Goal: Information Seeking & Learning: Check status

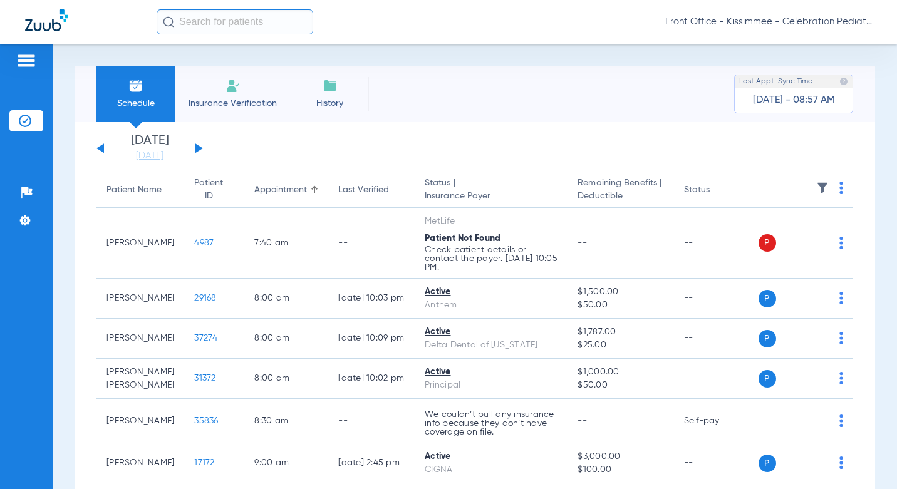
click at [159, 149] on li "[DATE] [DATE]" at bounding box center [149, 149] width 75 height 28
click at [160, 150] on link "[DATE]" at bounding box center [149, 156] width 75 height 13
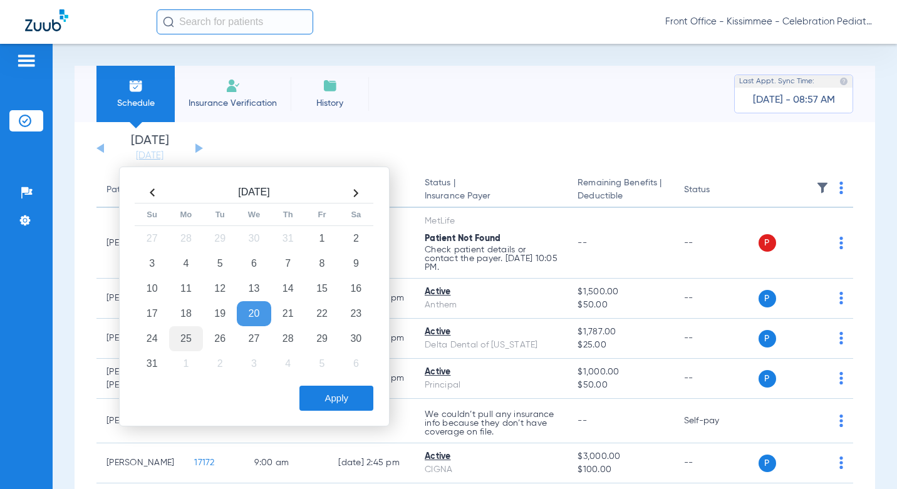
click at [190, 338] on td "25" at bounding box center [186, 339] width 34 height 25
click at [338, 395] on button "Apply" at bounding box center [337, 398] width 74 height 25
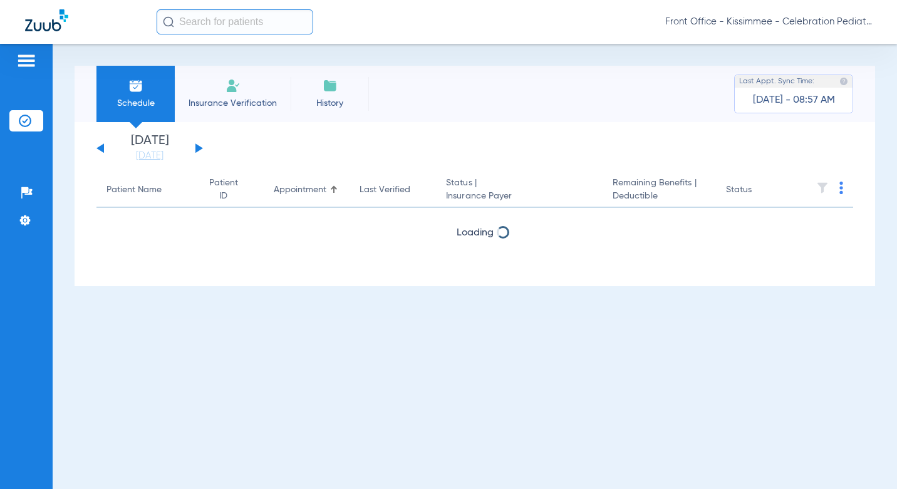
click at [574, 74] on div "Schedule Insurance Verification History Last Appt. Sync Time: Today - 08:57 AM" at bounding box center [475, 94] width 801 height 56
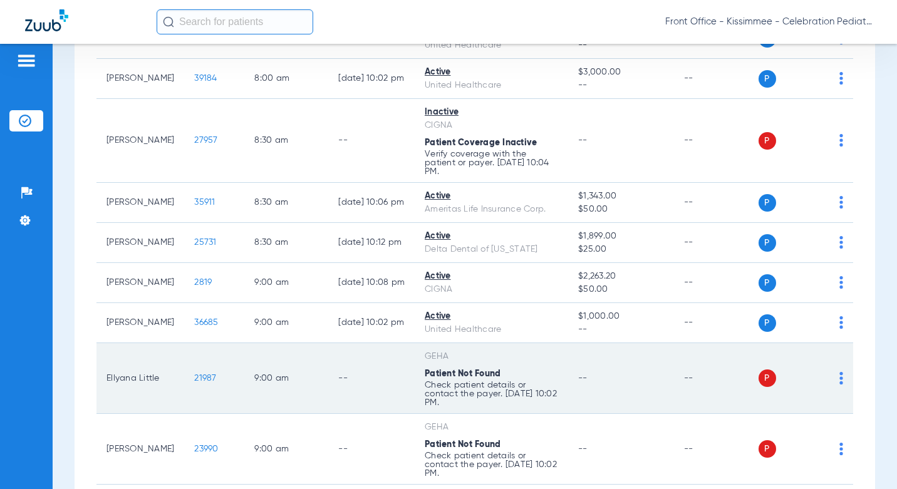
scroll to position [439, 0]
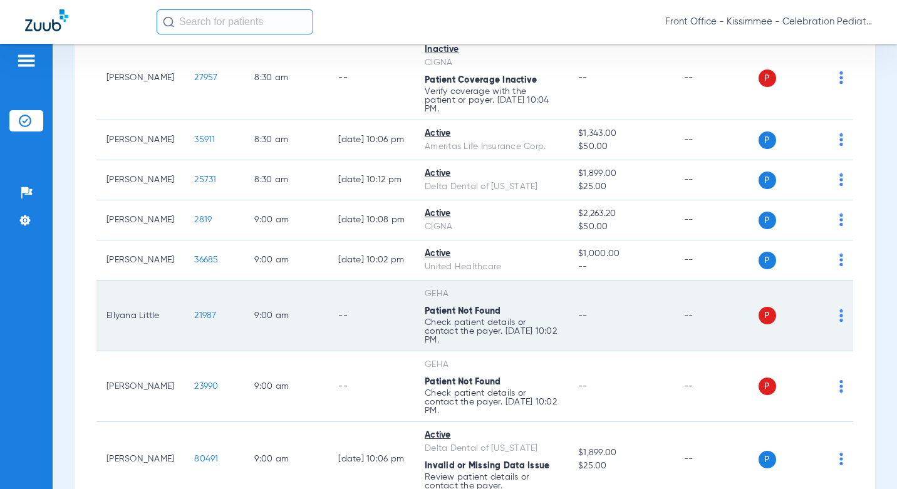
click at [194, 311] on span "21987" at bounding box center [205, 315] width 22 height 9
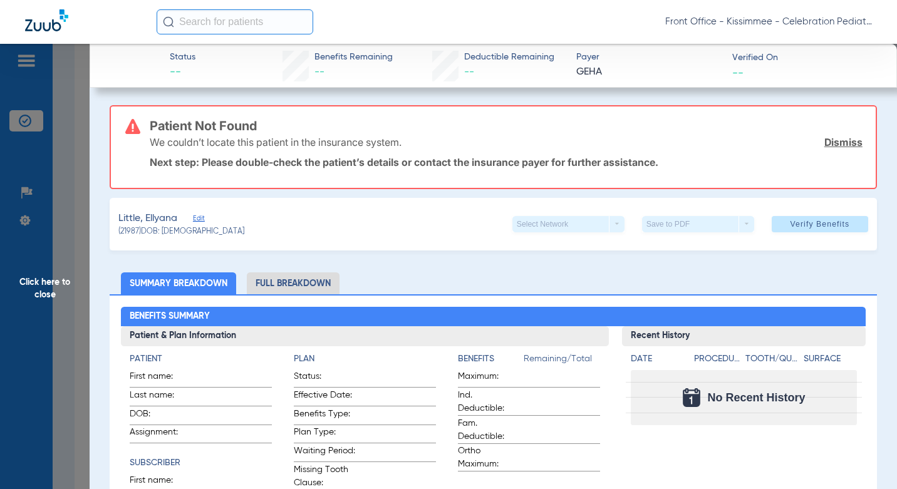
click at [72, 365] on span "Click here to close" at bounding box center [45, 288] width 90 height 489
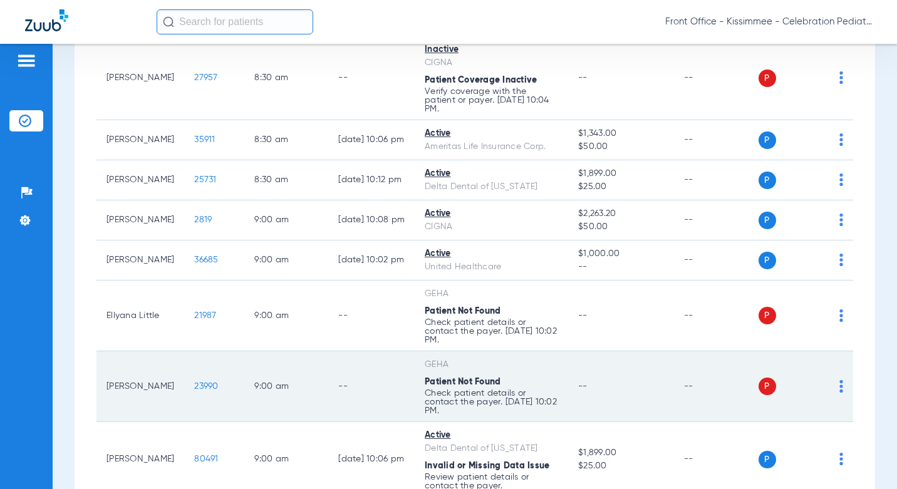
click at [194, 382] on span "23990" at bounding box center [206, 386] width 24 height 9
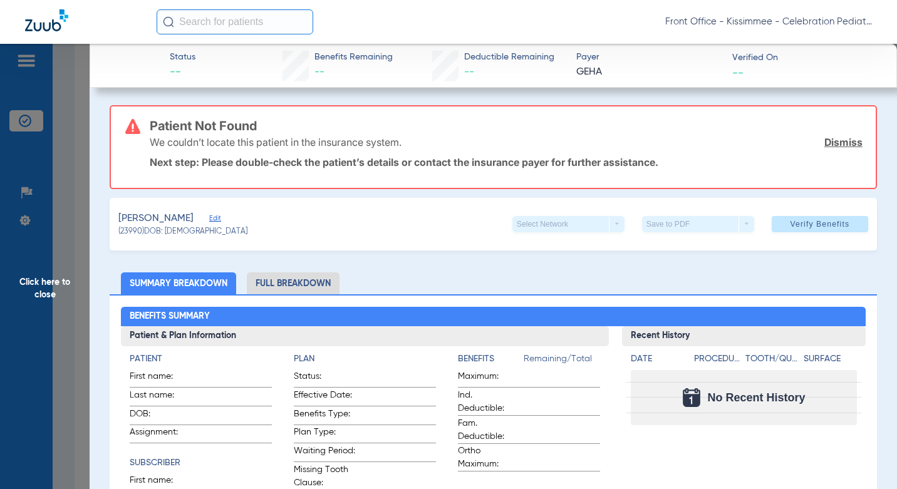
click at [82, 302] on span "Click here to close" at bounding box center [45, 288] width 90 height 489
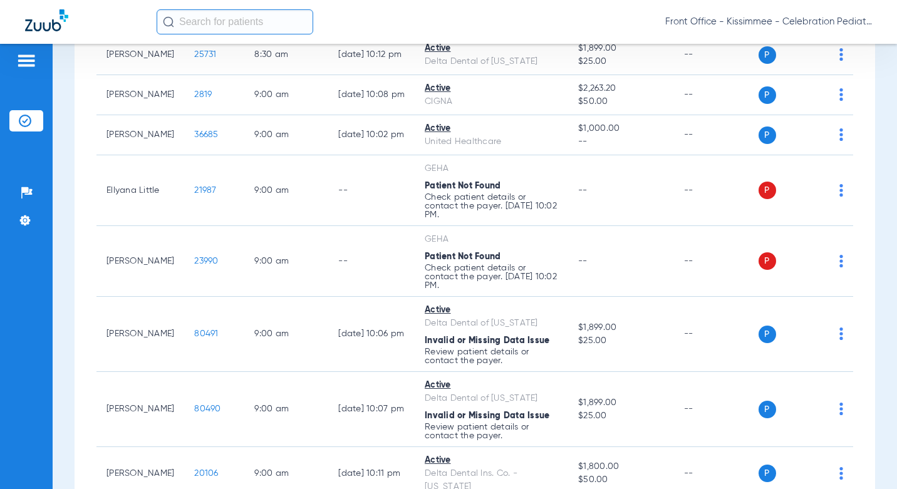
scroll to position [689, 0]
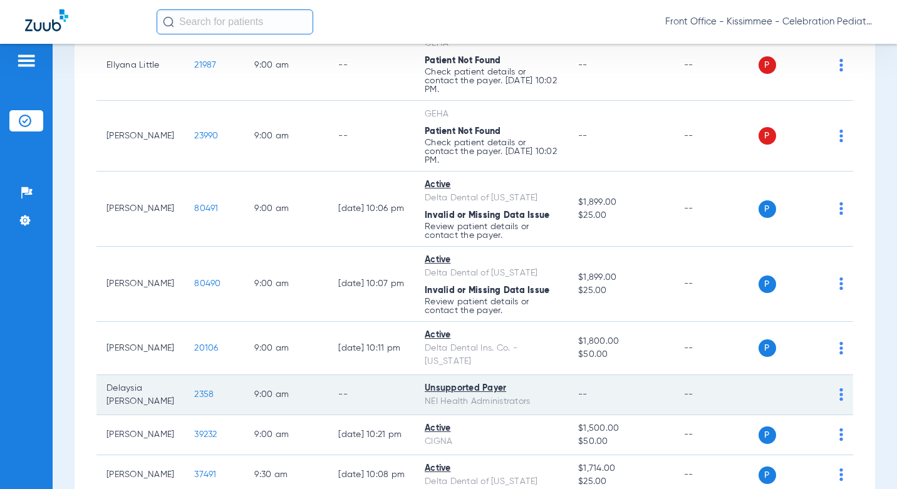
click at [194, 390] on span "2358" at bounding box center [203, 394] width 19 height 9
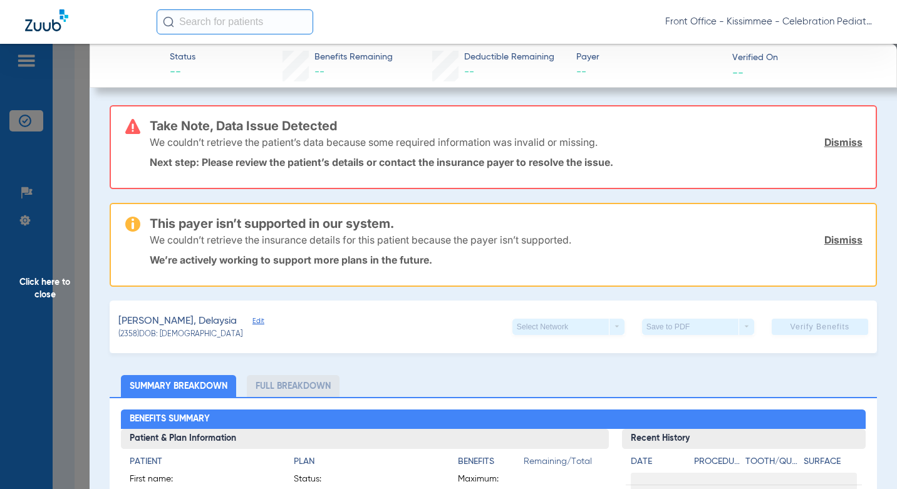
click at [293, 389] on li "Full Breakdown" at bounding box center [293, 386] width 93 height 22
click at [64, 310] on span "Click here to close" at bounding box center [45, 288] width 90 height 489
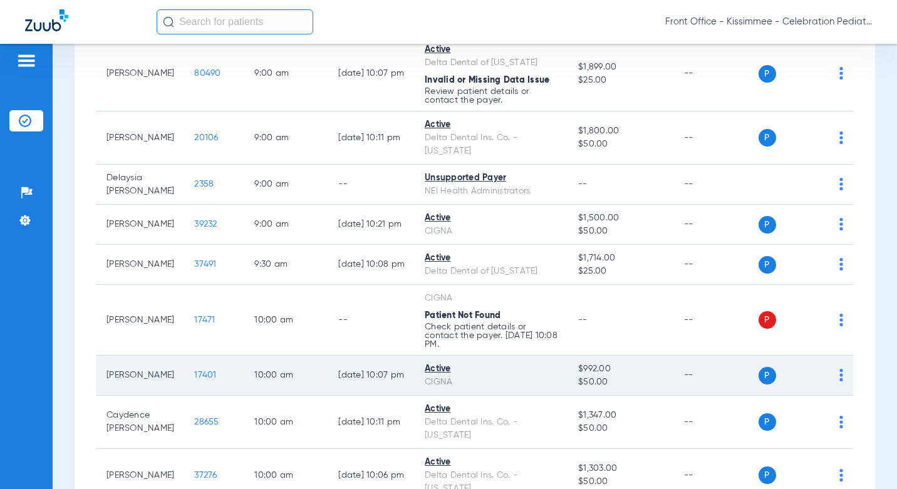
scroll to position [940, 0]
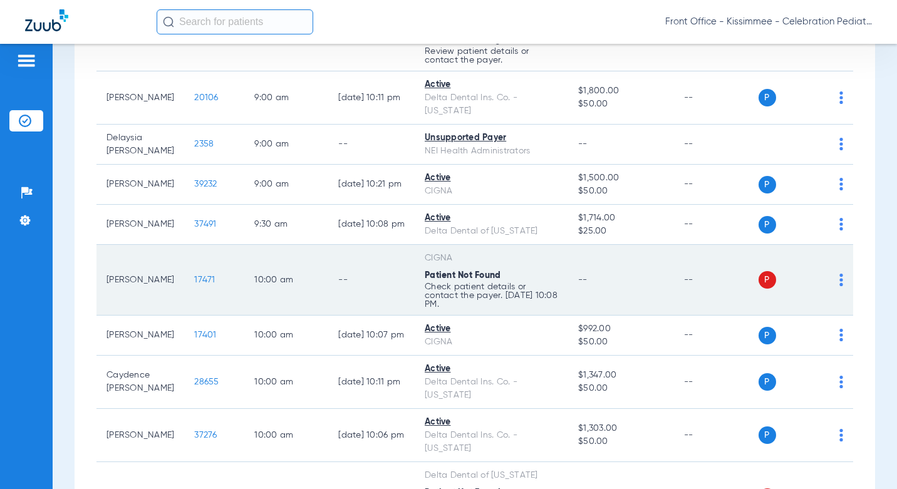
click at [194, 276] on span "17471" at bounding box center [204, 280] width 21 height 9
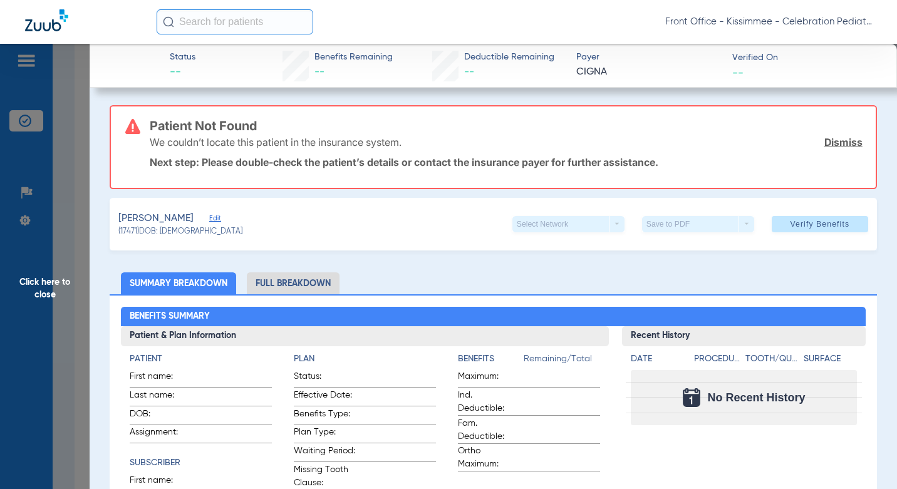
click at [57, 355] on span "Click here to close" at bounding box center [45, 288] width 90 height 489
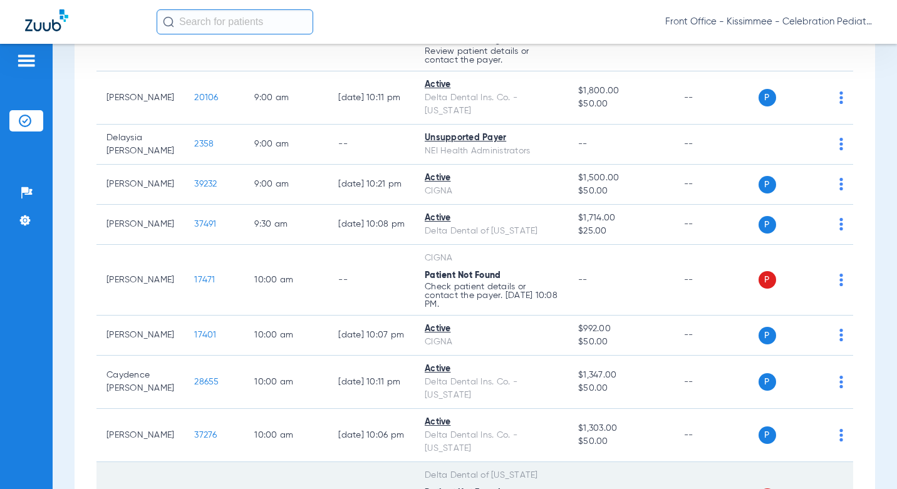
click at [194, 489] on span "38608" at bounding box center [206, 497] width 25 height 9
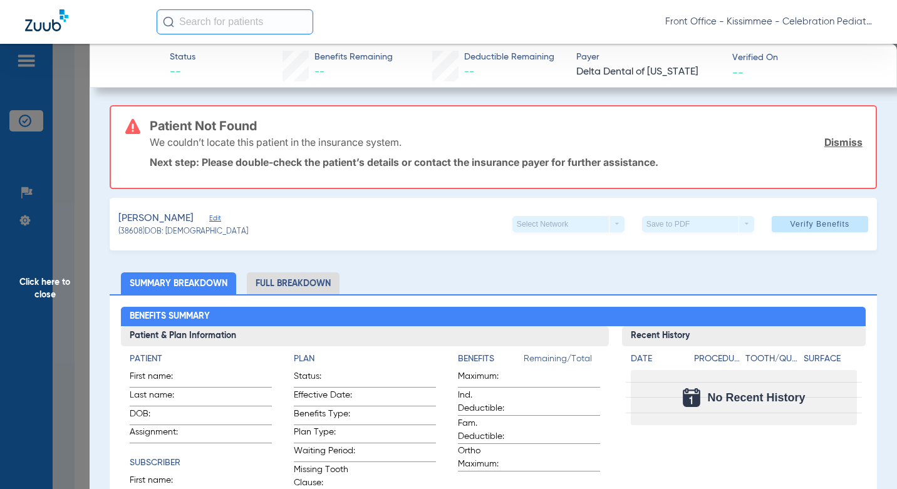
click at [71, 340] on span "Click here to close" at bounding box center [45, 288] width 90 height 489
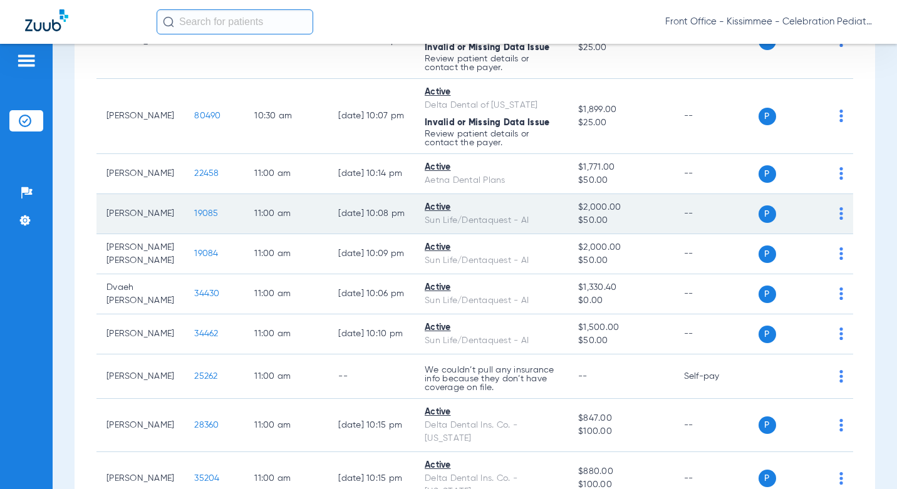
scroll to position [1755, 0]
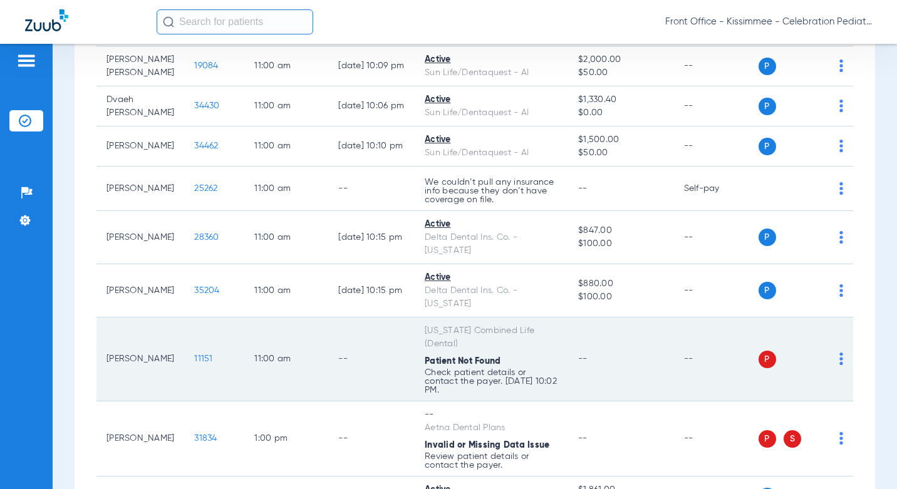
click at [194, 355] on span "11151" at bounding box center [203, 359] width 18 height 9
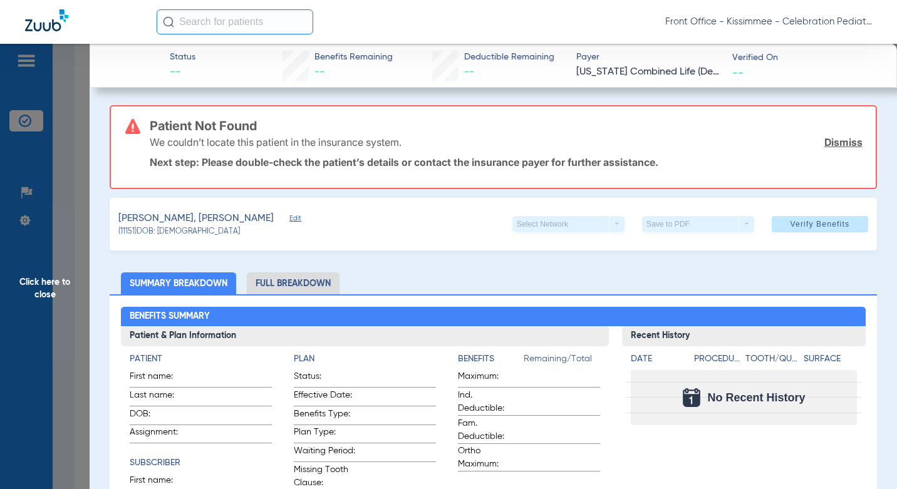
click at [305, 280] on li "Full Breakdown" at bounding box center [293, 284] width 93 height 22
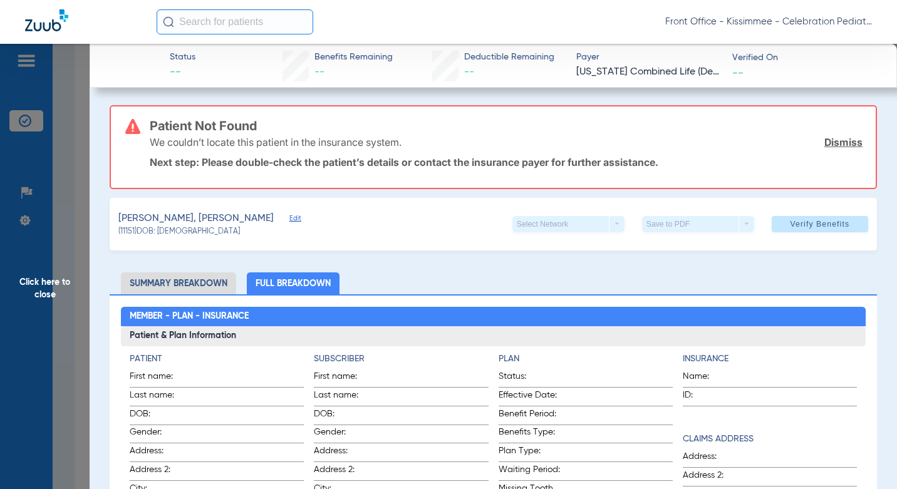
click at [67, 306] on span "Click here to close" at bounding box center [45, 288] width 90 height 489
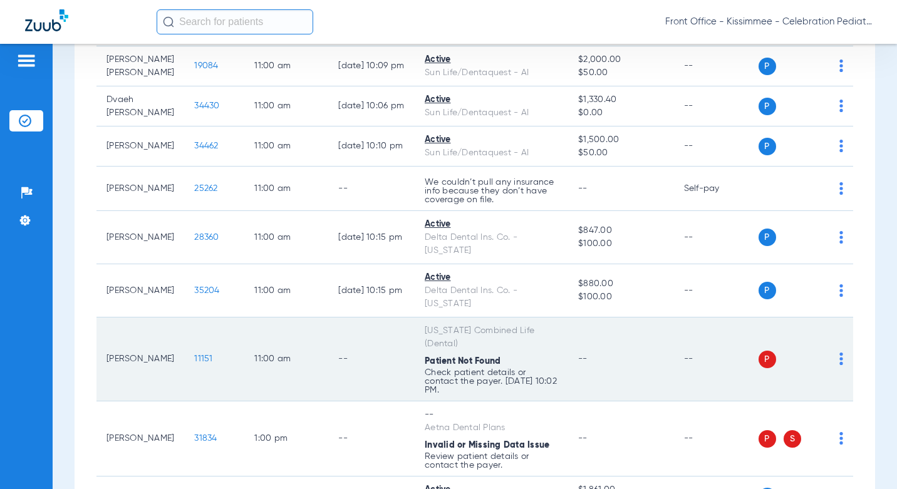
click at [123, 318] on td "[PERSON_NAME]" at bounding box center [141, 360] width 88 height 84
click at [194, 355] on span "11151" at bounding box center [203, 359] width 18 height 9
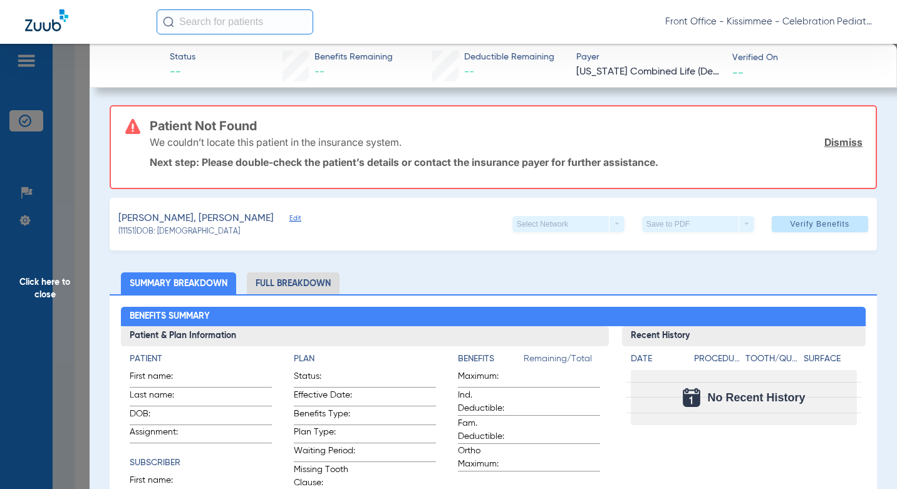
click at [296, 280] on li "Full Breakdown" at bounding box center [293, 284] width 93 height 22
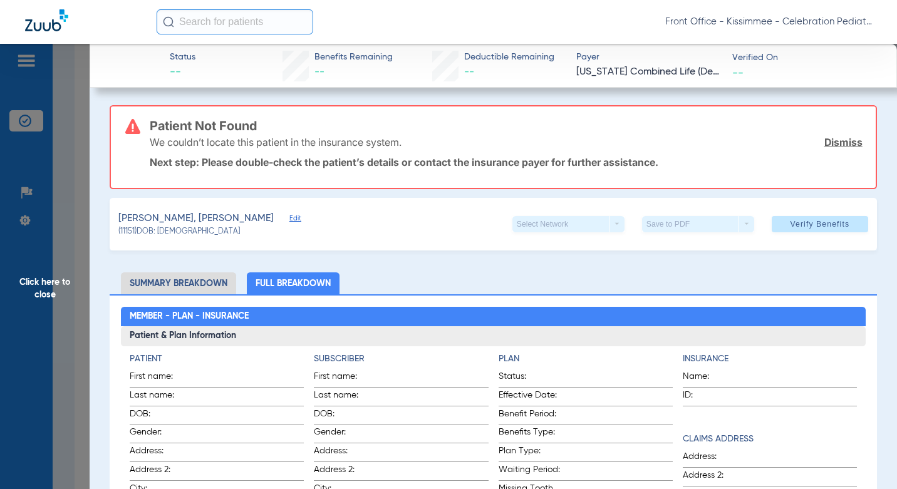
click at [74, 296] on span "Click here to close" at bounding box center [45, 288] width 90 height 489
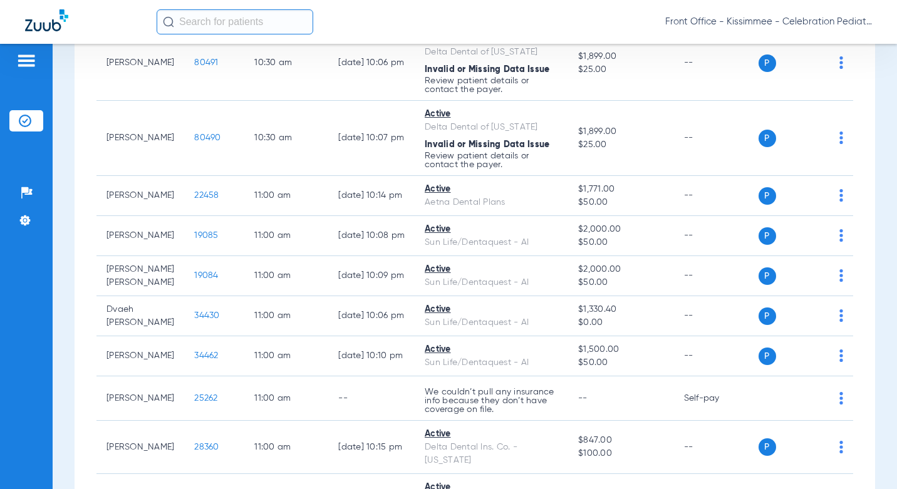
scroll to position [1567, 0]
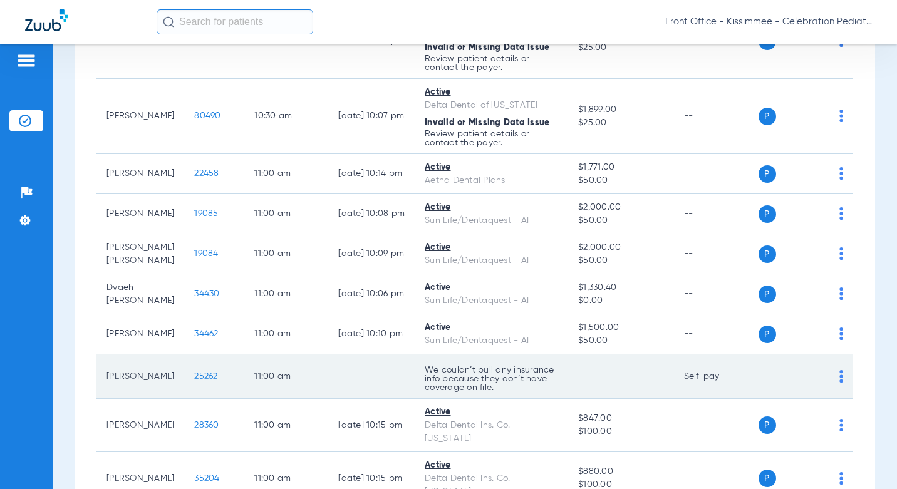
click at [194, 372] on span "25262" at bounding box center [205, 376] width 23 height 9
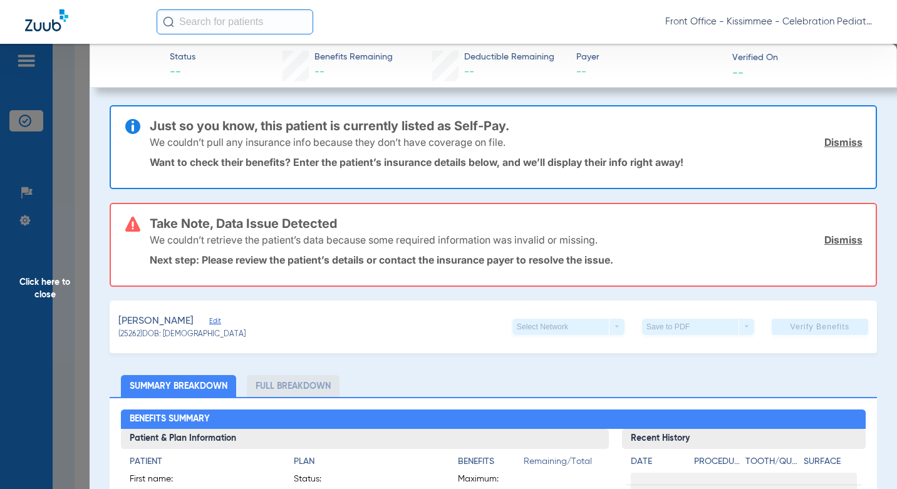
drag, startPoint x: 76, startPoint y: 340, endPoint x: 871, endPoint y: 225, distance: 803.0
click at [75, 340] on span "Click here to close" at bounding box center [45, 288] width 90 height 489
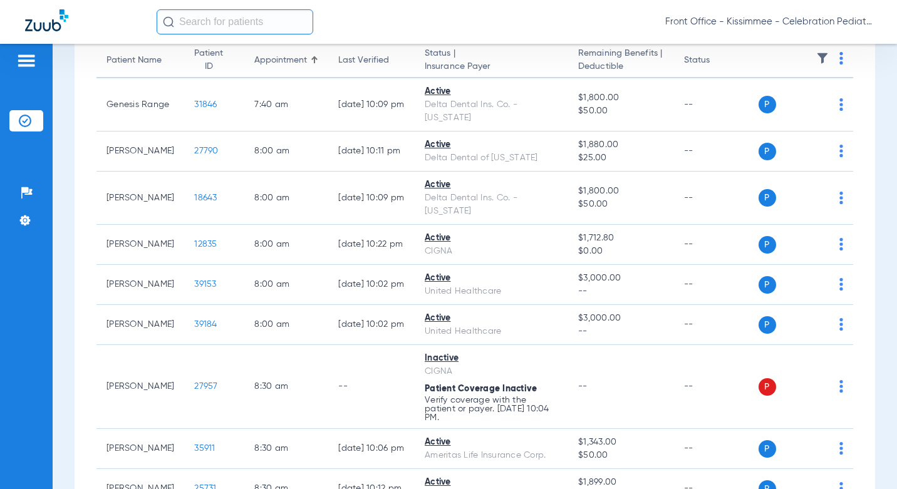
scroll to position [0, 0]
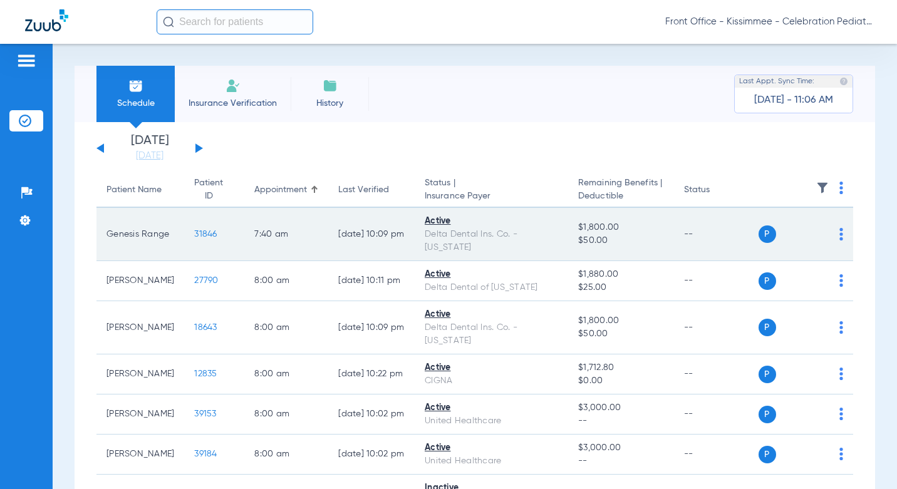
click at [194, 230] on span "31846" at bounding box center [205, 234] width 23 height 9
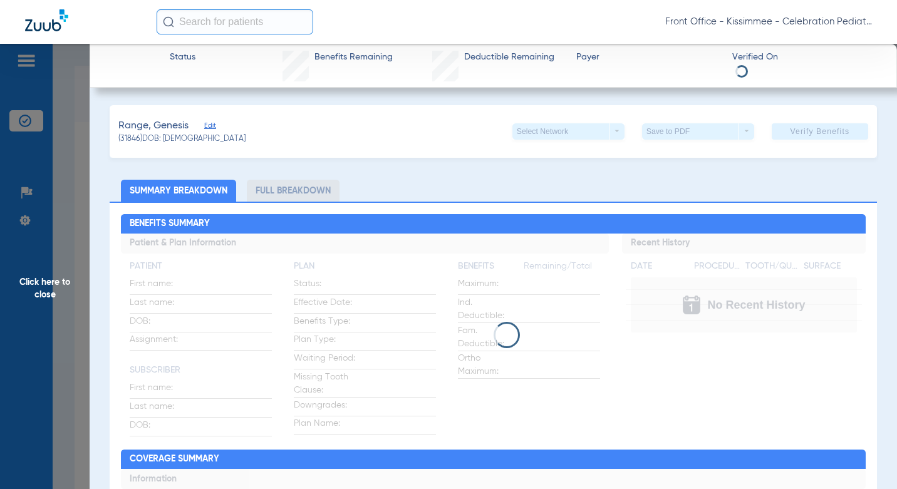
click at [313, 196] on li "Full Breakdown" at bounding box center [293, 191] width 93 height 22
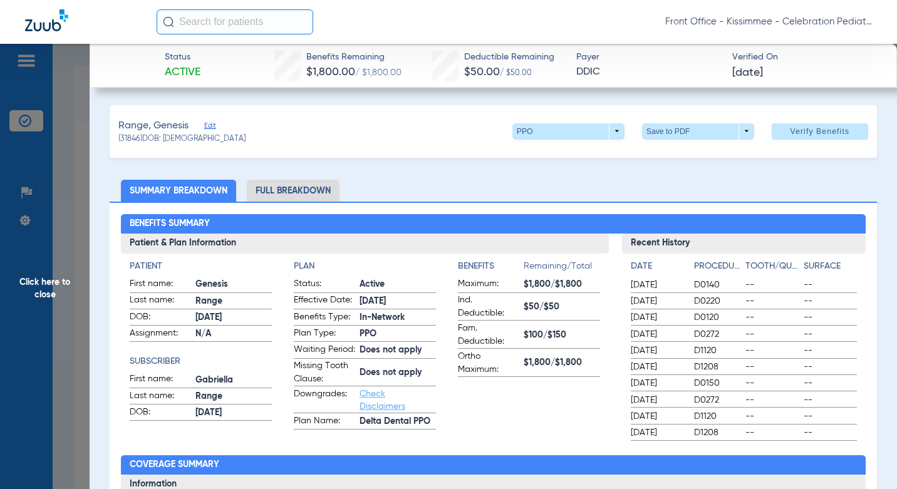
click at [313, 186] on li "Full Breakdown" at bounding box center [293, 191] width 93 height 22
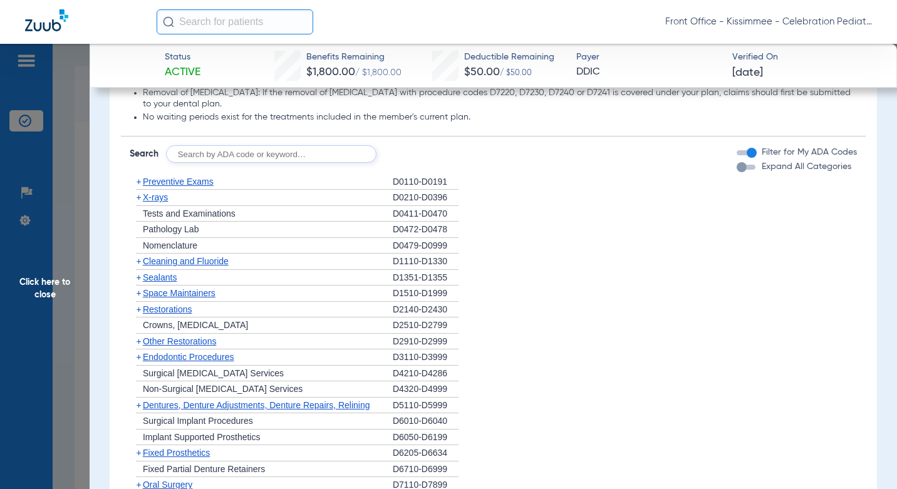
scroll to position [1253, 0]
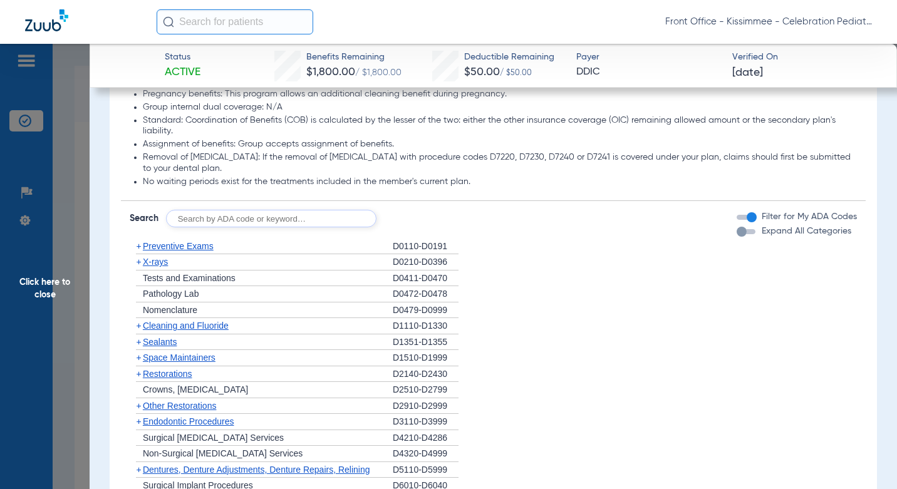
click at [745, 234] on div "button" at bounding box center [746, 231] width 19 height 5
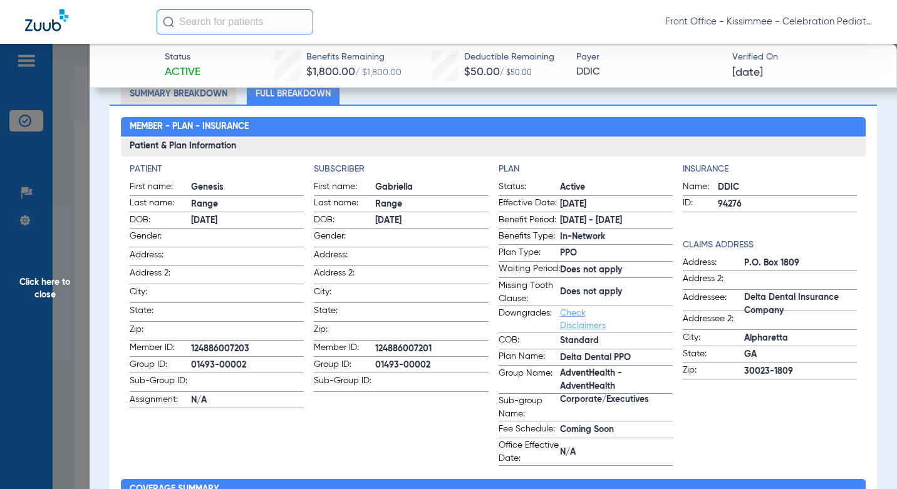
scroll to position [0, 0]
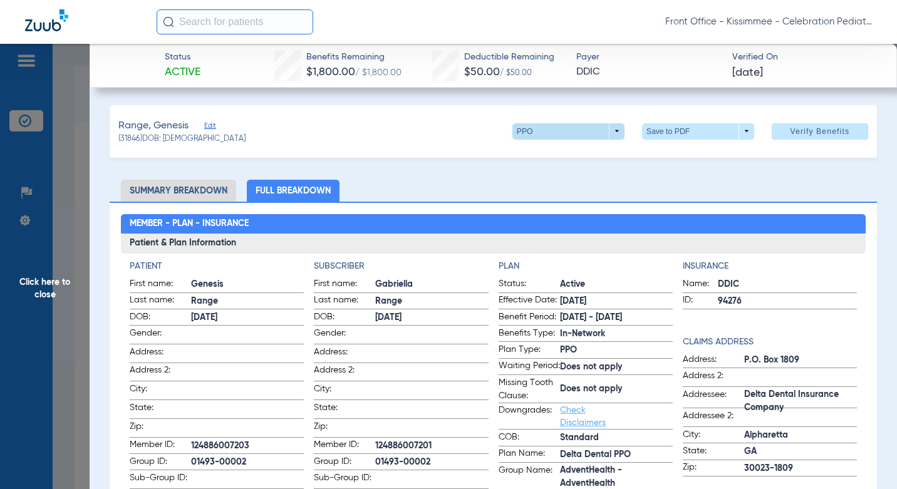
click at [579, 132] on span at bounding box center [569, 131] width 112 height 16
click at [580, 130] on div at bounding box center [448, 244] width 897 height 489
drag, startPoint x: 68, startPoint y: 248, endPoint x: 78, endPoint y: 246, distance: 9.5
click at [70, 248] on span "Click here to close" at bounding box center [45, 288] width 90 height 489
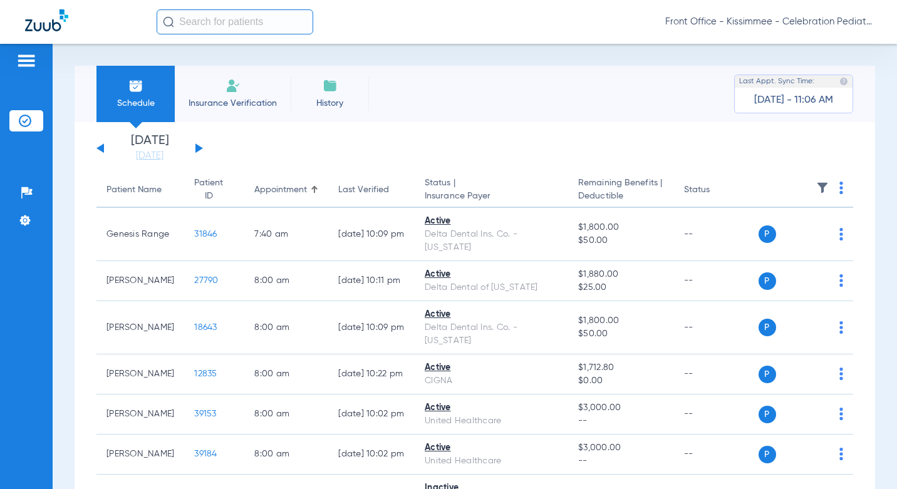
click at [597, 95] on div "Schedule Insurance Verification History Last Appt. Sync Time: Today - 11:06 AM" at bounding box center [475, 94] width 801 height 56
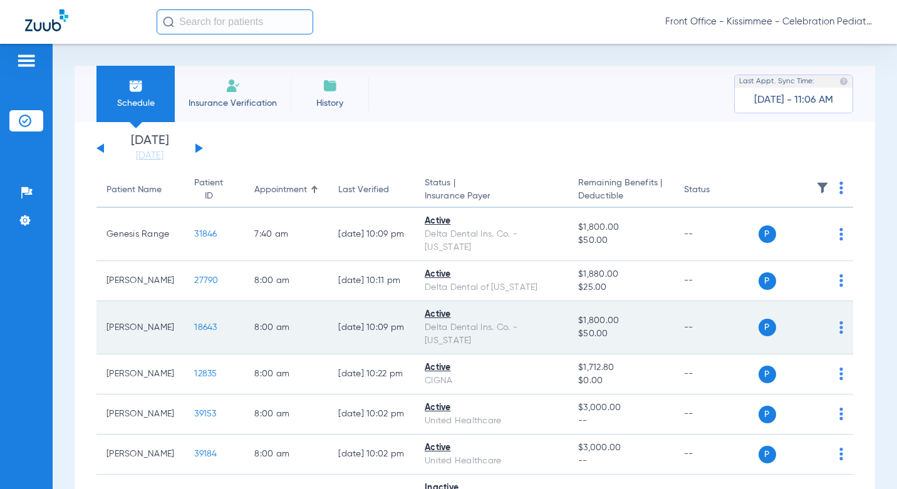
click at [194, 323] on span "18643" at bounding box center [205, 327] width 23 height 9
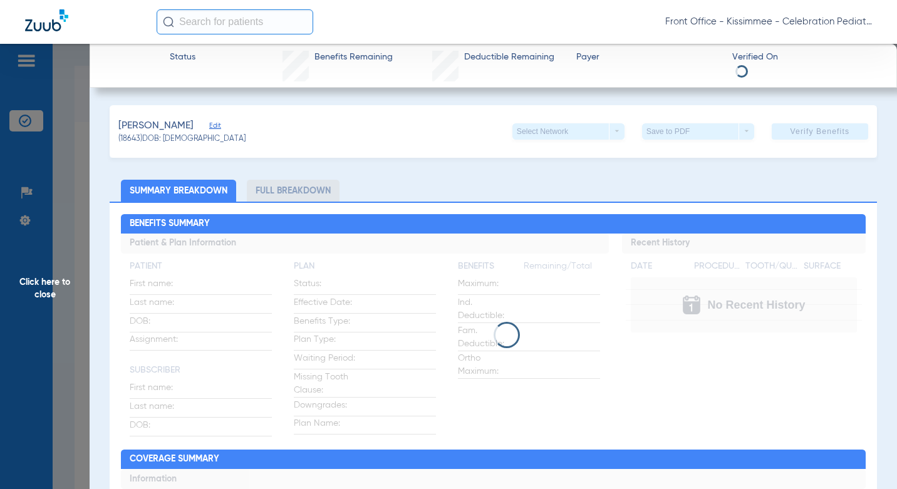
click at [313, 192] on li "Full Breakdown" at bounding box center [293, 191] width 93 height 22
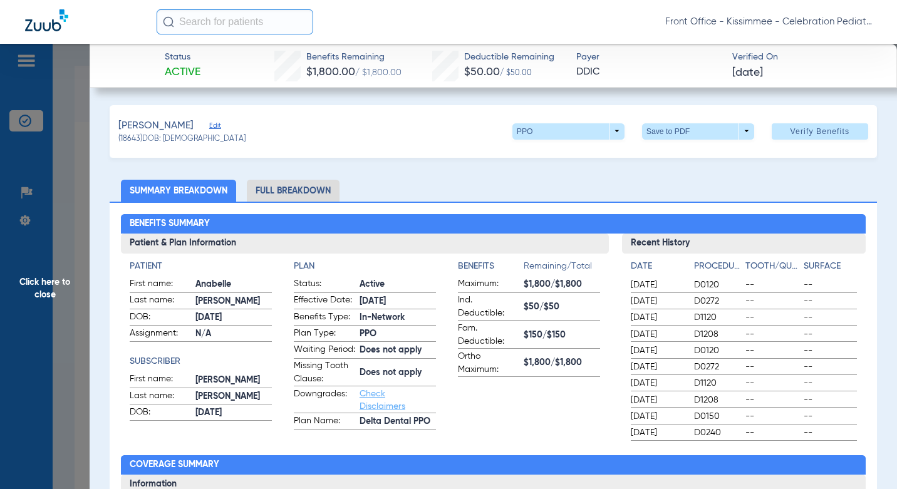
click at [316, 193] on li "Full Breakdown" at bounding box center [293, 191] width 93 height 22
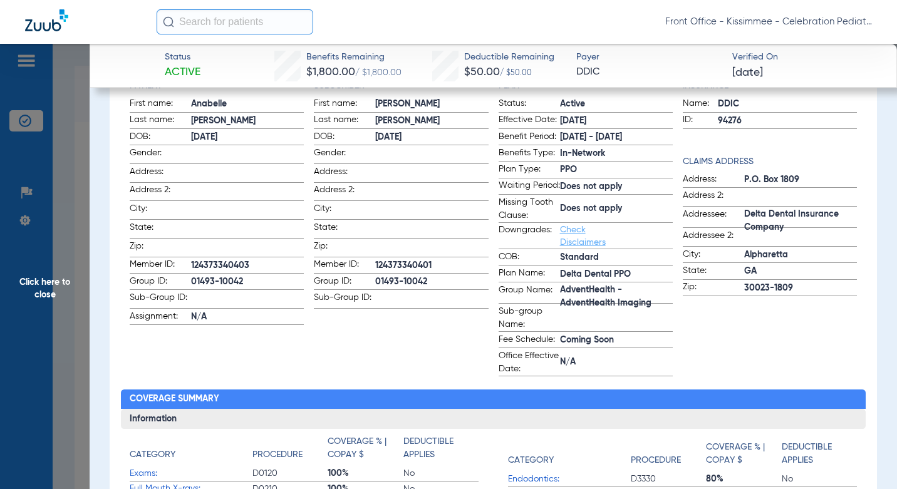
scroll to position [188, 0]
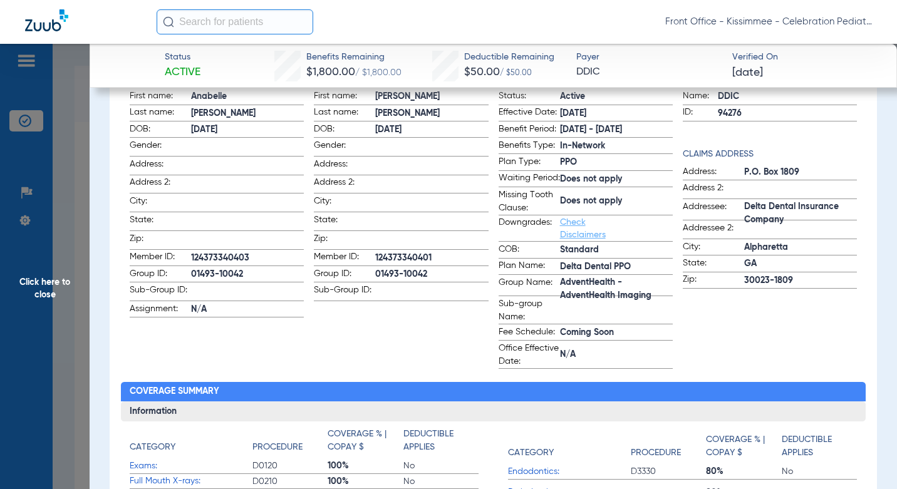
click at [62, 234] on span "Click here to close" at bounding box center [45, 288] width 90 height 489
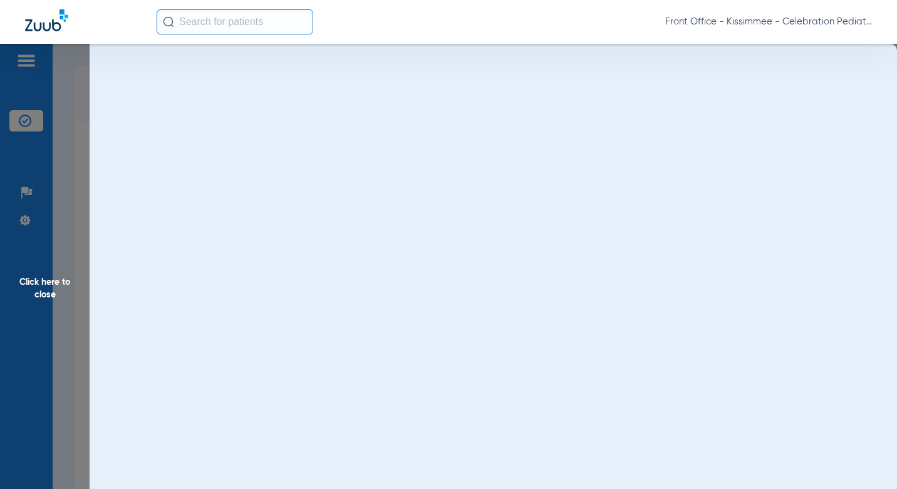
scroll to position [0, 0]
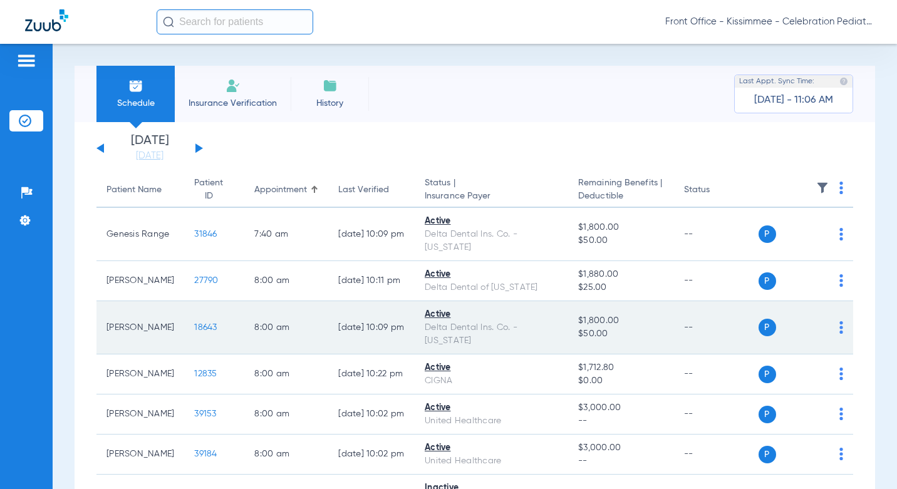
click at [194, 323] on span "18643" at bounding box center [205, 327] width 23 height 9
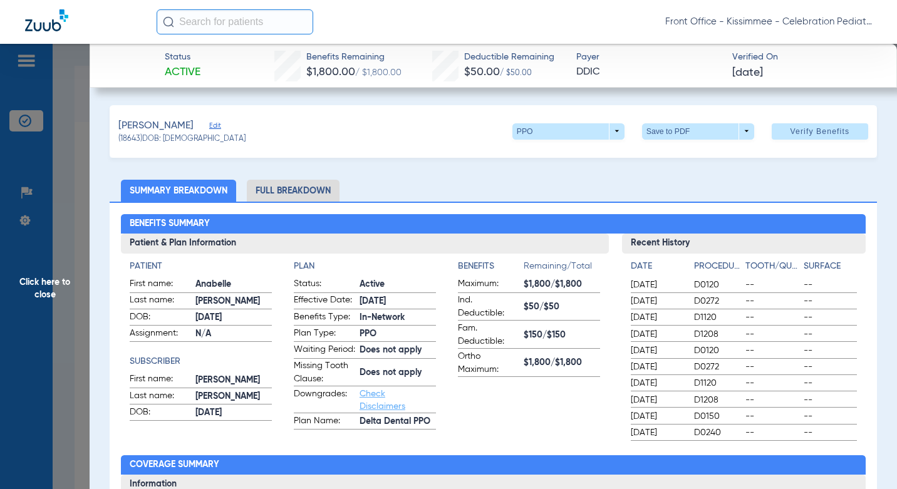
click at [309, 195] on li "Full Breakdown" at bounding box center [293, 191] width 93 height 22
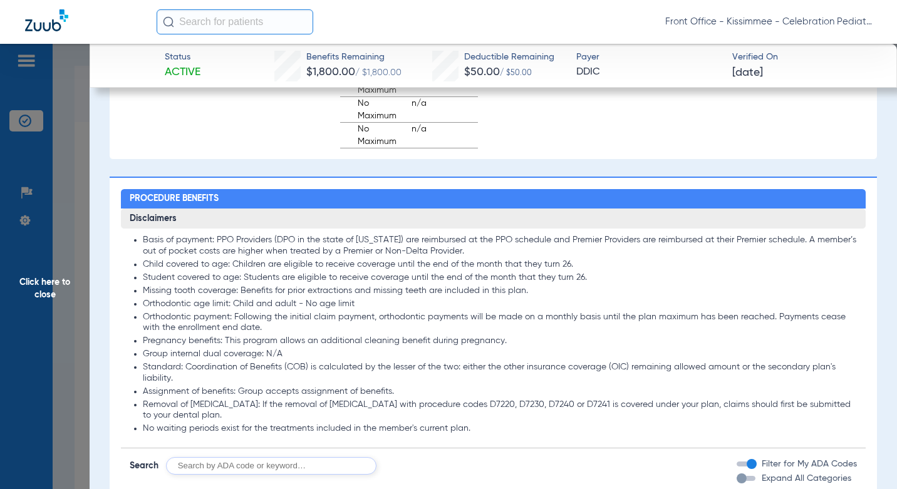
scroll to position [1128, 0]
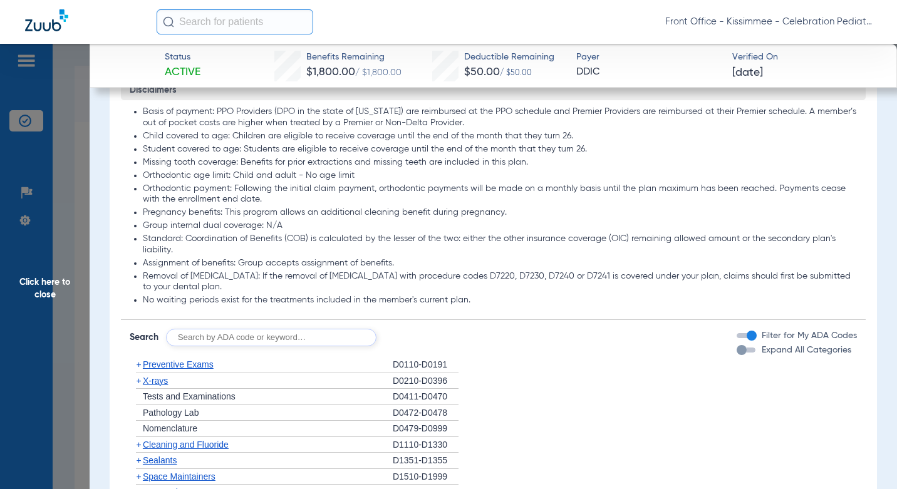
click at [737, 355] on div "button" at bounding box center [742, 350] width 10 height 10
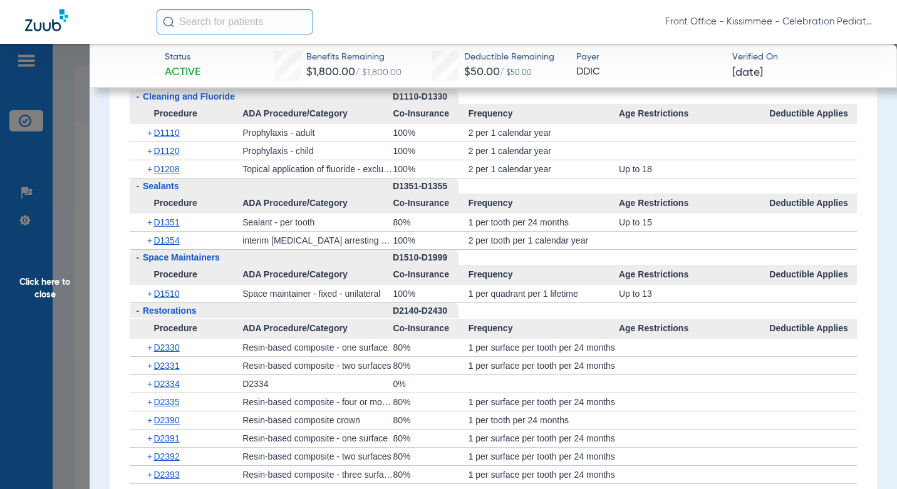
scroll to position [1812, 0]
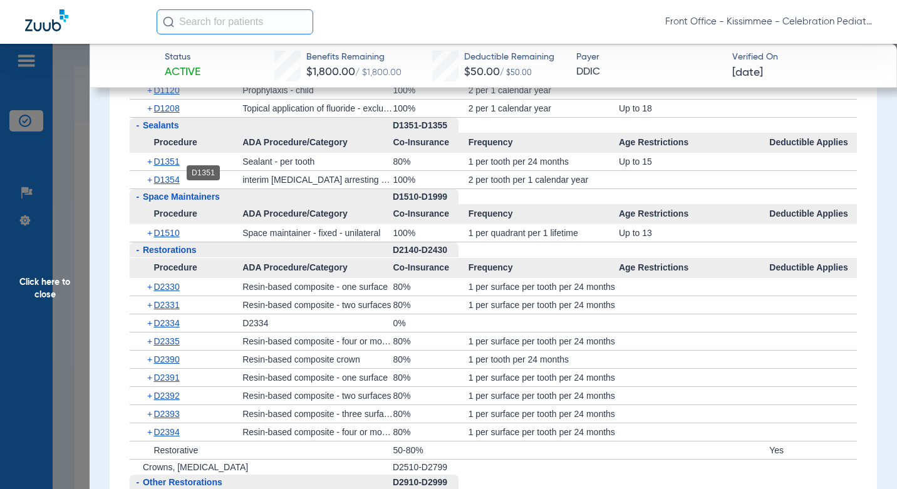
click at [152, 167] on span "+" at bounding box center [150, 162] width 7 height 18
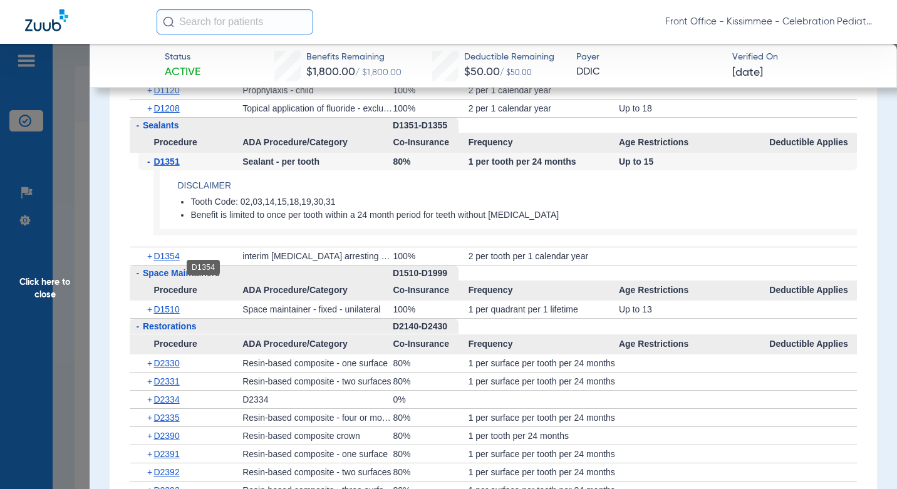
click at [165, 261] on span "D1354" at bounding box center [167, 256] width 26 height 10
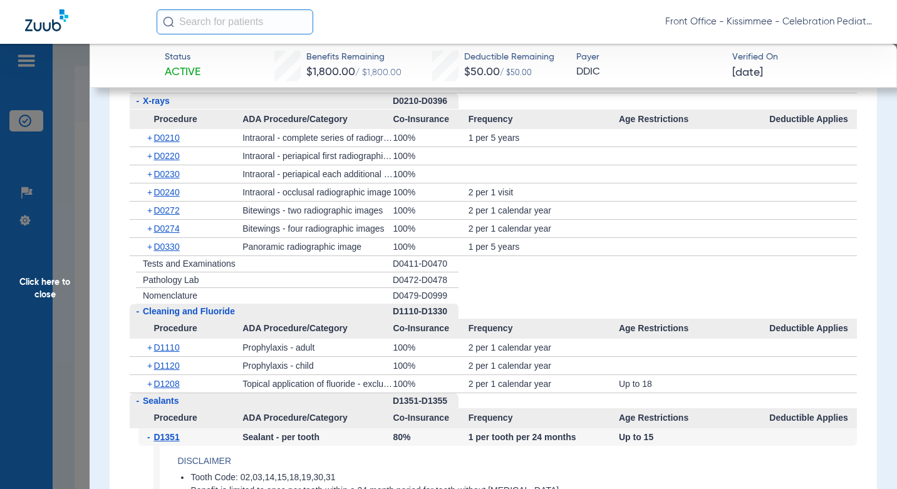
scroll to position [1504, 0]
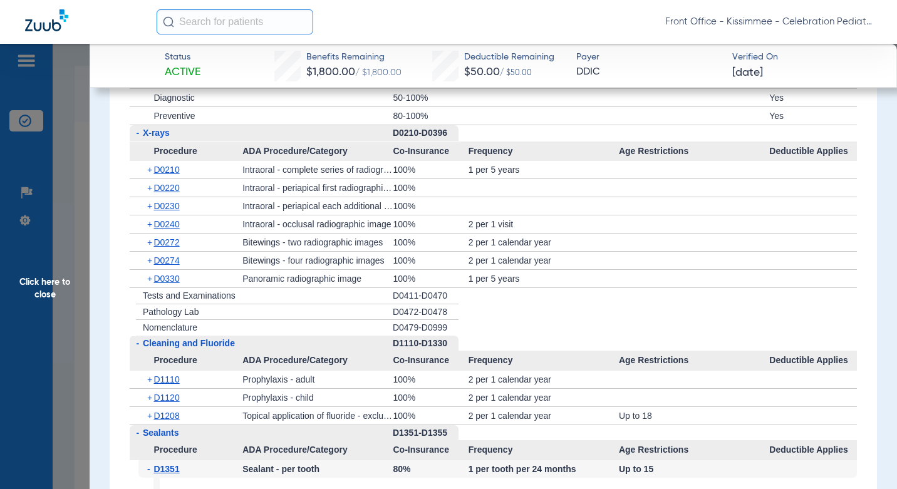
click at [73, 285] on span "Click here to close" at bounding box center [45, 288] width 90 height 489
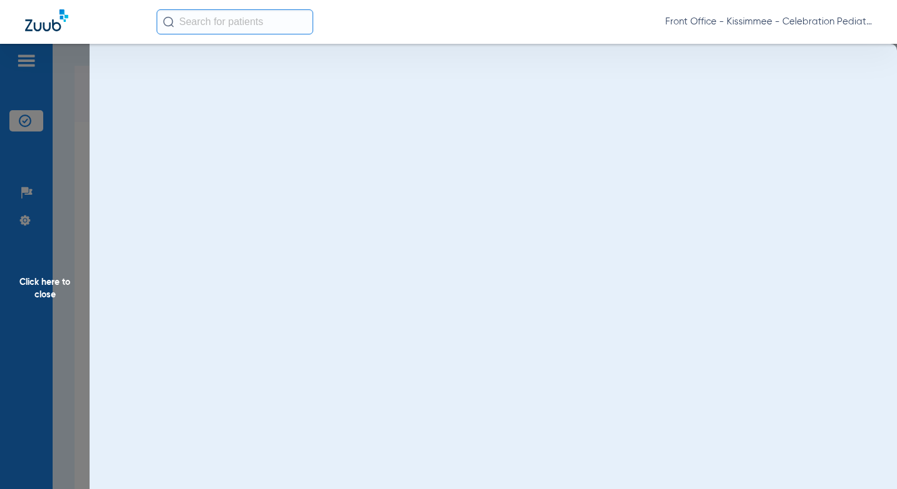
scroll to position [0, 0]
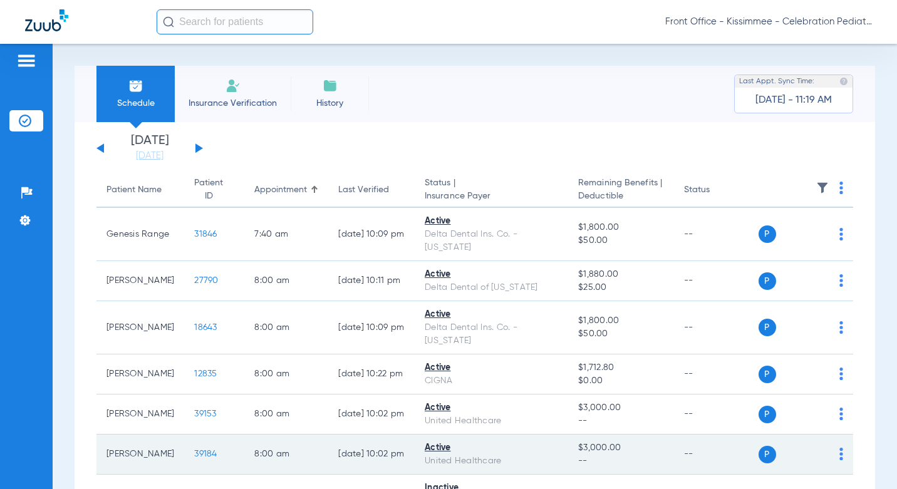
click at [194, 450] on span "39184" at bounding box center [205, 454] width 23 height 9
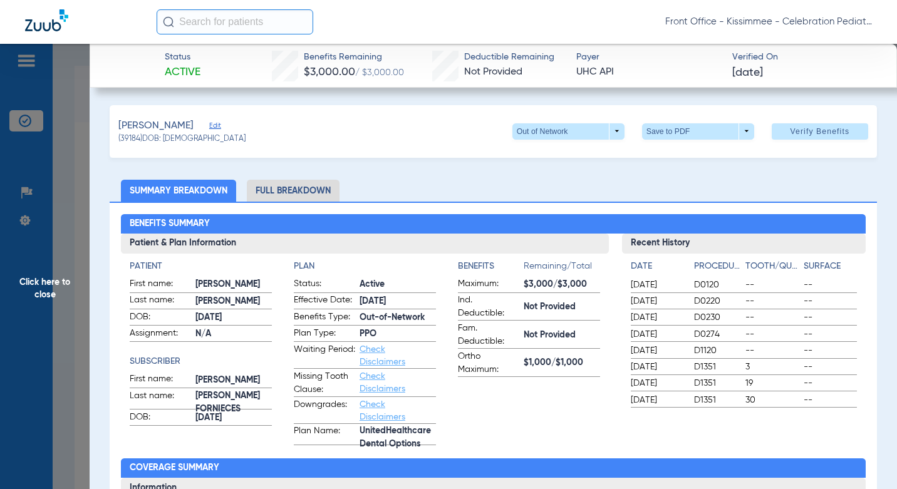
click at [317, 195] on li "Full Breakdown" at bounding box center [293, 191] width 93 height 22
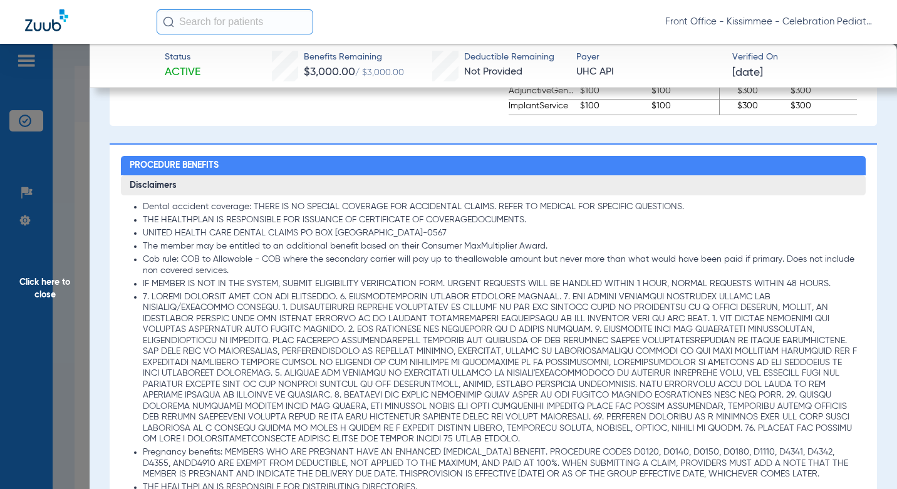
scroll to position [1128, 0]
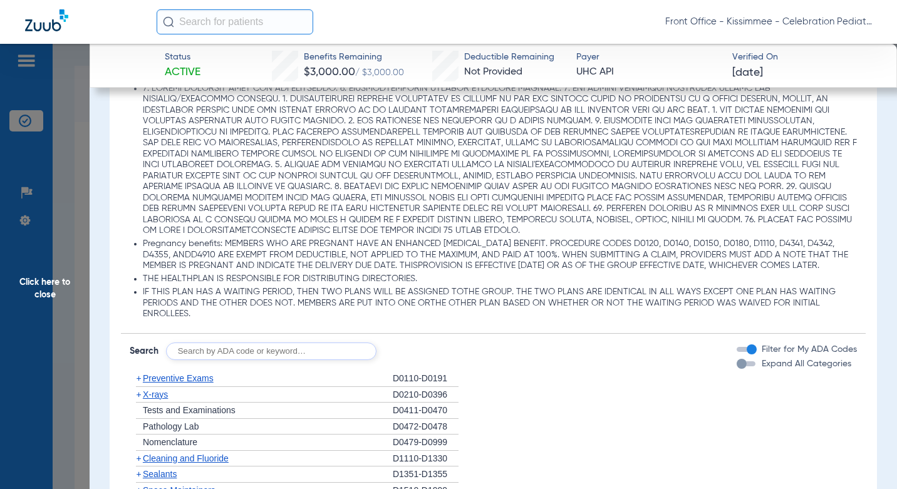
click at [737, 369] on div "button" at bounding box center [742, 364] width 10 height 10
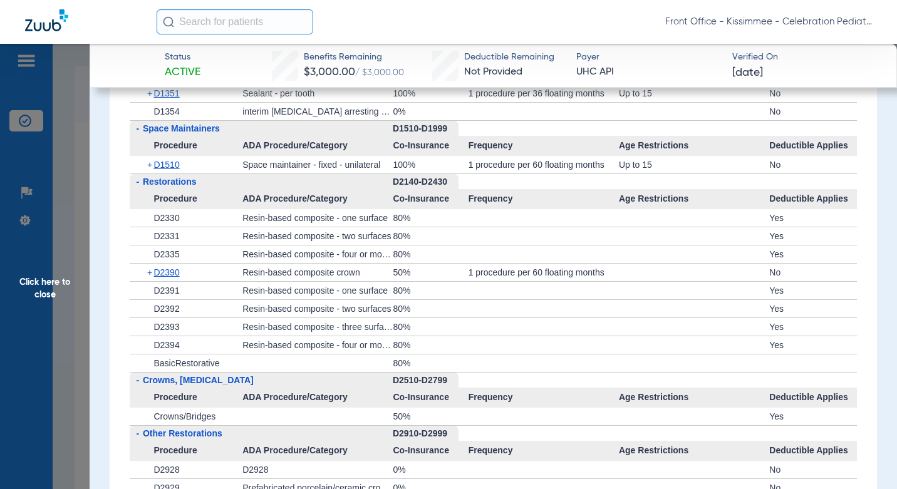
scroll to position [1880, 0]
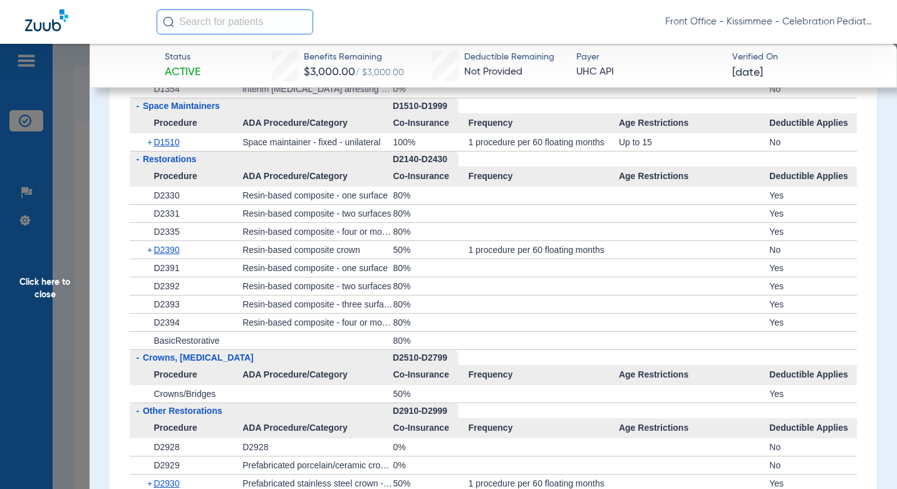
click at [146, 259] on div "+ D2390" at bounding box center [191, 250] width 104 height 18
click at [177, 255] on span "D2390" at bounding box center [167, 250] width 26 height 10
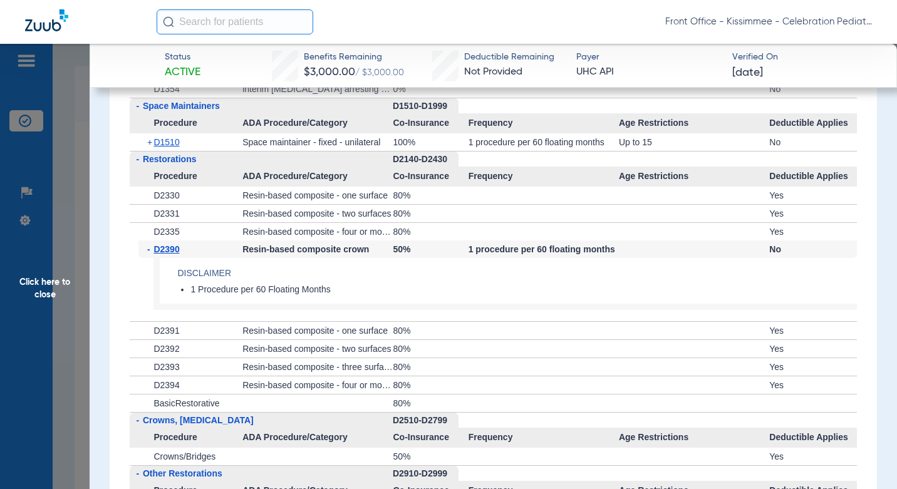
click at [175, 254] on span "D2390" at bounding box center [167, 249] width 26 height 10
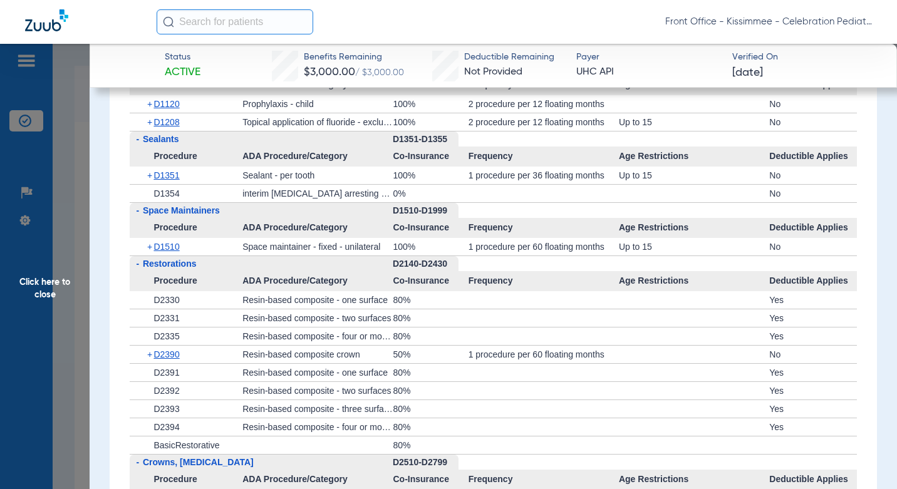
scroll to position [1650, 0]
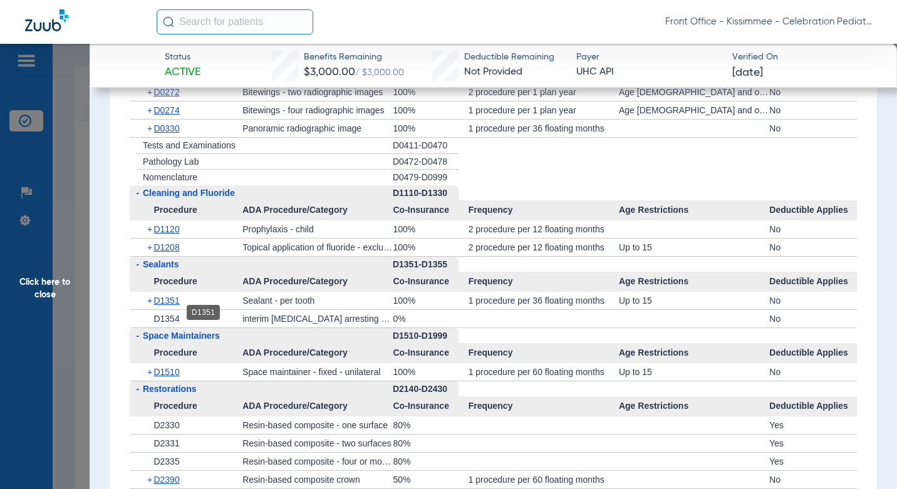
drag, startPoint x: 164, startPoint y: 314, endPoint x: 204, endPoint y: 314, distance: 39.5
click at [164, 306] on span "D1351" at bounding box center [167, 301] width 26 height 10
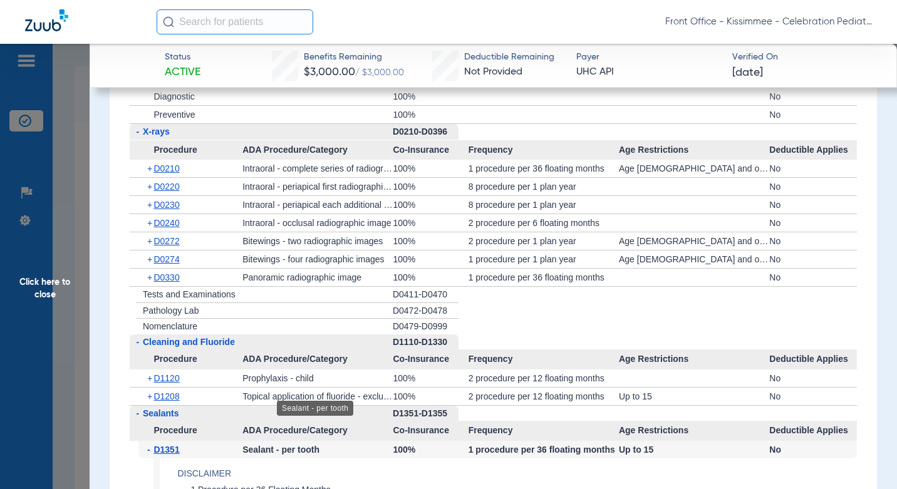
scroll to position [1587, 0]
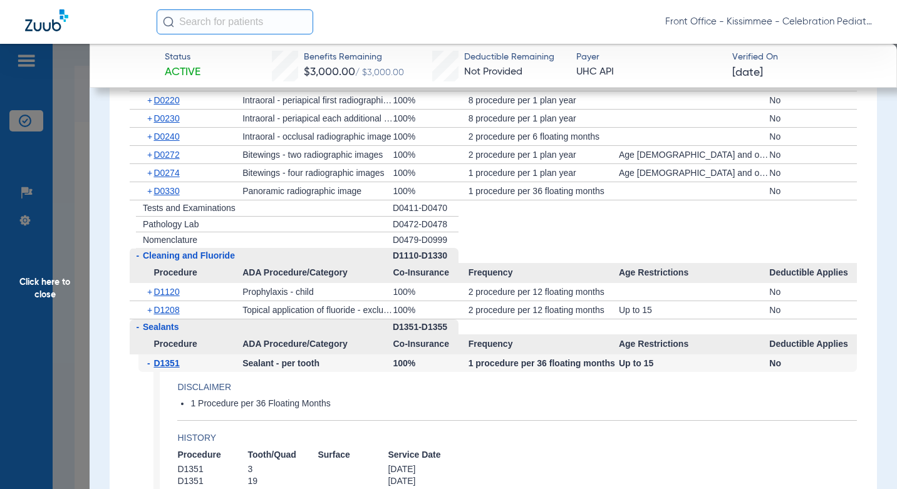
click at [184, 319] on div "+ D1208" at bounding box center [191, 310] width 104 height 18
click at [176, 315] on span "D1208" at bounding box center [167, 310] width 26 height 10
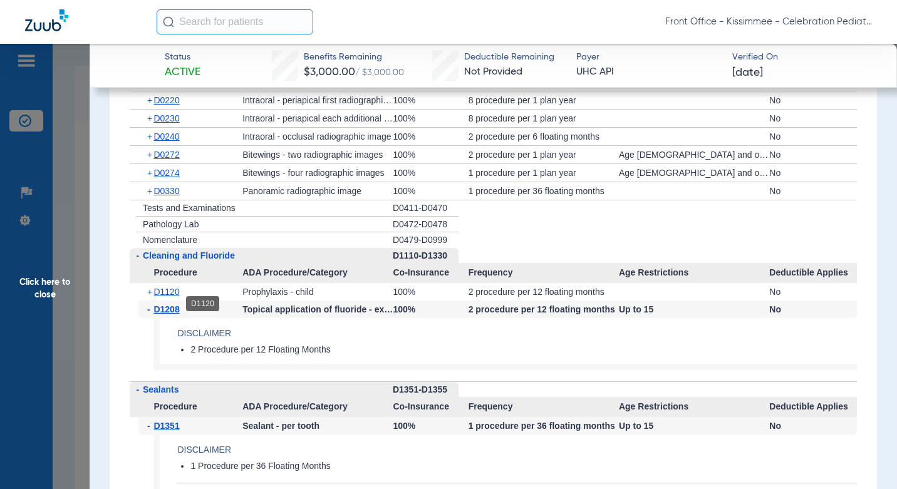
click at [179, 297] on span "D1120" at bounding box center [167, 292] width 26 height 10
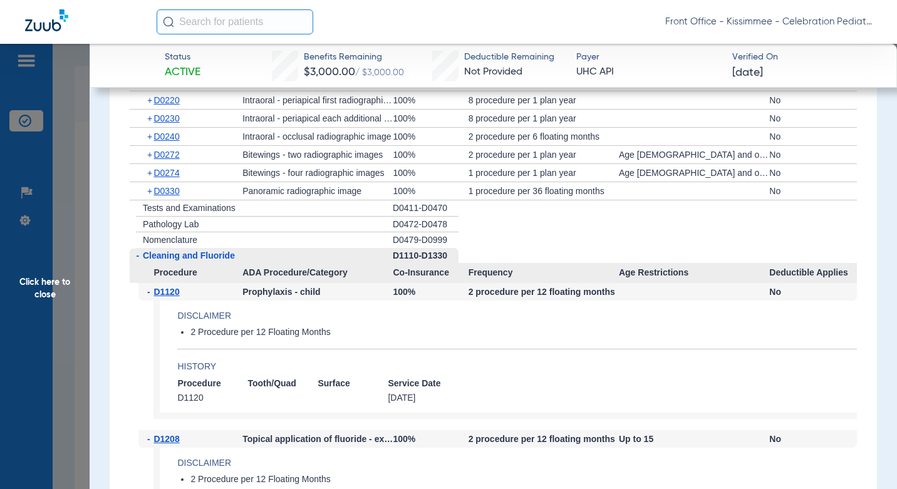
click at [73, 229] on span "Click here to close" at bounding box center [45, 288] width 90 height 489
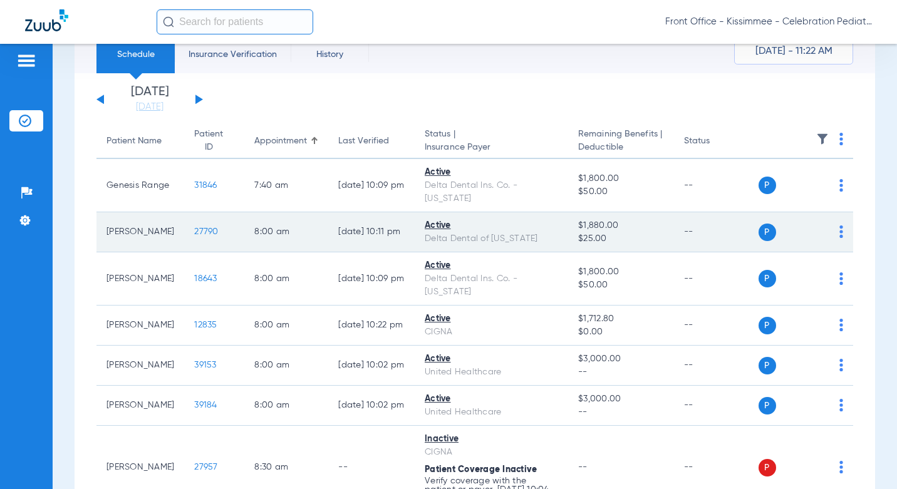
scroll to position [125, 0]
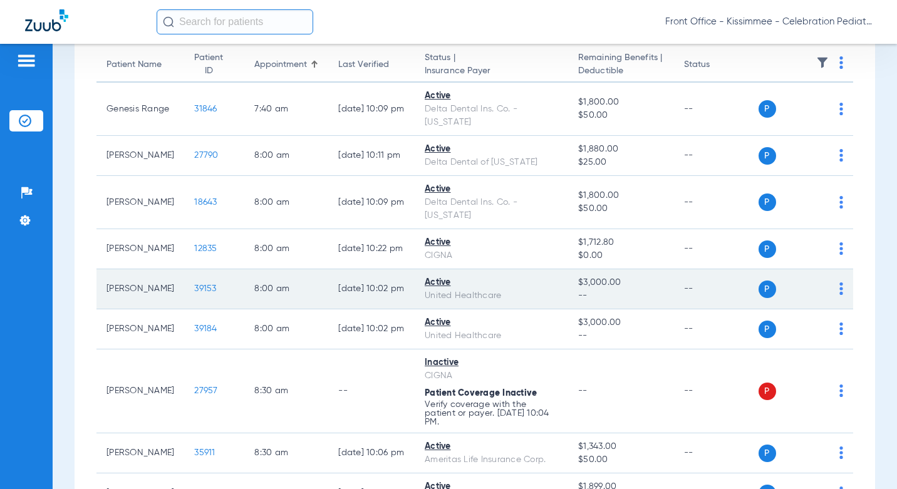
click at [194, 285] on span "39153" at bounding box center [205, 289] width 22 height 9
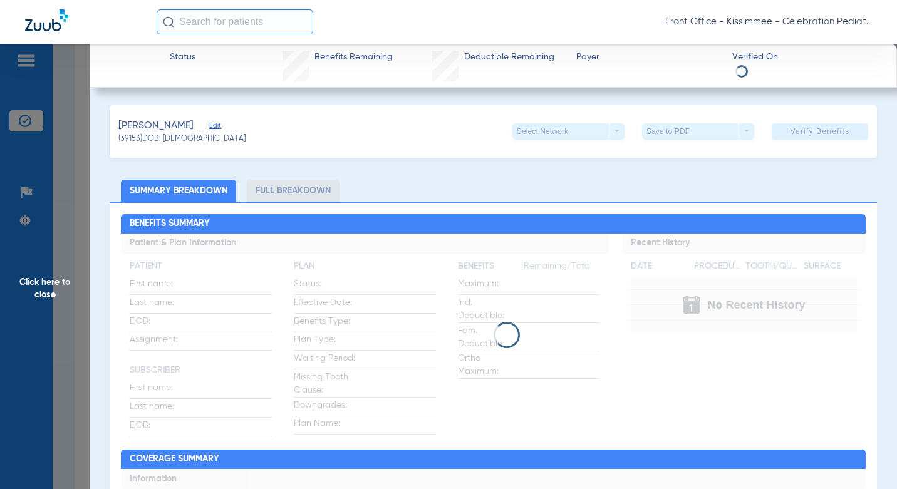
click at [295, 194] on li "Full Breakdown" at bounding box center [293, 191] width 93 height 22
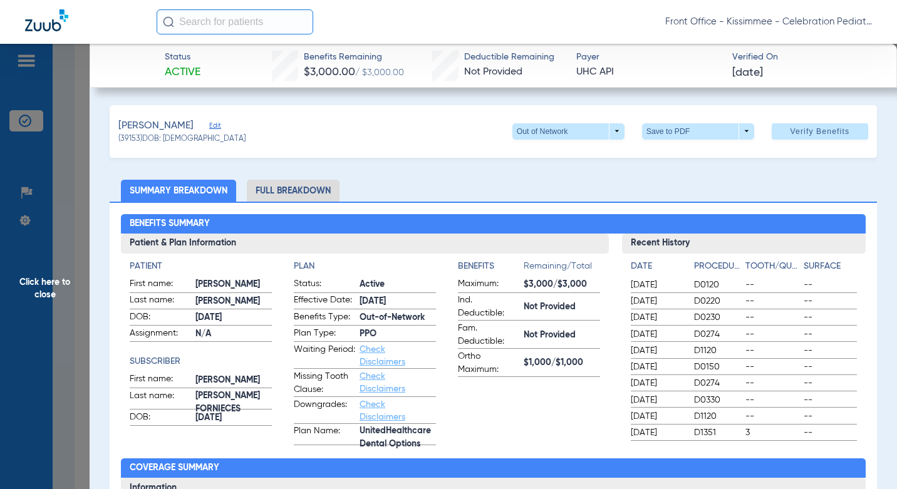
click at [283, 196] on li "Full Breakdown" at bounding box center [293, 191] width 93 height 22
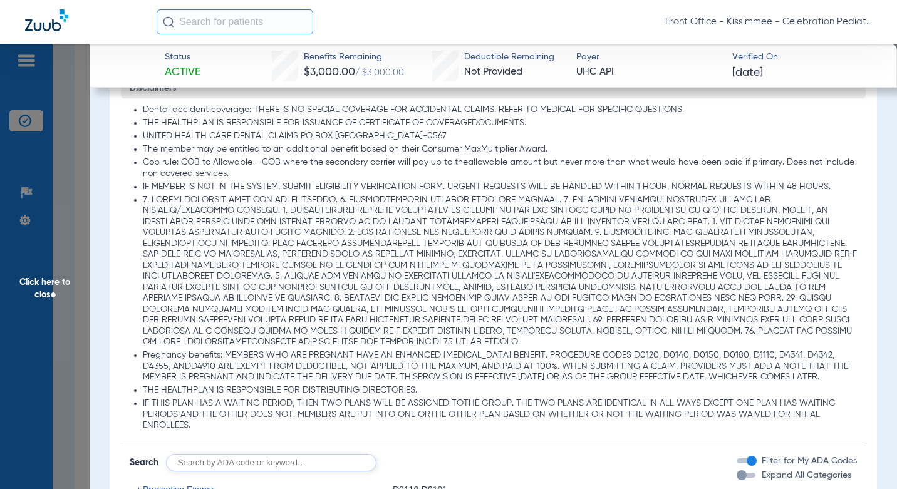
scroll to position [1065, 0]
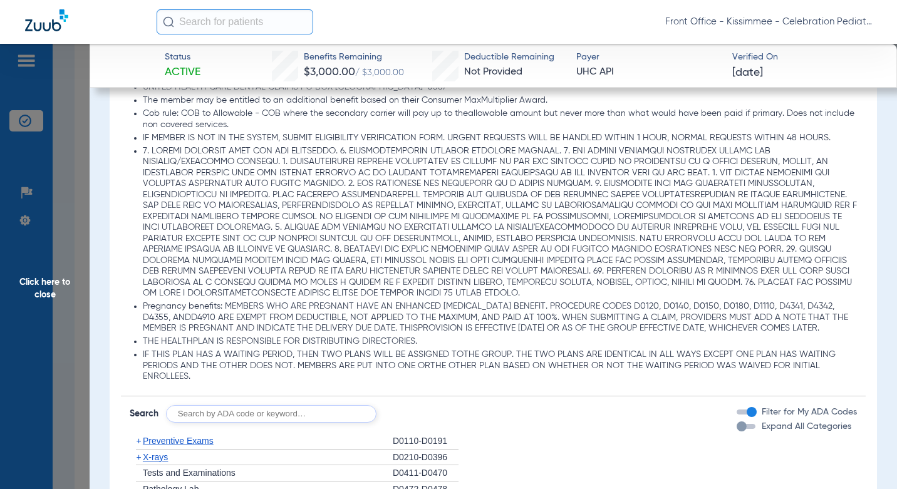
click at [740, 429] on div "button" at bounding box center [746, 426] width 19 height 5
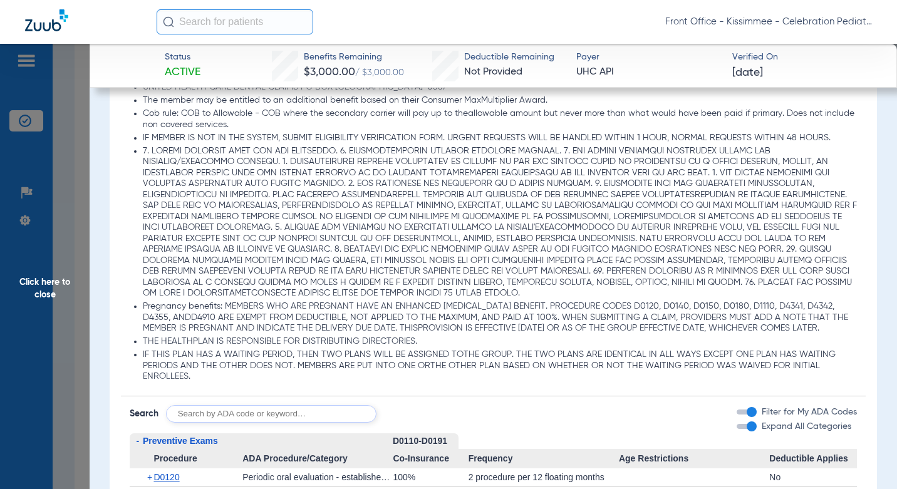
click at [747, 432] on div "button" at bounding box center [752, 427] width 10 height 10
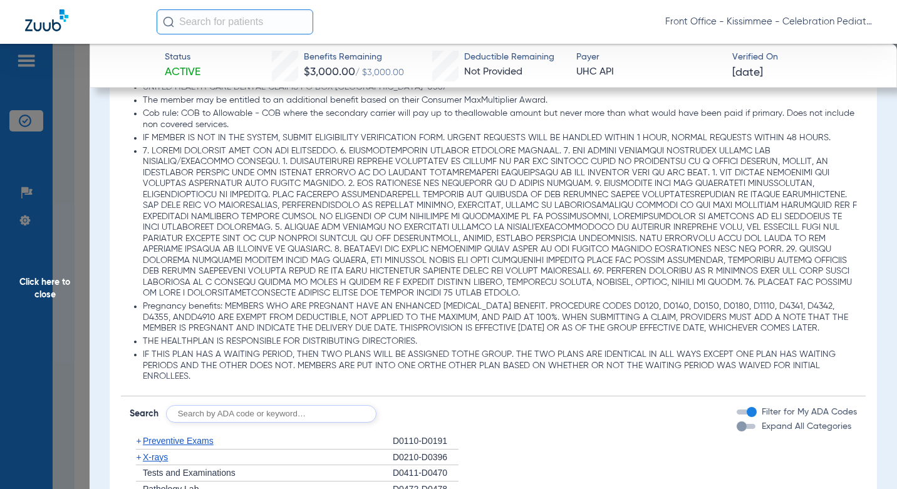
click at [740, 429] on div "button" at bounding box center [746, 426] width 19 height 5
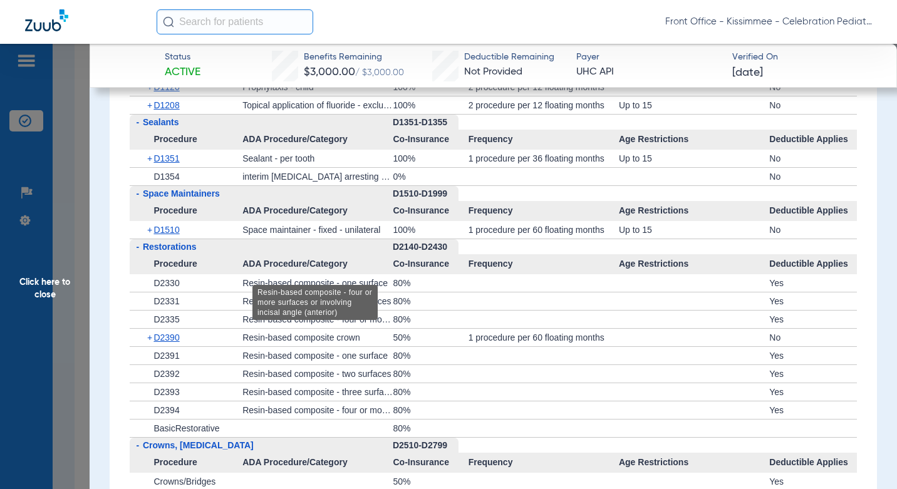
scroll to position [1772, 0]
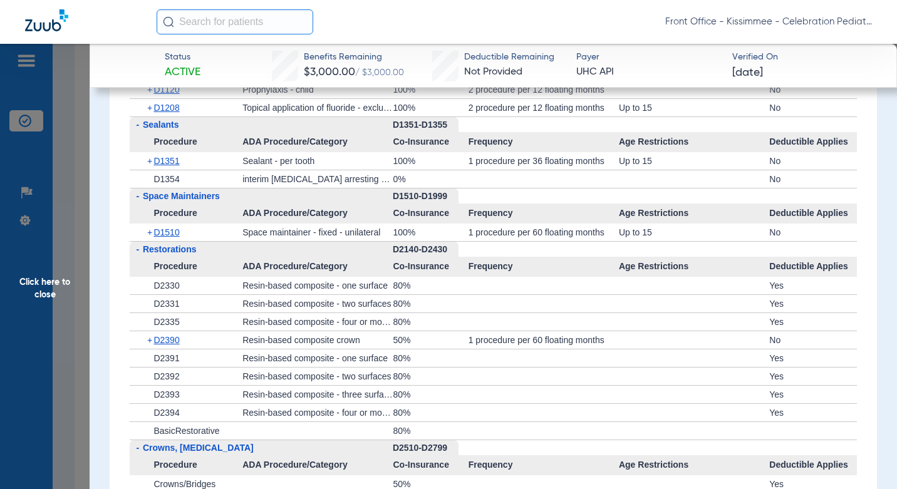
drag, startPoint x: 68, startPoint y: 268, endPoint x: 457, endPoint y: 268, distance: 388.6
click at [68, 268] on span "Click here to close" at bounding box center [45, 288] width 90 height 489
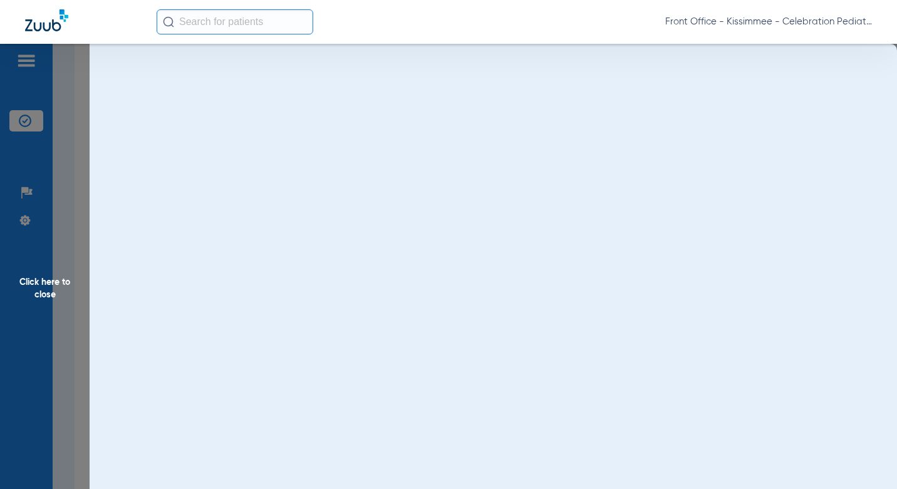
scroll to position [0, 0]
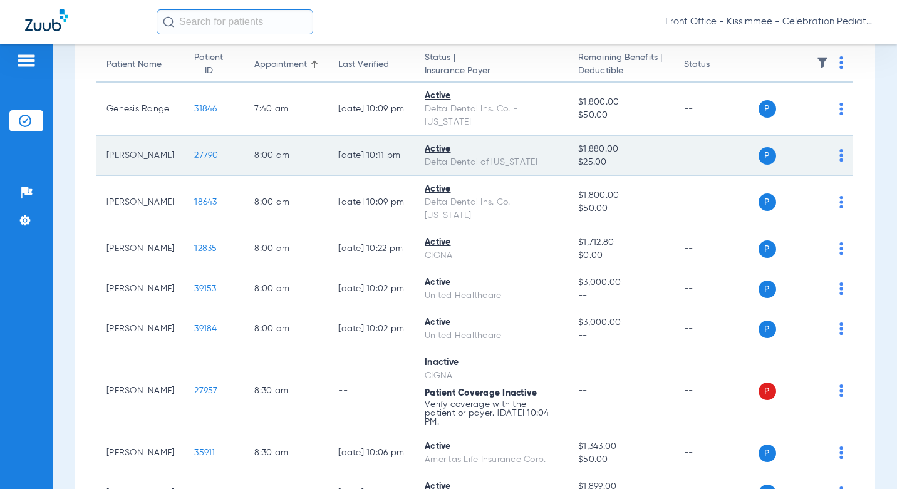
click at [194, 151] on span "27790" at bounding box center [206, 155] width 24 height 9
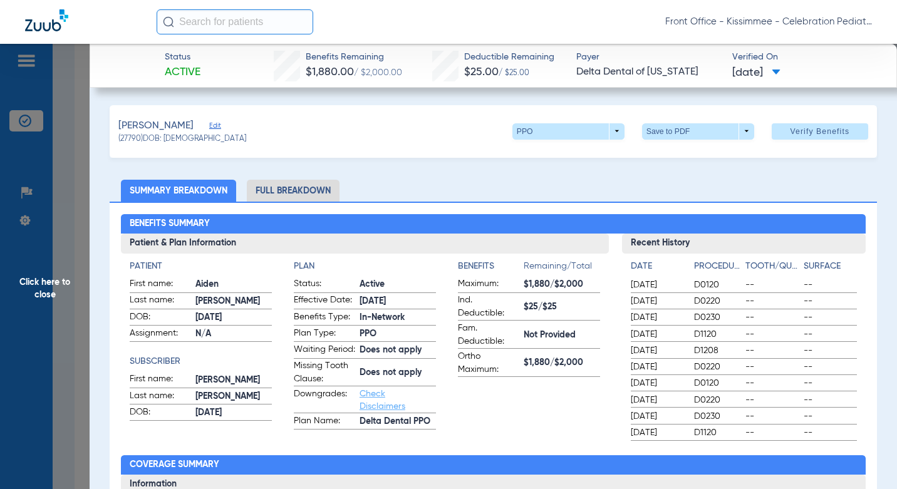
click at [298, 190] on li "Full Breakdown" at bounding box center [293, 191] width 93 height 22
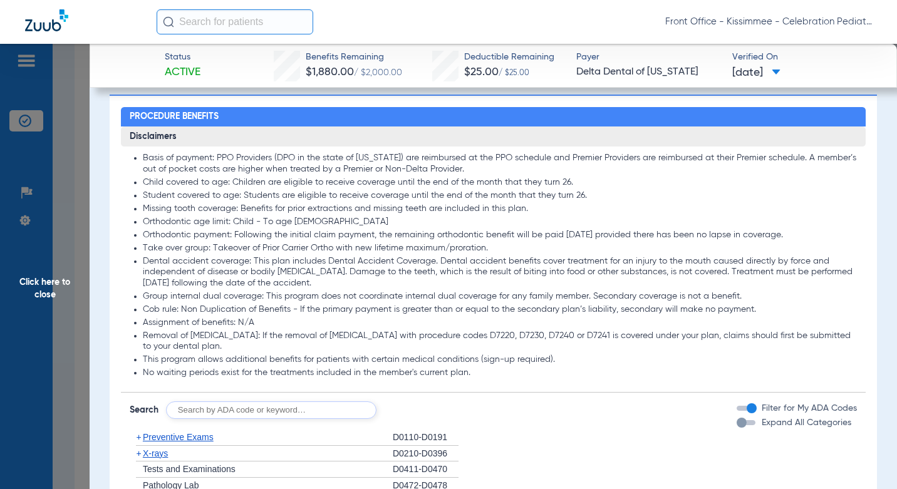
scroll to position [1316, 0]
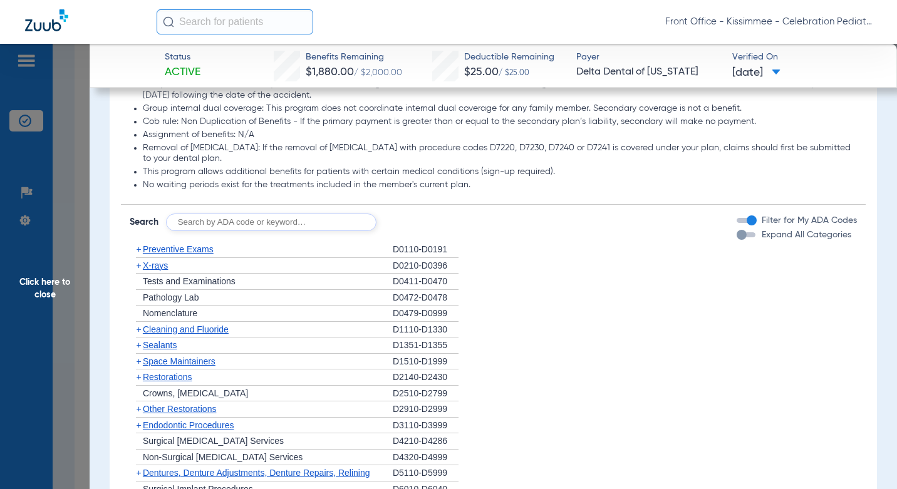
drag, startPoint x: 733, startPoint y: 248, endPoint x: 641, endPoint y: 248, distance: 92.8
click at [737, 240] on div "button" at bounding box center [742, 235] width 10 height 10
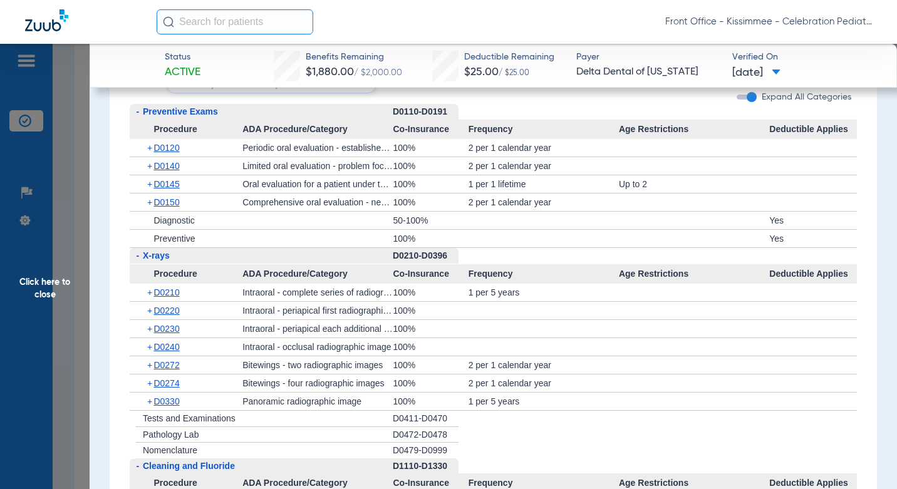
scroll to position [1441, 0]
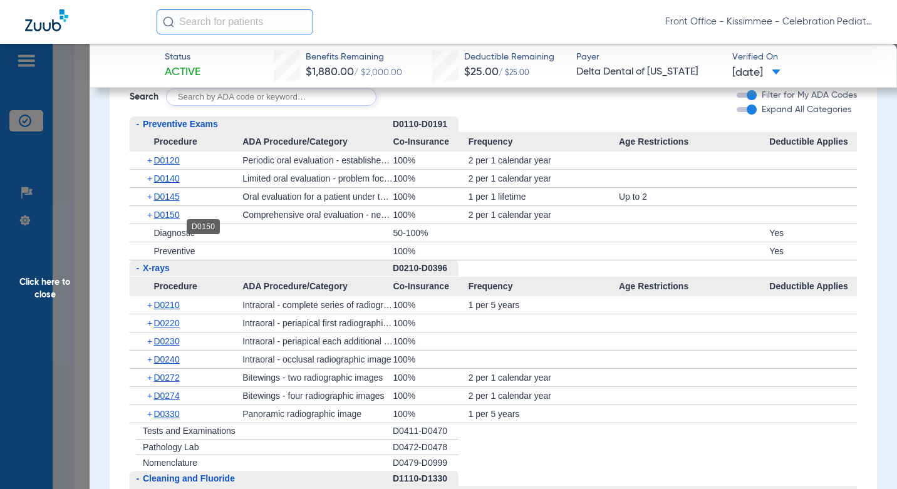
click at [178, 220] on span "D0150" at bounding box center [167, 215] width 26 height 10
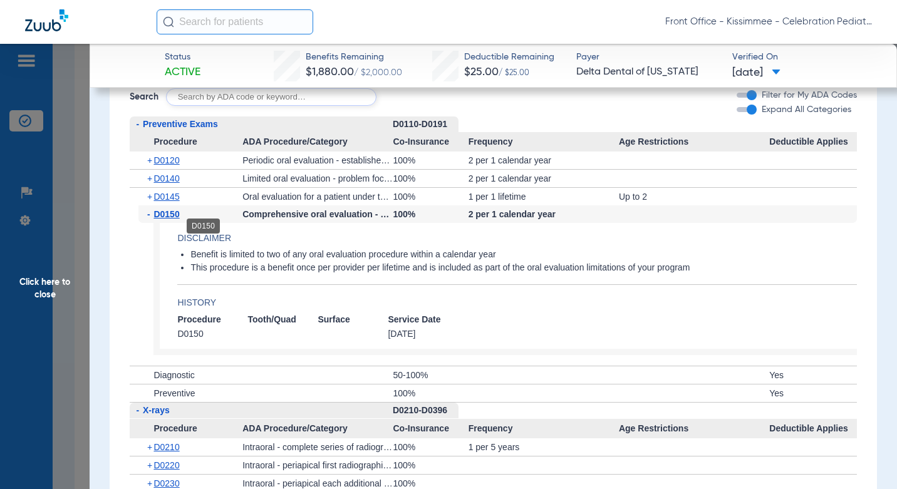
click at [172, 219] on span "D0150" at bounding box center [167, 214] width 26 height 10
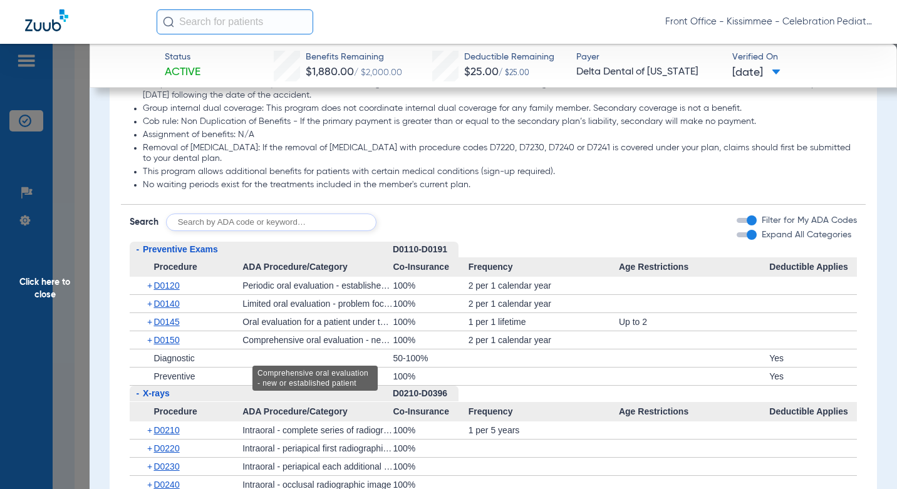
scroll to position [1379, 0]
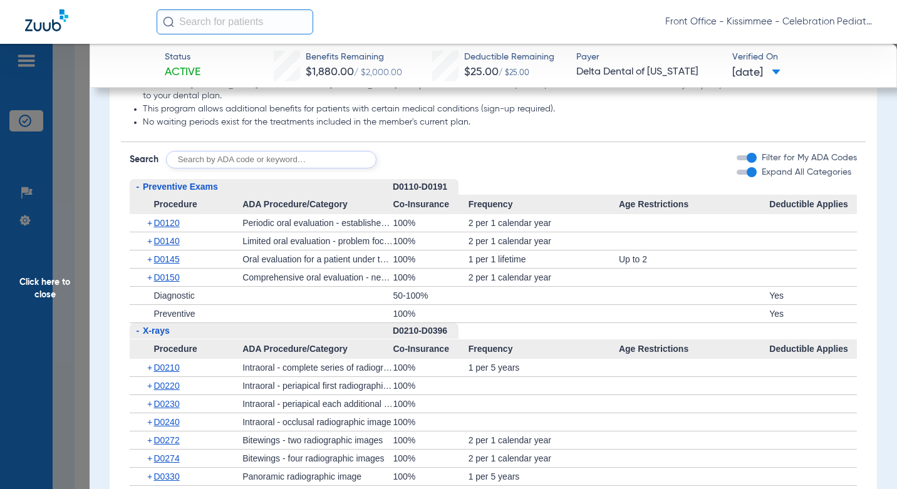
click at [786, 215] on span "Deductible Applies" at bounding box center [814, 205] width 88 height 20
click at [325, 169] on input "text" at bounding box center [271, 160] width 211 height 18
click at [173, 228] on span "D0120" at bounding box center [167, 223] width 26 height 10
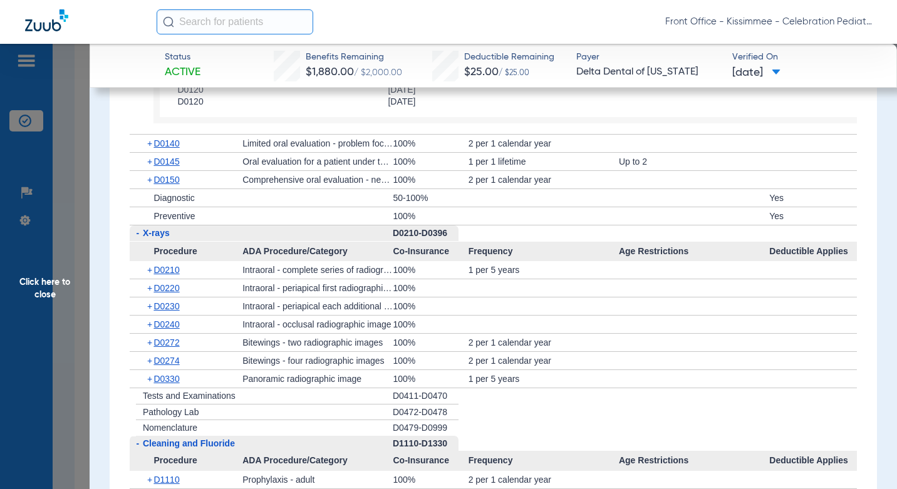
scroll to position [1692, 0]
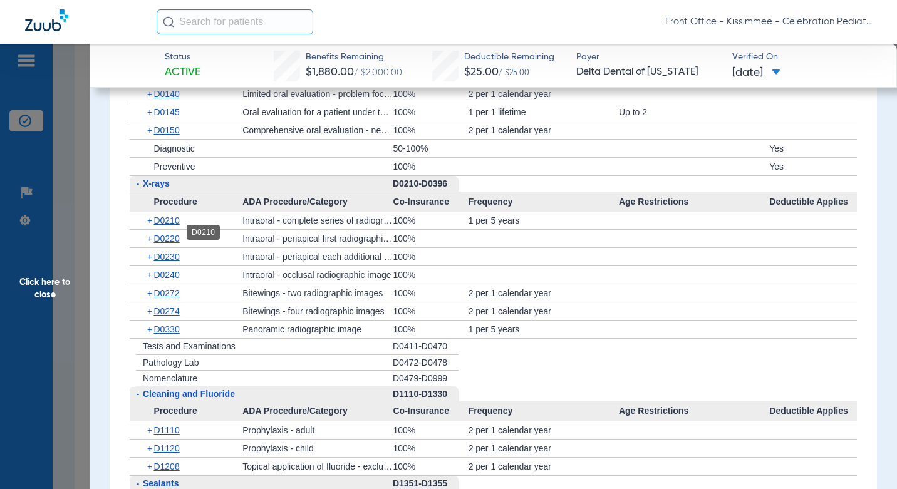
click at [179, 226] on span "D0210" at bounding box center [167, 221] width 26 height 10
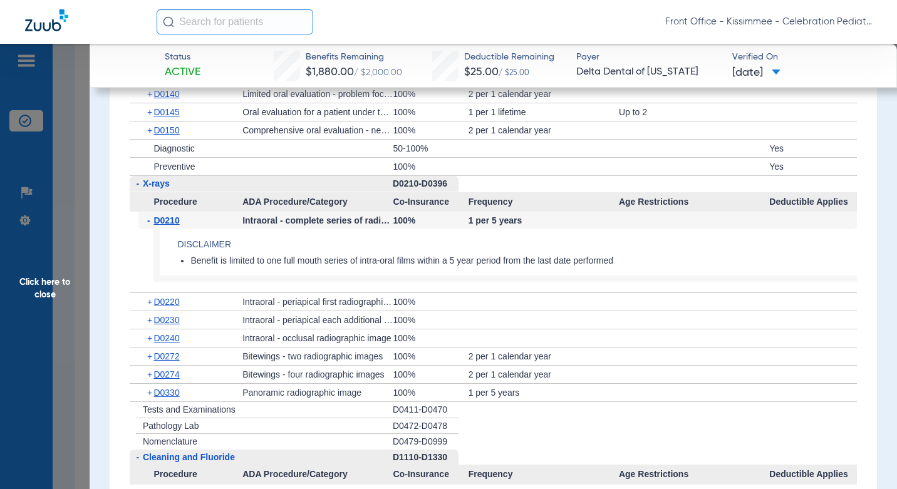
scroll to position [1880, 0]
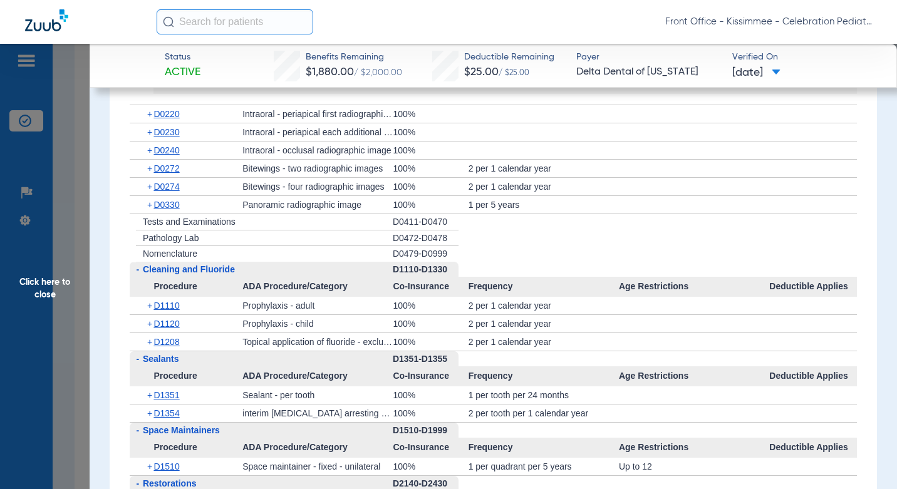
click at [175, 214] on div "+ D0330" at bounding box center [191, 205] width 104 height 18
click at [174, 210] on span "D0330" at bounding box center [167, 205] width 26 height 10
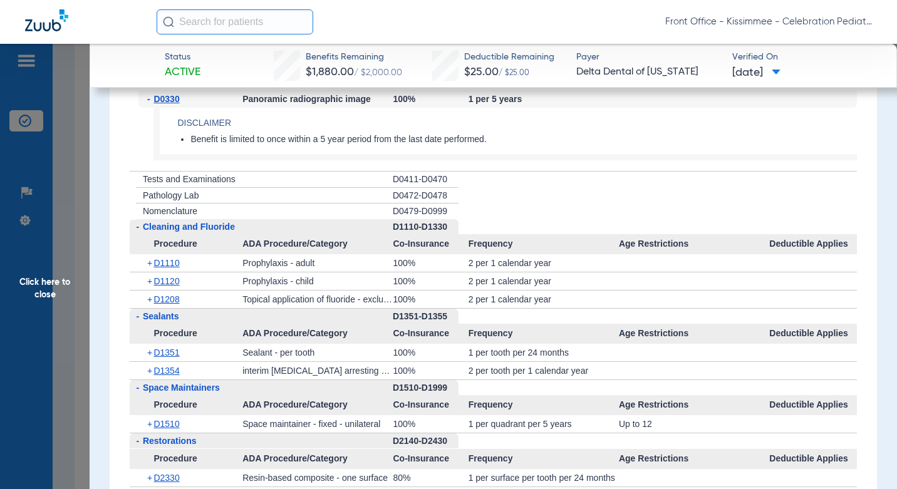
scroll to position [2006, 0]
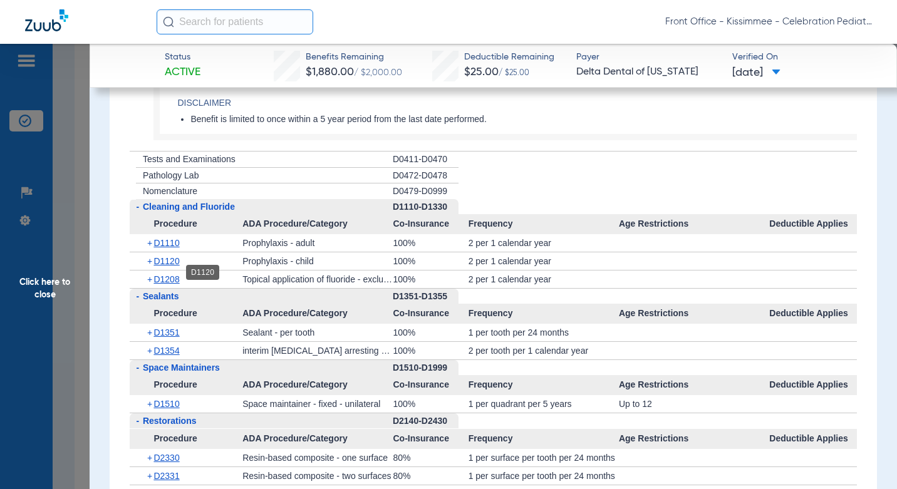
click at [172, 266] on span "D1120" at bounding box center [167, 261] width 26 height 10
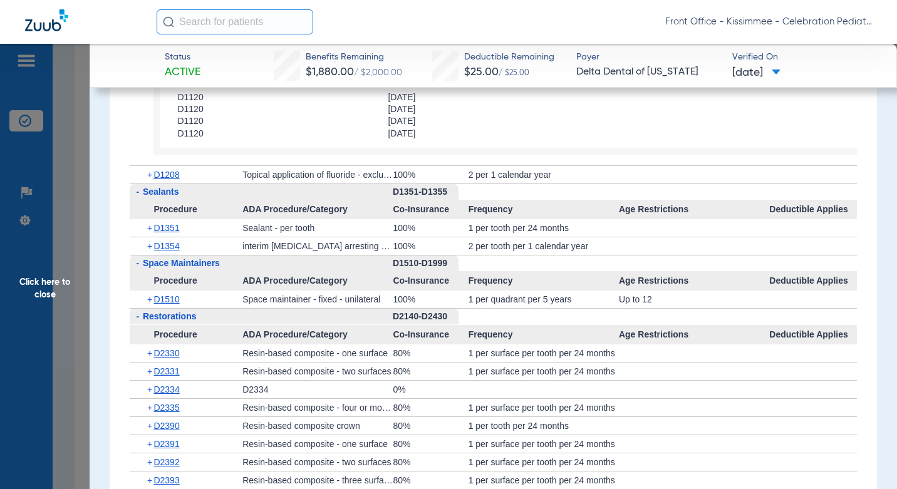
scroll to position [2319, 0]
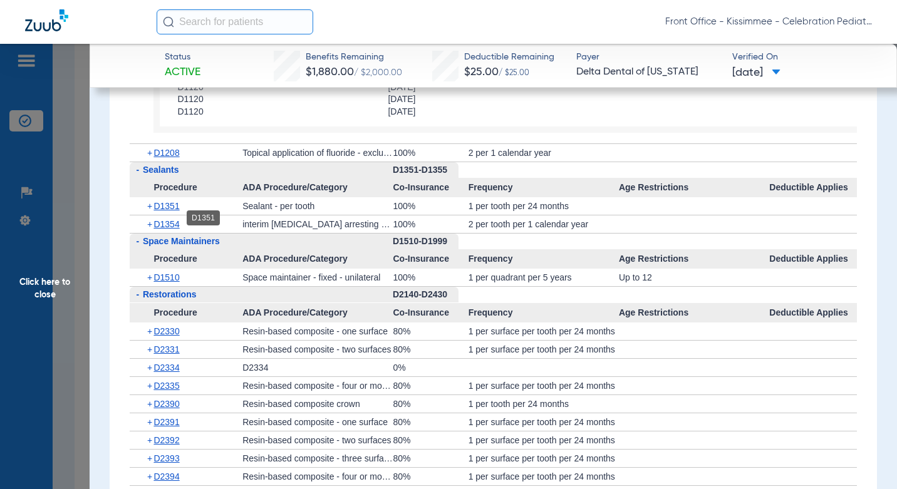
click at [175, 211] on span "D1351" at bounding box center [167, 206] width 26 height 10
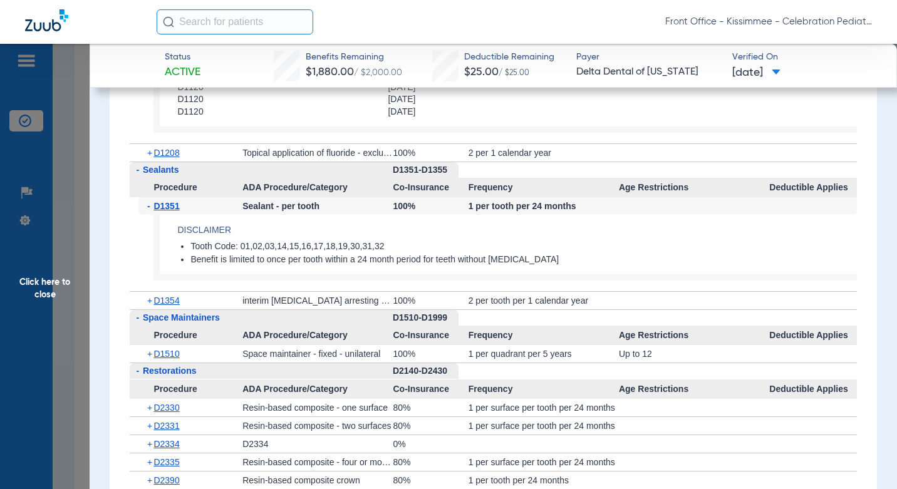
click at [160, 306] on span "D1354" at bounding box center [167, 301] width 26 height 10
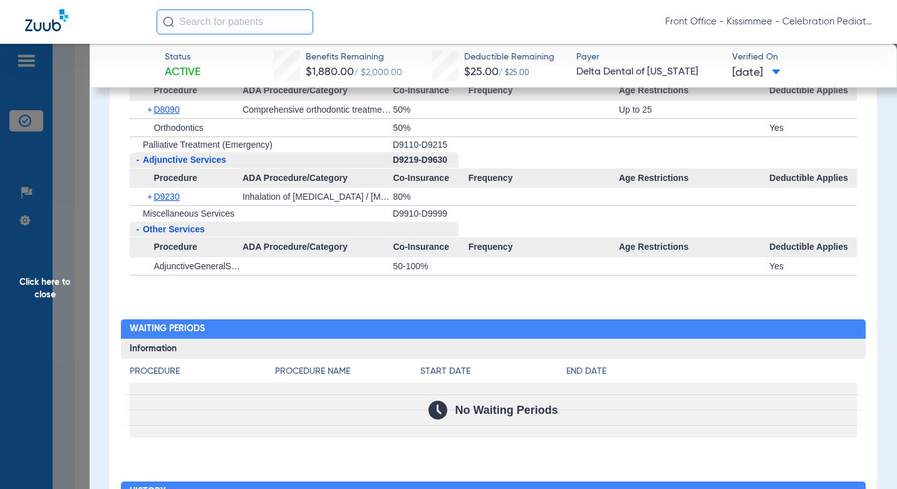
scroll to position [3801, 0]
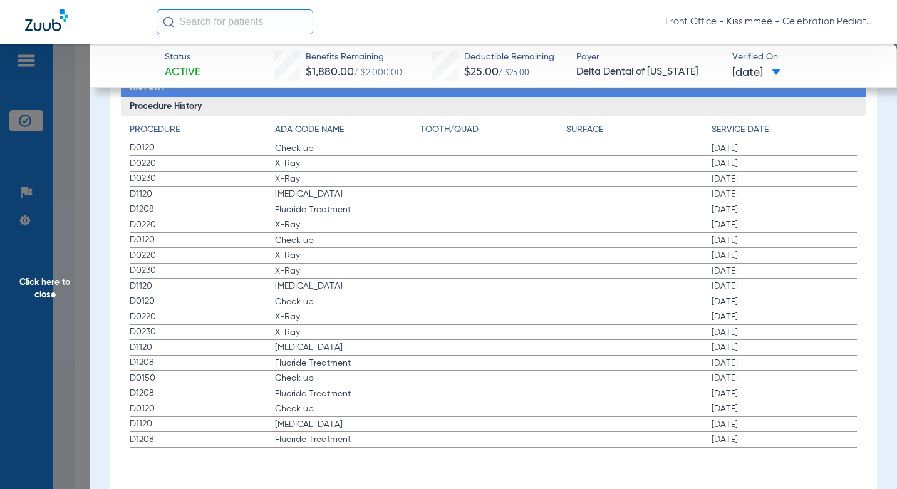
drag, startPoint x: 53, startPoint y: 213, endPoint x: 61, endPoint y: 215, distance: 8.4
click at [53, 213] on span "Click here to close" at bounding box center [45, 288] width 90 height 489
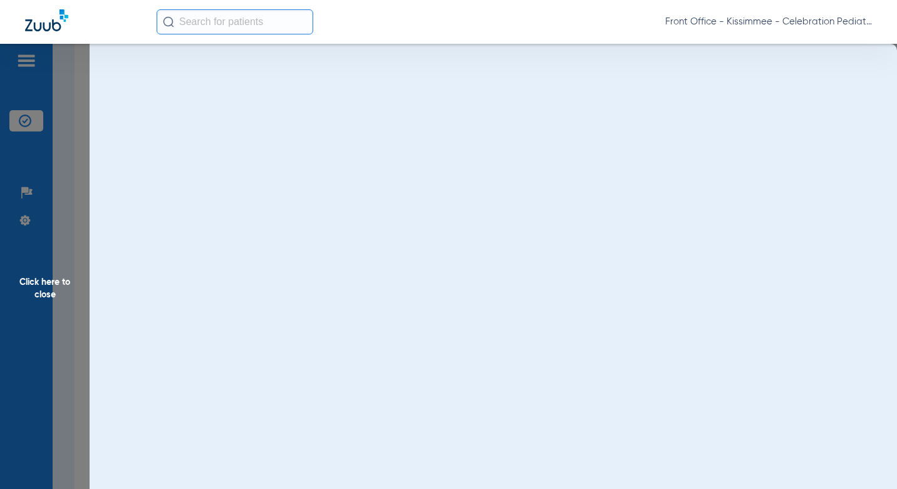
scroll to position [0, 0]
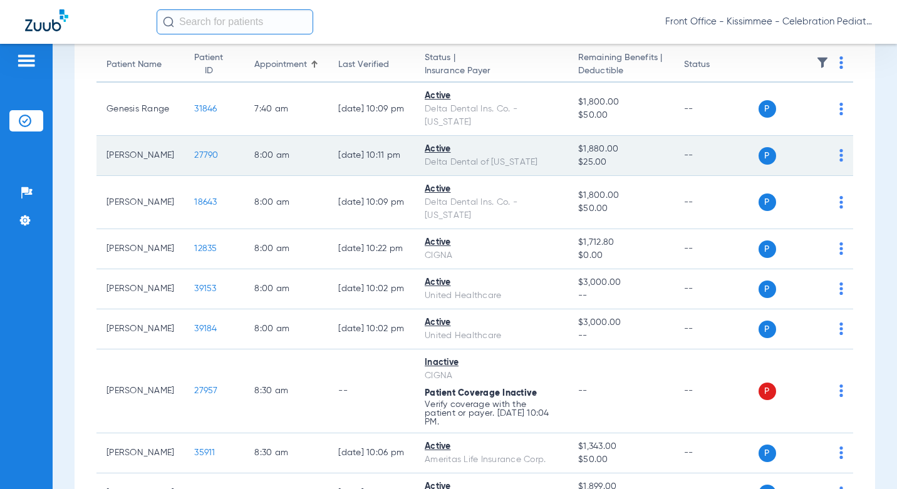
click at [194, 151] on span "27790" at bounding box center [206, 155] width 24 height 9
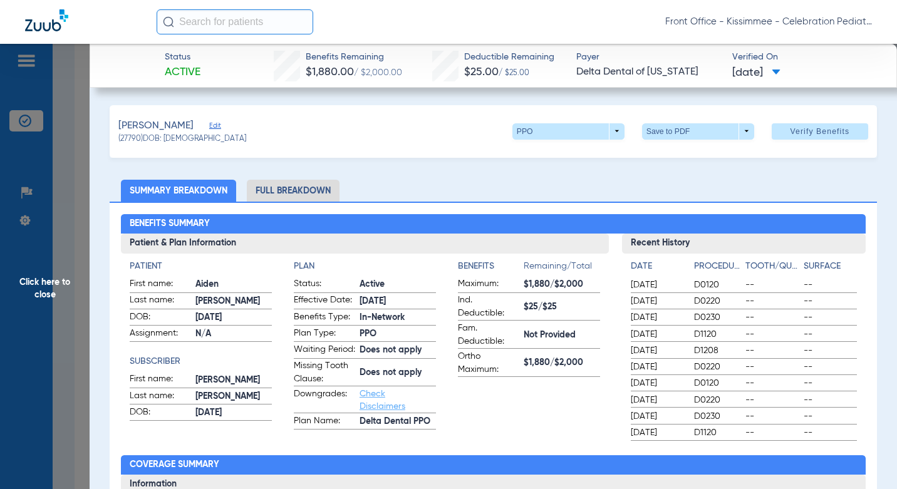
click at [309, 188] on li "Full Breakdown" at bounding box center [293, 191] width 93 height 22
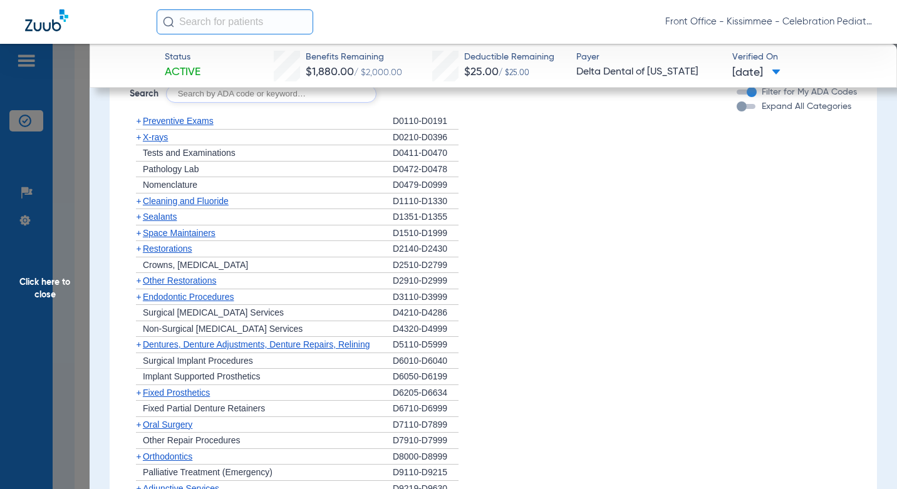
scroll to position [1379, 0]
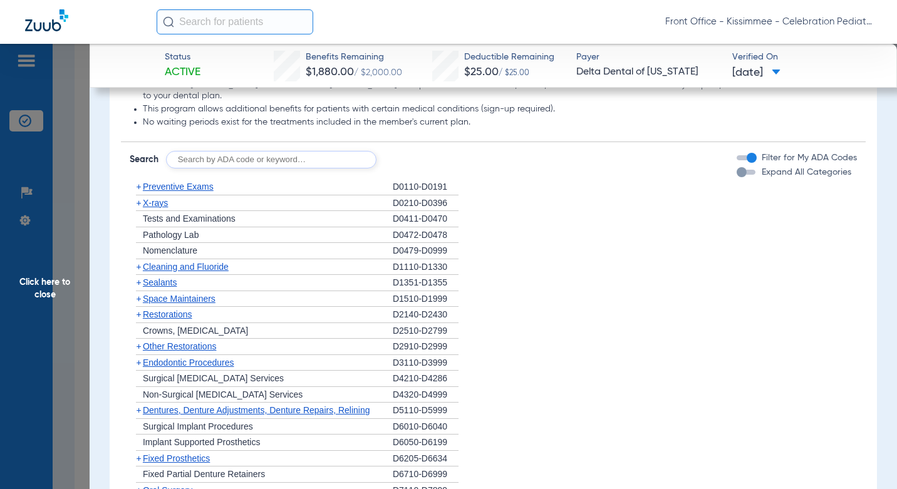
click at [158, 288] on span "Sealants" at bounding box center [160, 283] width 34 height 10
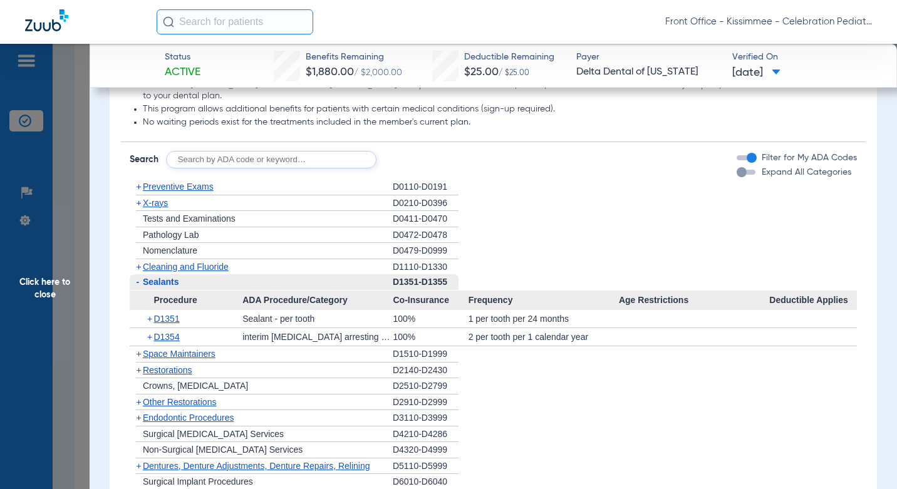
click at [85, 253] on span "Click here to close" at bounding box center [45, 288] width 90 height 489
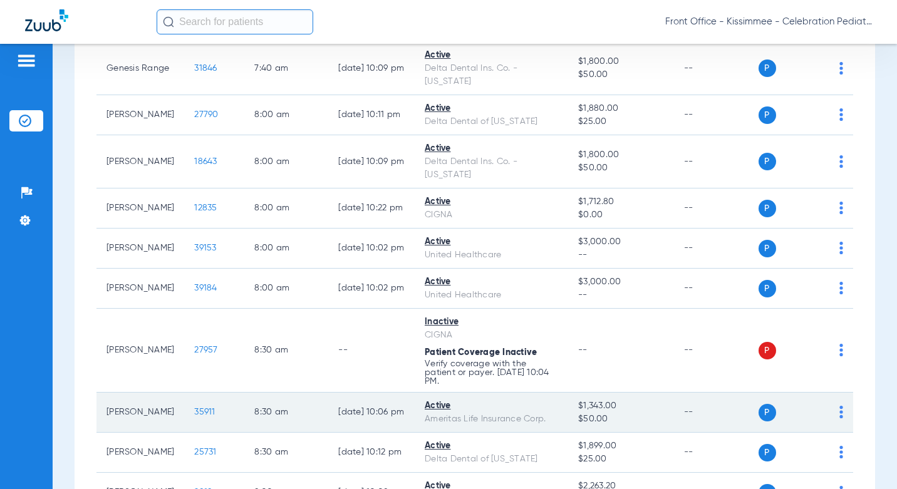
scroll to position [188, 0]
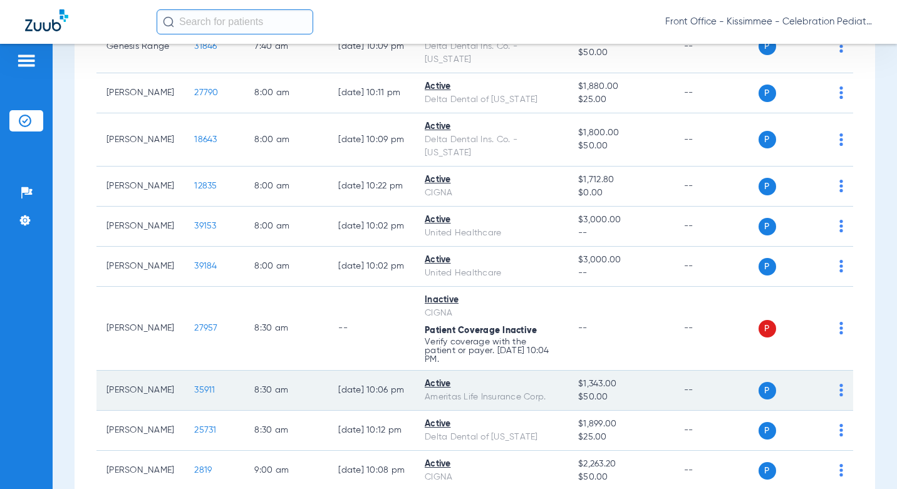
click at [194, 386] on span "35911" at bounding box center [204, 390] width 21 height 9
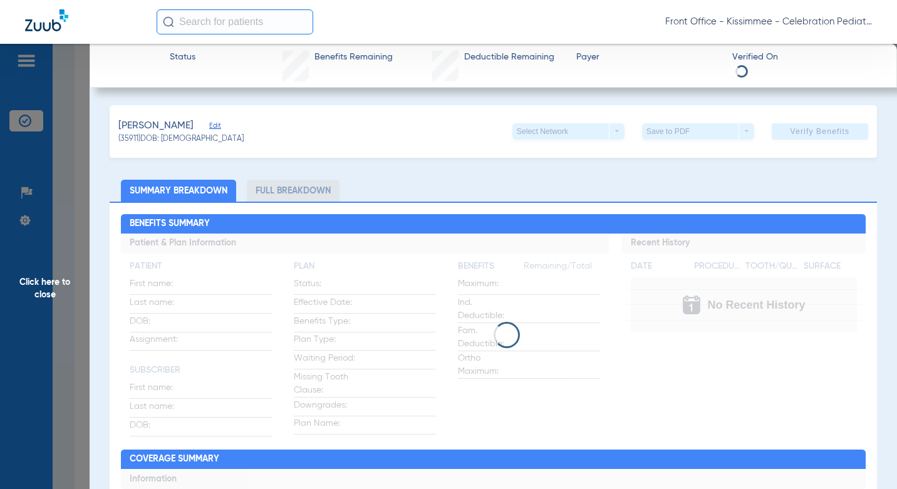
click at [320, 191] on li "Full Breakdown" at bounding box center [293, 191] width 93 height 22
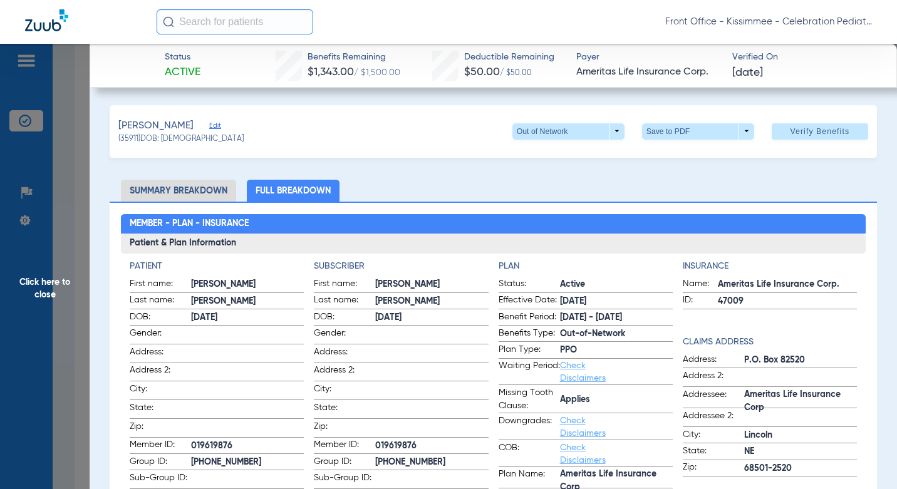
click at [264, 194] on li "Full Breakdown" at bounding box center [293, 191] width 93 height 22
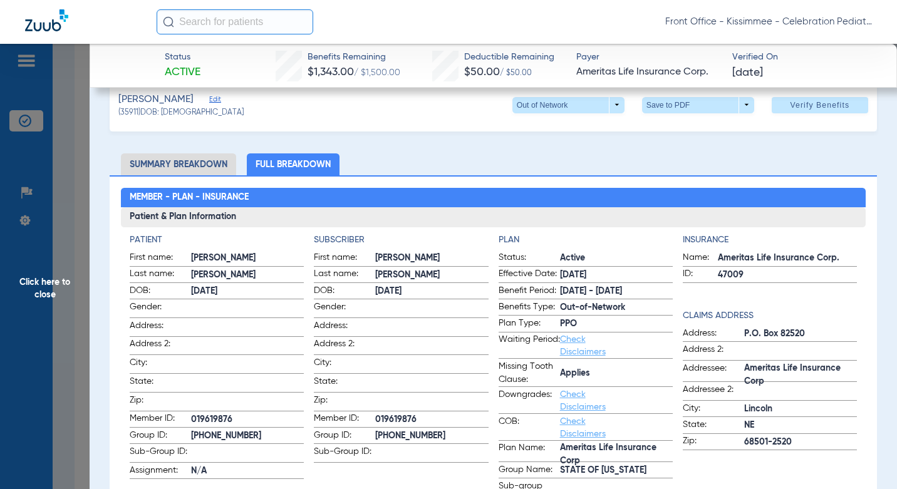
scroll to position [0, 0]
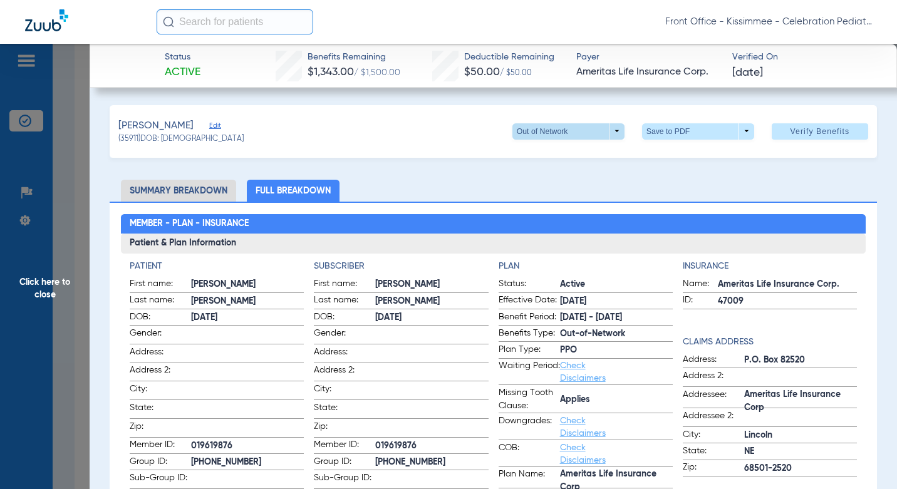
drag, startPoint x: 568, startPoint y: 147, endPoint x: 558, endPoint y: 130, distance: 19.7
click at [567, 147] on div "Willox, Eleanor Edit (35911) DOB: 10/11/2017 Out of Network arrow_drop_down Sav…" at bounding box center [493, 131] width 767 height 53
click at [558, 129] on span at bounding box center [568, 132] width 30 height 30
click at [545, 155] on span "PPO" at bounding box center [543, 156] width 58 height 9
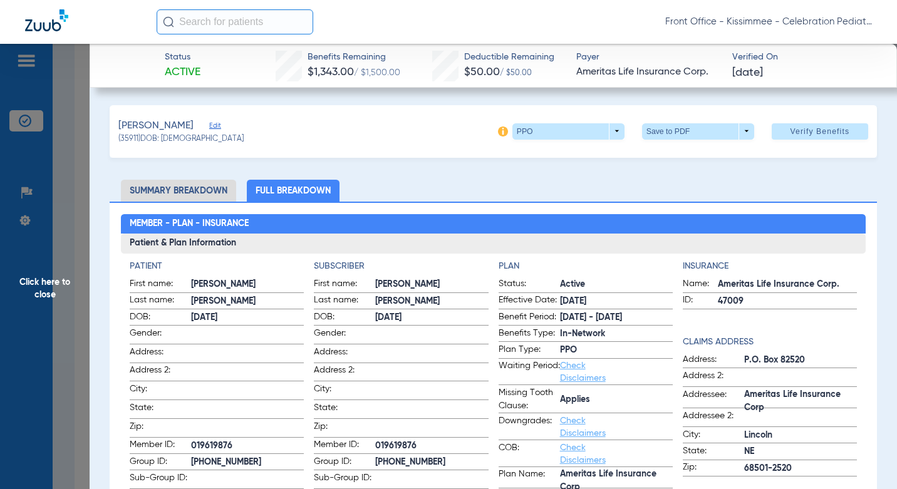
click at [498, 132] on img at bounding box center [503, 132] width 10 height 10
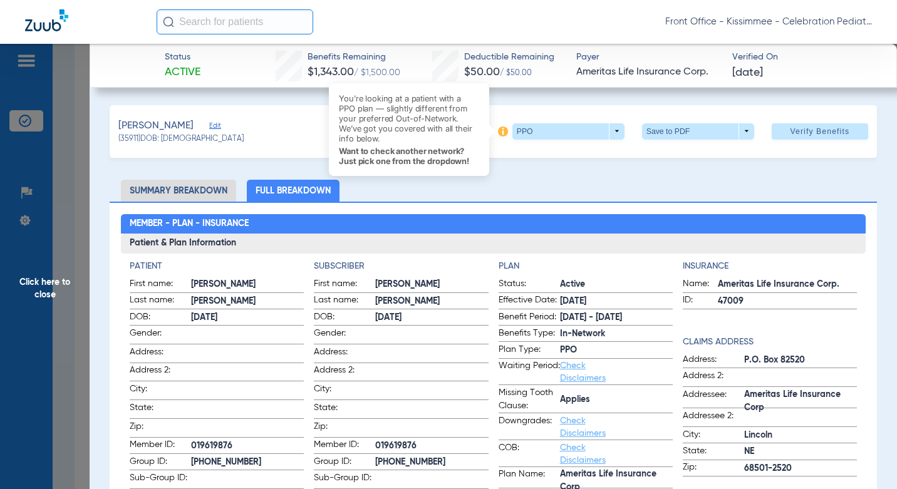
click at [391, 154] on span "Want to check another network? Just pick one from the dropdown!" at bounding box center [409, 156] width 140 height 20
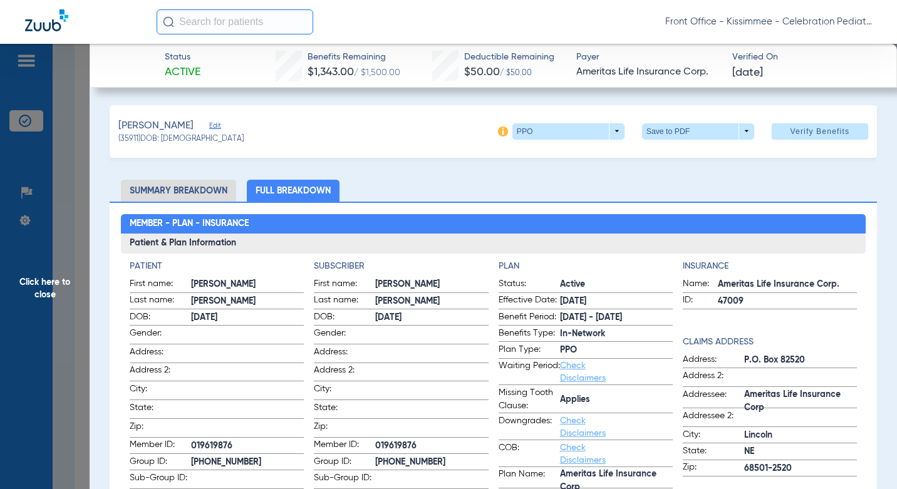
click at [518, 148] on div "Willox, Eleanor Edit (35911) DOB: 10/11/2017 PPO arrow_drop_down Save to PDF ar…" at bounding box center [493, 131] width 767 height 53
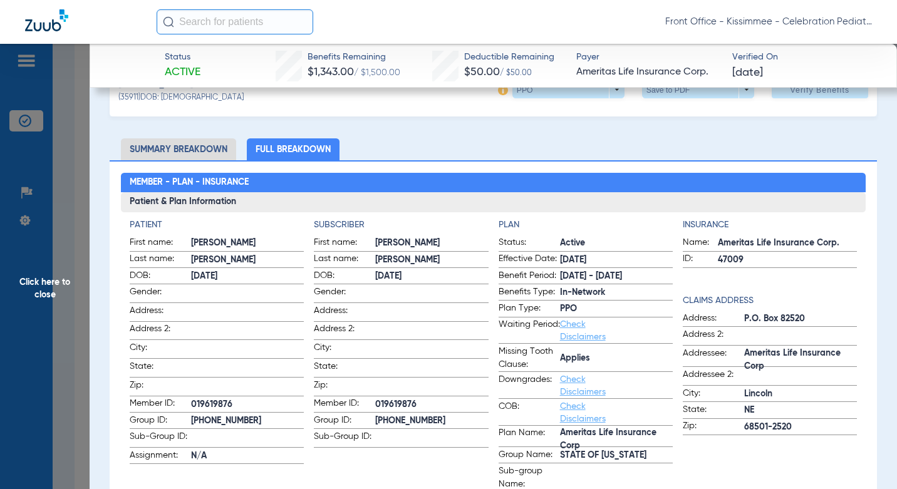
scroll to position [63, 0]
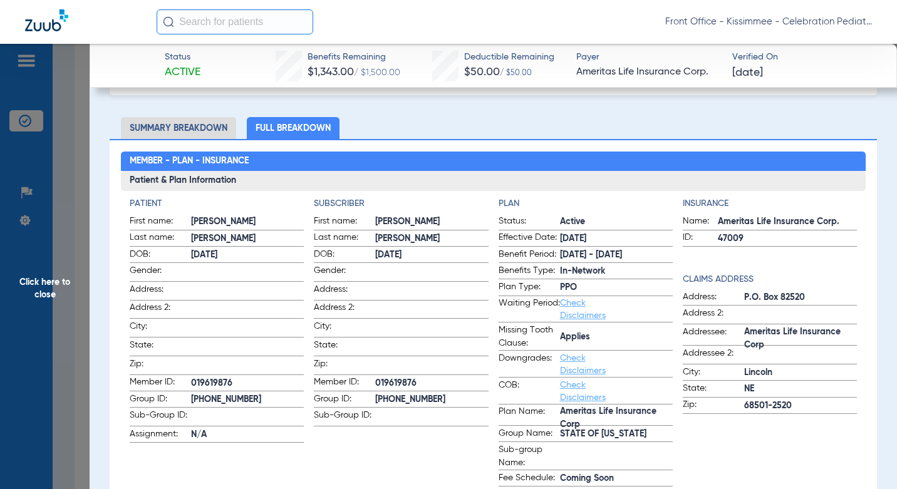
drag, startPoint x: 419, startPoint y: 379, endPoint x: 368, endPoint y: 377, distance: 51.4
click at [368, 377] on label "Member ID: 019619876" at bounding box center [401, 384] width 174 height 16
copy label "019619876"
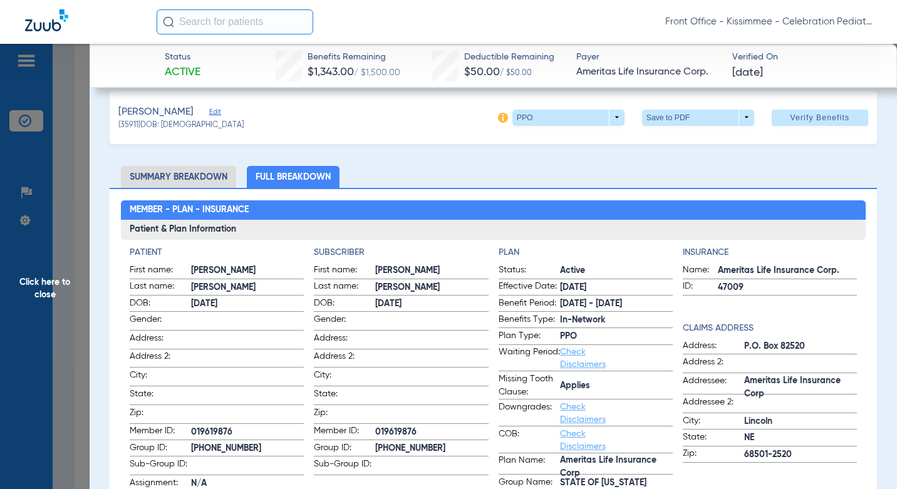
scroll to position [0, 0]
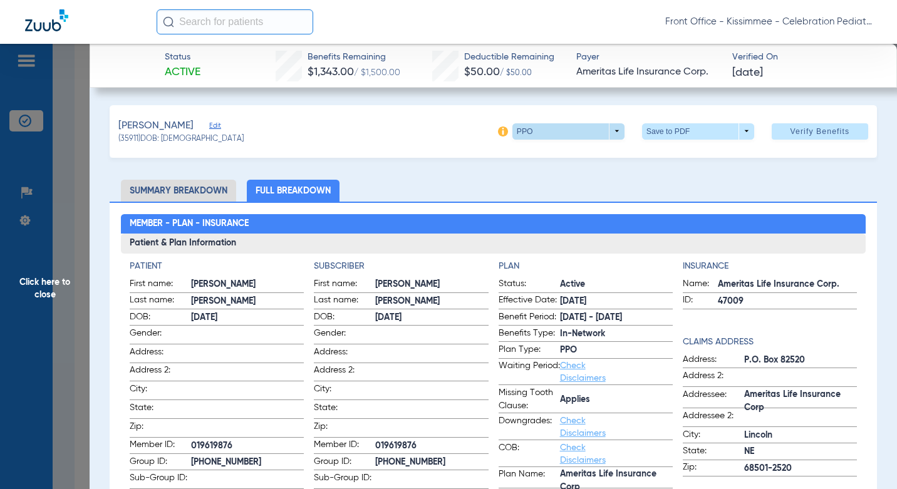
click at [562, 139] on span at bounding box center [568, 132] width 30 height 30
click at [551, 188] on button "Out of Network" at bounding box center [543, 181] width 78 height 25
click at [543, 188] on ul "Summary Breakdown Full Breakdown" at bounding box center [493, 191] width 767 height 22
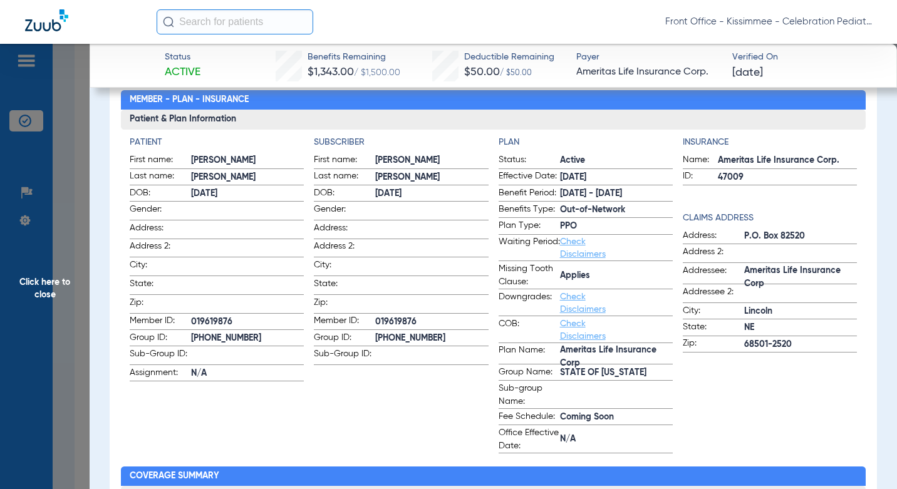
scroll to position [125, 0]
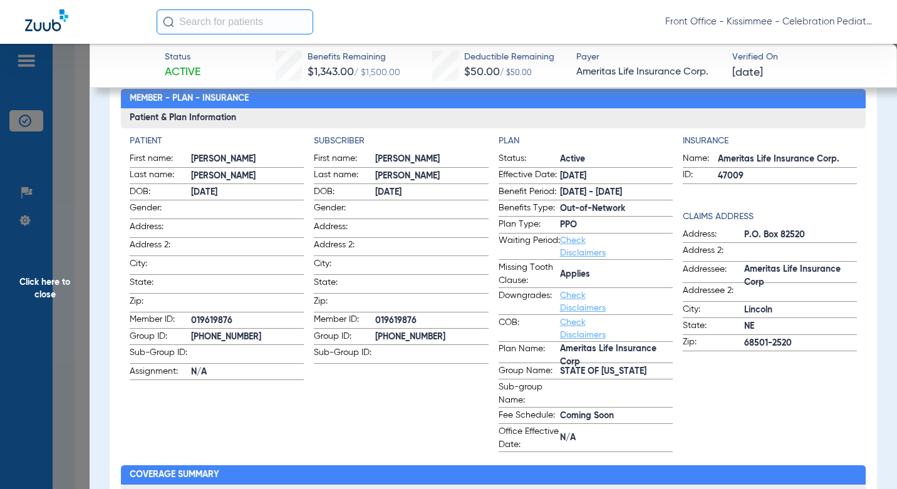
click at [509, 118] on h3 "Patient & Plan Information" at bounding box center [493, 118] width 745 height 20
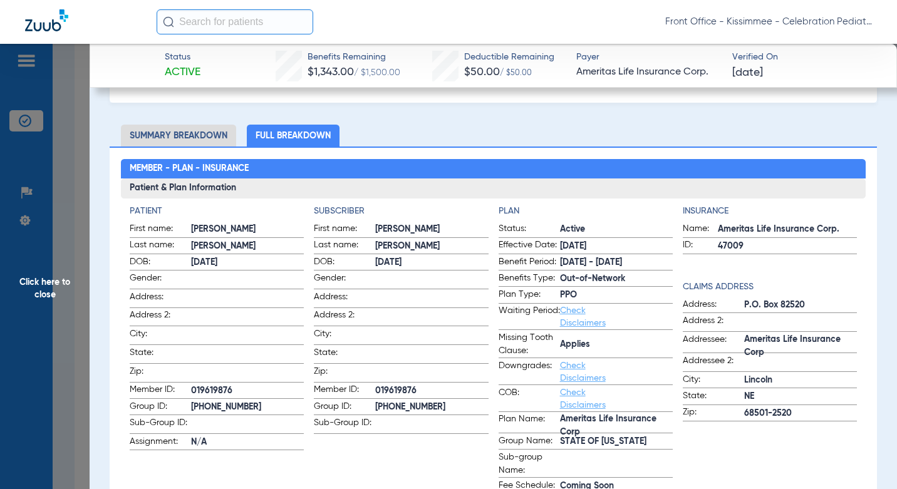
scroll to position [0, 0]
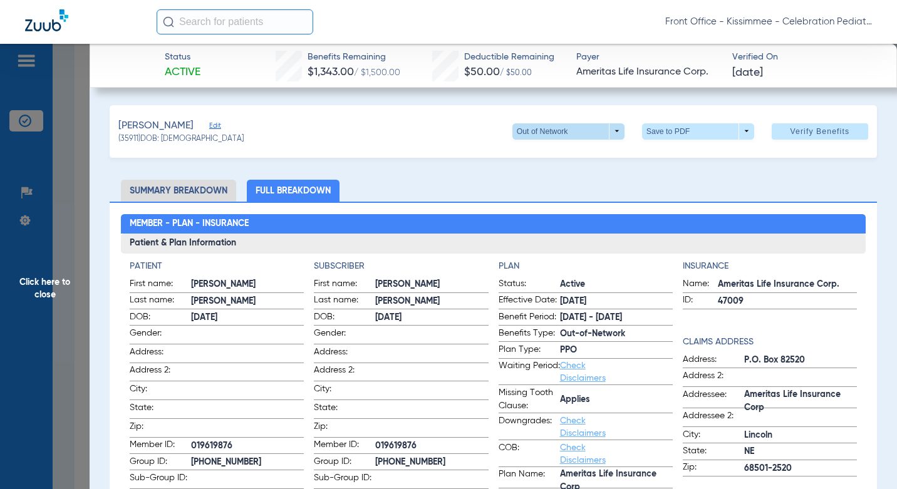
click at [516, 136] on span at bounding box center [569, 131] width 112 height 16
click at [535, 152] on span "PPO" at bounding box center [543, 156] width 58 height 9
click at [565, 136] on span at bounding box center [568, 132] width 30 height 30
click at [547, 177] on span "Out of Network" at bounding box center [543, 181] width 58 height 9
click at [513, 130] on span at bounding box center [569, 131] width 112 height 16
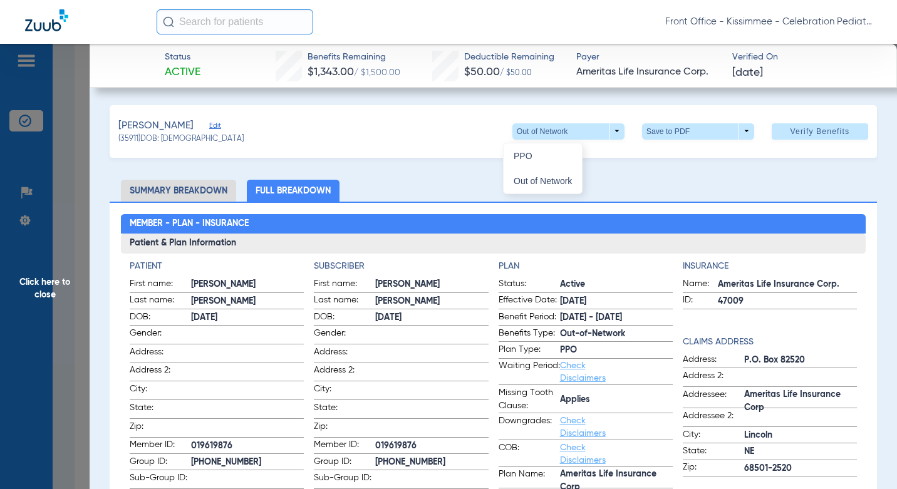
click at [541, 157] on span "PPO" at bounding box center [543, 156] width 58 height 9
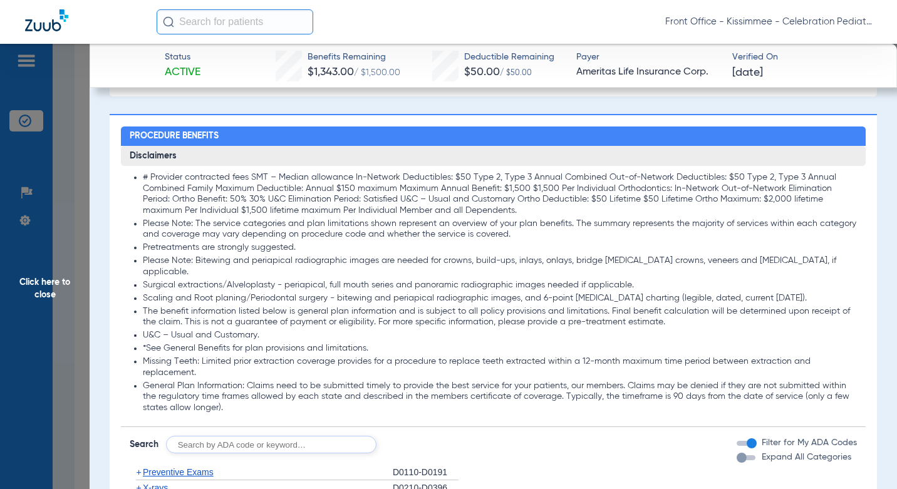
scroll to position [1128, 0]
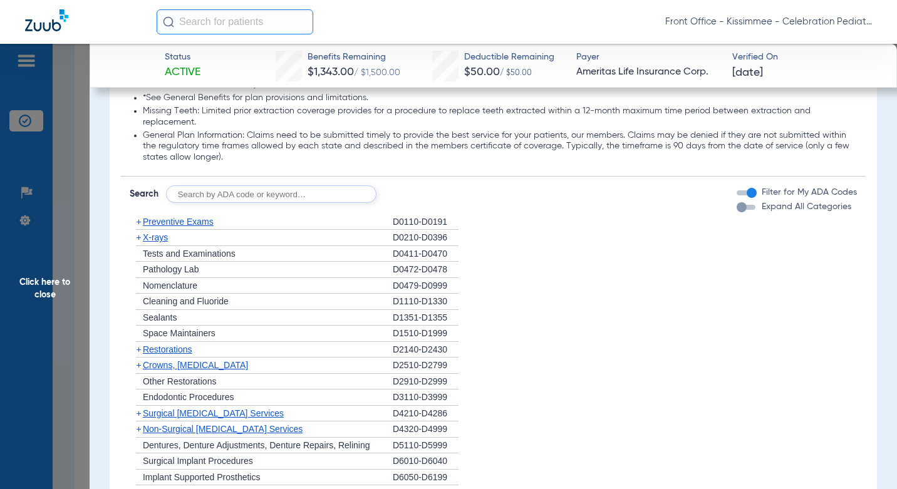
click at [743, 210] on div "button" at bounding box center [746, 207] width 19 height 5
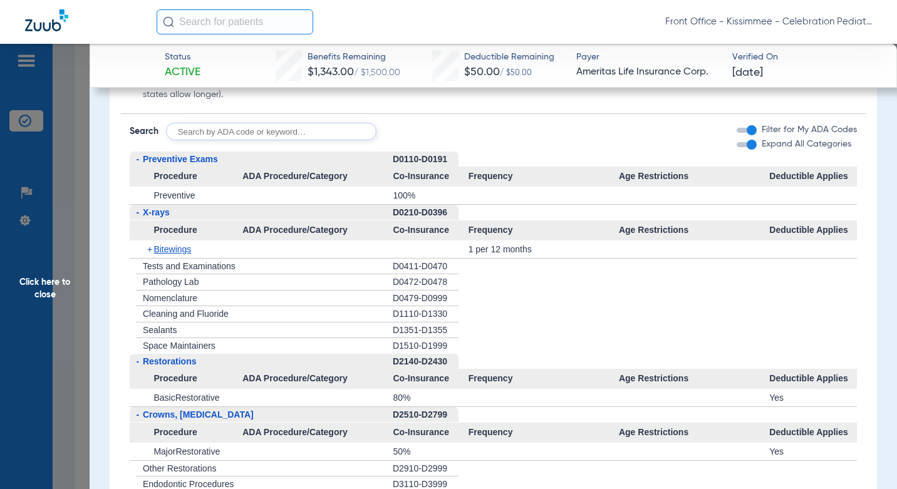
scroll to position [1253, 0]
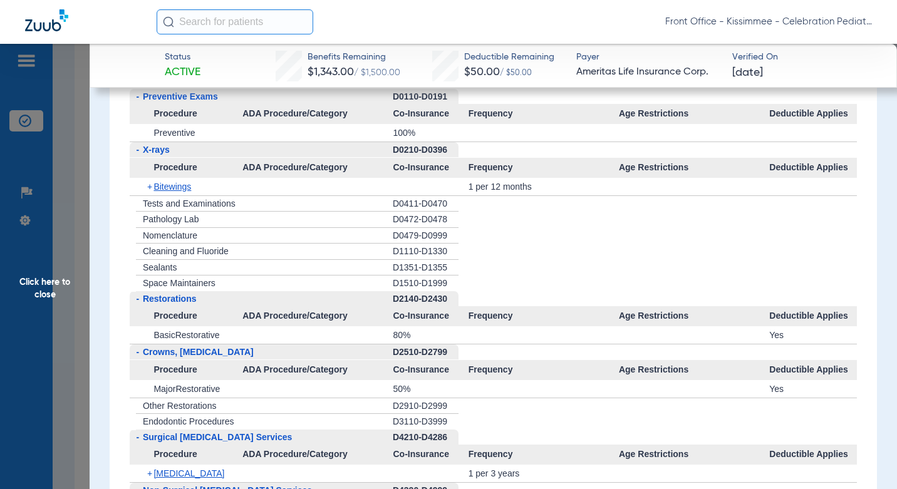
click at [61, 259] on span "Click here to close" at bounding box center [45, 288] width 90 height 489
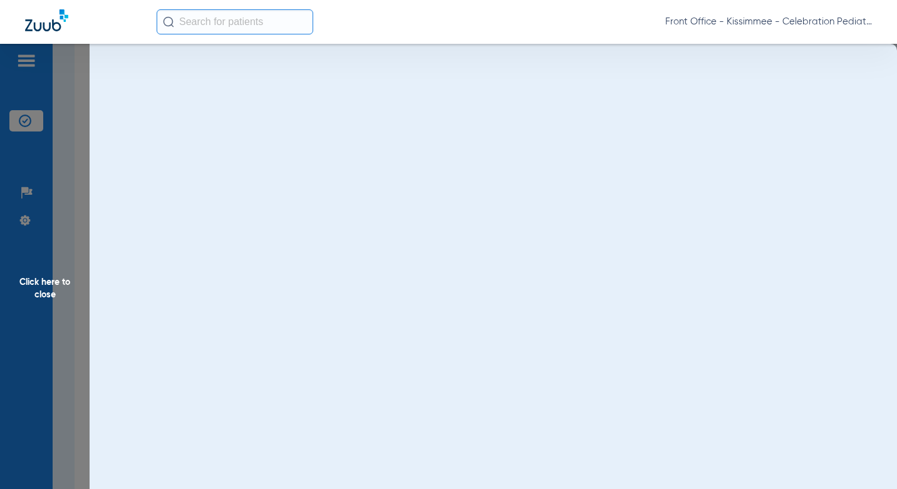
scroll to position [0, 0]
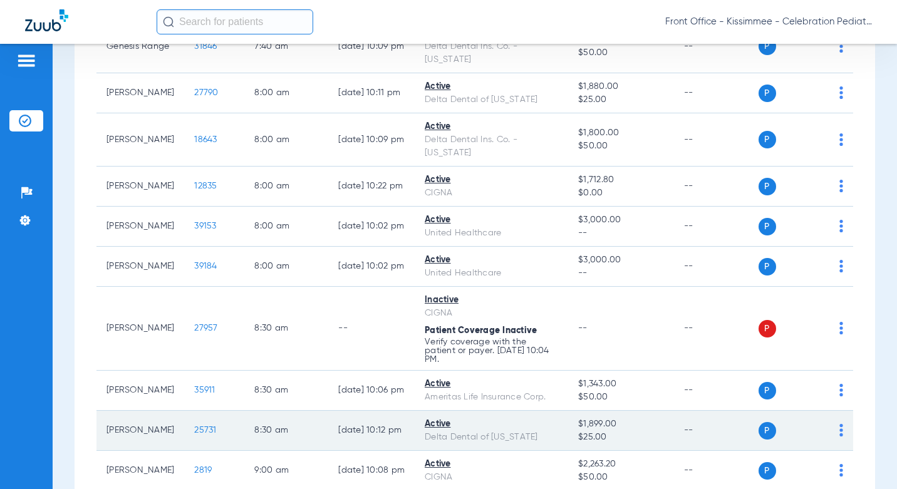
click at [194, 426] on span "25731" at bounding box center [205, 430] width 22 height 9
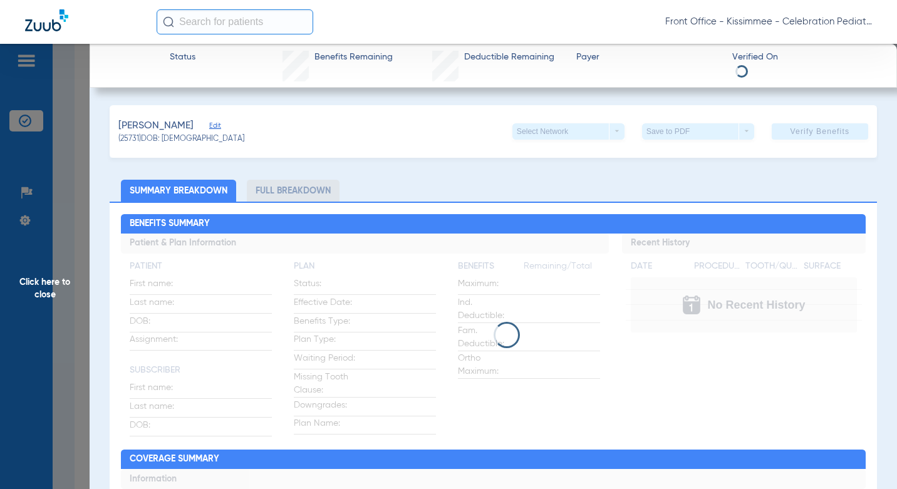
click at [305, 203] on div "Benefits Summary Patient & Plan Information Patient First name: Last name: DOB:…" at bounding box center [493, 377] width 767 height 351
click at [303, 194] on li "Full Breakdown" at bounding box center [293, 191] width 93 height 22
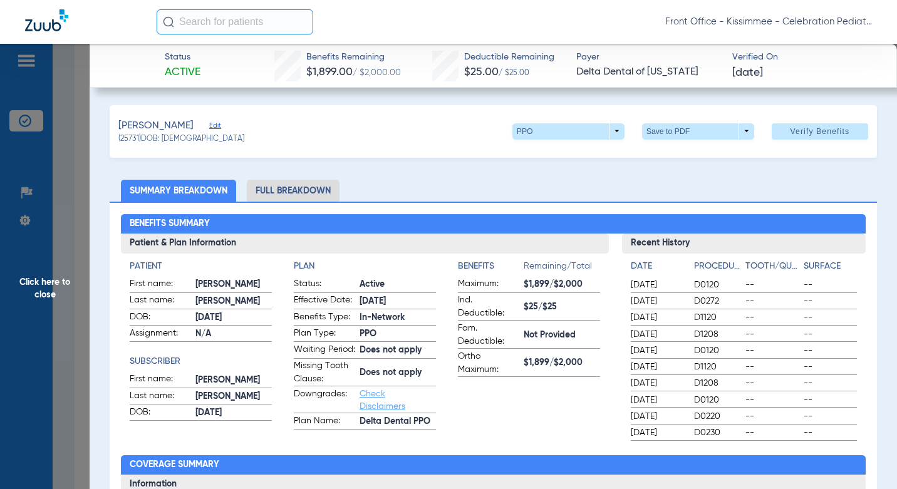
click at [303, 194] on li "Full Breakdown" at bounding box center [293, 191] width 93 height 22
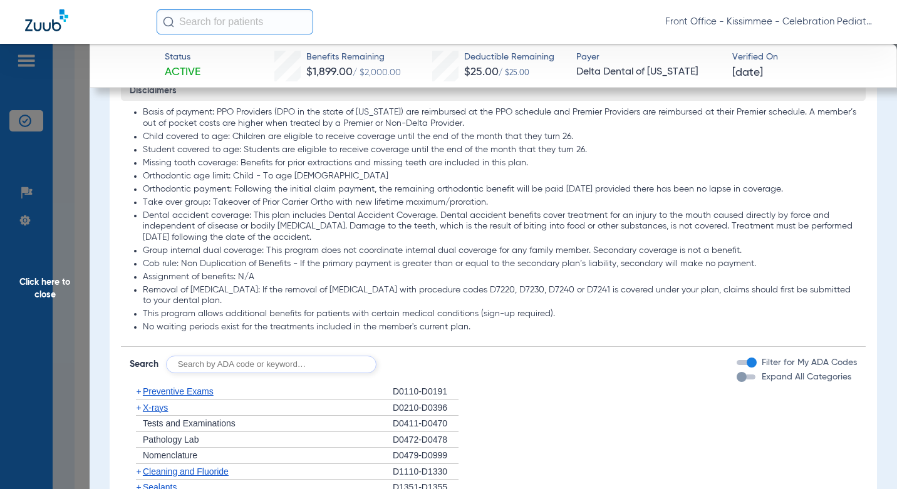
scroll to position [1253, 0]
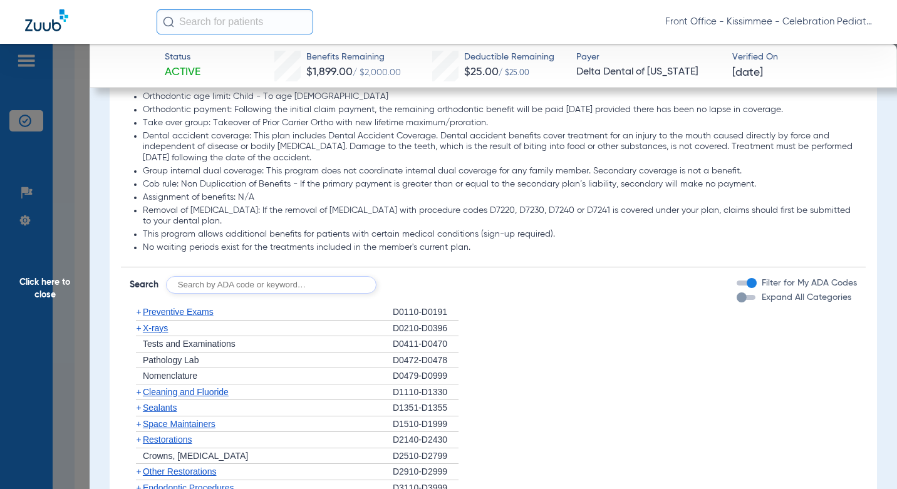
drag, startPoint x: 746, startPoint y: 310, endPoint x: 601, endPoint y: 311, distance: 145.4
click at [746, 300] on div "button" at bounding box center [746, 297] width 19 height 5
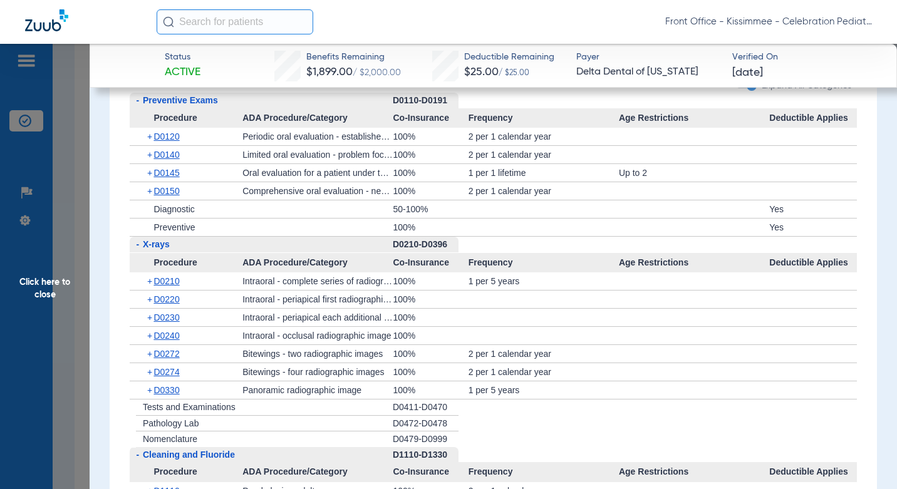
scroll to position [1470, 0]
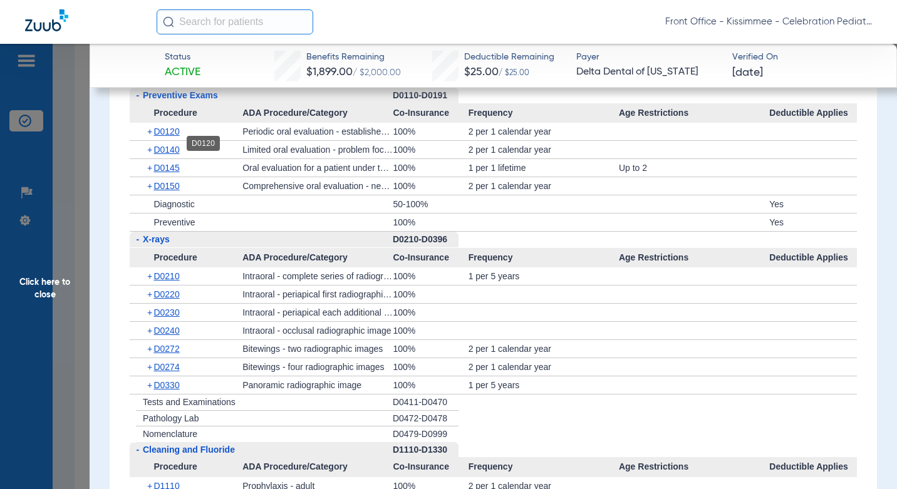
click at [169, 137] on span "D0120" at bounding box center [167, 132] width 26 height 10
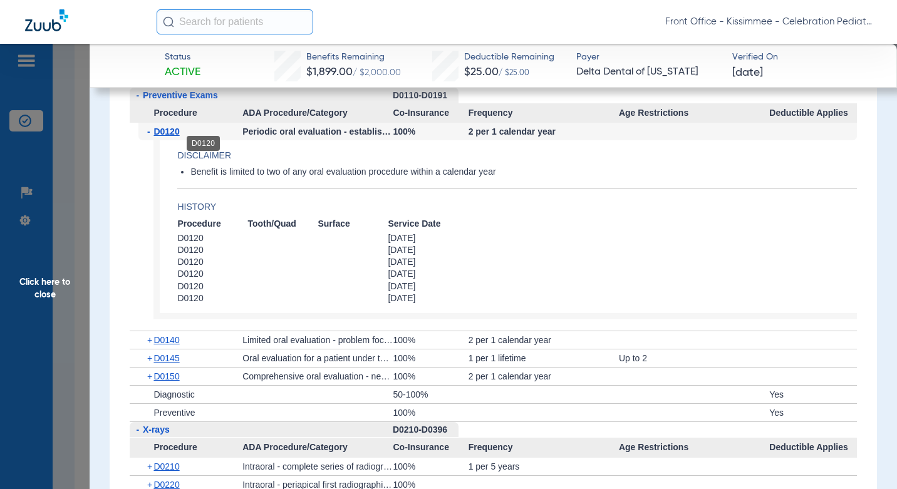
click at [169, 137] on span "D0120" at bounding box center [167, 132] width 26 height 10
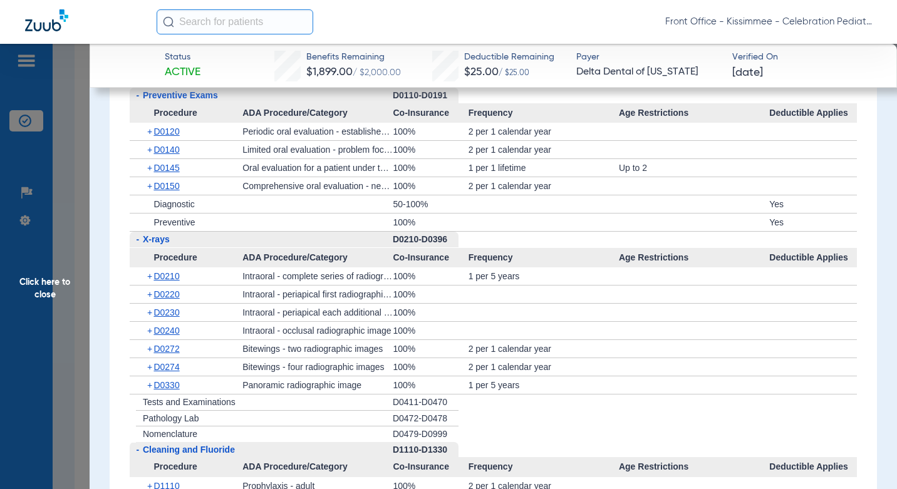
click at [171, 137] on span "D0120" at bounding box center [167, 132] width 26 height 10
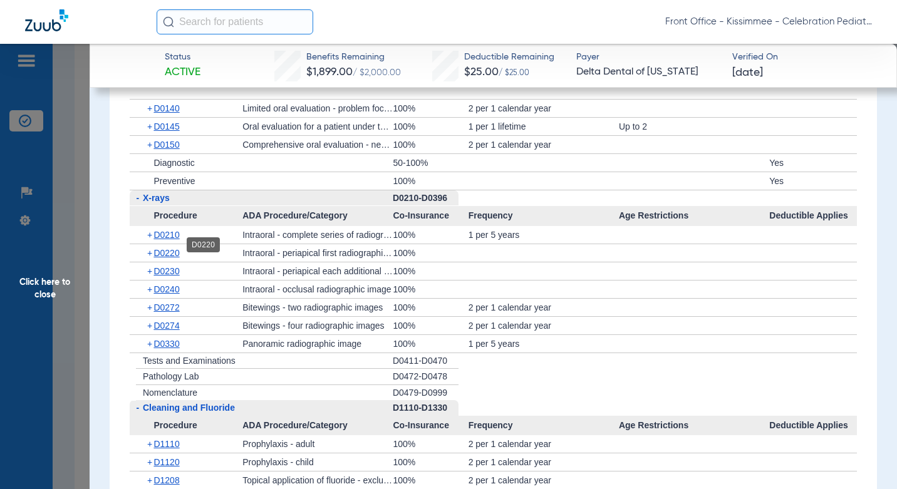
scroll to position [1784, 0]
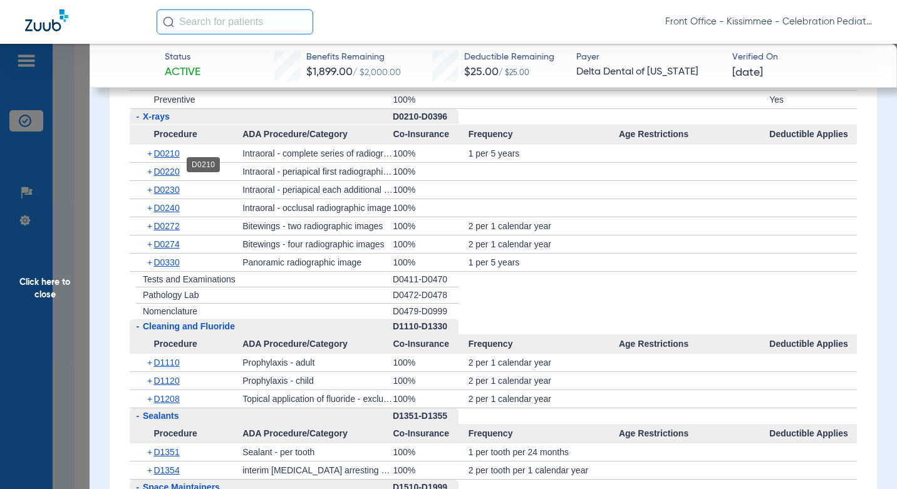
click at [173, 159] on span "D0210" at bounding box center [167, 154] width 26 height 10
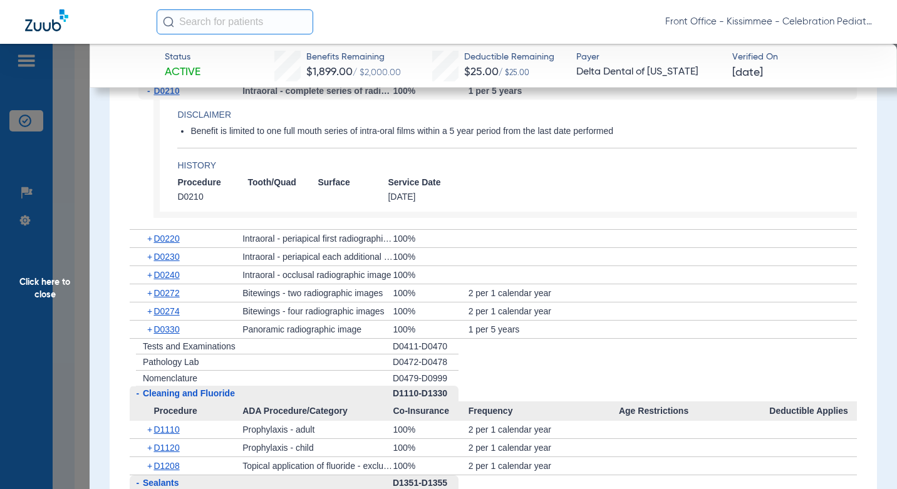
scroll to position [1909, 0]
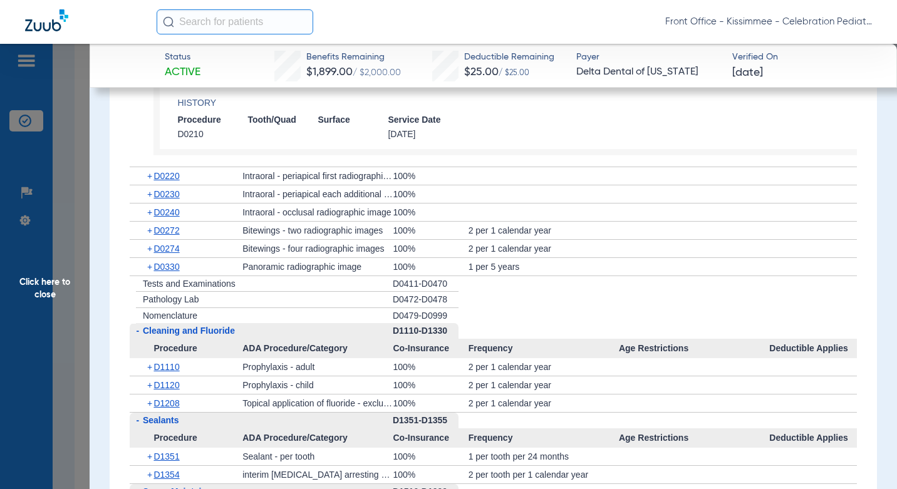
click at [174, 181] on span "D0220" at bounding box center [167, 176] width 26 height 10
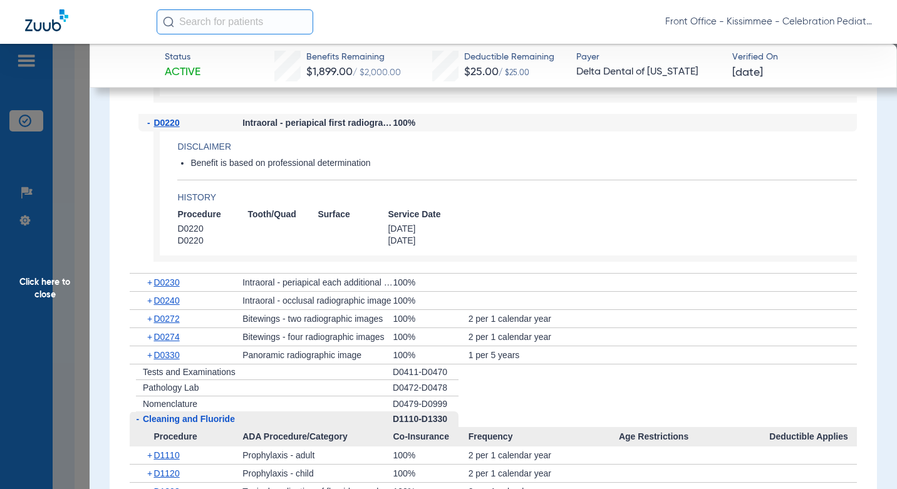
scroll to position [1972, 0]
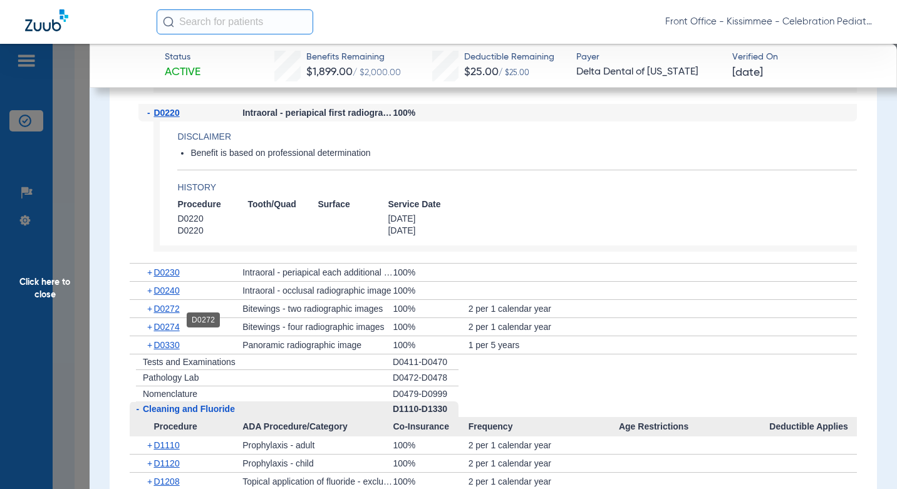
click at [172, 314] on span "D0272" at bounding box center [167, 309] width 26 height 10
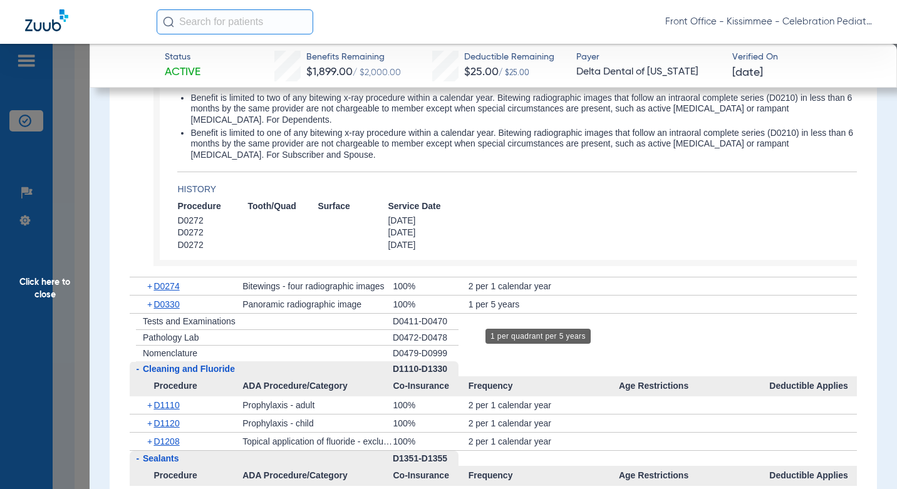
scroll to position [2598, 0]
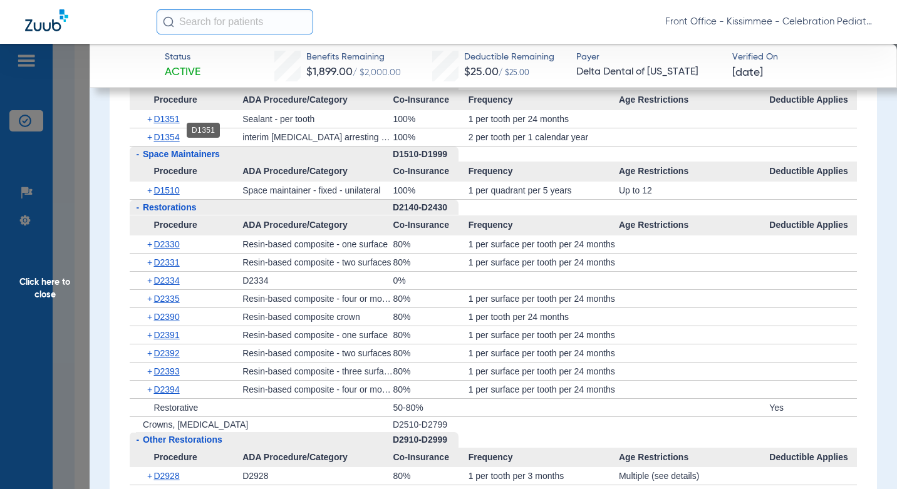
click at [175, 124] on span "D1351" at bounding box center [167, 119] width 26 height 10
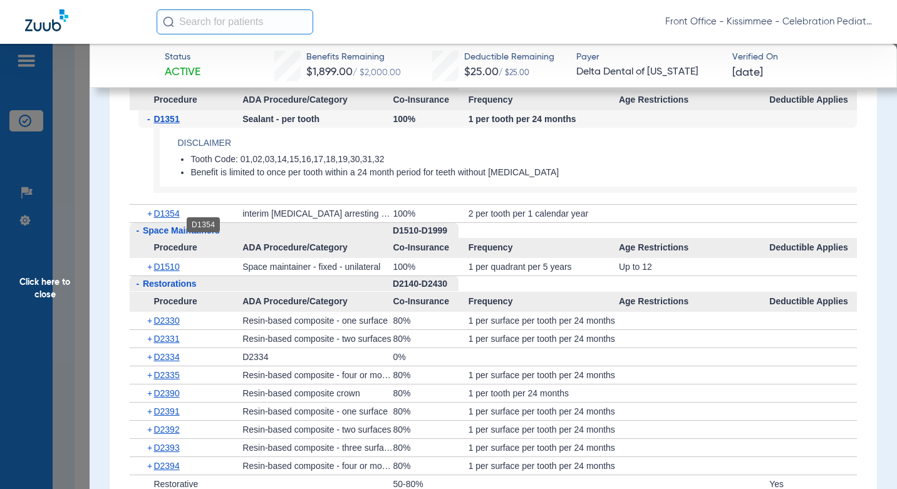
click at [164, 219] on span "D1354" at bounding box center [167, 214] width 26 height 10
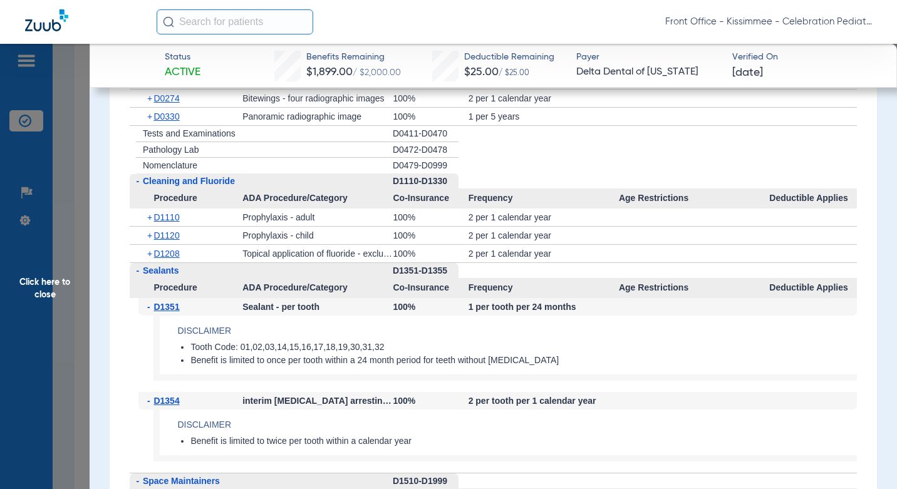
scroll to position [2348, 0]
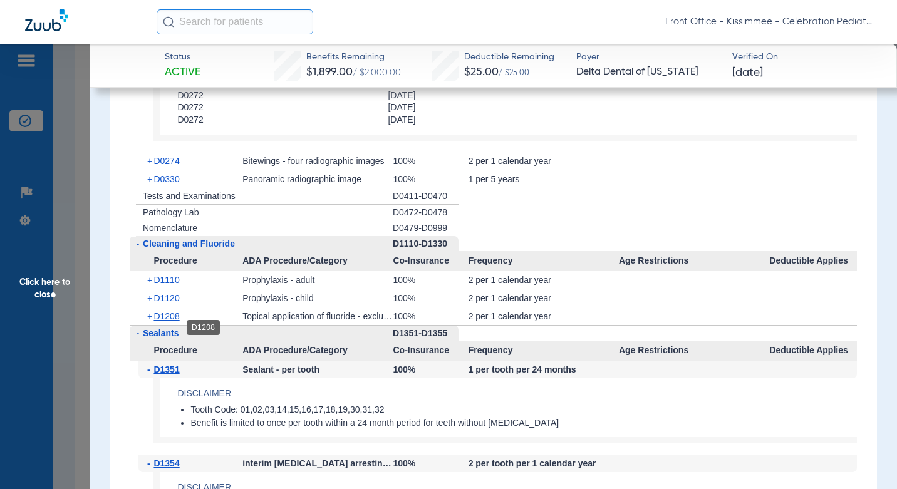
click at [160, 322] on span "D1208" at bounding box center [167, 316] width 26 height 10
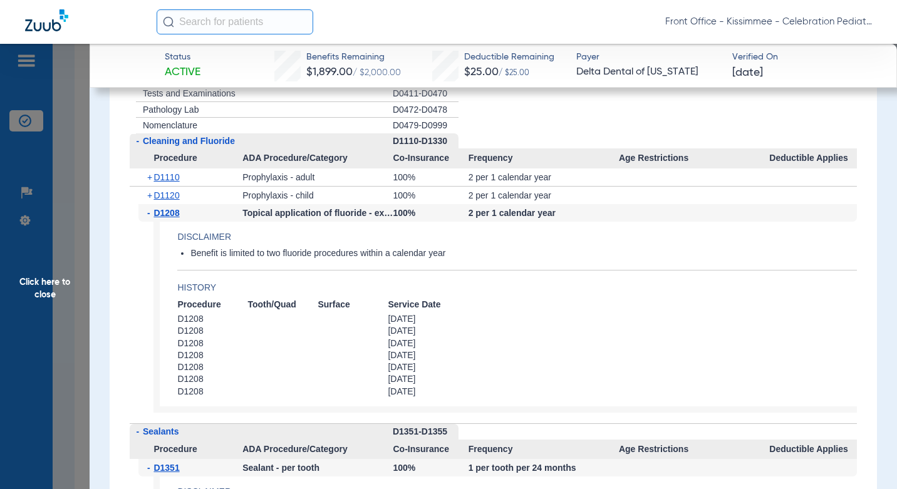
scroll to position [2536, 0]
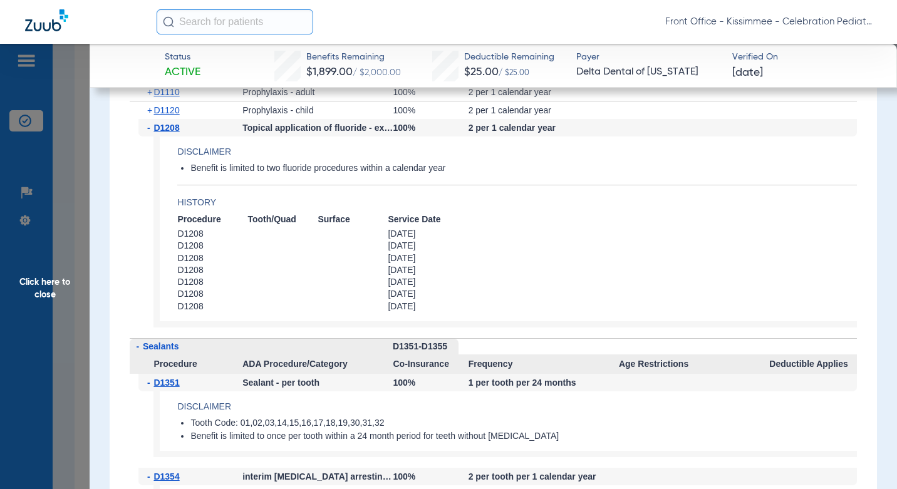
drag, startPoint x: 80, startPoint y: 340, endPoint x: 876, endPoint y: 233, distance: 803.1
click at [80, 340] on span "Click here to close" at bounding box center [45, 288] width 90 height 489
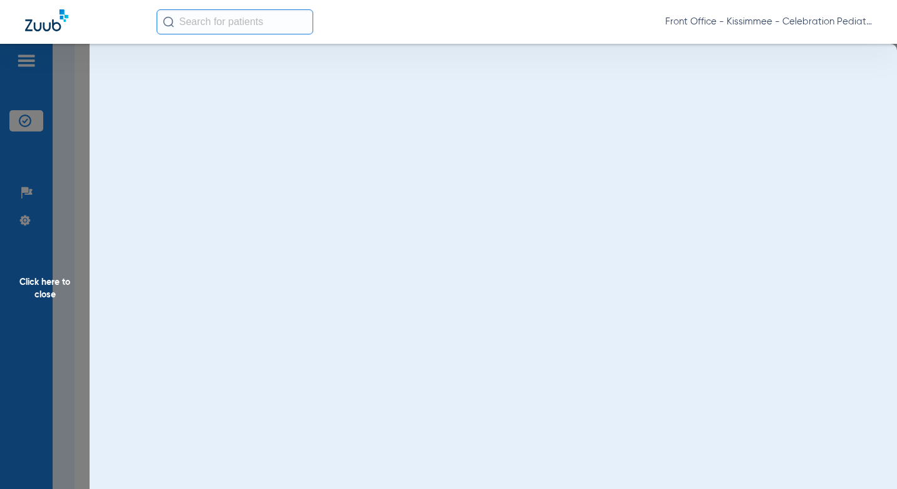
scroll to position [0, 0]
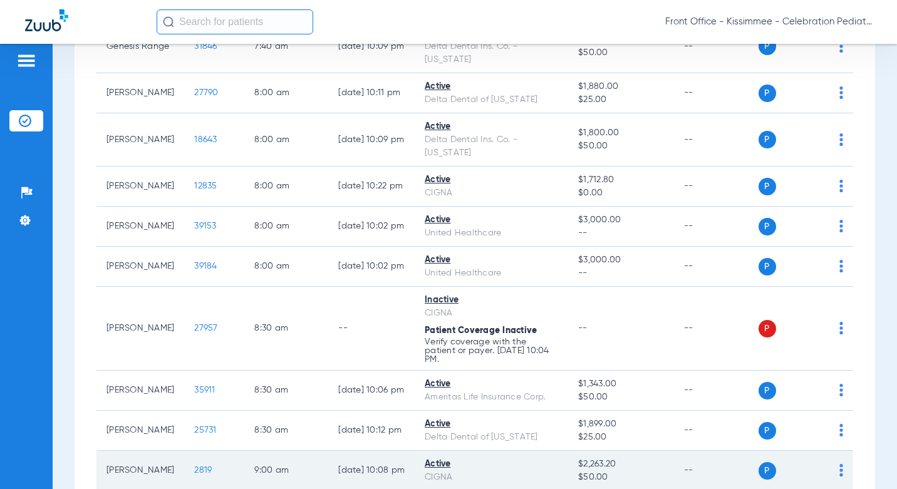
click at [194, 466] on span "2819" at bounding box center [203, 470] width 18 height 9
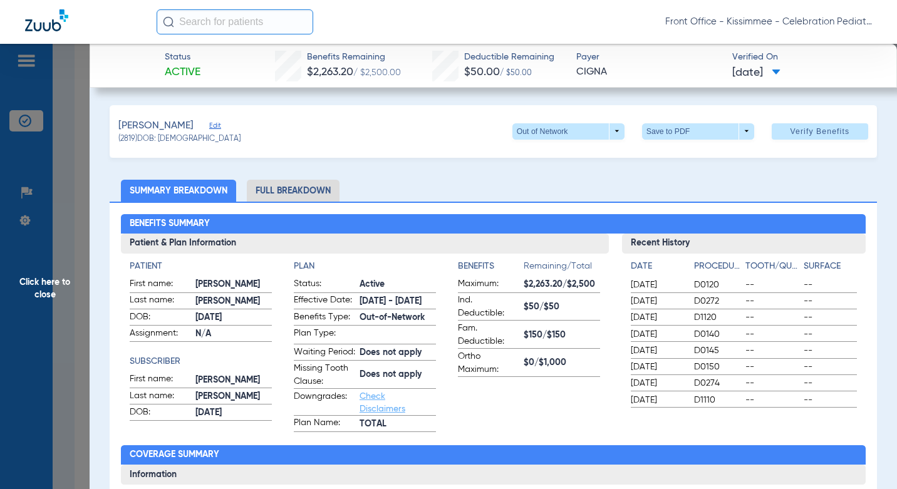
click at [300, 186] on li "Full Breakdown" at bounding box center [293, 191] width 93 height 22
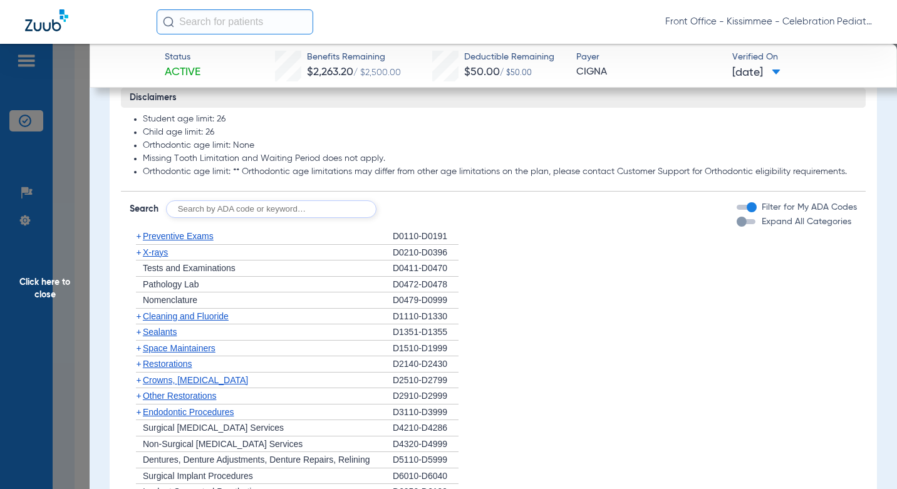
scroll to position [1191, 0]
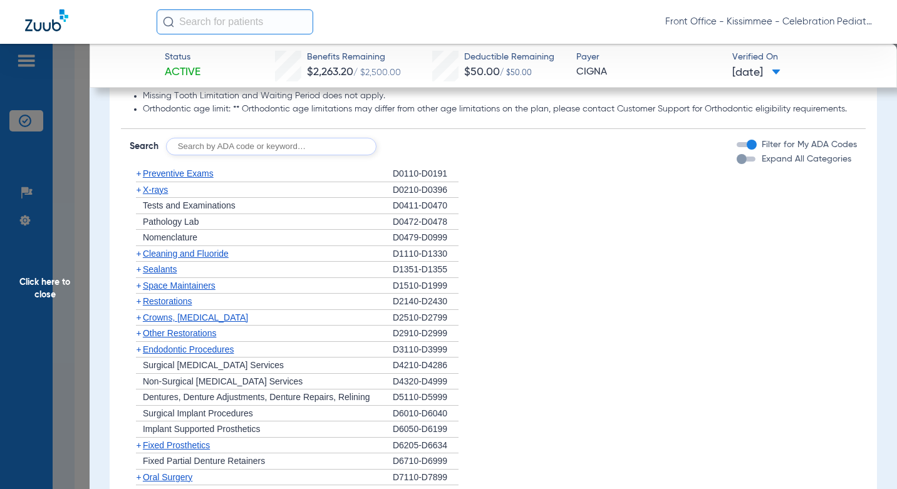
click at [733, 182] on li "+ Preventive Exams D0110-D0191" at bounding box center [494, 174] width 728 height 16
click at [737, 164] on div "button" at bounding box center [742, 159] width 10 height 10
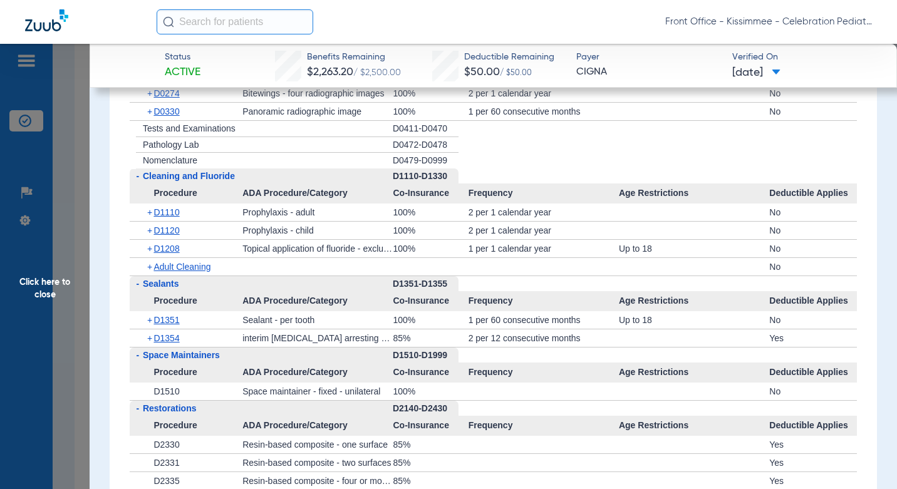
scroll to position [1337, 0]
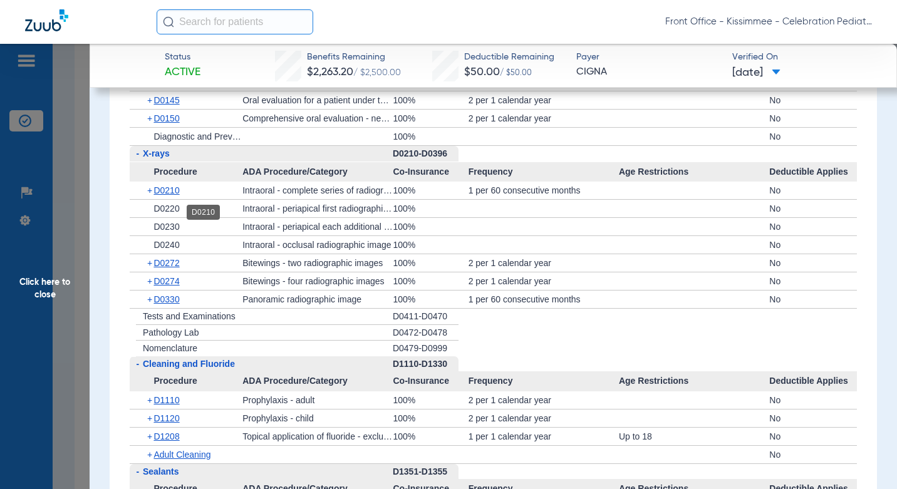
click at [174, 196] on span "D0210" at bounding box center [167, 191] width 26 height 10
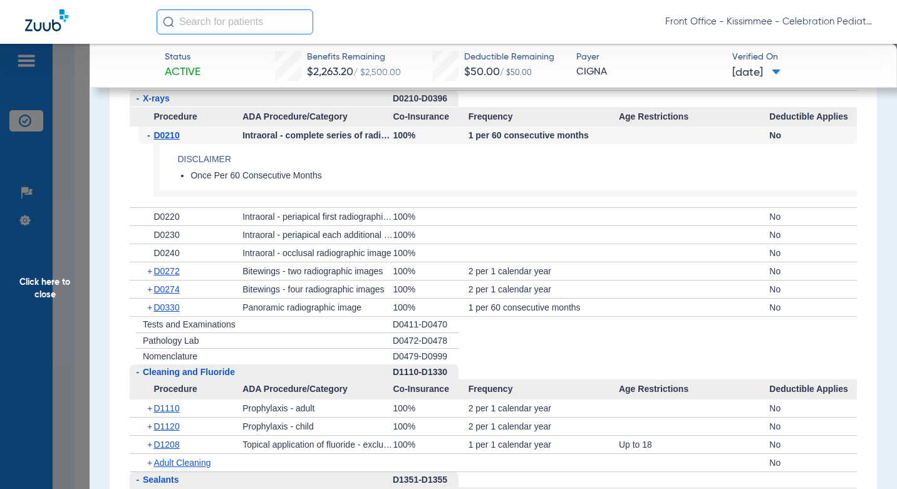
scroll to position [1399, 0]
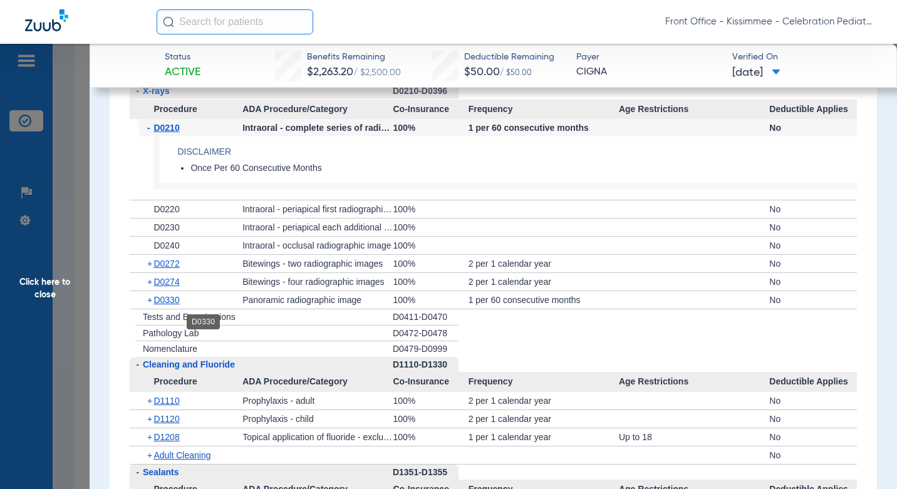
click at [166, 305] on span "D0330" at bounding box center [167, 300] width 26 height 10
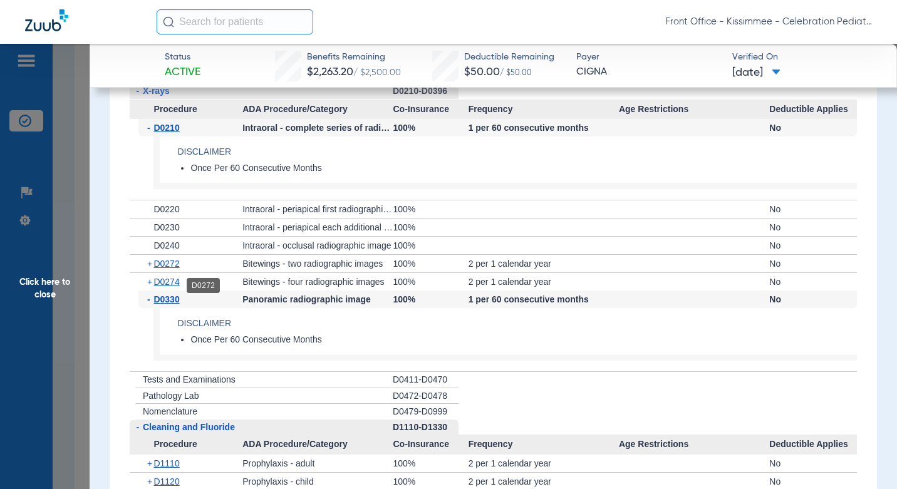
click at [168, 269] on span "D0272" at bounding box center [167, 264] width 26 height 10
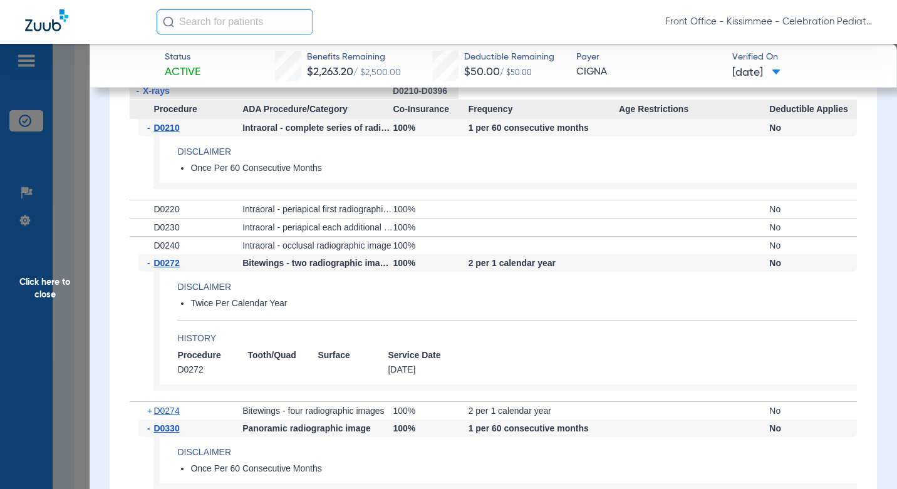
click at [162, 416] on span "D0274" at bounding box center [167, 411] width 26 height 10
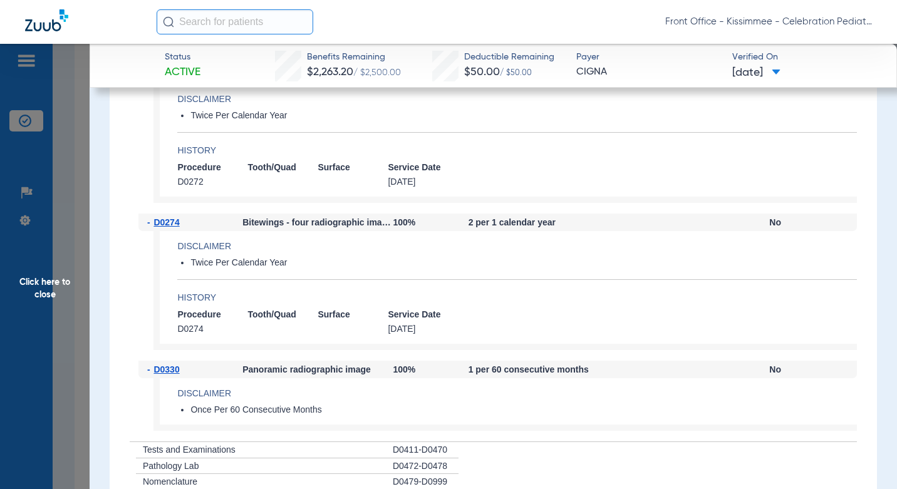
scroll to position [1838, 0]
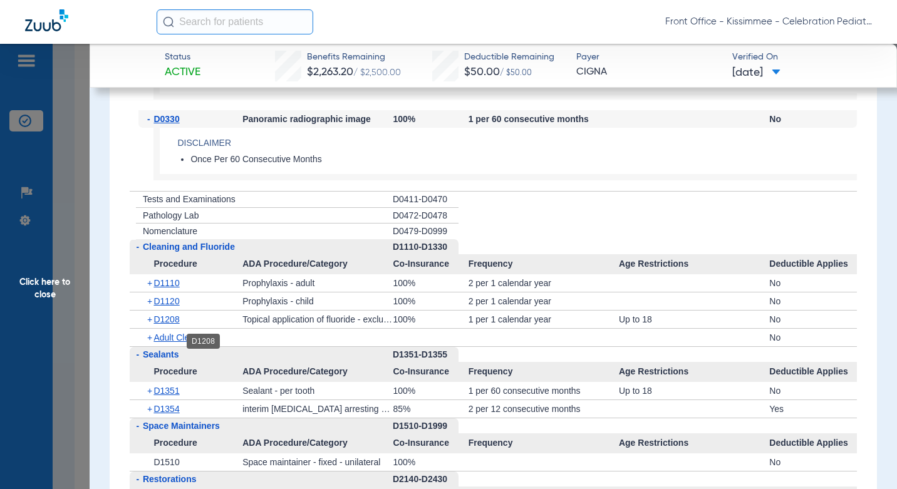
click at [169, 325] on span "D1208" at bounding box center [167, 320] width 26 height 10
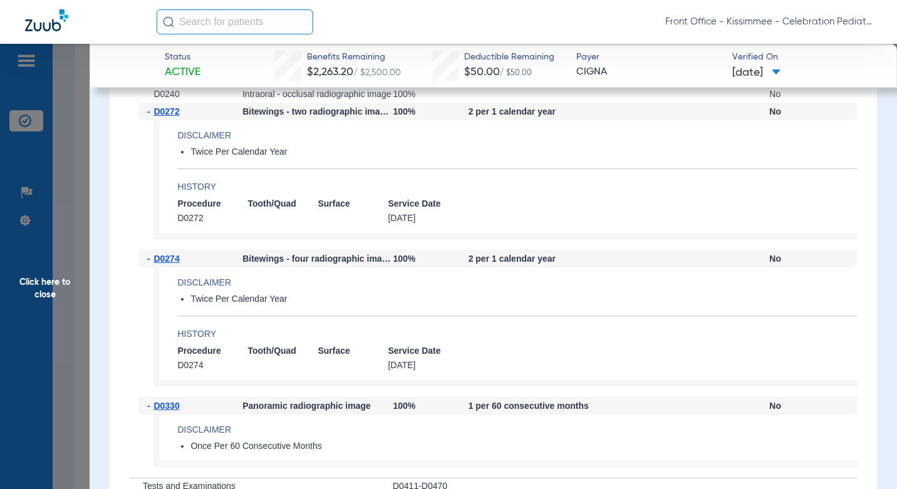
scroll to position [1462, 0]
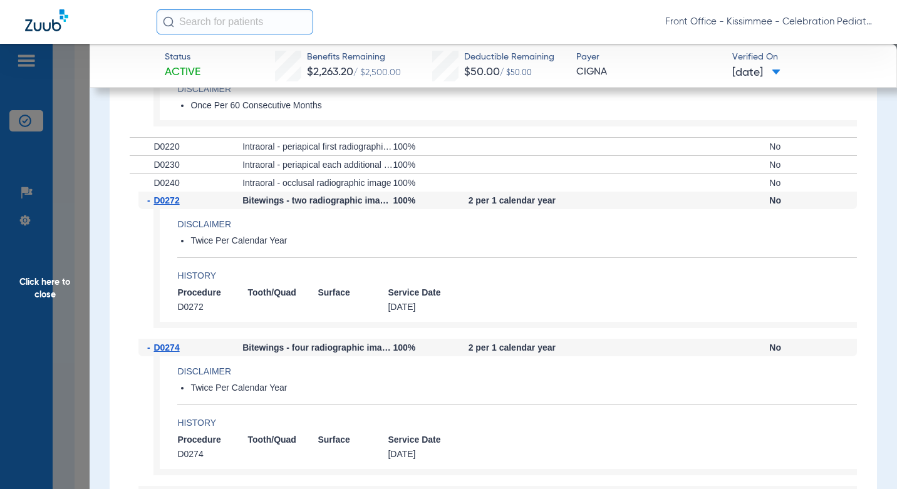
click at [65, 275] on span "Click here to close" at bounding box center [45, 288] width 90 height 489
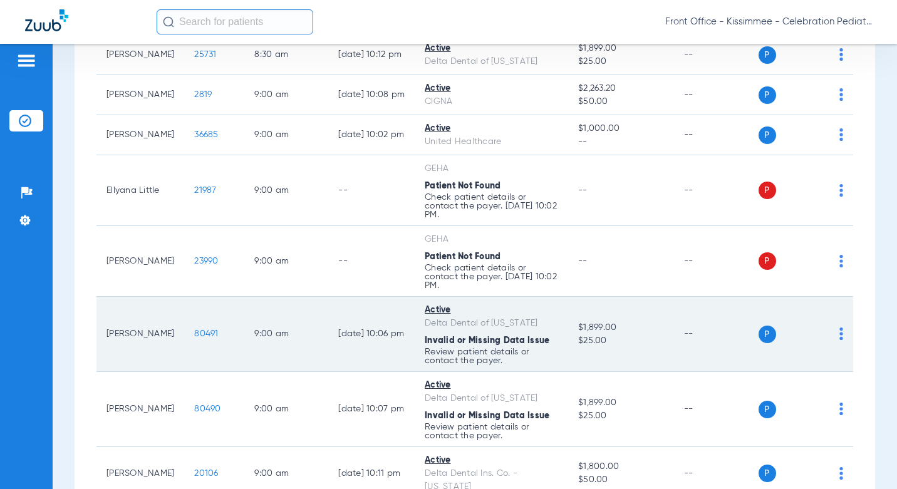
scroll to position [627, 0]
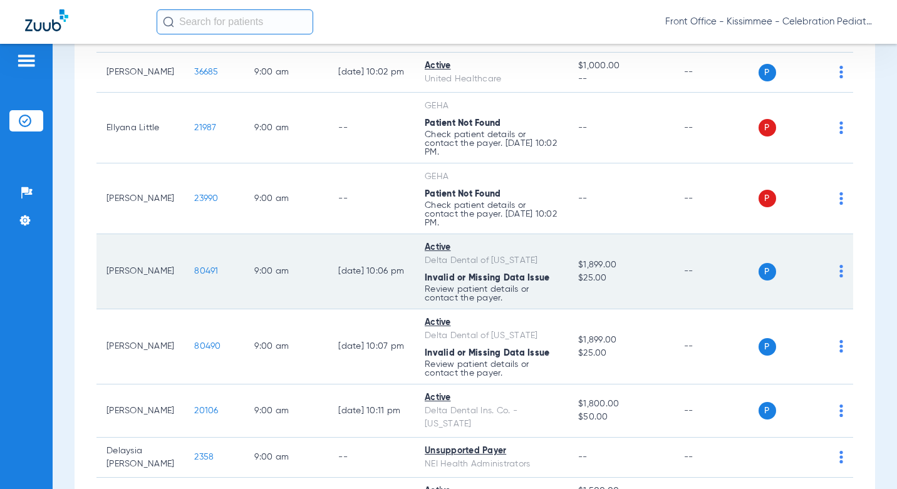
click at [194, 267] on span "80491" at bounding box center [206, 271] width 24 height 9
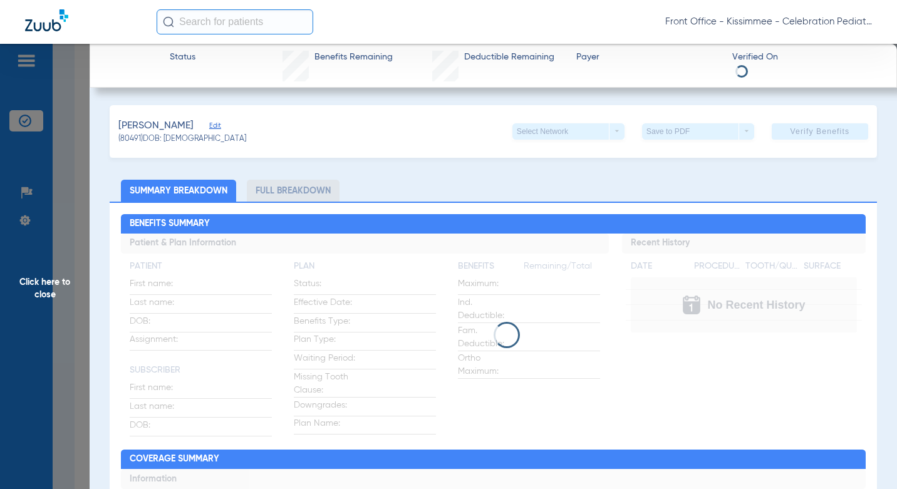
click at [295, 194] on li "Full Breakdown" at bounding box center [293, 191] width 93 height 22
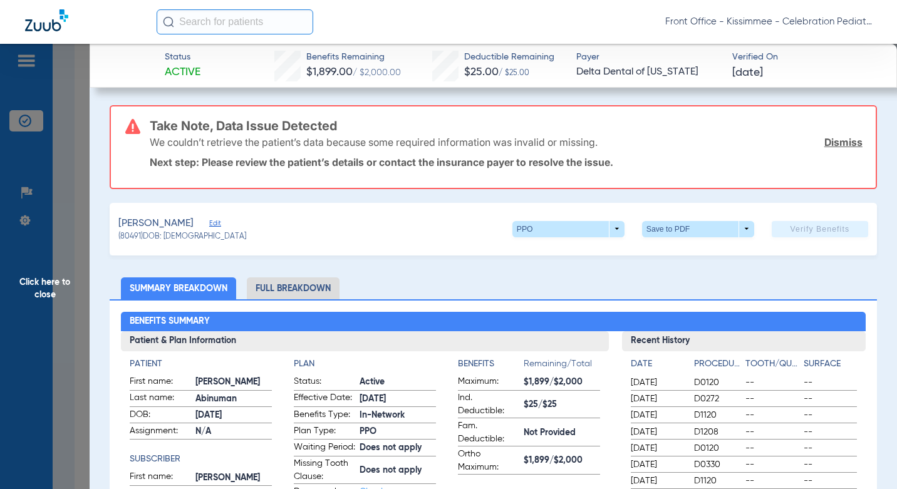
click at [304, 290] on li "Full Breakdown" at bounding box center [293, 289] width 93 height 22
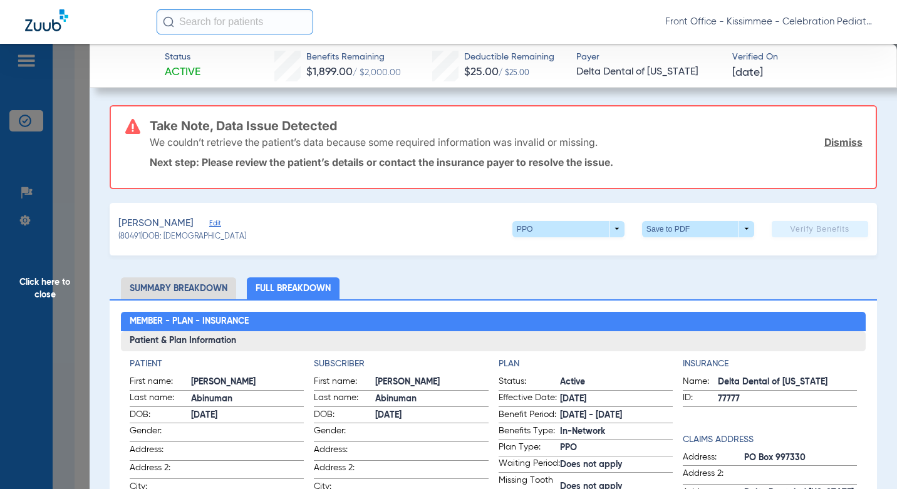
click at [313, 286] on li "Full Breakdown" at bounding box center [293, 289] width 93 height 22
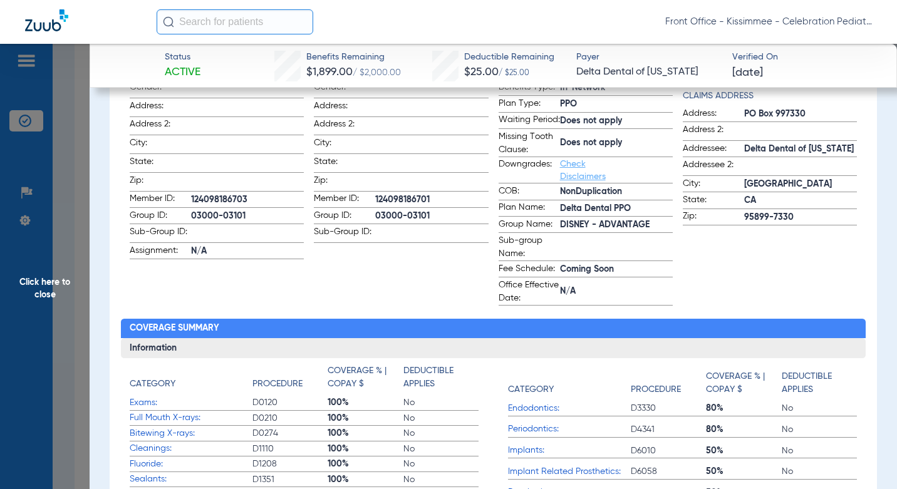
scroll to position [0, 0]
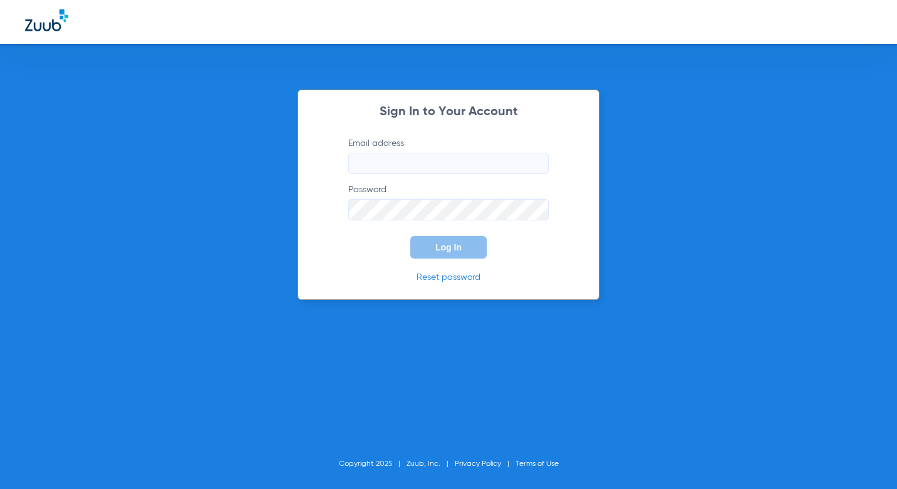
type input "cpdcelebration.billing@gmail.com"
click at [453, 249] on span "Log In" at bounding box center [449, 248] width 26 height 10
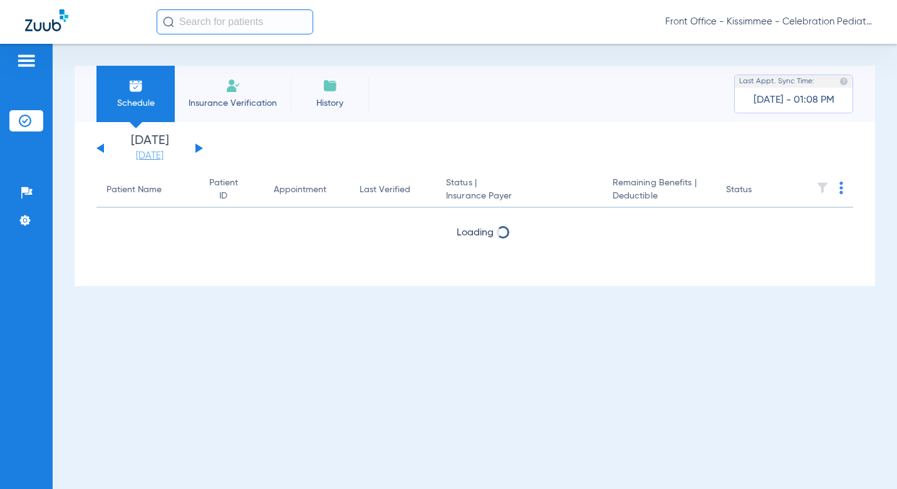
click at [141, 157] on link "[DATE]" at bounding box center [149, 156] width 75 height 13
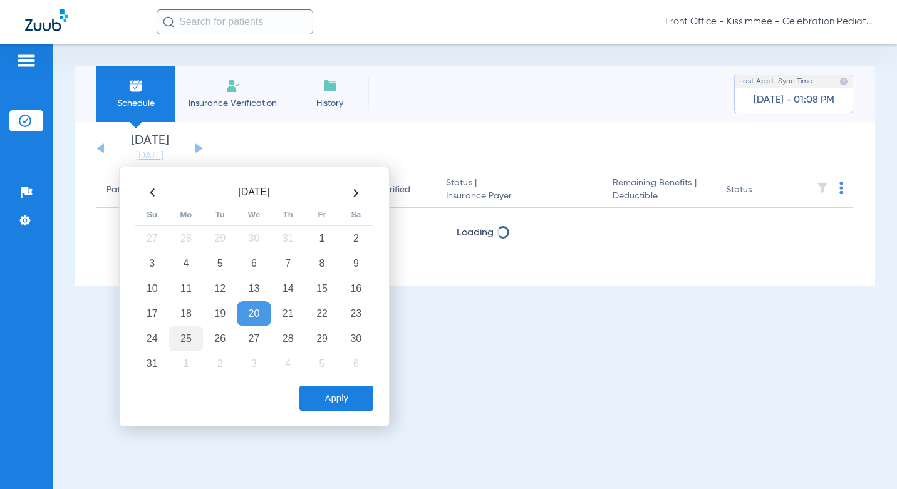
click at [191, 343] on td "25" at bounding box center [186, 339] width 34 height 25
drag, startPoint x: 363, startPoint y: 387, endPoint x: 348, endPoint y: 391, distance: 14.9
click at [350, 391] on button "Apply" at bounding box center [337, 398] width 74 height 25
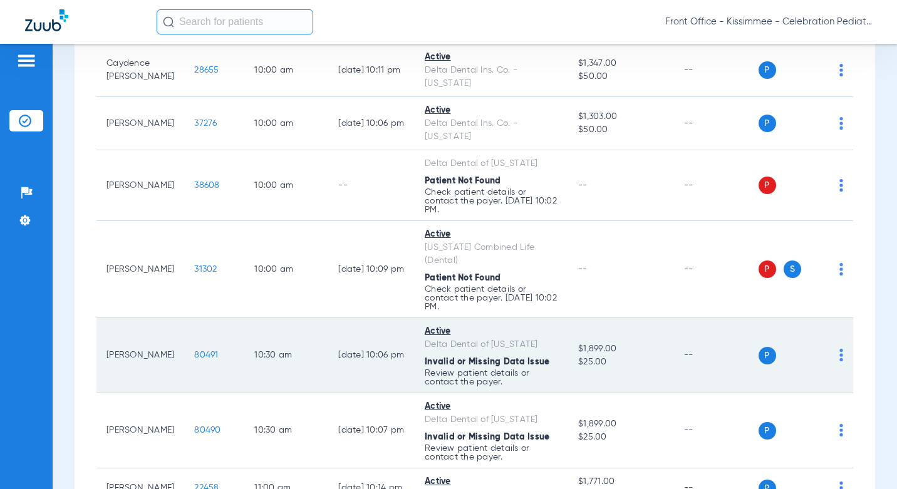
scroll to position [1253, 0]
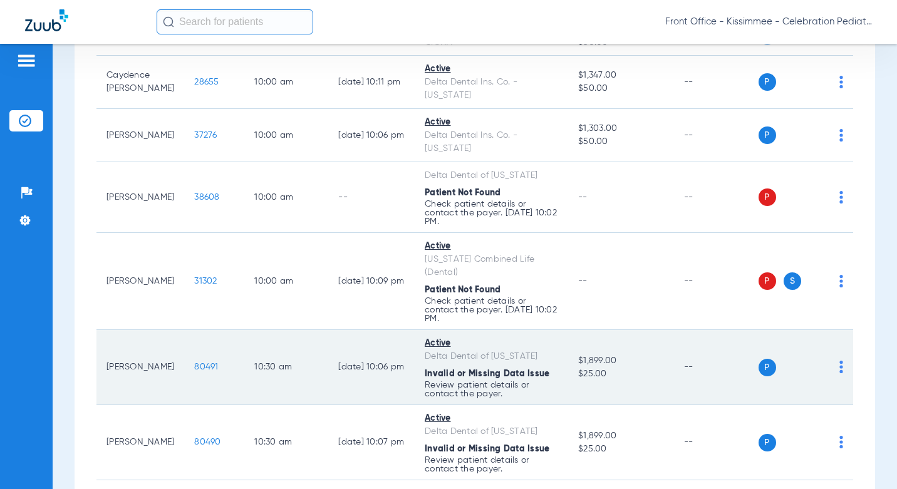
click at [194, 363] on span "80491" at bounding box center [206, 367] width 24 height 9
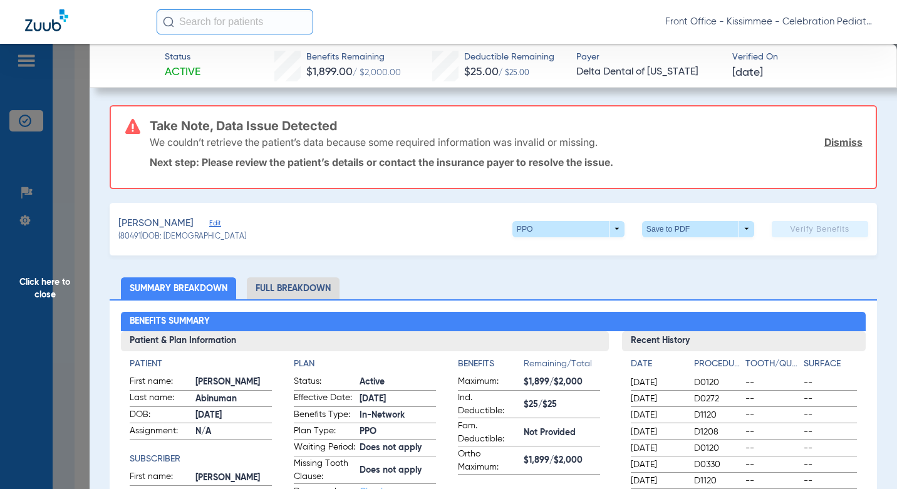
click at [292, 284] on li "Full Breakdown" at bounding box center [293, 289] width 93 height 22
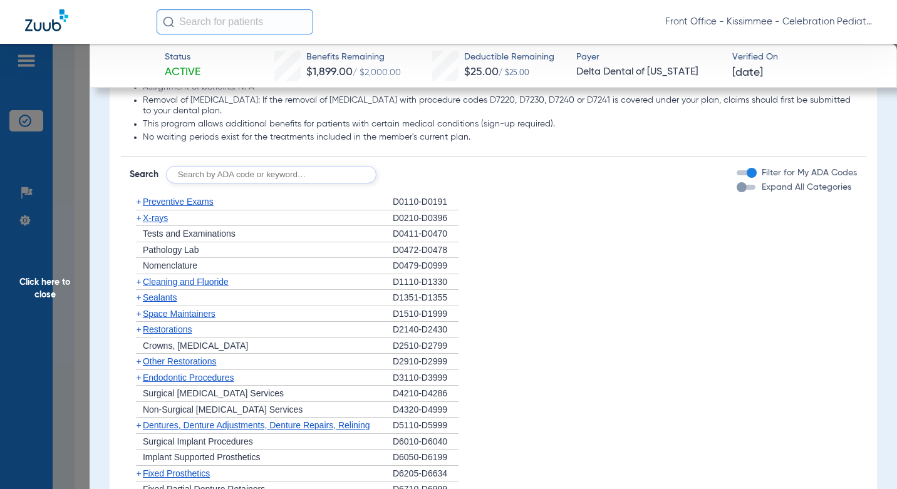
scroll to position [1379, 0]
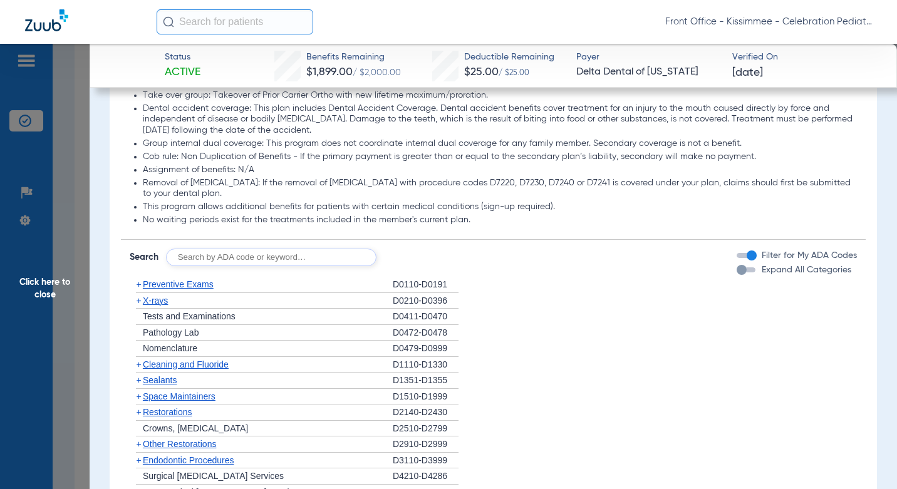
click at [739, 277] on div "Expand All Categories" at bounding box center [794, 270] width 115 height 13
click at [737, 275] on div "button" at bounding box center [742, 270] width 10 height 10
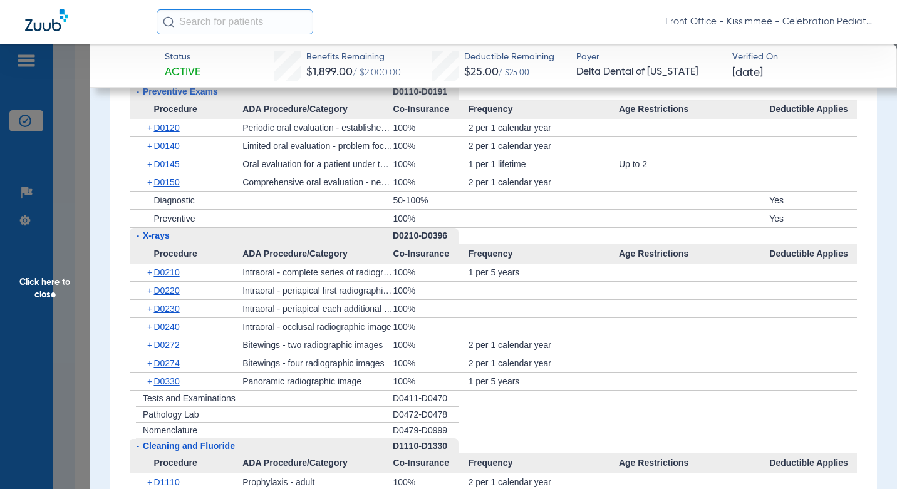
scroll to position [1567, 0]
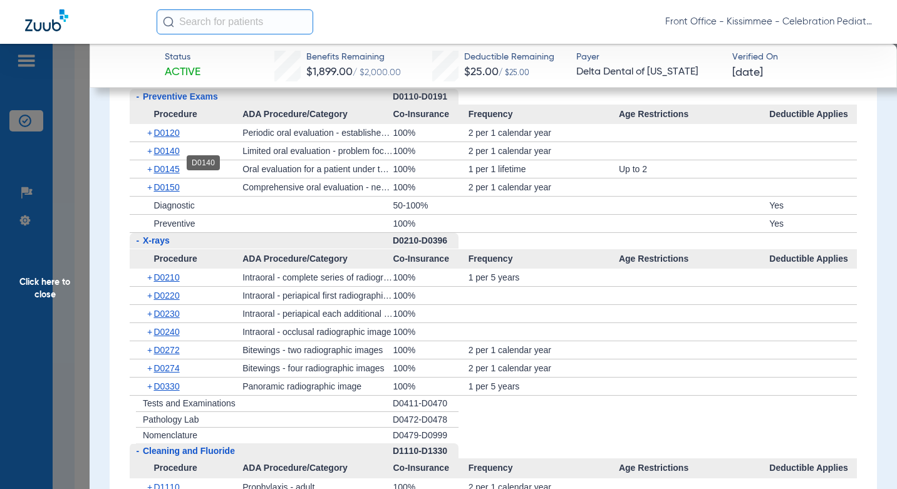
click at [179, 156] on span "D0140" at bounding box center [167, 151] width 26 height 10
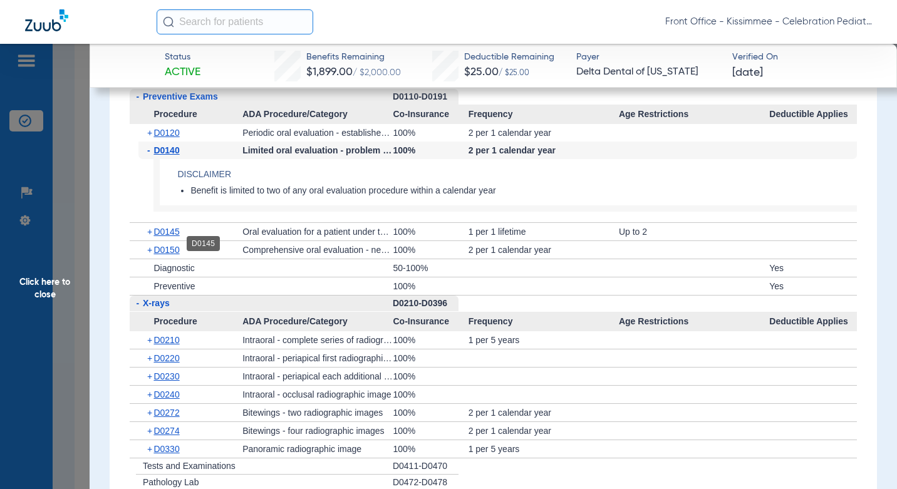
click at [169, 237] on span "D0145" at bounding box center [167, 232] width 26 height 10
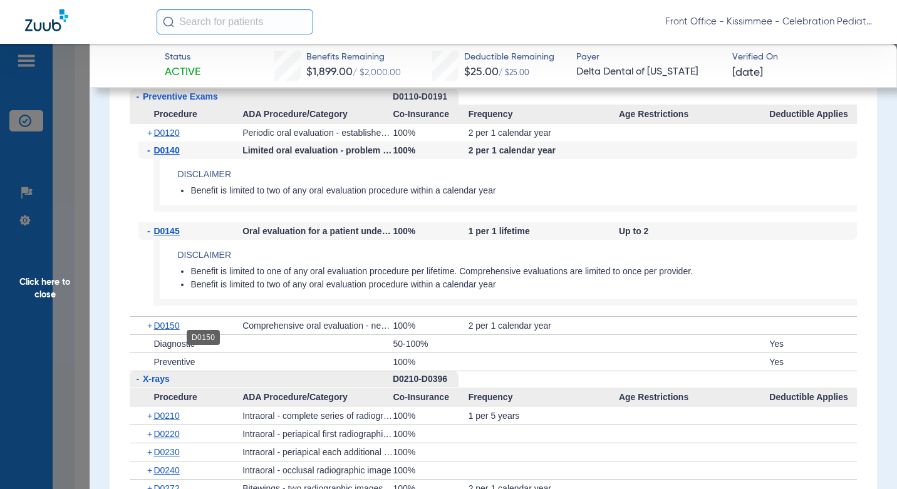
click at [166, 331] on span "D0150" at bounding box center [167, 326] width 26 height 10
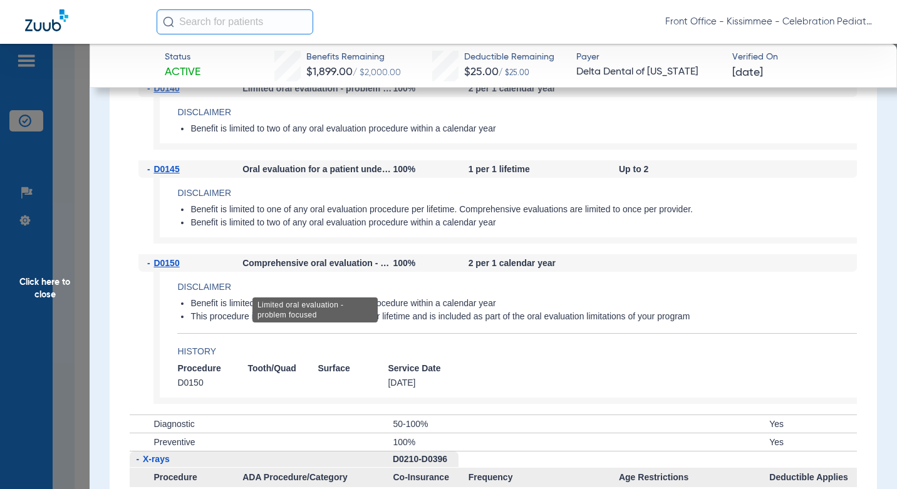
scroll to position [1441, 0]
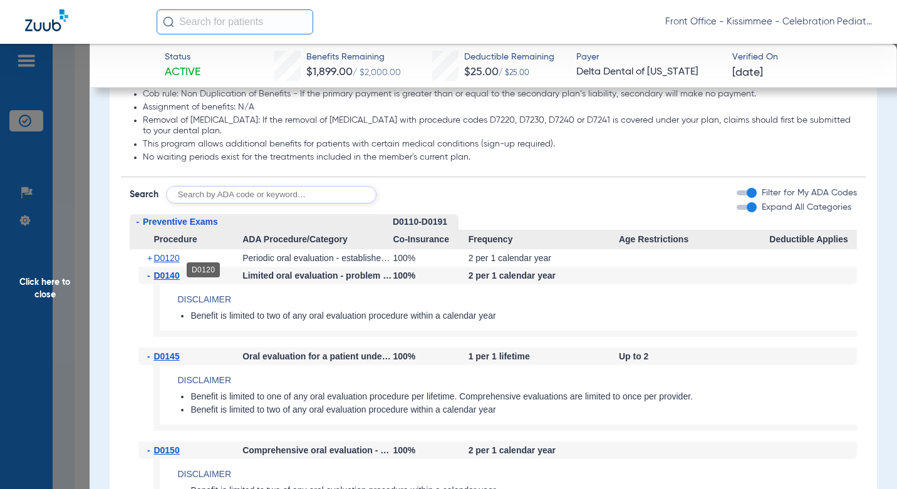
click at [172, 263] on span "D0120" at bounding box center [167, 258] width 26 height 10
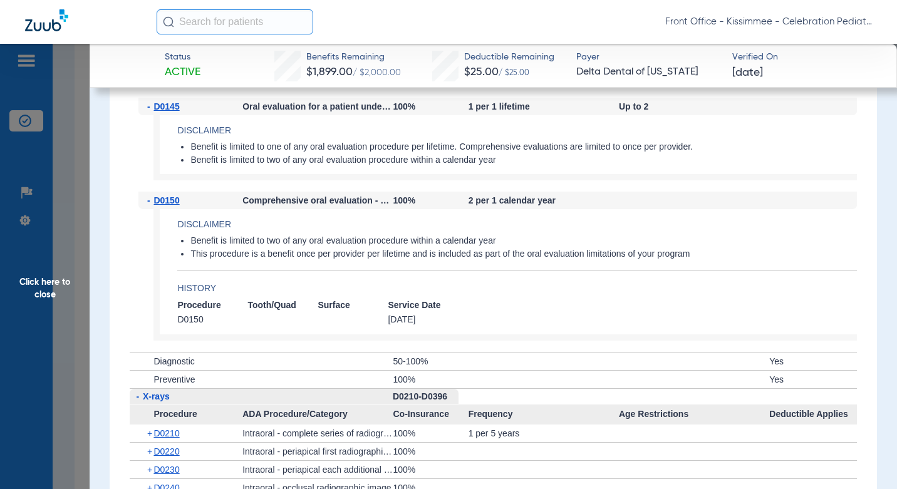
scroll to position [2068, 0]
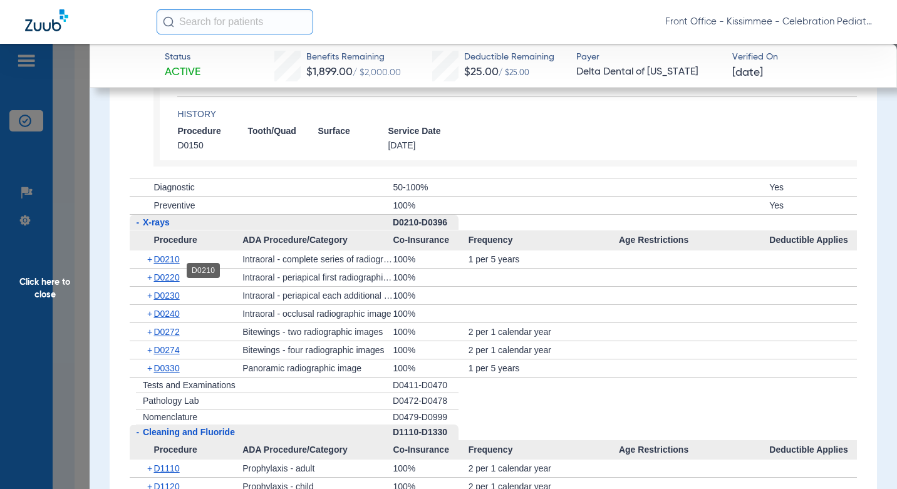
click at [169, 264] on span "D0210" at bounding box center [167, 259] width 26 height 10
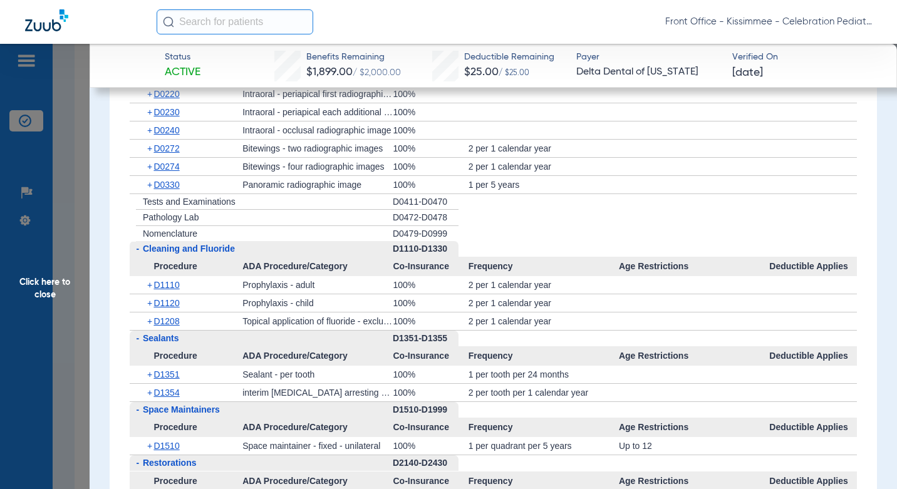
scroll to position [2319, 0]
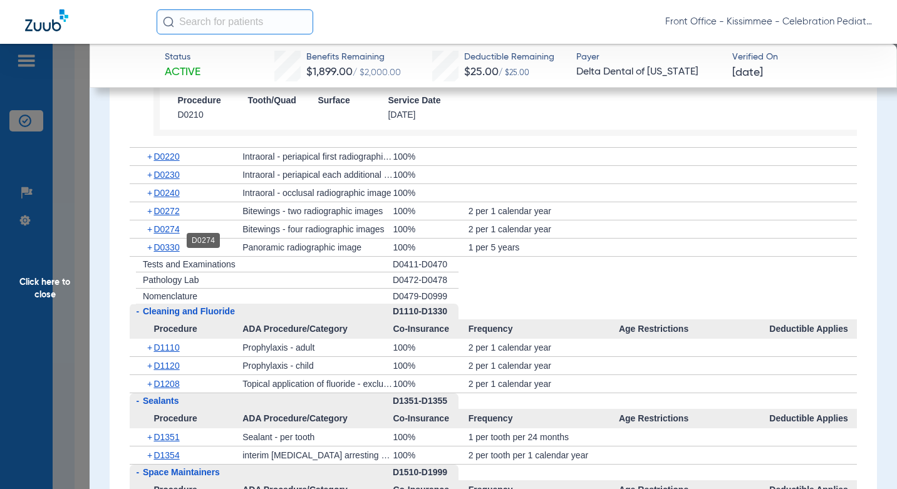
click at [167, 234] on span "D0274" at bounding box center [167, 229] width 26 height 10
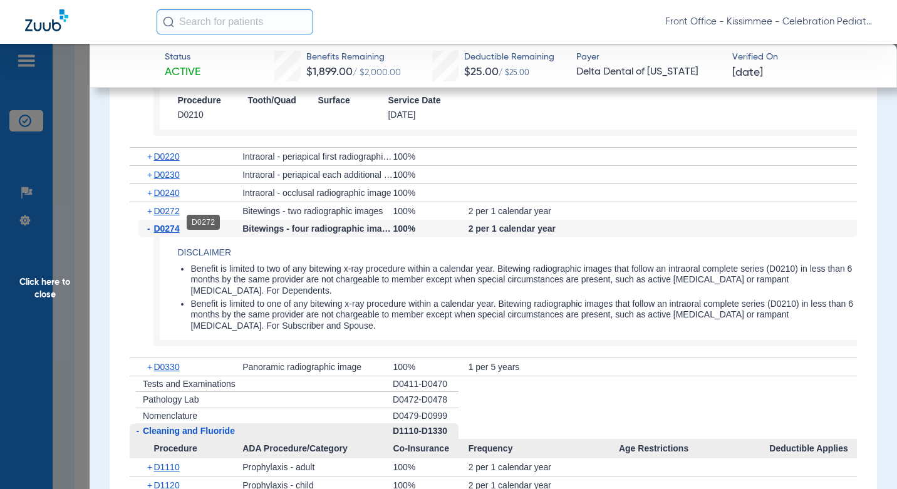
click at [171, 216] on span "D0272" at bounding box center [167, 211] width 26 height 10
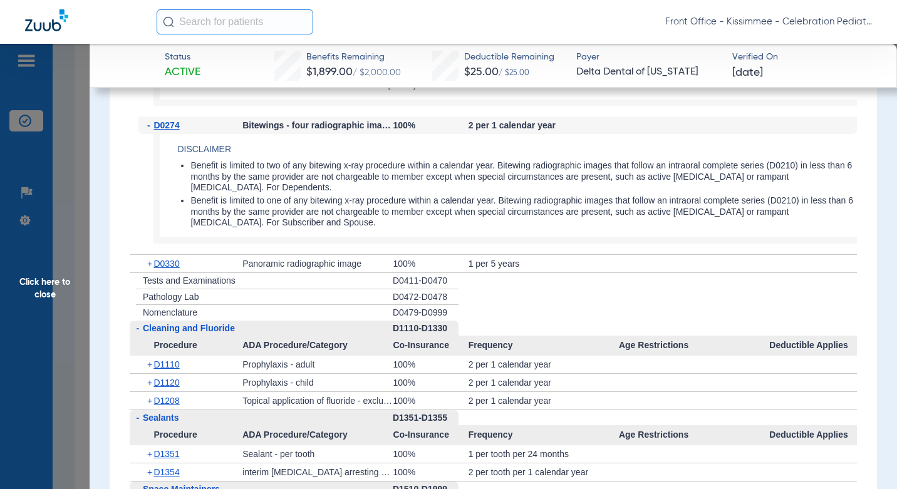
scroll to position [2695, 0]
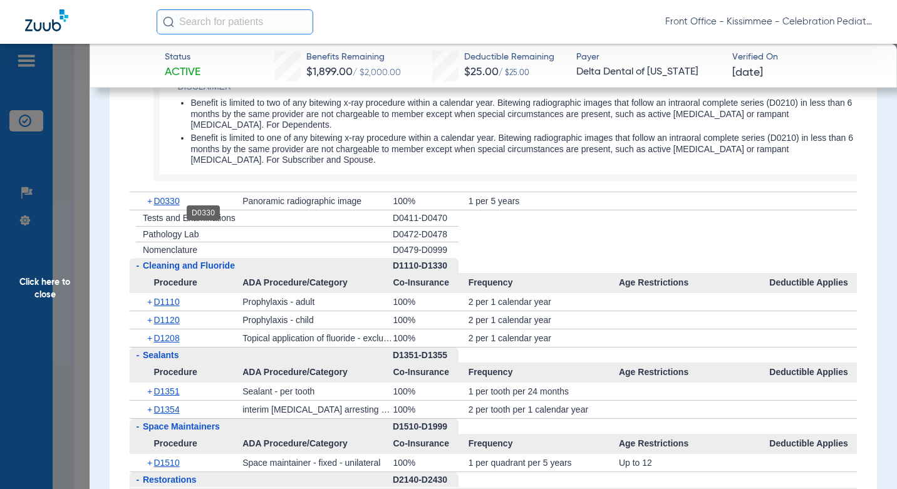
click at [177, 206] on span "D0330" at bounding box center [167, 201] width 26 height 10
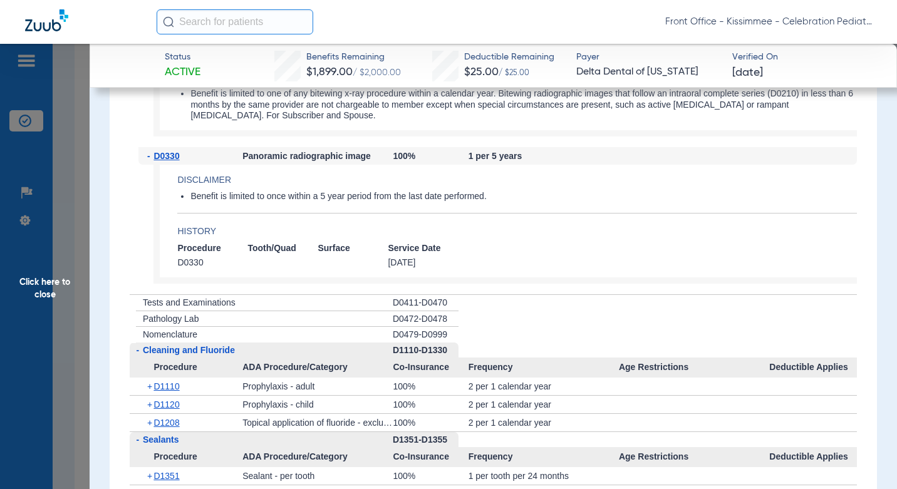
scroll to position [2820, 0]
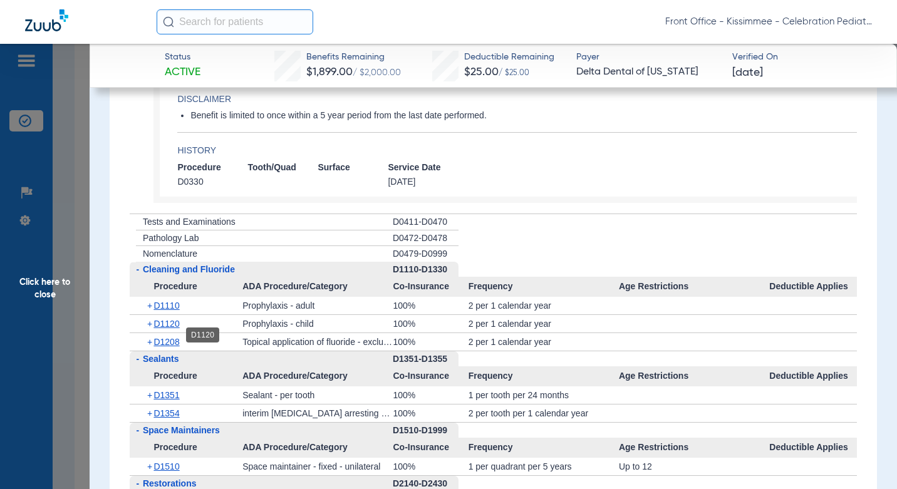
click at [165, 329] on span "D1120" at bounding box center [167, 324] width 26 height 10
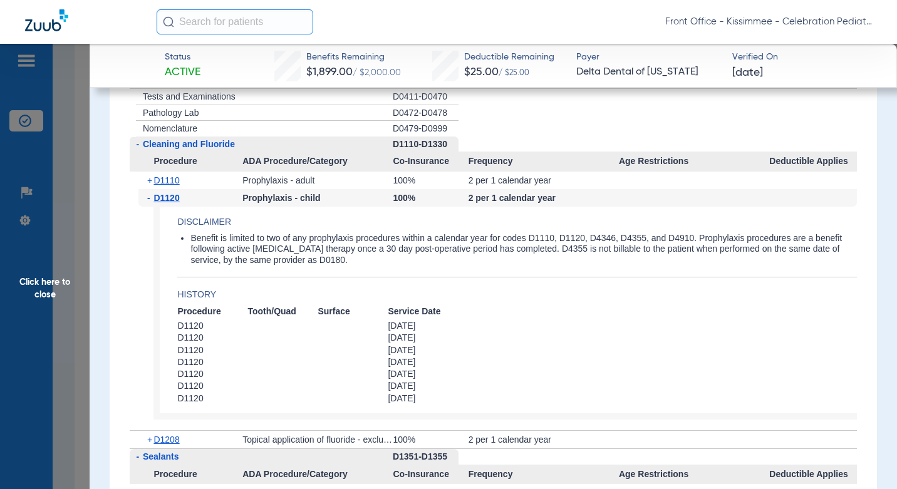
scroll to position [3134, 0]
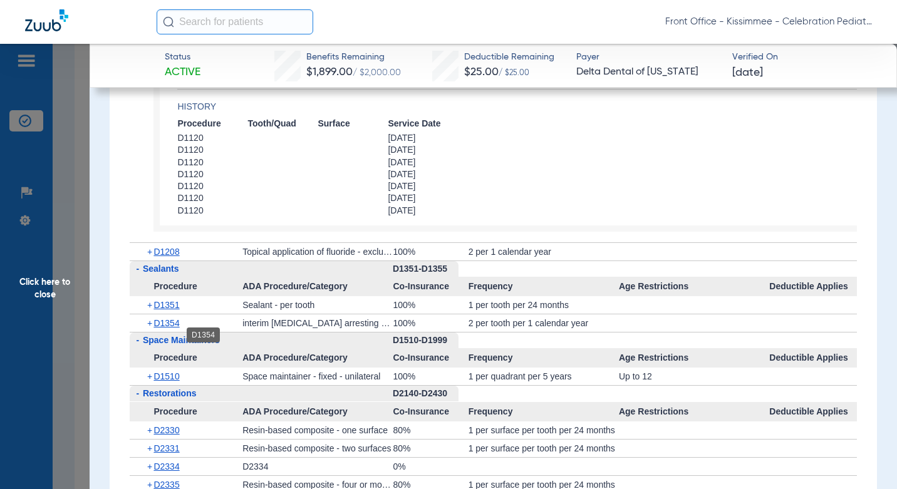
click at [168, 328] on span "D1354" at bounding box center [167, 323] width 26 height 10
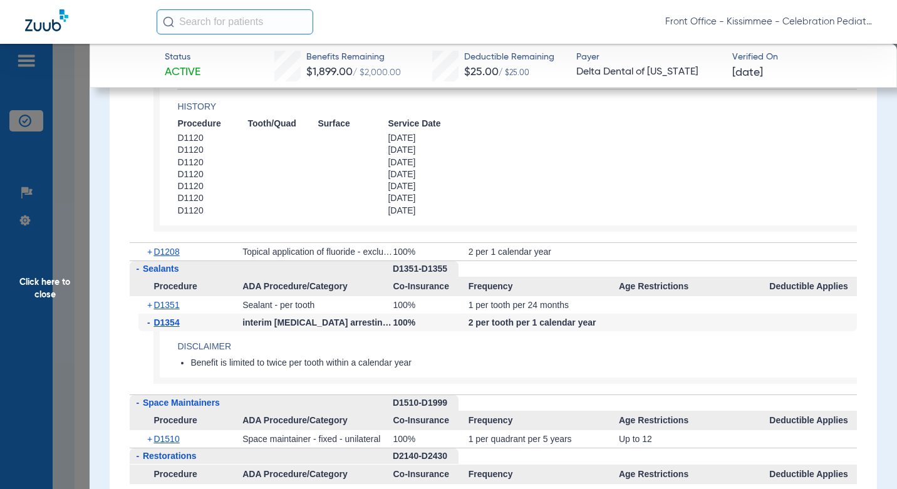
click at [170, 310] on span "D1351" at bounding box center [167, 305] width 26 height 10
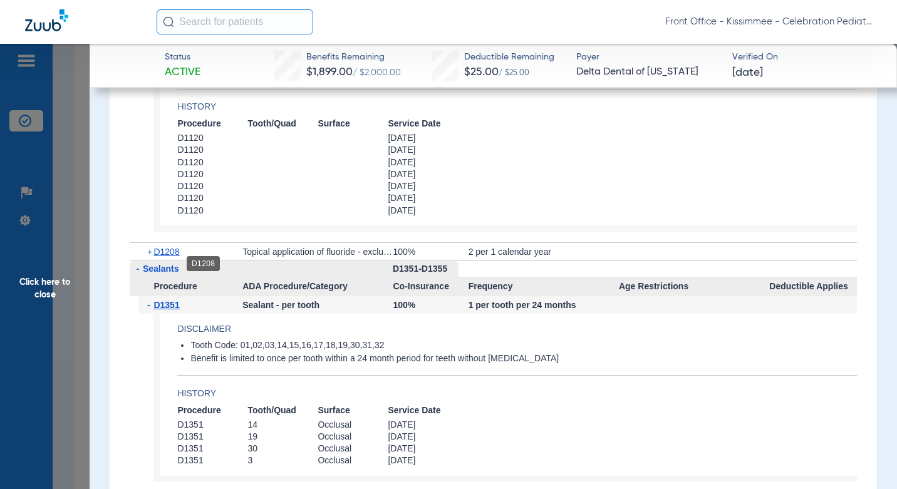
click at [174, 257] on span "D1208" at bounding box center [167, 252] width 26 height 10
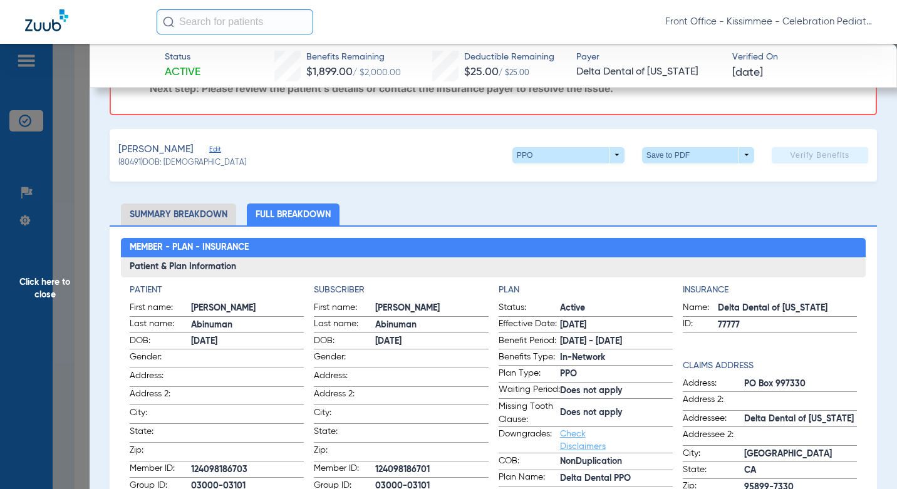
scroll to position [0, 0]
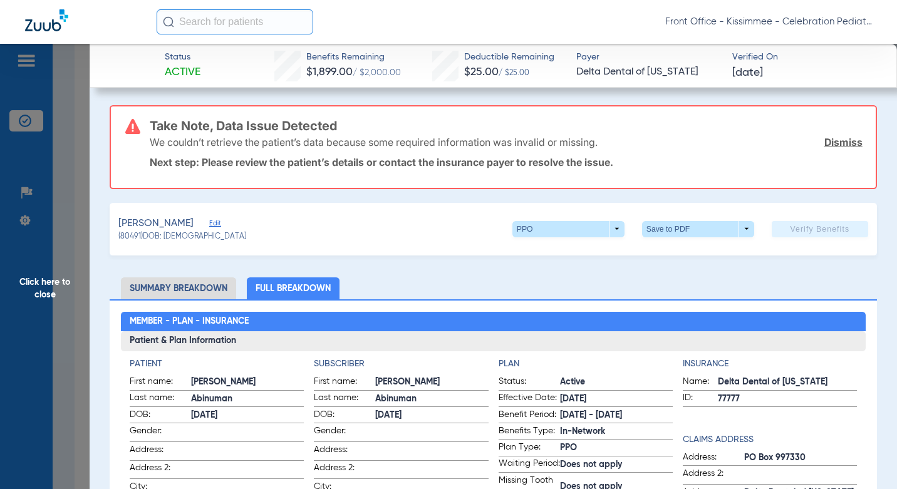
click at [71, 310] on span "Click here to close" at bounding box center [45, 288] width 90 height 489
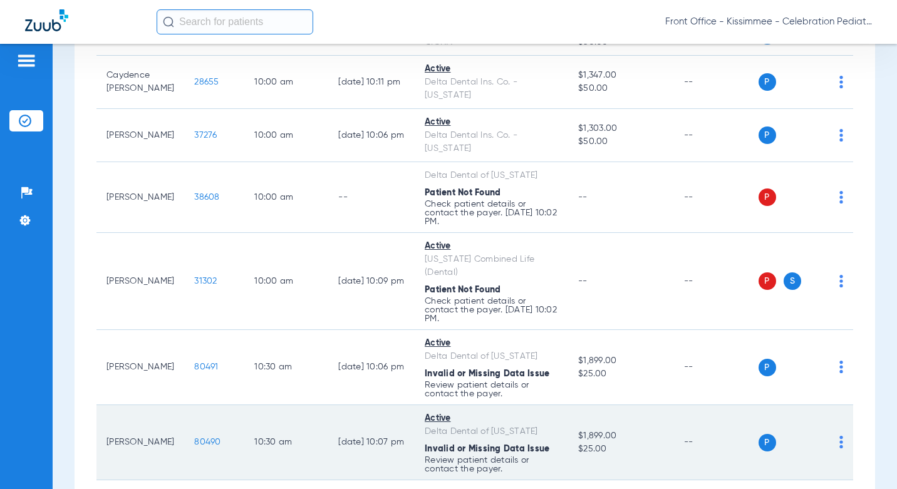
click at [194, 438] on span "80490" at bounding box center [207, 442] width 26 height 9
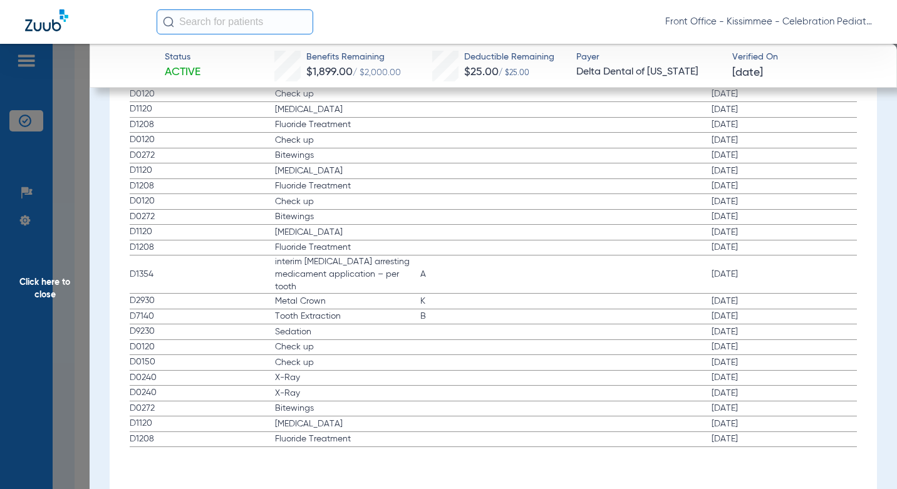
scroll to position [1492, 0]
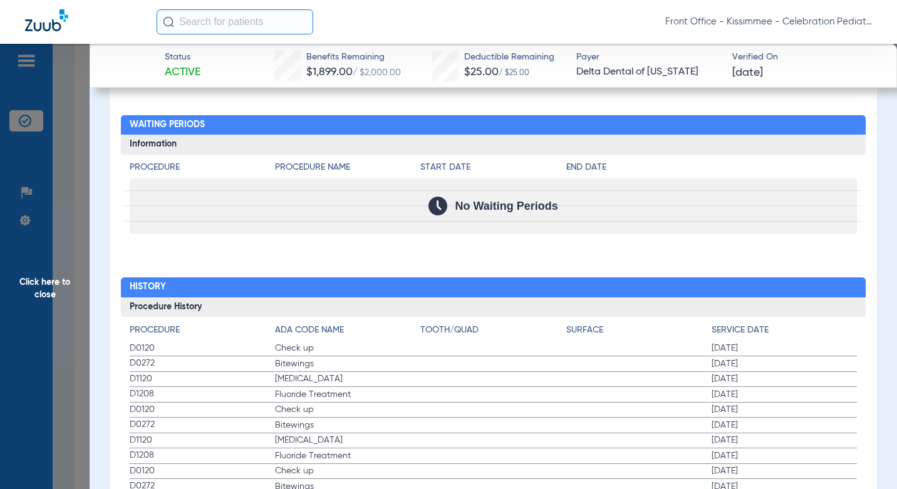
click at [70, 339] on span "Click here to close" at bounding box center [45, 288] width 90 height 489
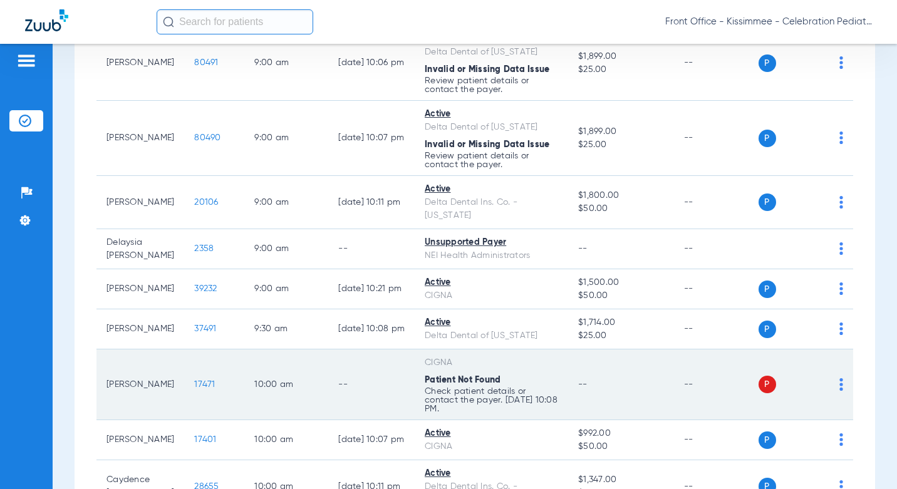
scroll to position [752, 0]
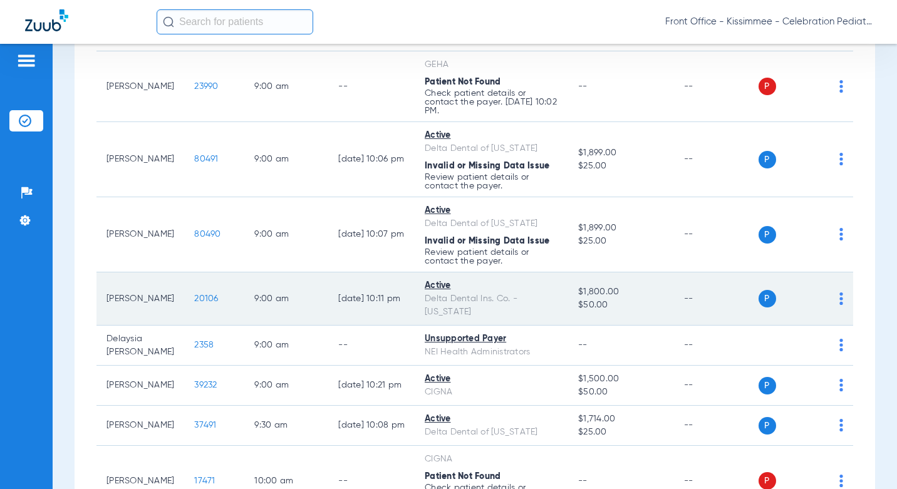
click at [194, 295] on span "20106" at bounding box center [206, 299] width 24 height 9
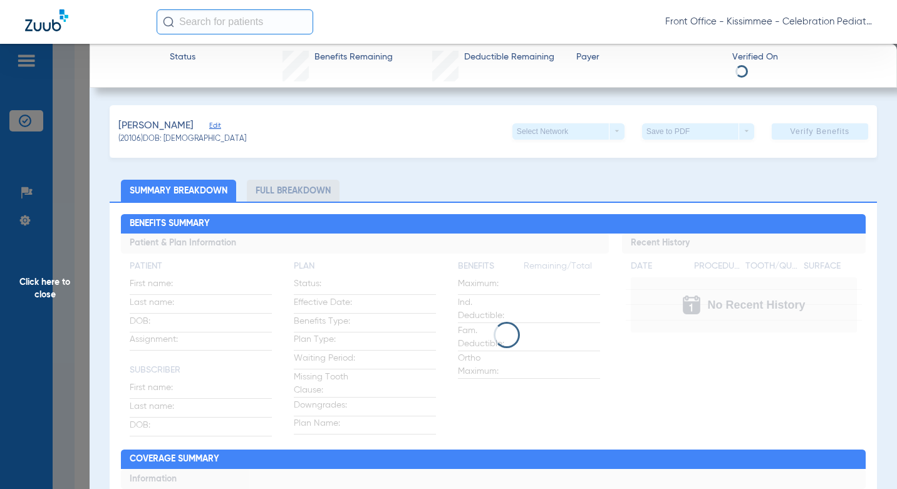
click at [289, 200] on li "Full Breakdown" at bounding box center [293, 191] width 93 height 22
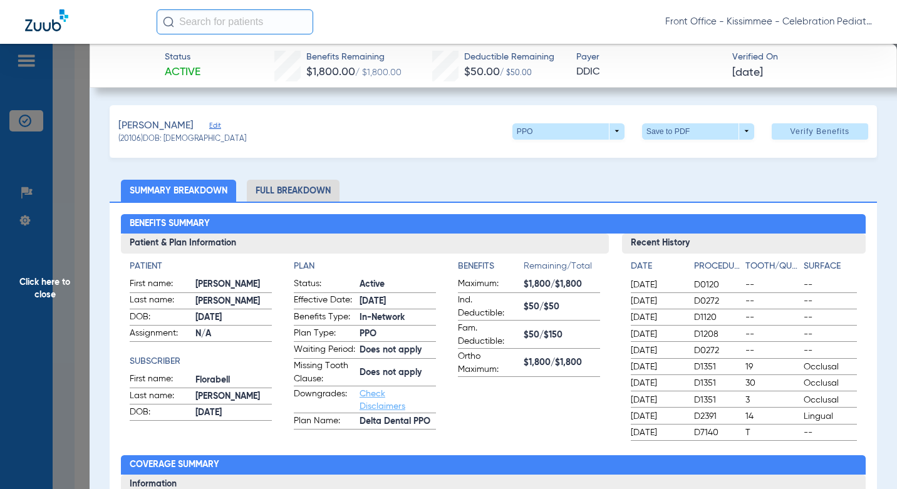
click at [307, 190] on li "Full Breakdown" at bounding box center [293, 191] width 93 height 22
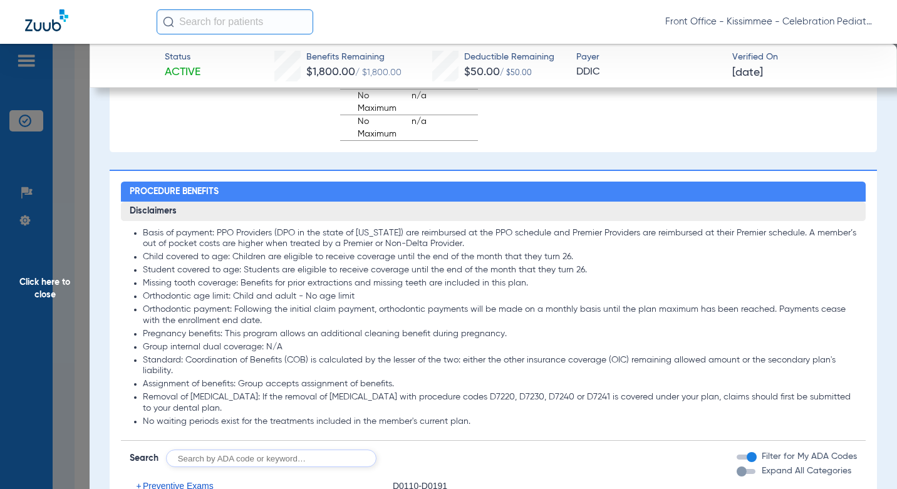
scroll to position [1128, 0]
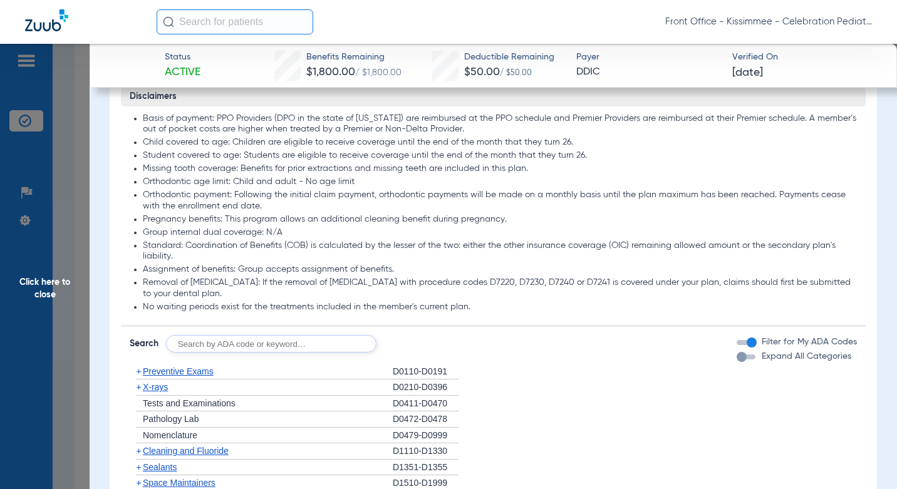
drag, startPoint x: 737, startPoint y: 370, endPoint x: 238, endPoint y: 298, distance: 504.0
click at [737, 362] on div "button" at bounding box center [742, 357] width 10 height 10
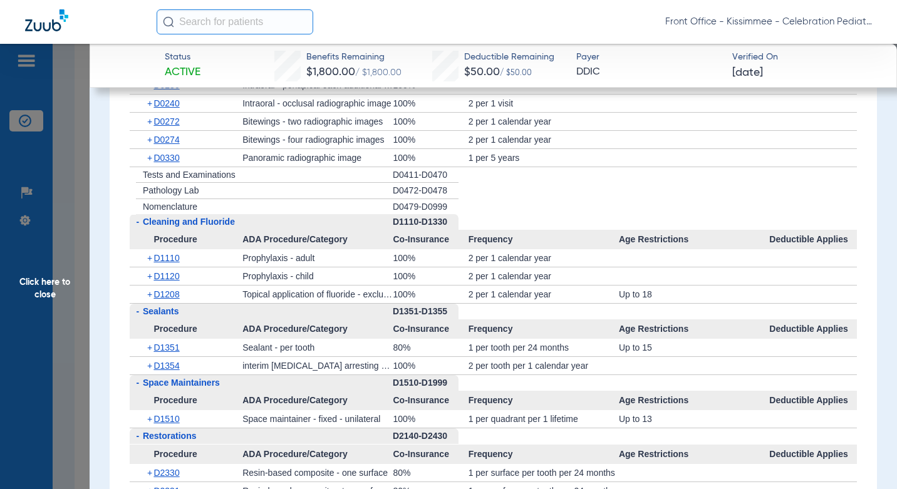
scroll to position [1692, 0]
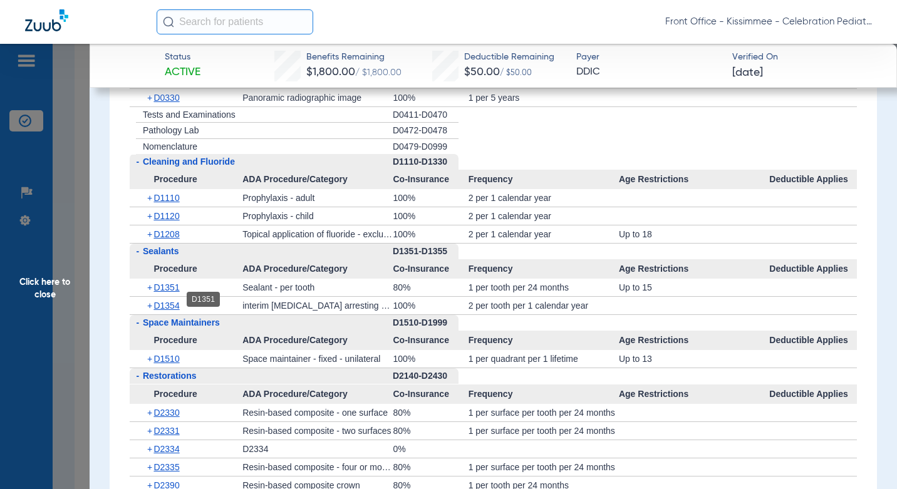
click at [173, 293] on span "D1351" at bounding box center [167, 288] width 26 height 10
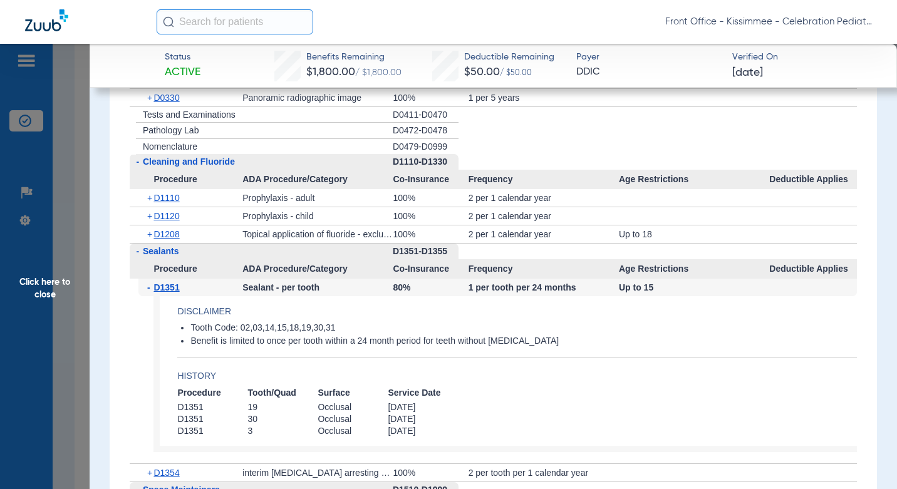
scroll to position [1755, 0]
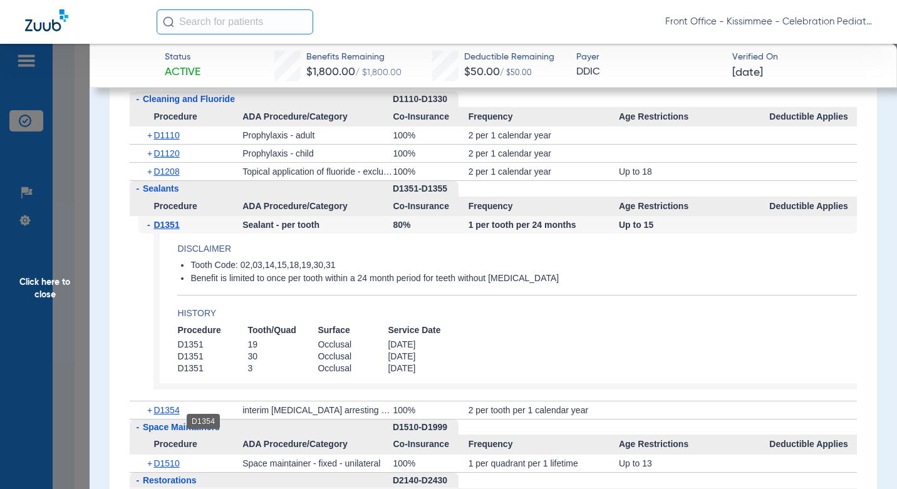
click at [160, 416] on span "D1354" at bounding box center [167, 410] width 26 height 10
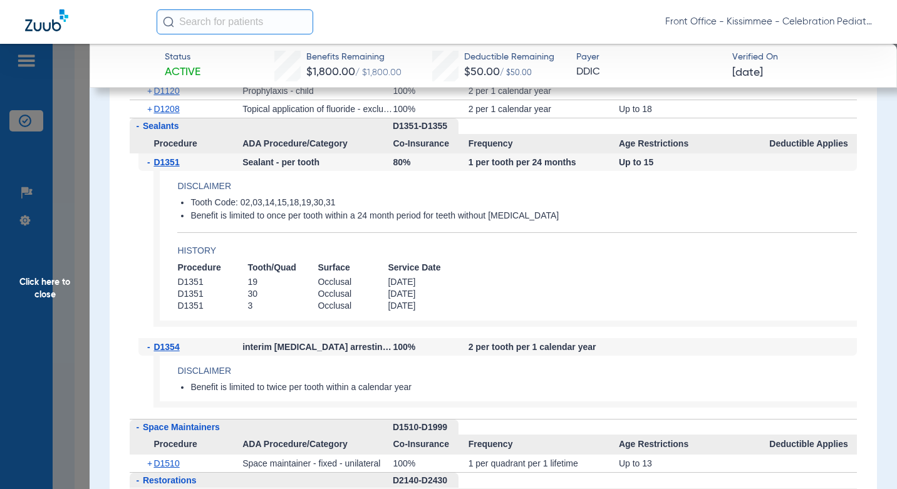
scroll to position [1567, 0]
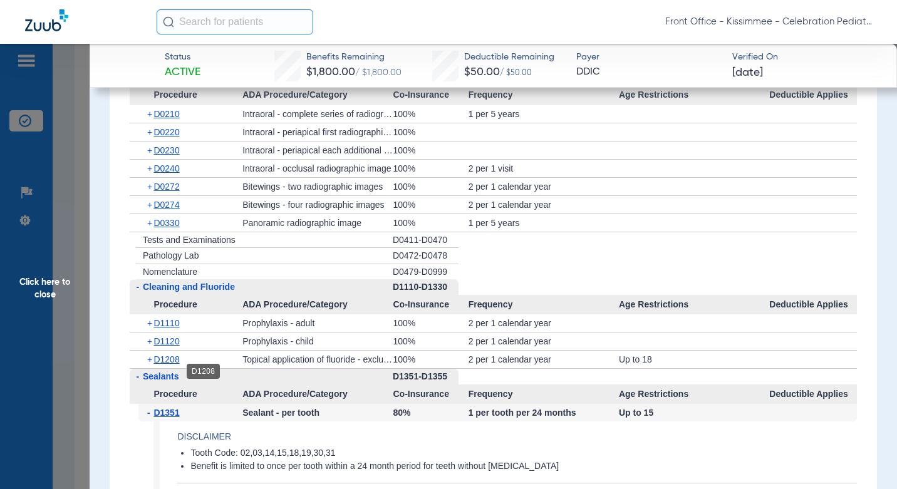
click at [176, 365] on span "D1208" at bounding box center [167, 360] width 26 height 10
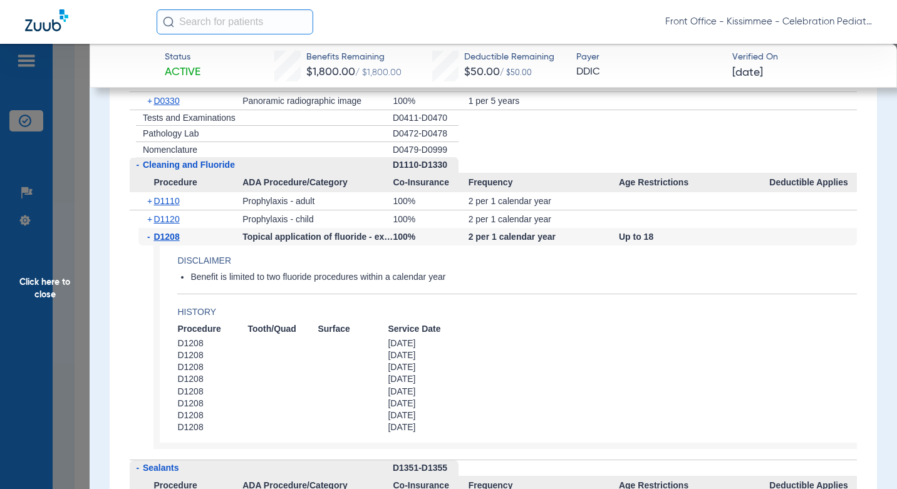
scroll to position [1755, 0]
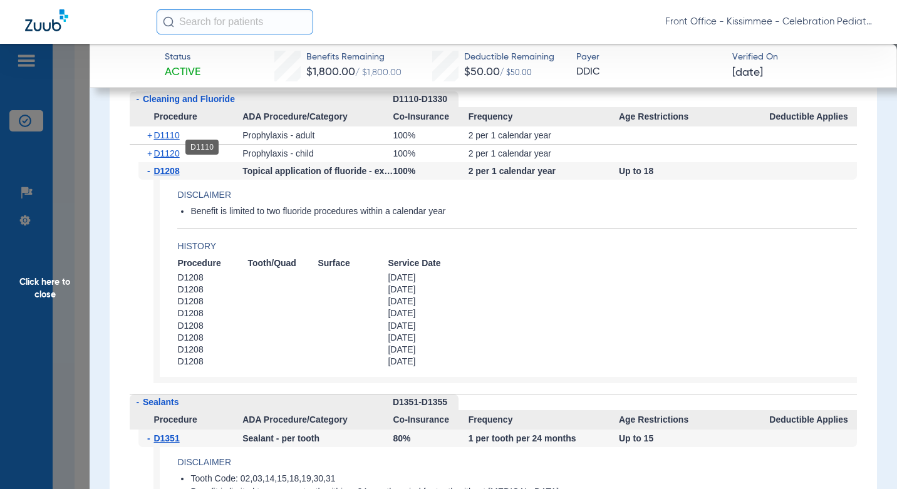
click at [175, 140] on span "D1110" at bounding box center [167, 135] width 26 height 10
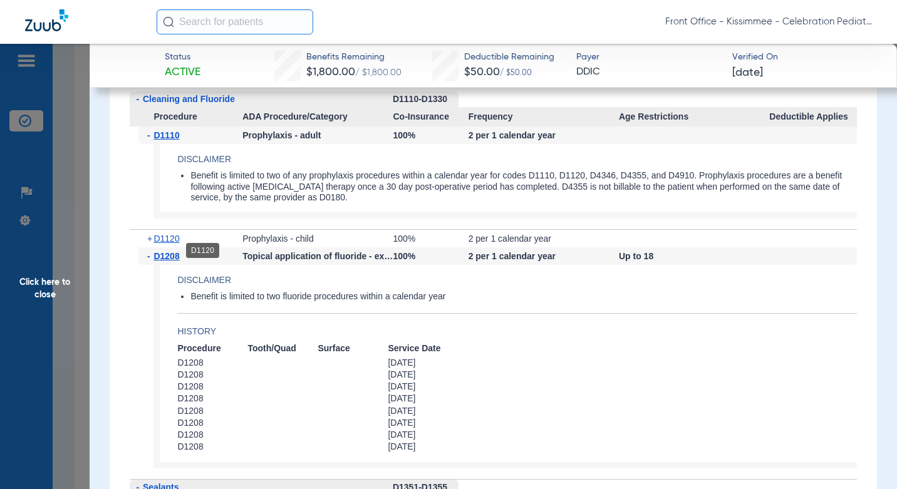
click at [169, 244] on span "D1120" at bounding box center [167, 239] width 26 height 10
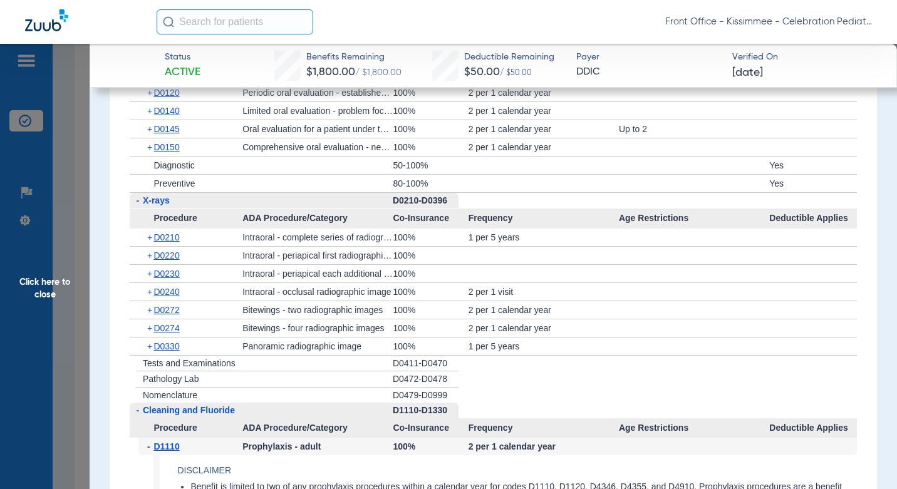
scroll to position [1441, 0]
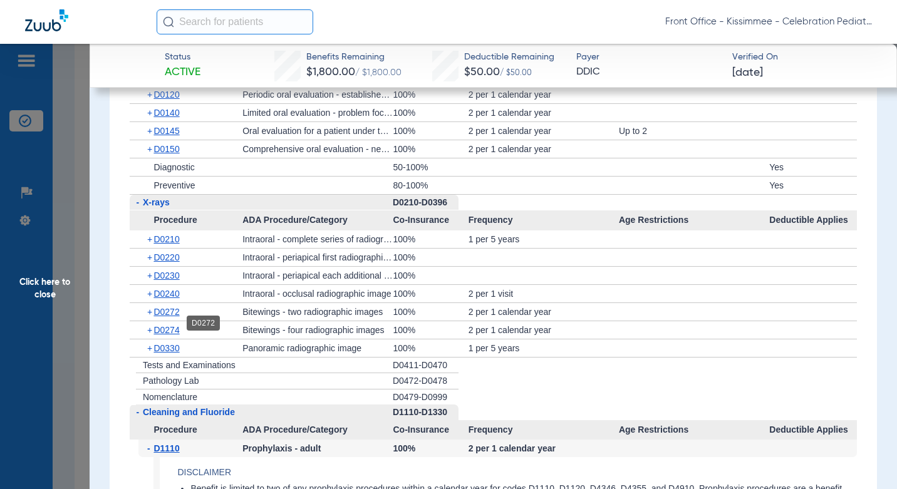
click at [161, 317] on span "D0272" at bounding box center [167, 312] width 26 height 10
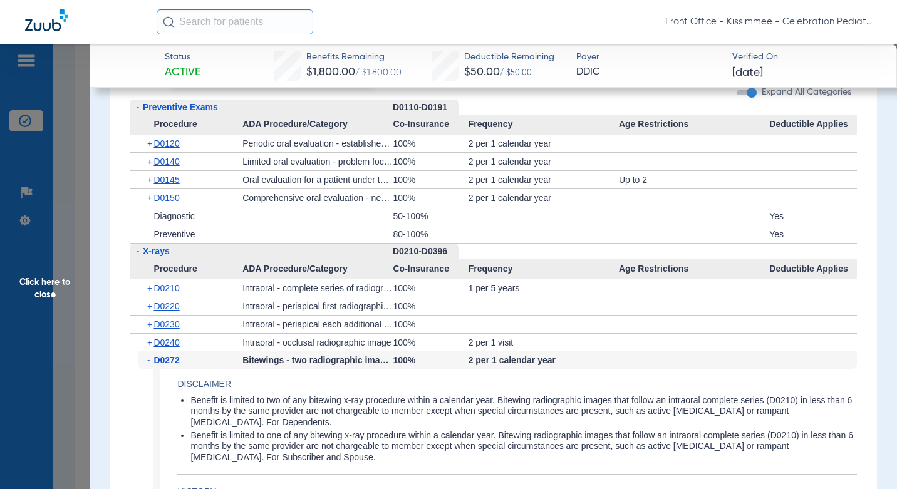
scroll to position [1379, 0]
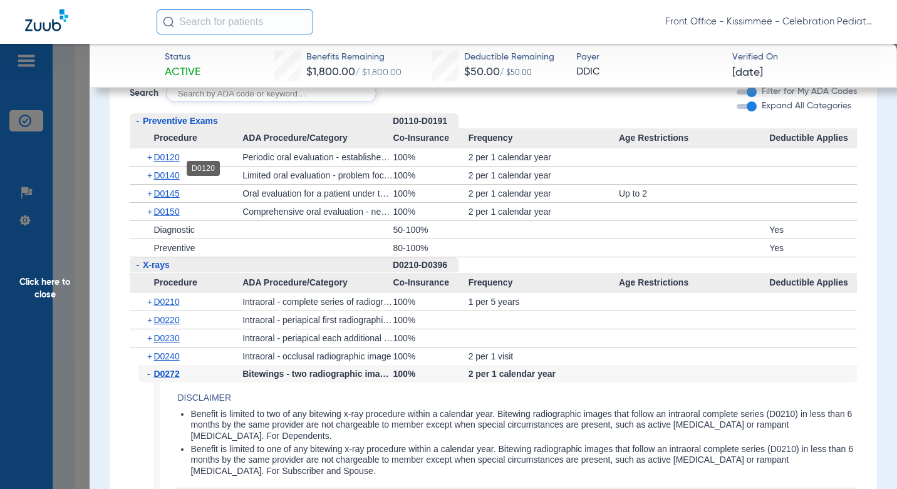
click at [172, 162] on span "D0120" at bounding box center [167, 157] width 26 height 10
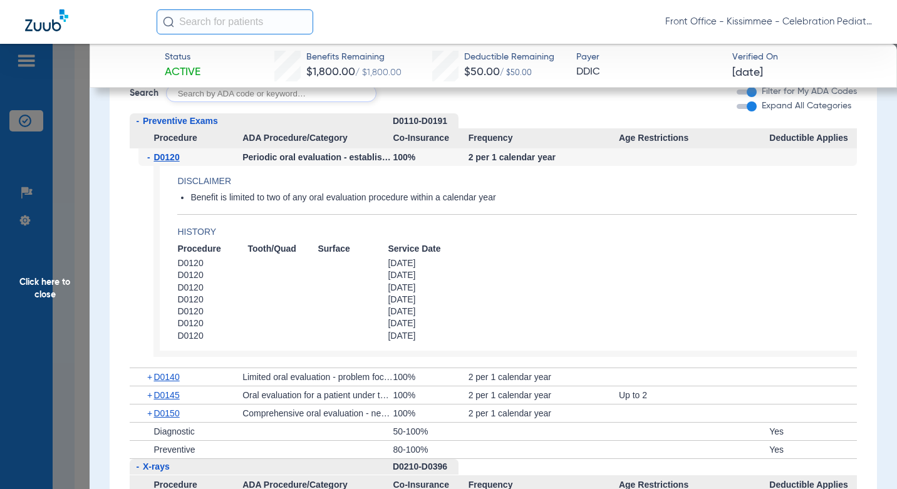
click at [78, 249] on span "Click here to close" at bounding box center [45, 288] width 90 height 489
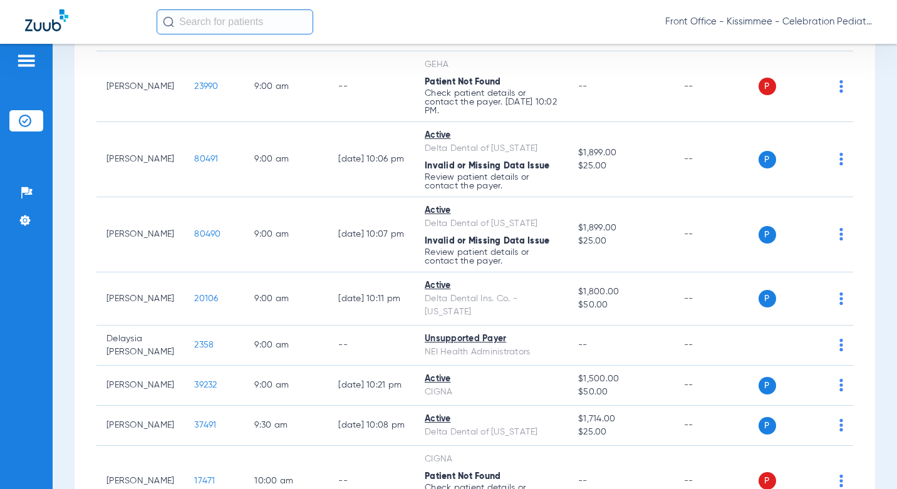
scroll to position [0, 0]
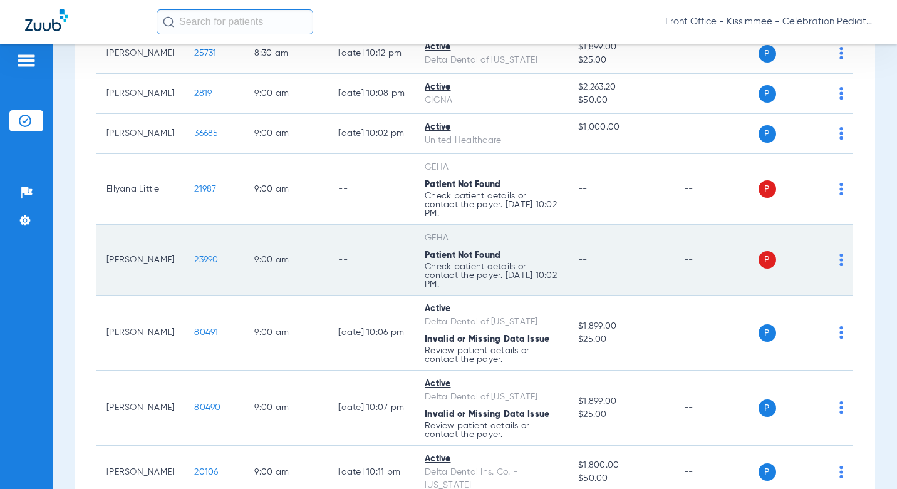
scroll to position [564, 0]
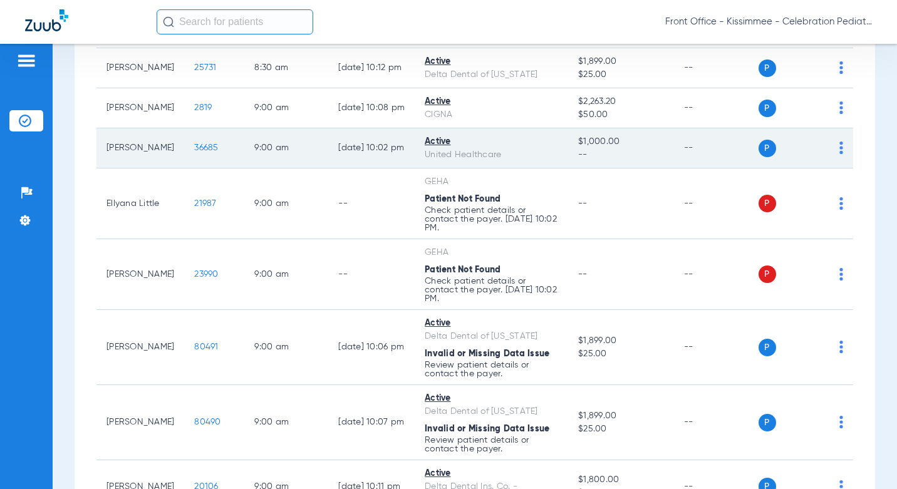
click at [194, 144] on span "36685" at bounding box center [206, 148] width 24 height 9
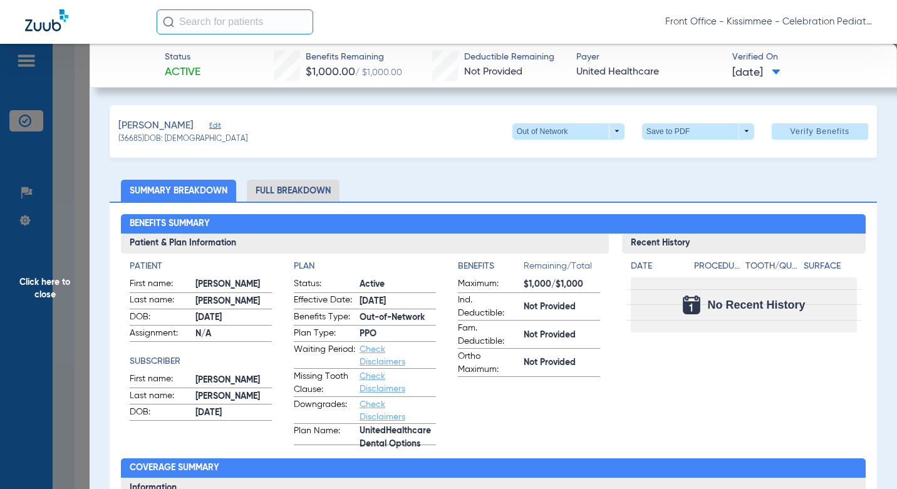
click at [278, 184] on li "Full Breakdown" at bounding box center [293, 191] width 93 height 22
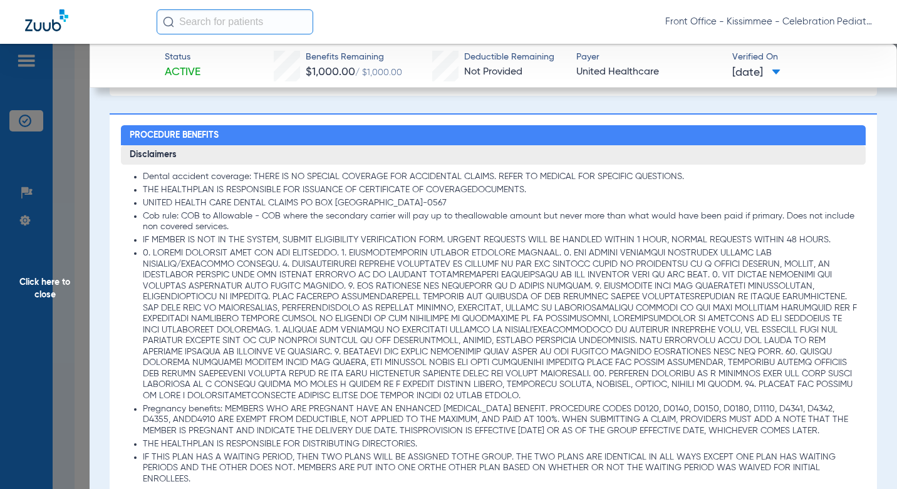
scroll to position [1065, 0]
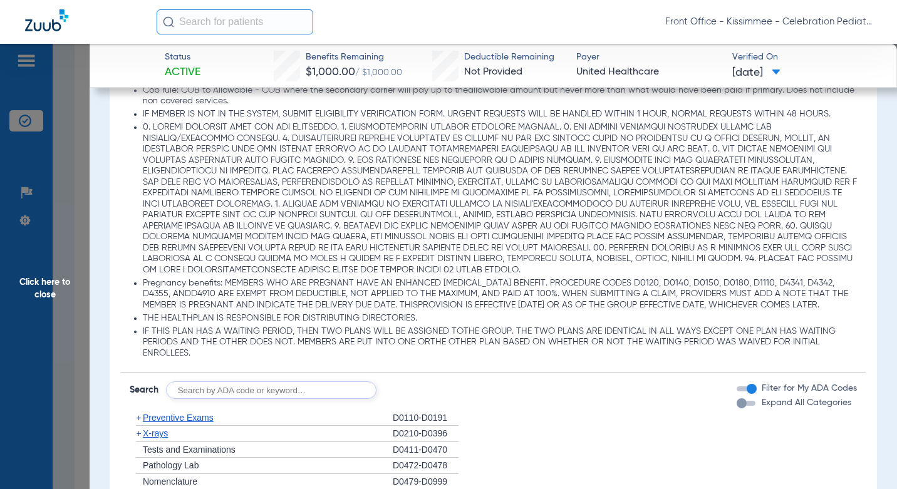
click at [737, 409] on div "button" at bounding box center [742, 404] width 10 height 10
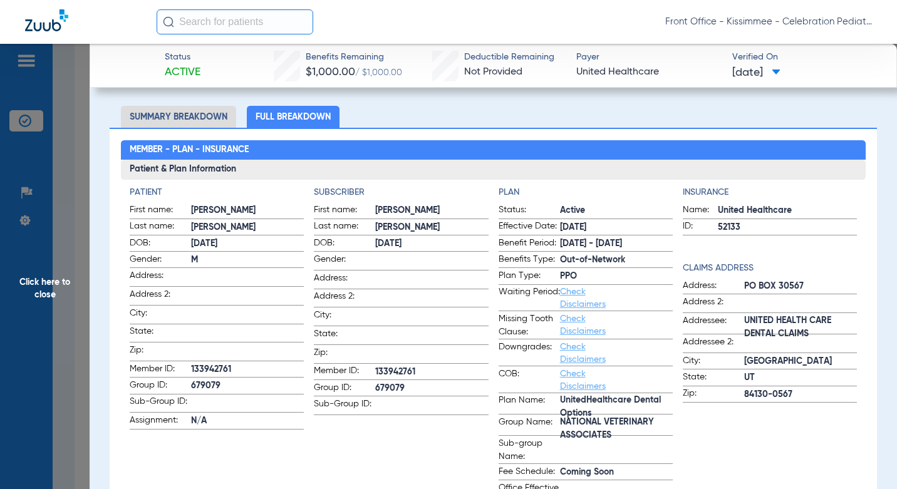
scroll to position [63, 0]
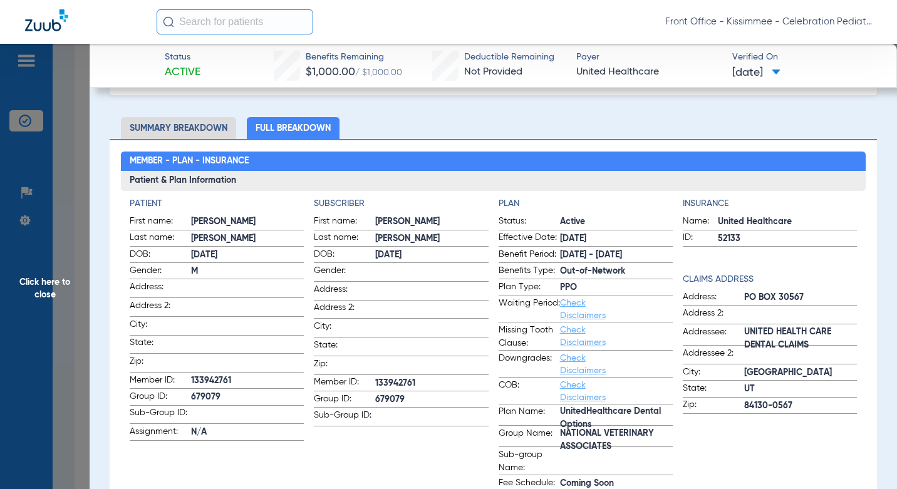
click at [65, 241] on span "Click here to close" at bounding box center [45, 288] width 90 height 489
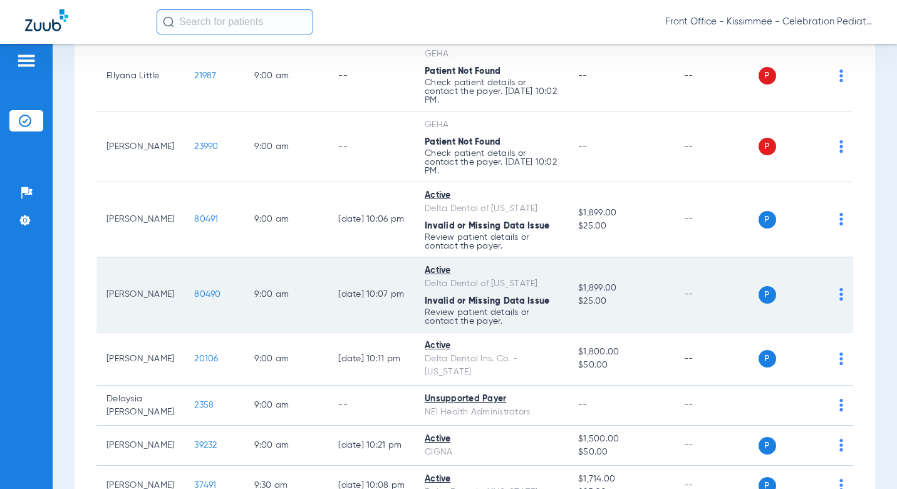
scroll to position [752, 0]
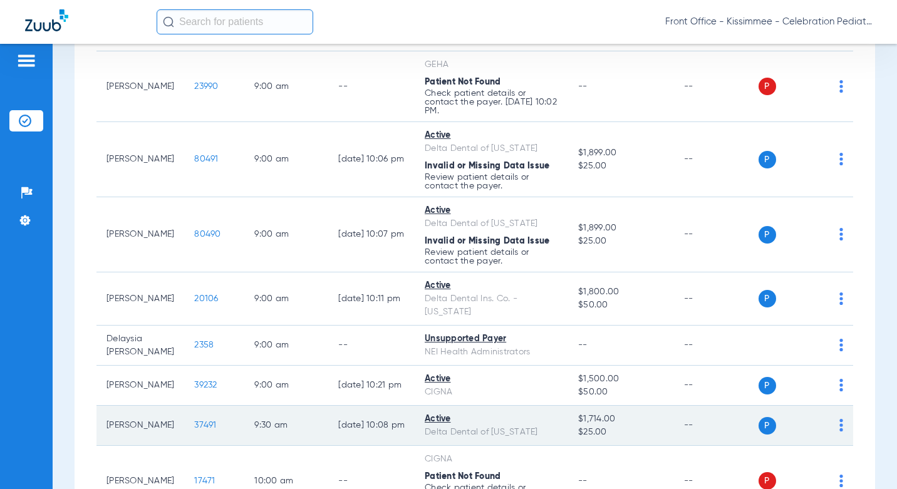
click at [184, 406] on td "37491" at bounding box center [214, 426] width 60 height 40
click at [194, 421] on span "37491" at bounding box center [205, 425] width 22 height 9
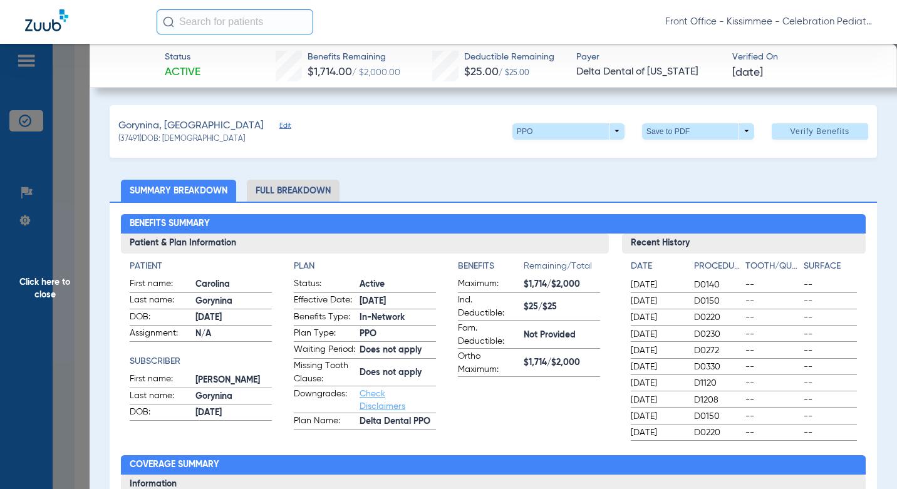
click at [301, 196] on li "Full Breakdown" at bounding box center [293, 191] width 93 height 22
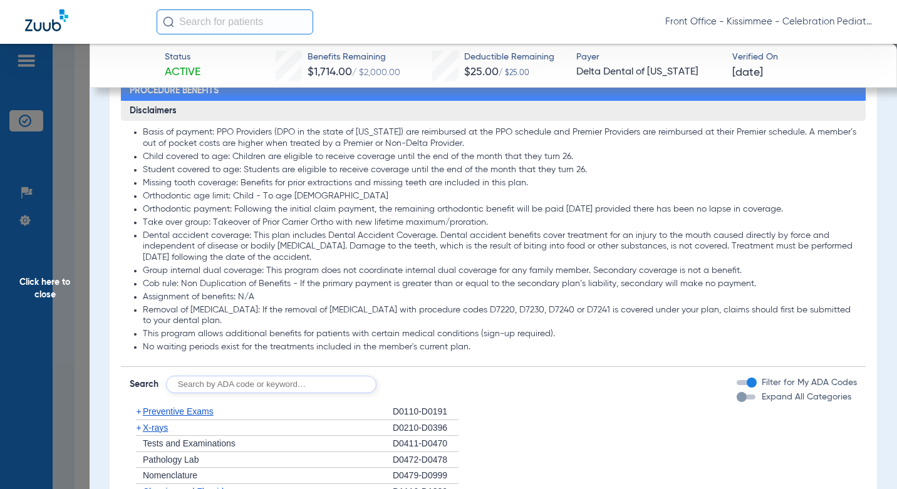
scroll to position [1191, 0]
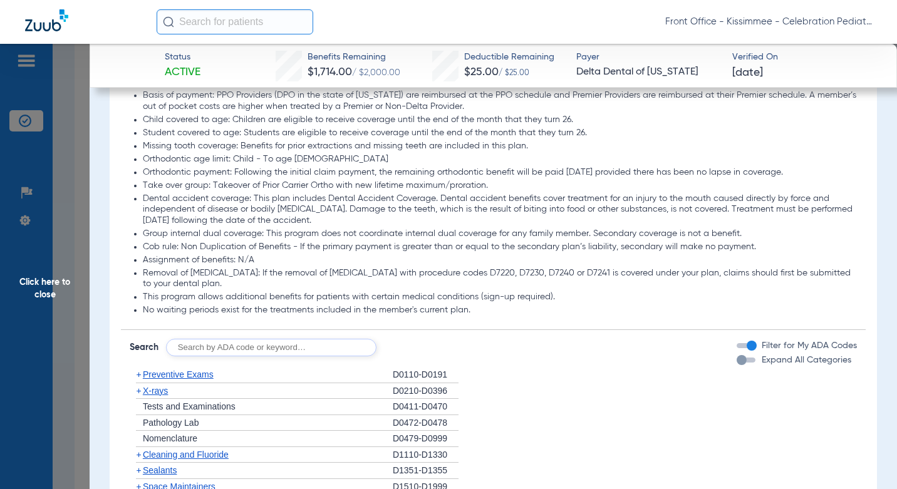
click at [740, 367] on div "Expand All Categories" at bounding box center [794, 360] width 115 height 13
click at [738, 367] on div "Expand All Categories" at bounding box center [794, 360] width 115 height 13
click at [739, 363] on div "button" at bounding box center [746, 360] width 19 height 5
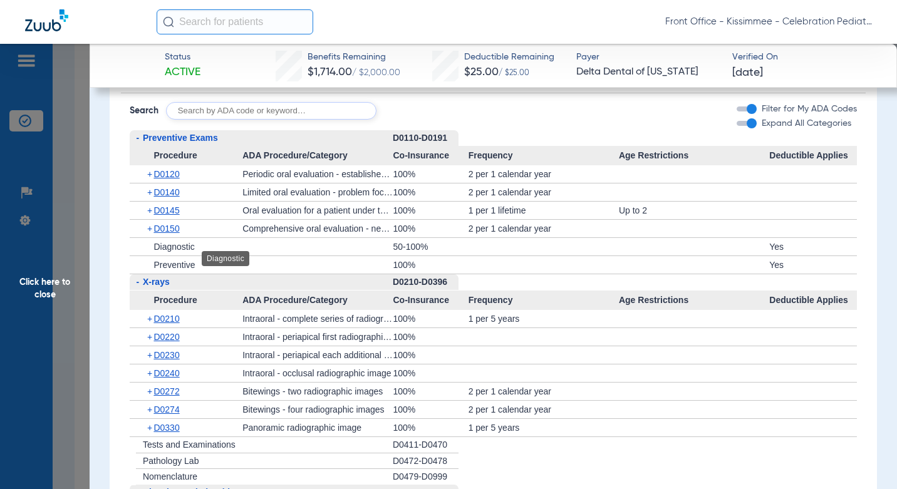
scroll to position [1490, 0]
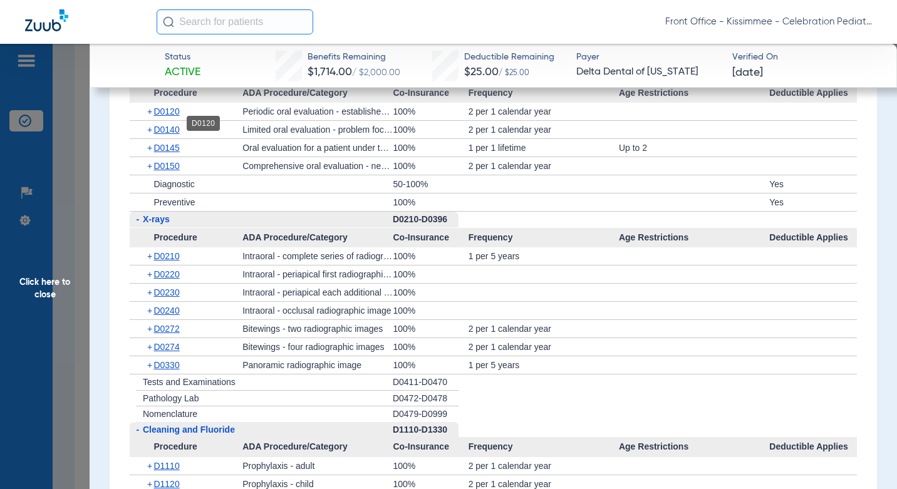
click at [174, 117] on span "D0120" at bounding box center [167, 112] width 26 height 10
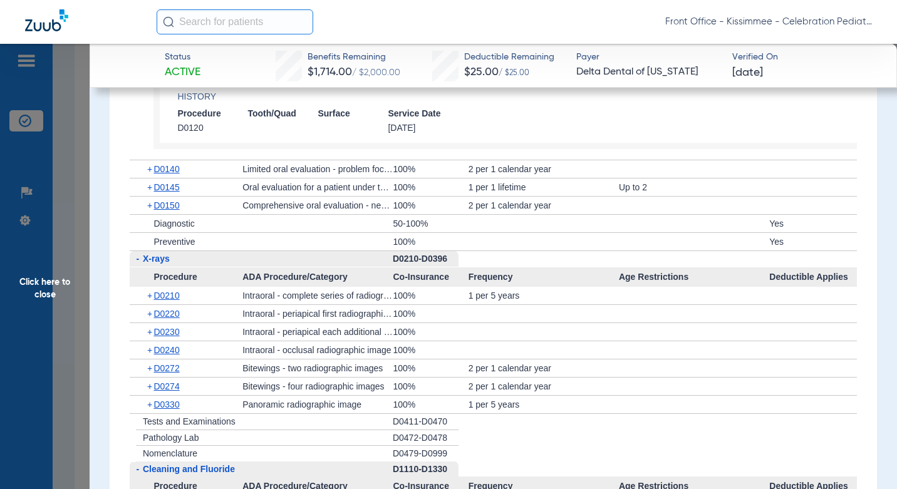
scroll to position [1678, 0]
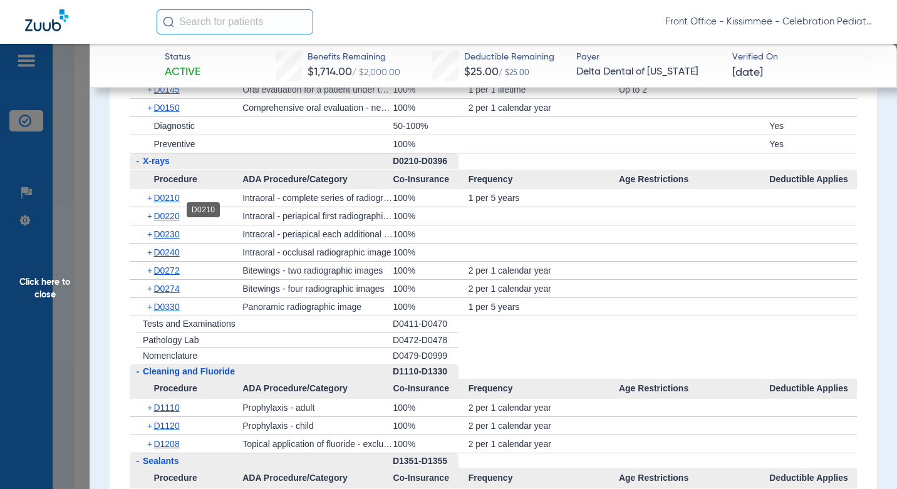
click at [169, 203] on span "D0210" at bounding box center [167, 198] width 26 height 10
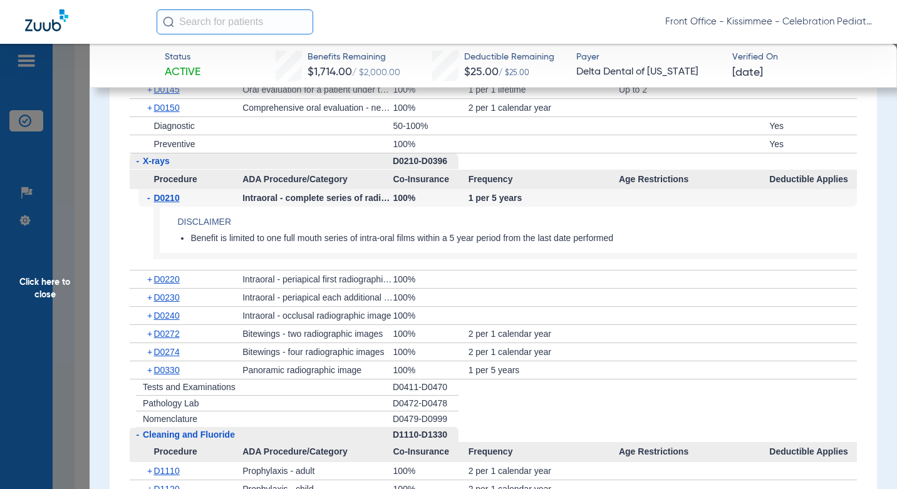
click at [167, 285] on span "D0220" at bounding box center [167, 280] width 26 height 10
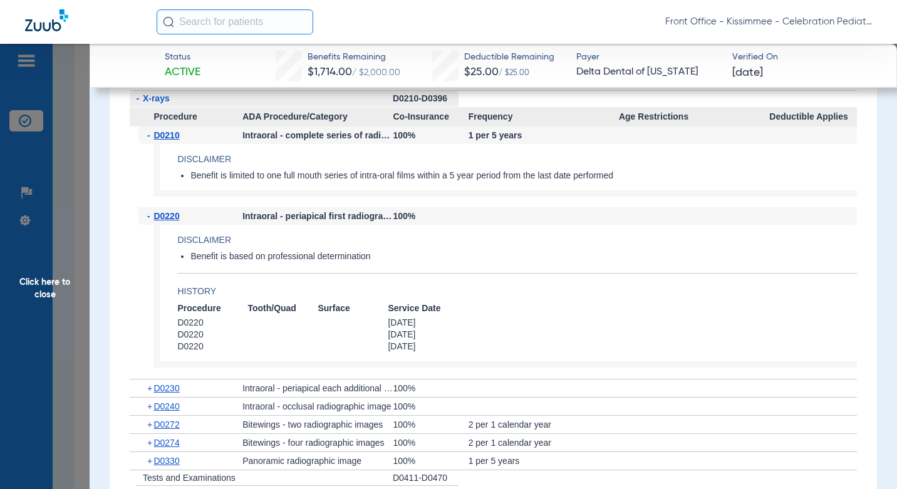
scroll to position [1929, 0]
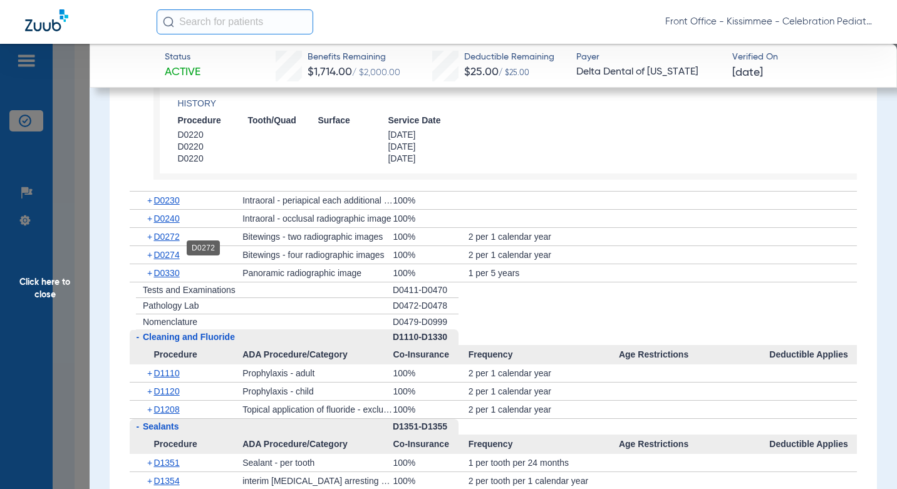
click at [165, 242] on span "D0272" at bounding box center [167, 237] width 26 height 10
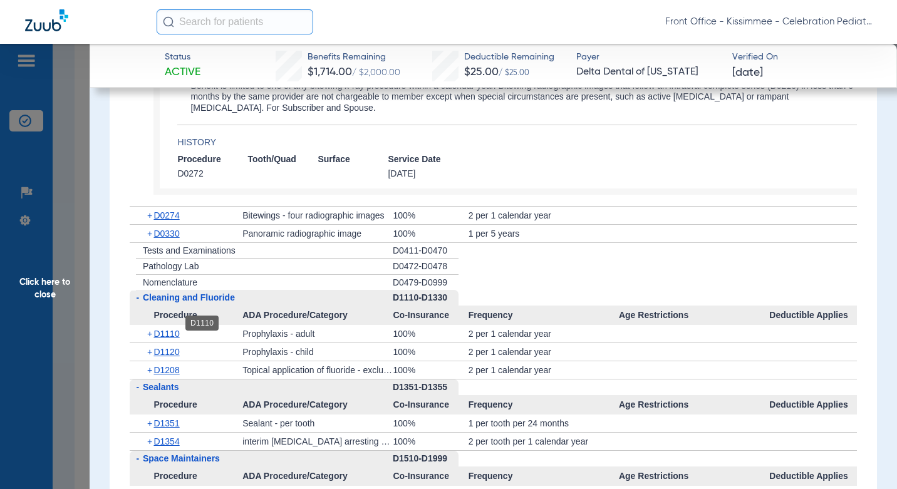
scroll to position [2180, 0]
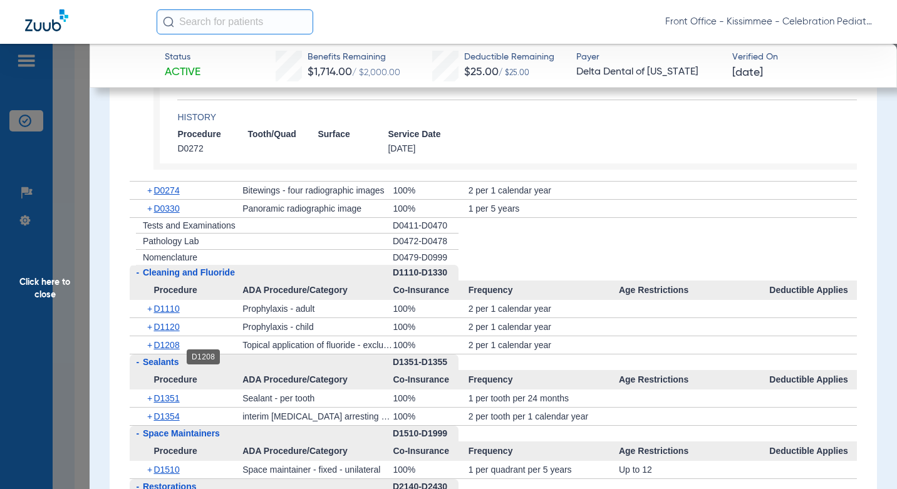
click at [174, 350] on span "D1208" at bounding box center [167, 345] width 26 height 10
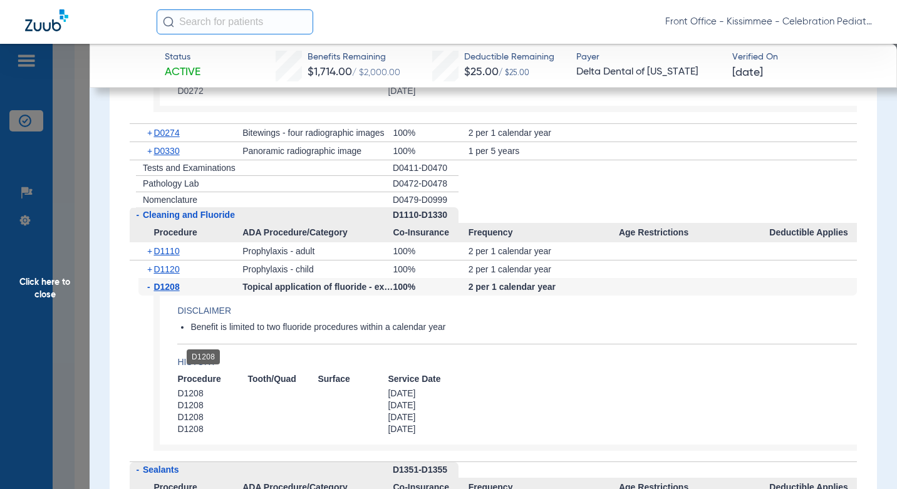
scroll to position [2242, 0]
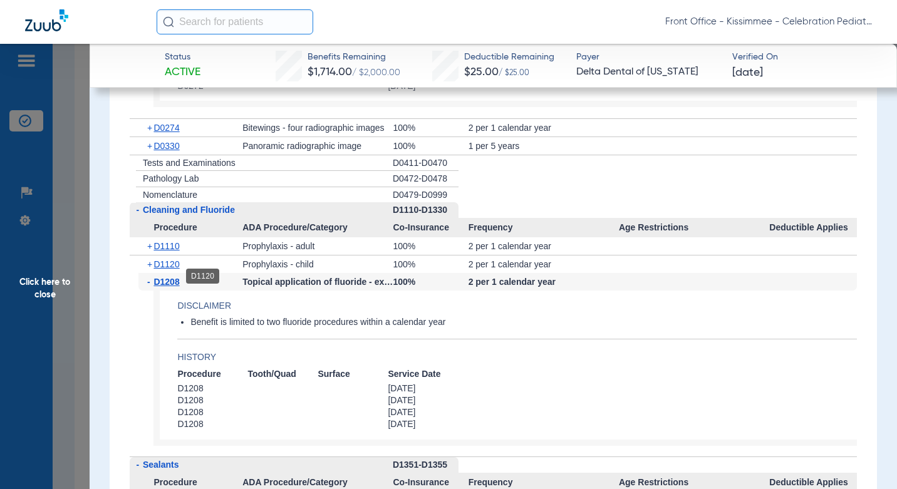
click at [172, 269] on span "D1120" at bounding box center [167, 264] width 26 height 10
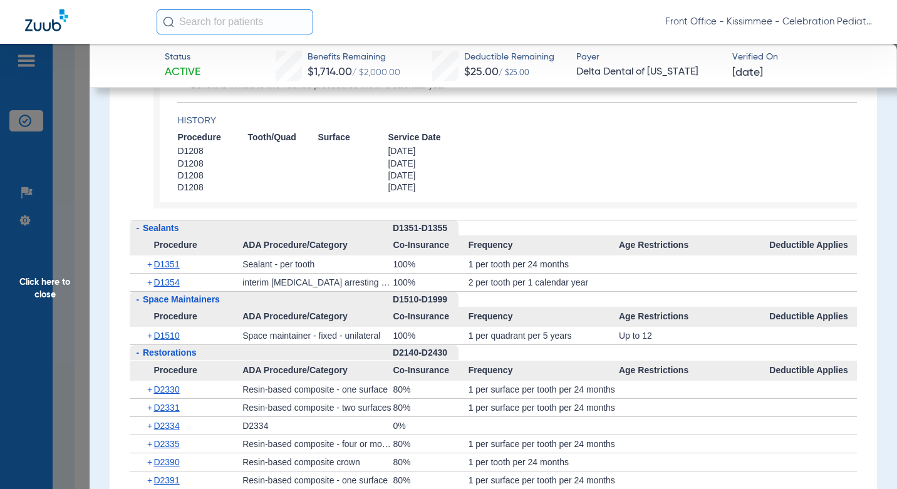
scroll to position [2681, 0]
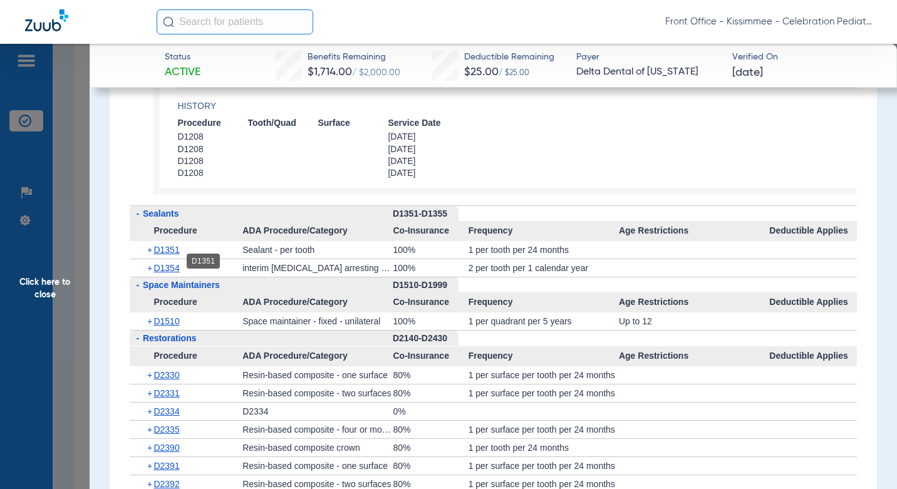
click at [169, 255] on span "D1351" at bounding box center [167, 250] width 26 height 10
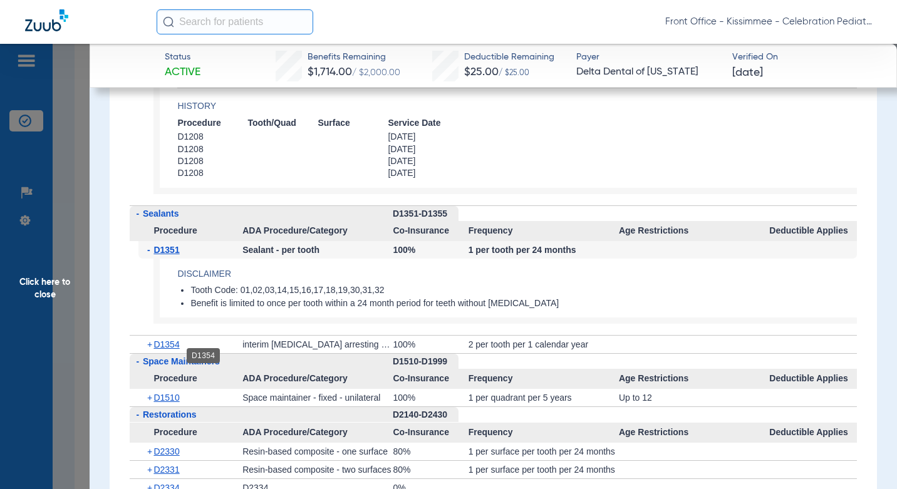
click at [159, 350] on span "D1354" at bounding box center [167, 345] width 26 height 10
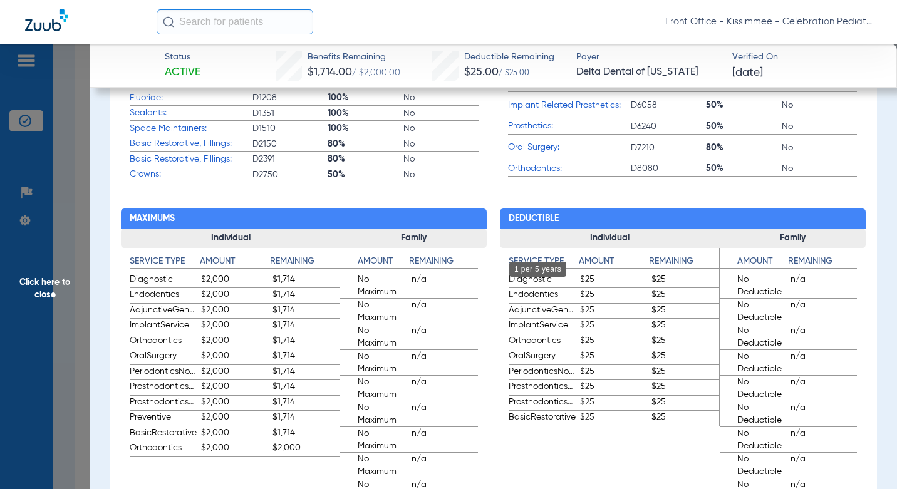
scroll to position [0, 0]
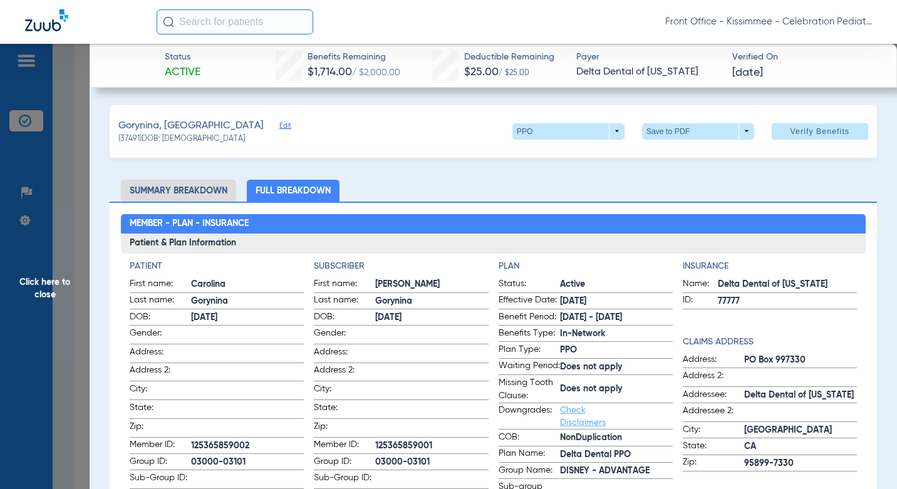
drag, startPoint x: 441, startPoint y: 441, endPoint x: 368, endPoint y: 436, distance: 73.5
click at [368, 439] on label "Member ID: 125365859001" at bounding box center [401, 447] width 174 height 16
copy label "125365859001"
drag, startPoint x: 75, startPoint y: 212, endPoint x: 275, endPoint y: 1, distance: 290.4
click at [75, 212] on span "Click here to close" at bounding box center [45, 288] width 90 height 489
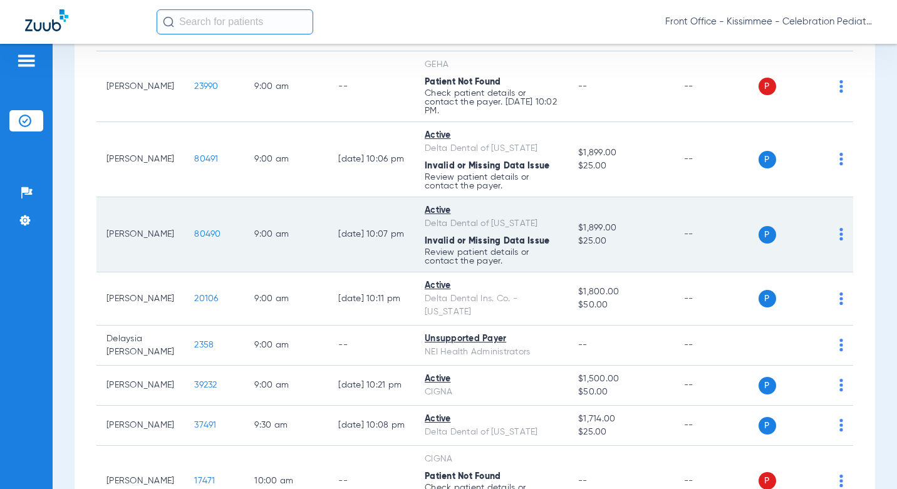
click at [194, 230] on span "80490" at bounding box center [207, 234] width 26 height 9
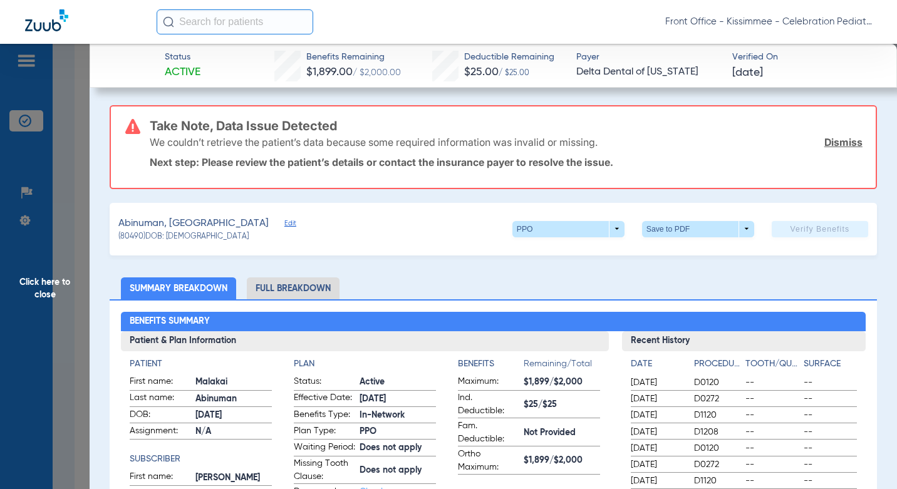
click at [825, 140] on link "Dismiss" at bounding box center [844, 142] width 38 height 13
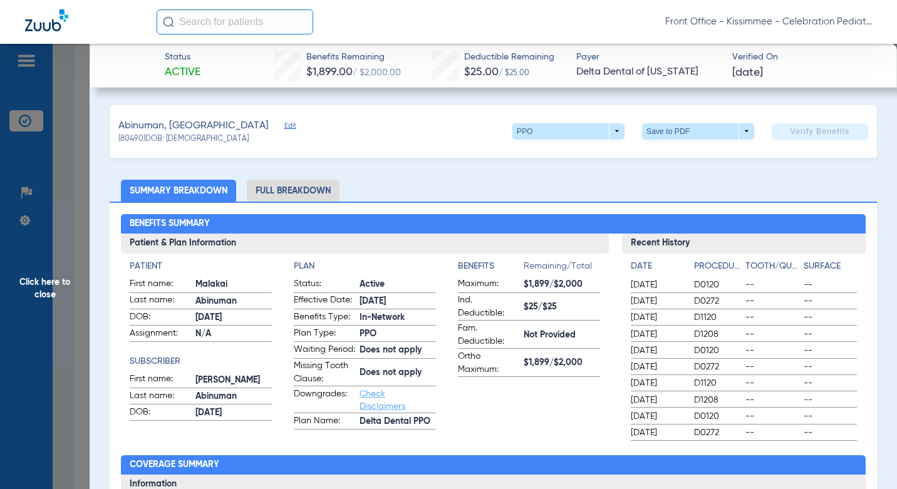
click at [55, 342] on span "Click here to close" at bounding box center [45, 288] width 90 height 489
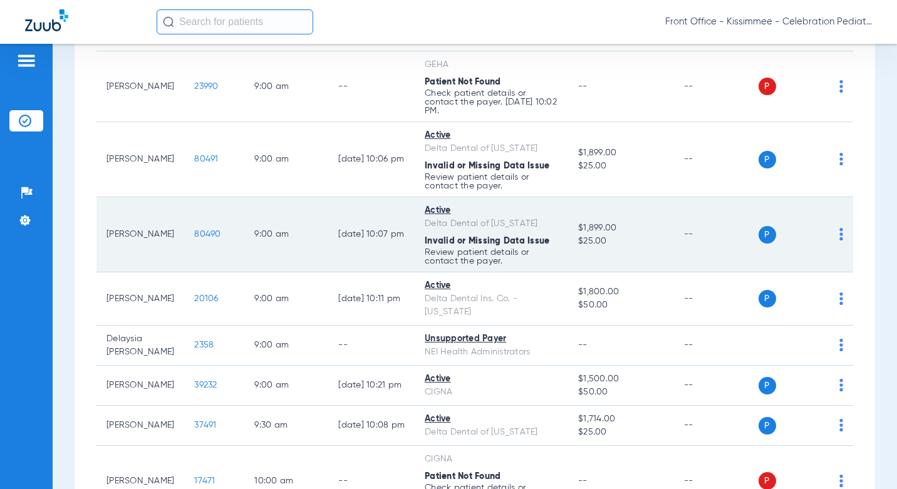
click at [194, 230] on span "80490" at bounding box center [207, 234] width 26 height 9
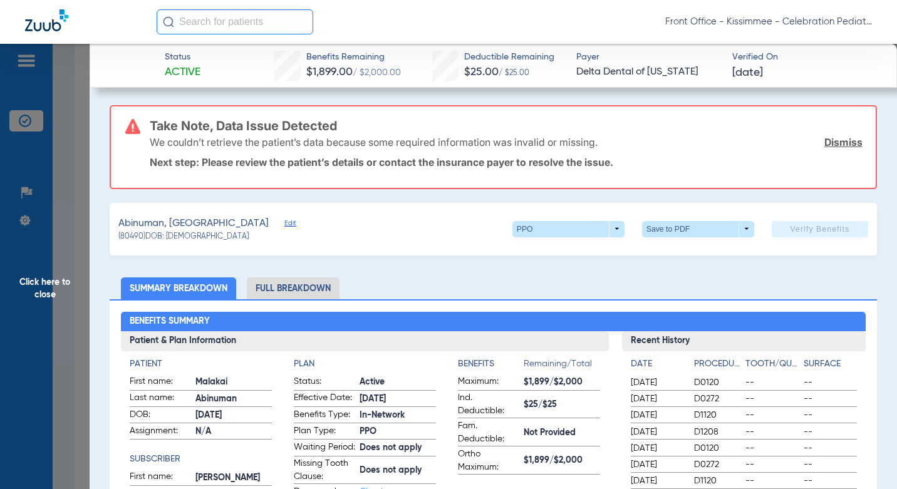
click at [318, 288] on li "Full Breakdown" at bounding box center [293, 289] width 93 height 22
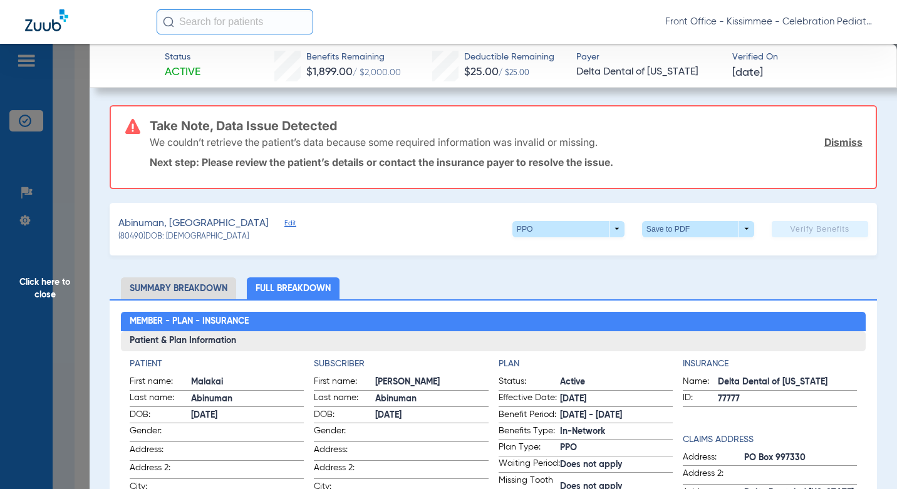
click at [81, 311] on span "Click here to close" at bounding box center [45, 288] width 90 height 489
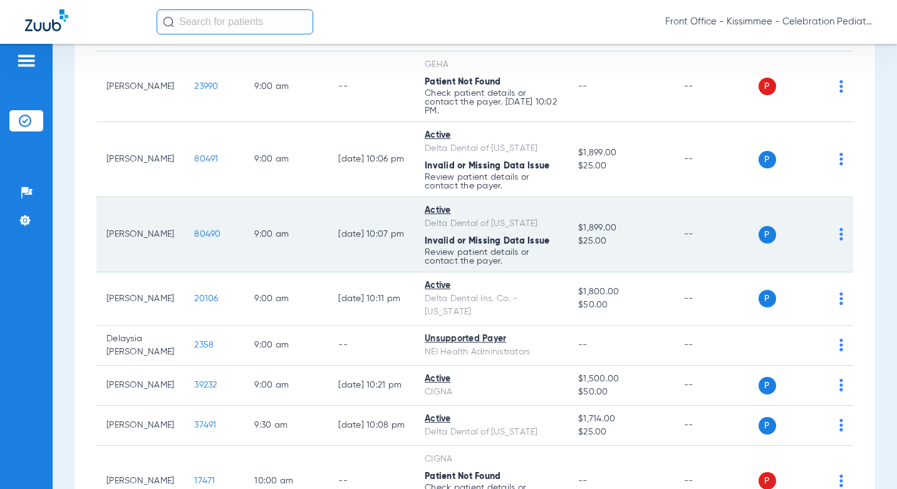
click at [194, 230] on span "80490" at bounding box center [207, 234] width 26 height 9
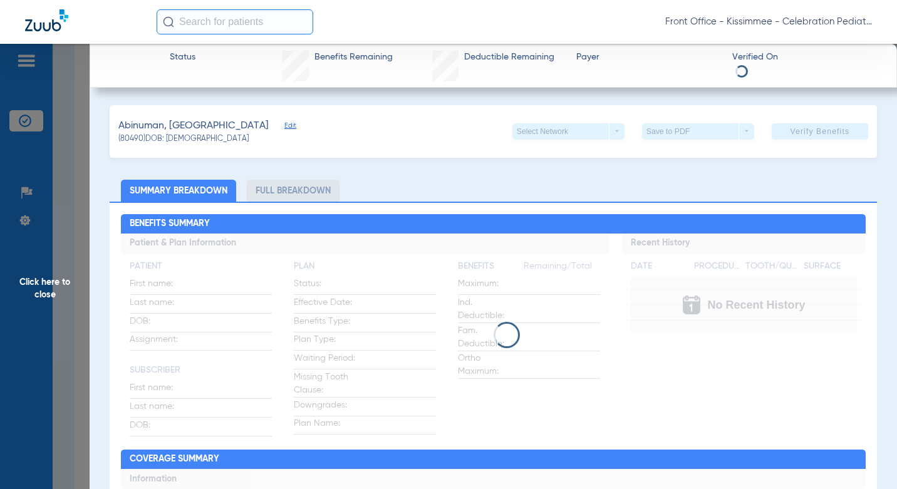
click at [301, 192] on li "Full Breakdown" at bounding box center [293, 191] width 93 height 22
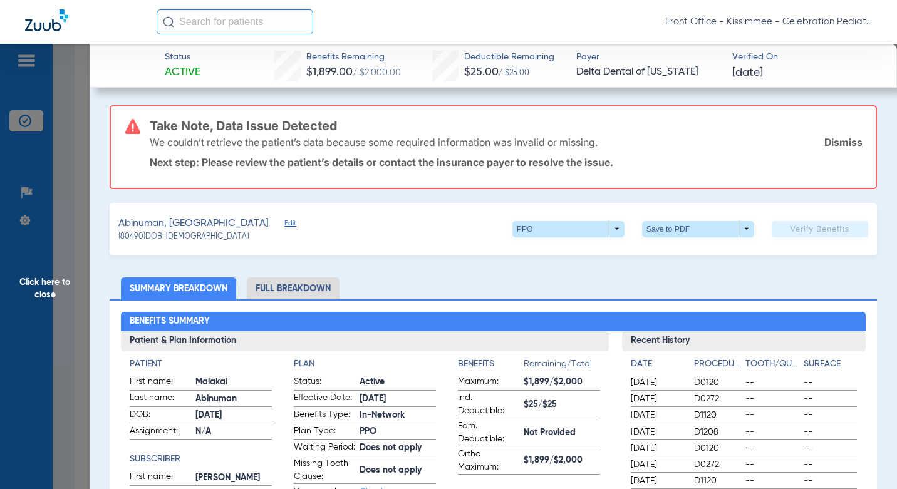
click at [303, 285] on li "Full Breakdown" at bounding box center [293, 289] width 93 height 22
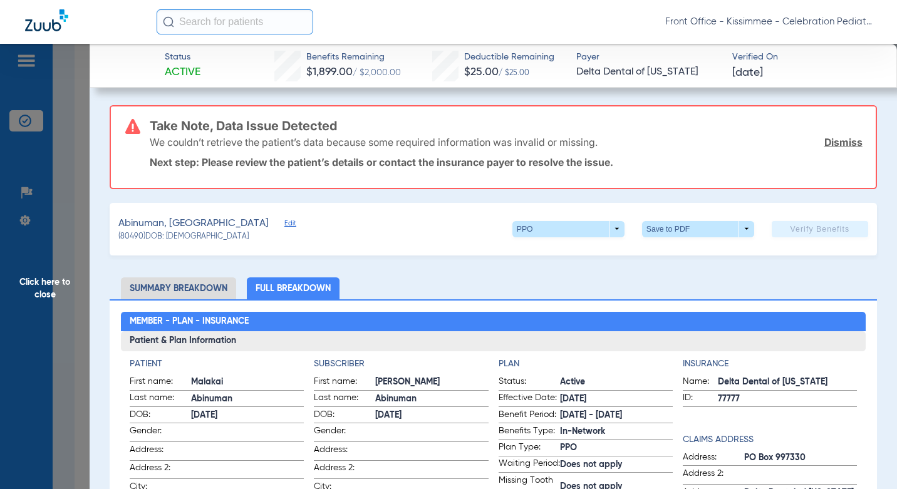
scroll to position [63, 0]
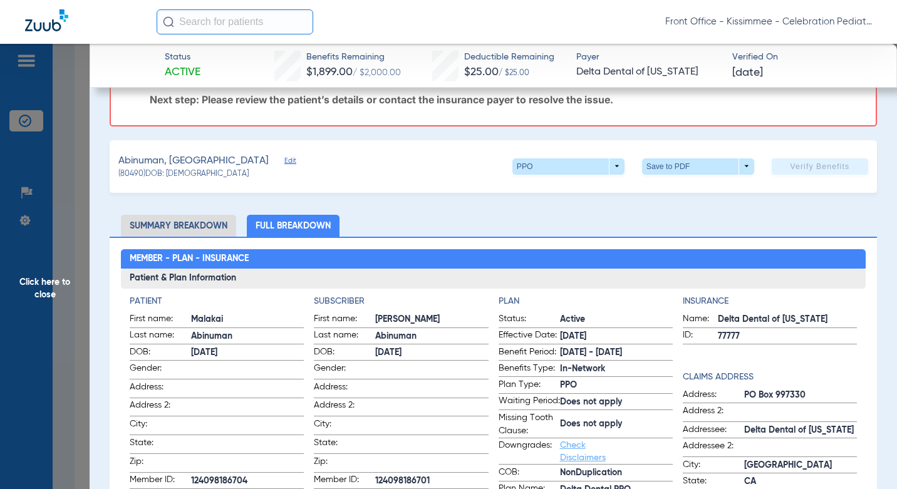
click at [70, 355] on span "Click here to close" at bounding box center [45, 288] width 90 height 489
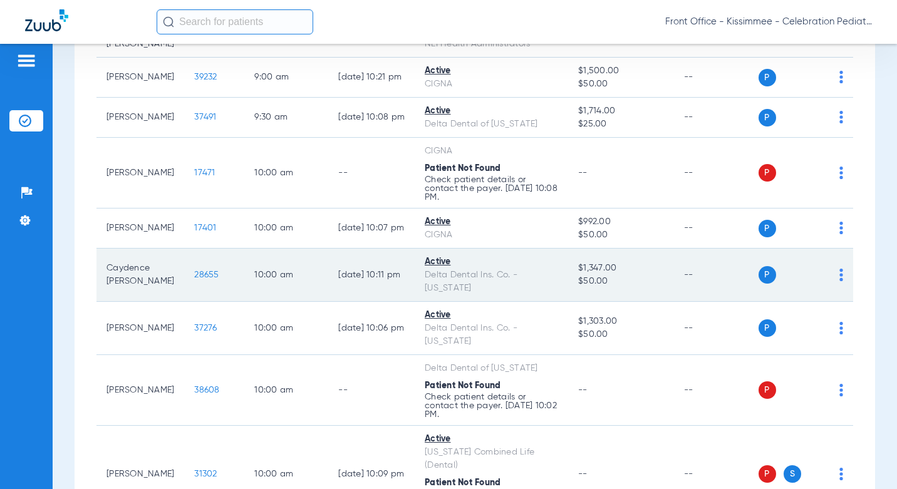
scroll to position [1065, 0]
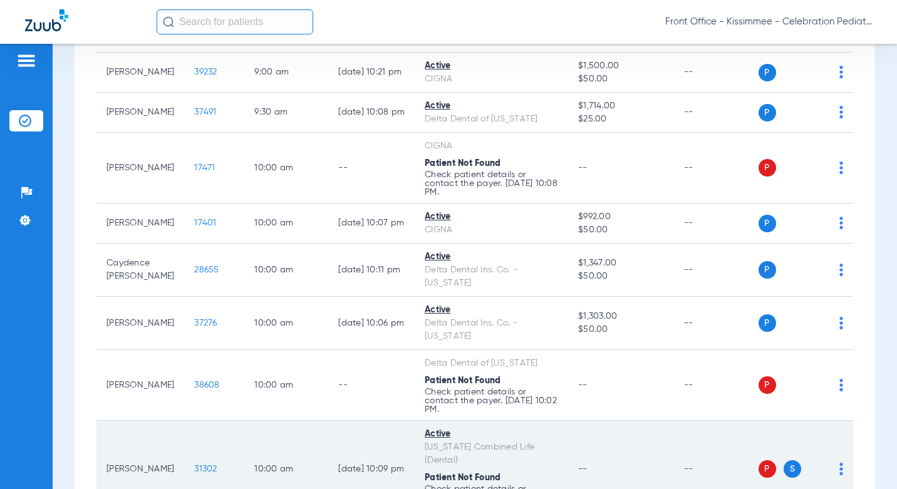
click at [194, 465] on span "31302" at bounding box center [205, 469] width 23 height 9
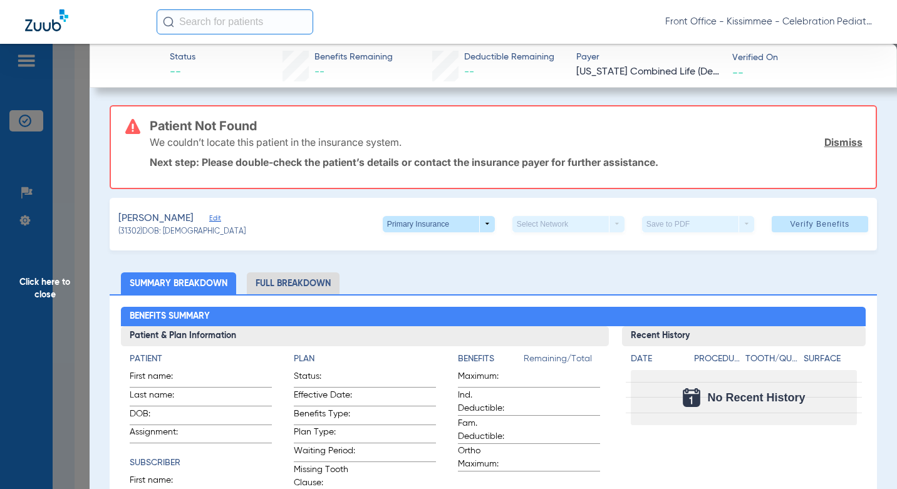
click at [310, 285] on li "Full Breakdown" at bounding box center [293, 284] width 93 height 22
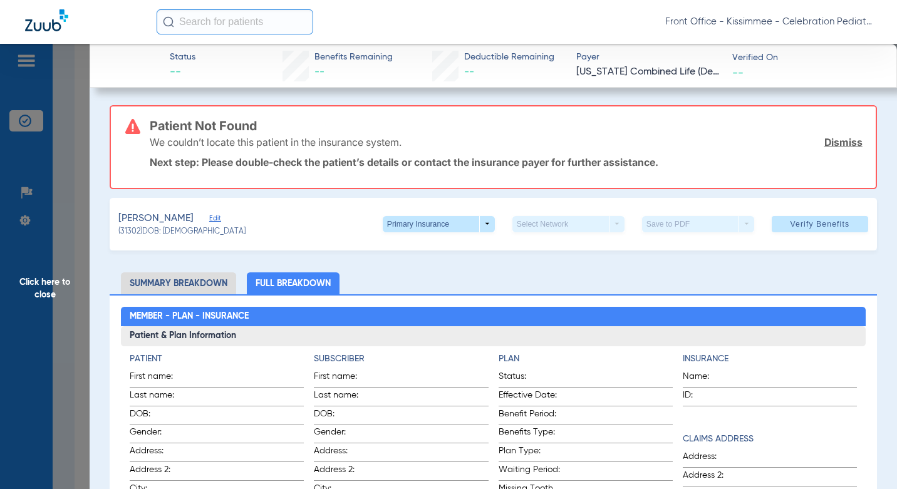
click at [325, 234] on div "Solomon, Mahalee Edit (31302) DOB: 11/25/2010 Primary Insurance arrow_drop_down…" at bounding box center [493, 224] width 767 height 53
click at [456, 224] on span at bounding box center [439, 224] width 112 height 16
click at [415, 269] on span "Secondary Insurance" at bounding box center [425, 273] width 83 height 9
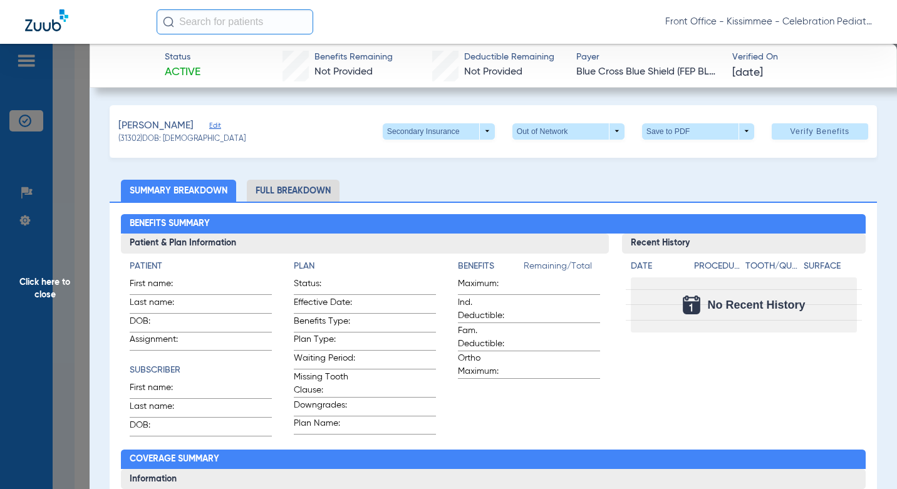
click at [298, 194] on li "Full Breakdown" at bounding box center [293, 191] width 93 height 22
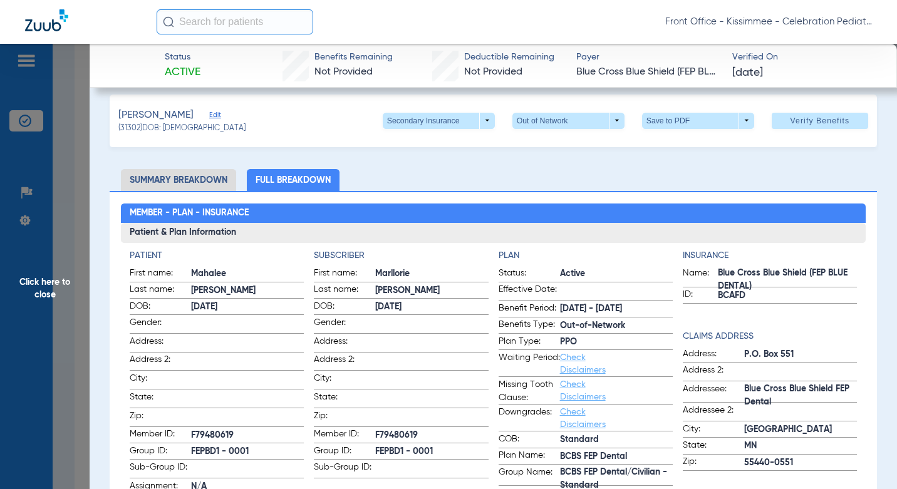
scroll to position [0, 0]
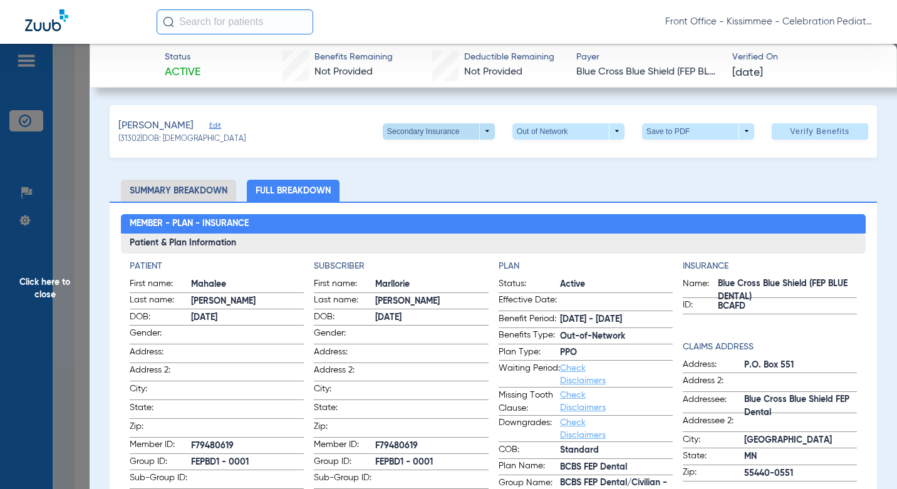
click at [409, 129] on span at bounding box center [439, 131] width 112 height 16
click at [419, 164] on button "Primary Insurance" at bounding box center [425, 156] width 103 height 25
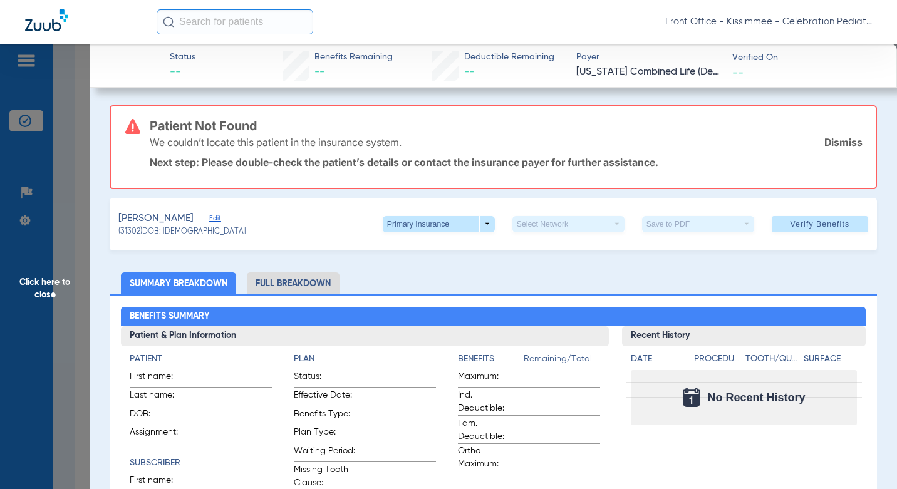
click at [296, 281] on li "Full Breakdown" at bounding box center [293, 284] width 93 height 22
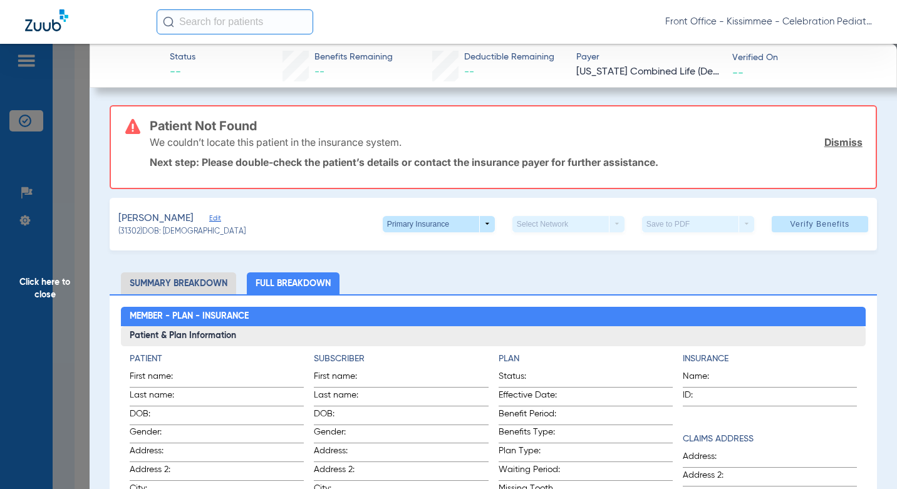
click at [64, 276] on span "Click here to close" at bounding box center [45, 288] width 90 height 489
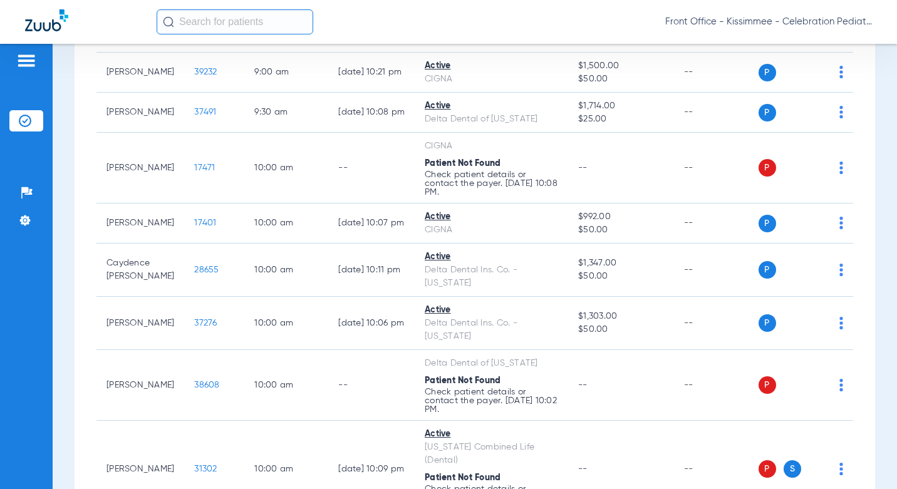
drag, startPoint x: 68, startPoint y: 274, endPoint x: 69, endPoint y: 311, distance: 37.6
click at [69, 311] on div "Schedule Insurance Verification History Last Appt. Sync Time: Today - 01:53 PM …" at bounding box center [475, 267] width 845 height 446
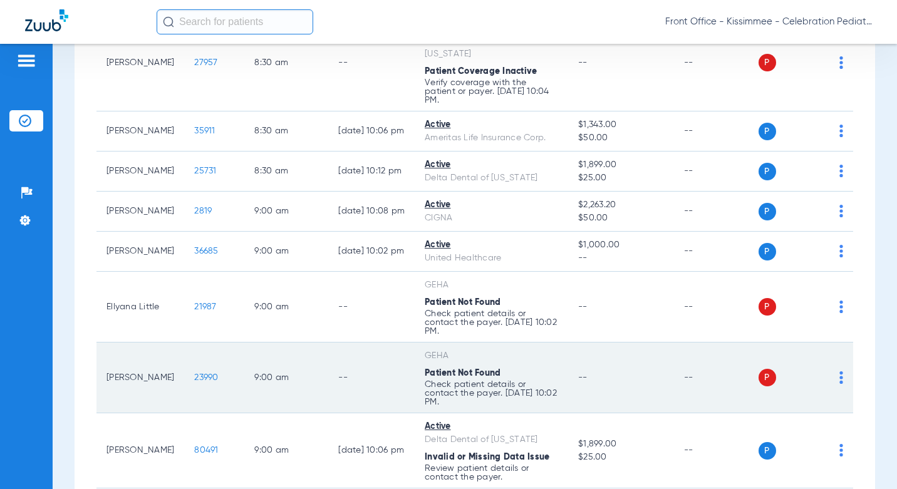
scroll to position [439, 0]
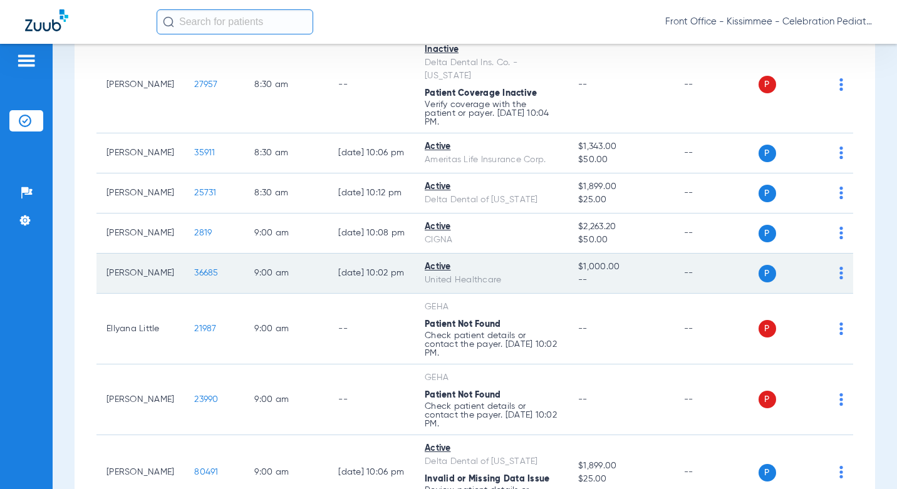
click at [201, 254] on td "36685" at bounding box center [214, 274] width 60 height 40
click at [194, 269] on span "36685" at bounding box center [206, 273] width 24 height 9
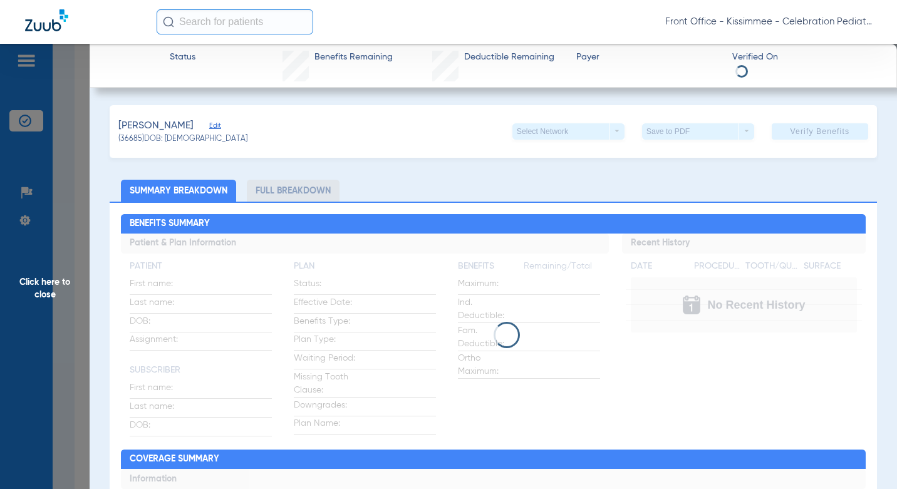
click at [307, 187] on li "Full Breakdown" at bounding box center [293, 191] width 93 height 22
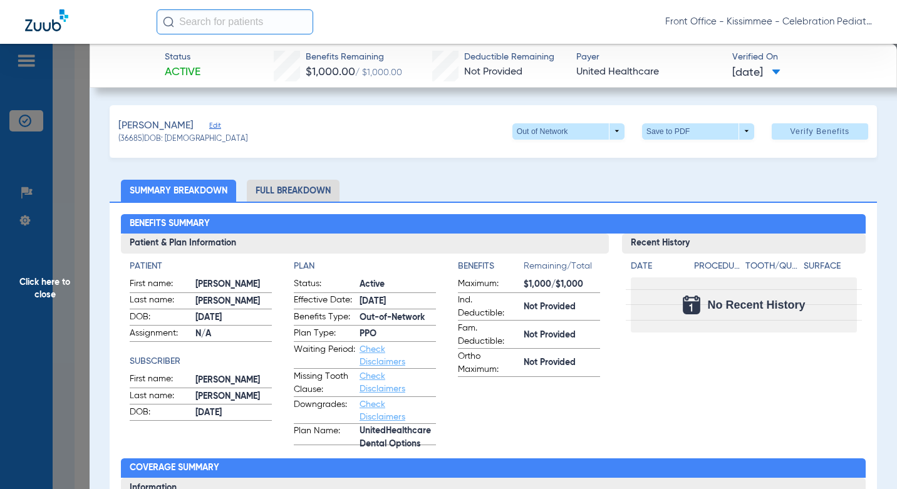
click at [320, 204] on div "Benefits Summary Patient & Plan Information Patient First name: LUCIANO Last na…" at bounding box center [493, 451] width 767 height 498
click at [320, 202] on div "Benefits Summary Patient & Plan Information Patient First name: LUCIANO Last na…" at bounding box center [493, 451] width 767 height 498
click at [316, 184] on li "Full Breakdown" at bounding box center [293, 191] width 93 height 22
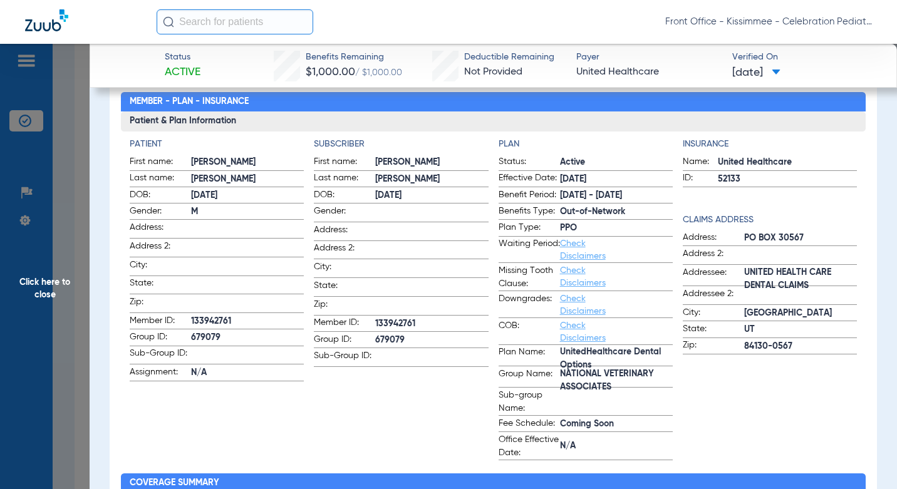
scroll to position [188, 0]
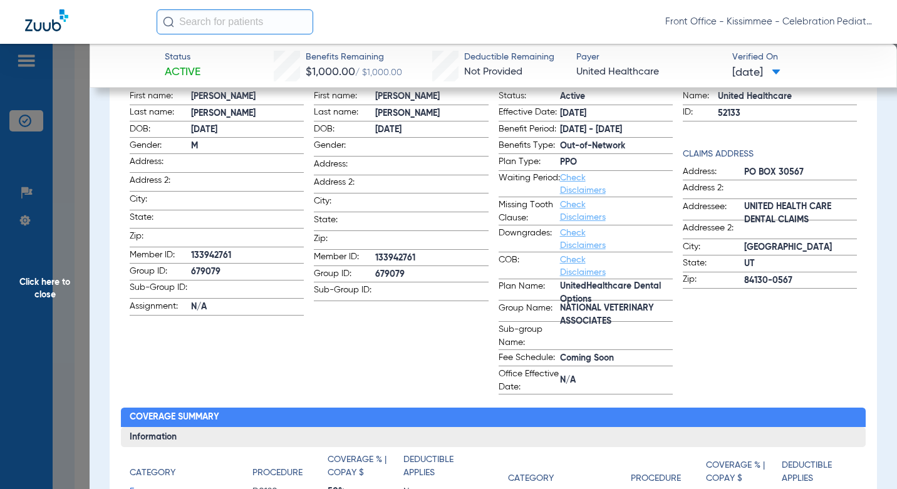
click at [76, 337] on span "Click here to close" at bounding box center [45, 288] width 90 height 489
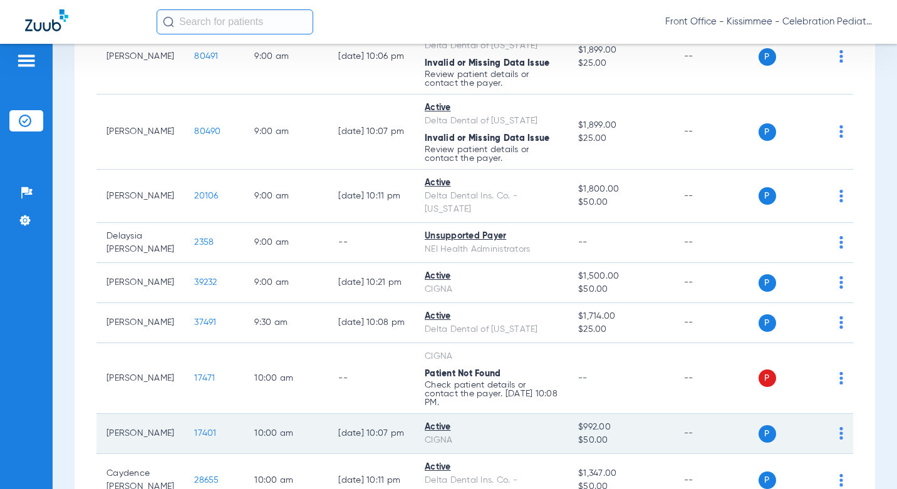
scroll to position [877, 0]
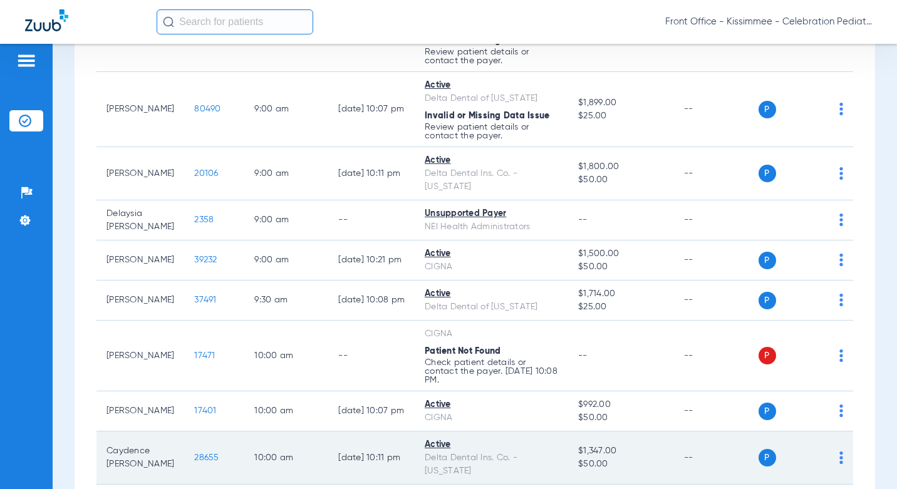
click at [194, 454] on span "28655" at bounding box center [206, 458] width 24 height 9
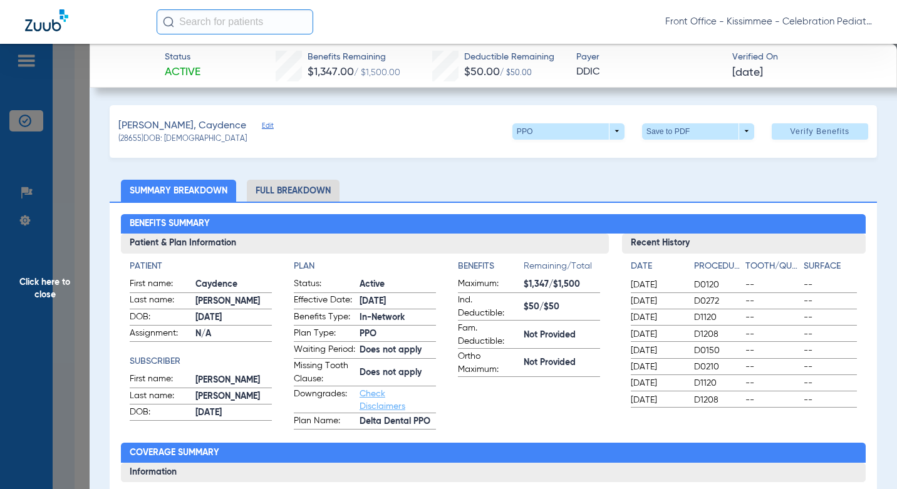
click at [301, 193] on li "Full Breakdown" at bounding box center [293, 191] width 93 height 22
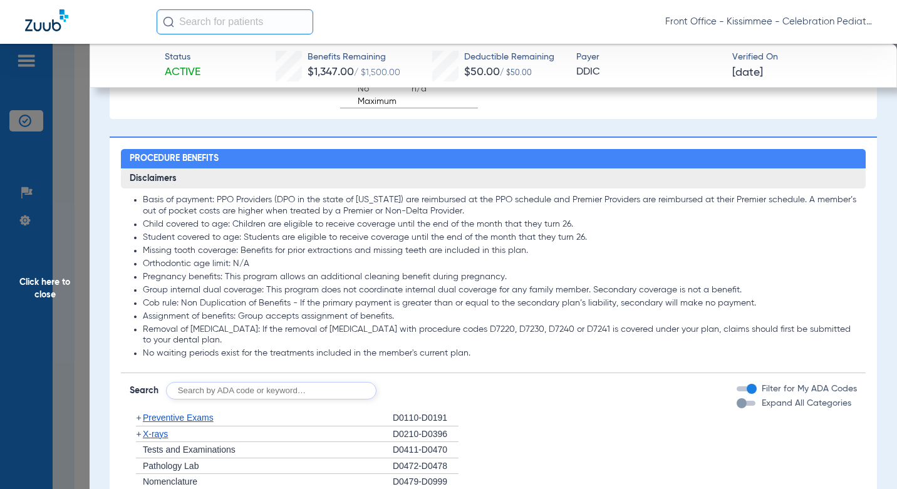
scroll to position [1128, 0]
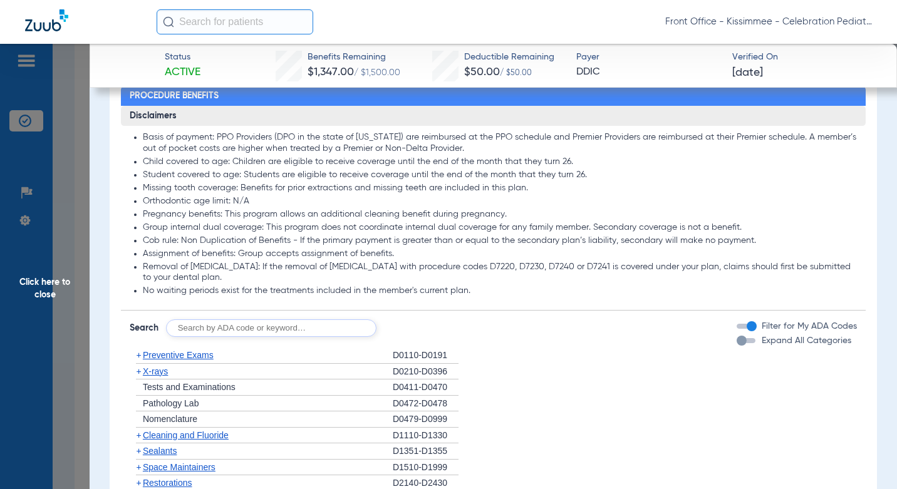
click at [738, 346] on div "button" at bounding box center [742, 341] width 10 height 10
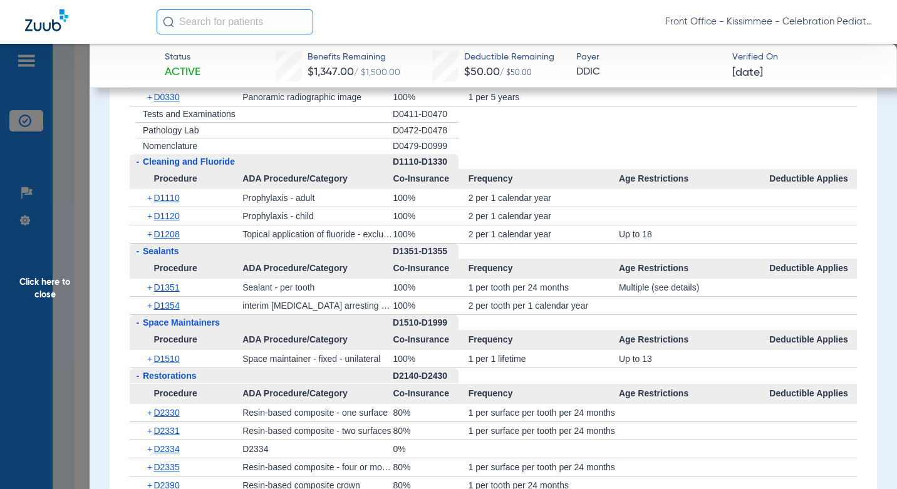
scroll to position [1755, 0]
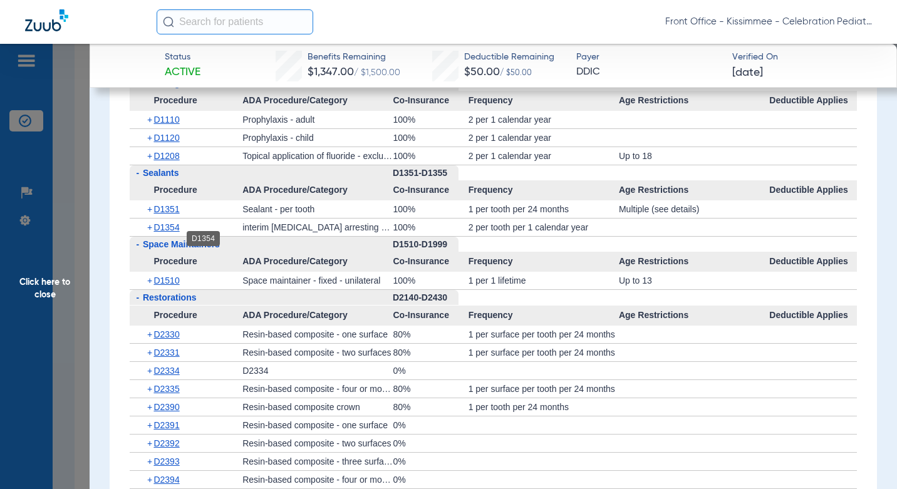
drag, startPoint x: 170, startPoint y: 243, endPoint x: 169, endPoint y: 225, distance: 17.6
click at [169, 233] on span "D1354" at bounding box center [167, 227] width 26 height 10
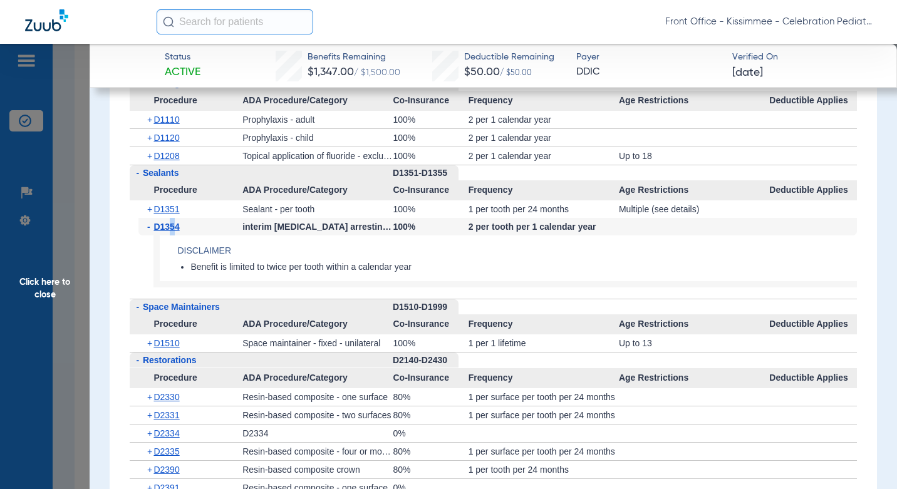
drag, startPoint x: 169, startPoint y: 225, endPoint x: 172, endPoint y: 219, distance: 7.0
click at [172, 214] on span "D1351" at bounding box center [167, 209] width 26 height 10
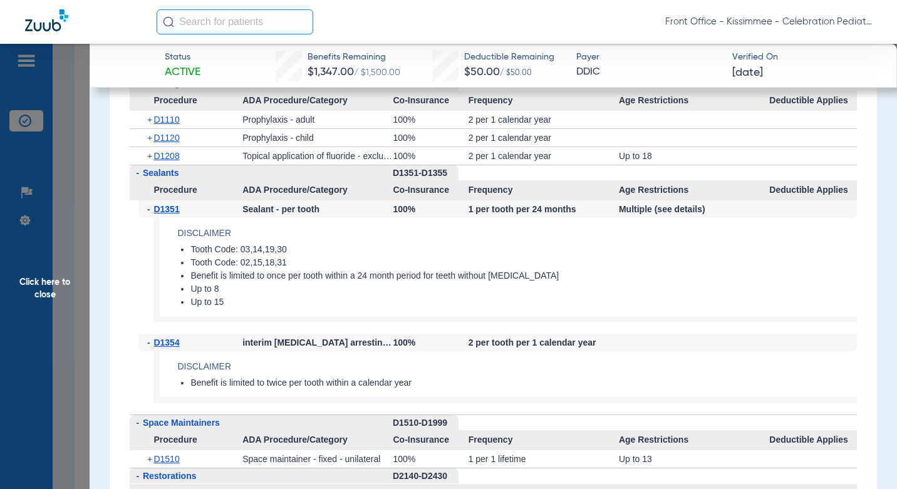
click at [385, 282] on li "Benefit is limited to once per tooth within a 24 month period for teeth without…" at bounding box center [524, 276] width 667 height 11
click at [172, 161] on span "D1208" at bounding box center [167, 156] width 26 height 10
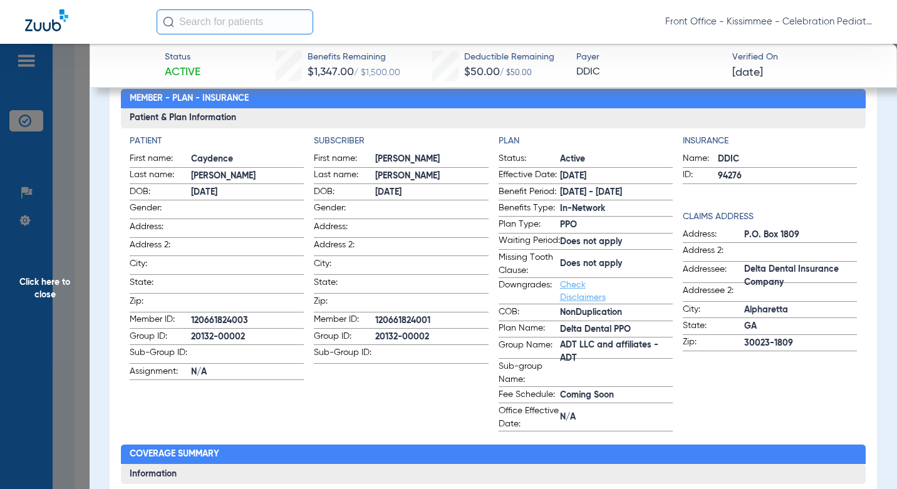
scroll to position [0, 0]
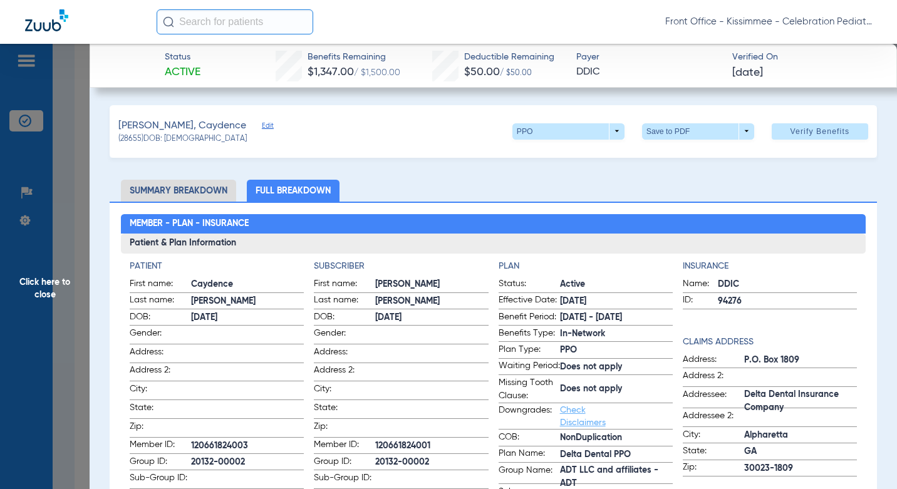
click at [62, 238] on span "Click here to close" at bounding box center [45, 288] width 90 height 489
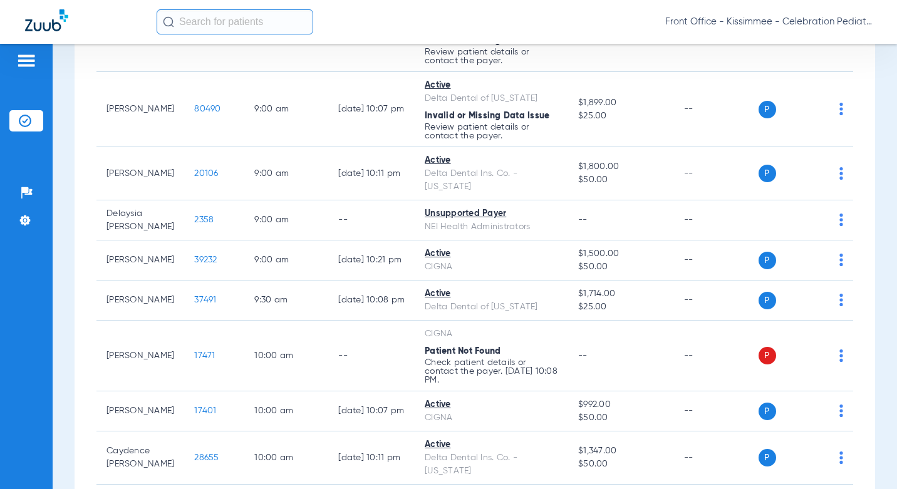
click at [70, 314] on div "Schedule Insurance Verification History Last Appt. Sync Time: Today - 02:09 PM …" at bounding box center [475, 267] width 845 height 446
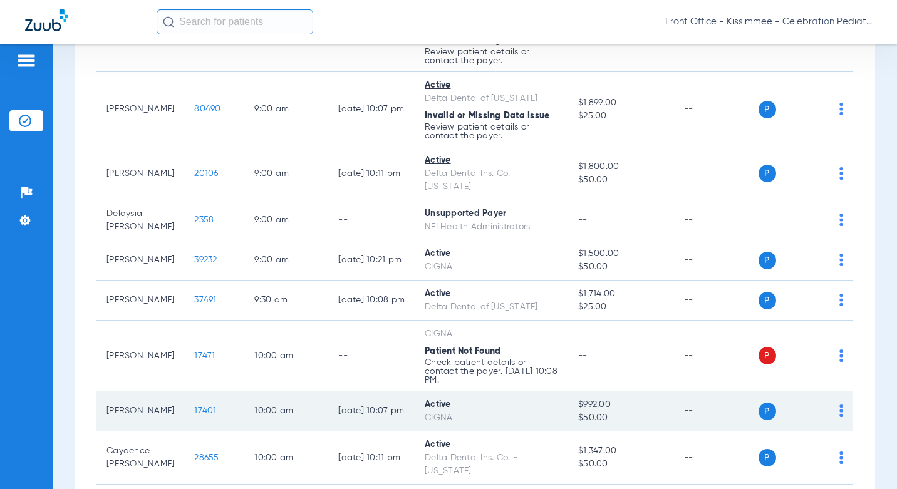
scroll to position [1128, 0]
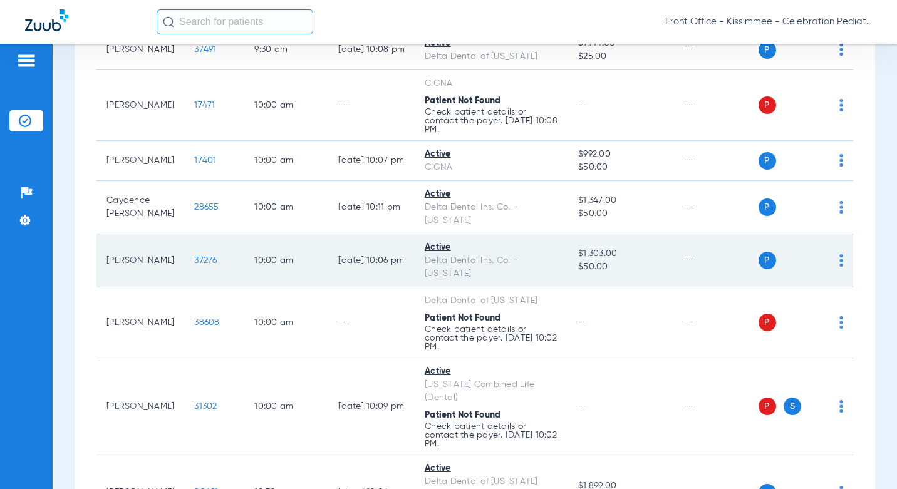
click at [194, 256] on span "37276" at bounding box center [205, 260] width 23 height 9
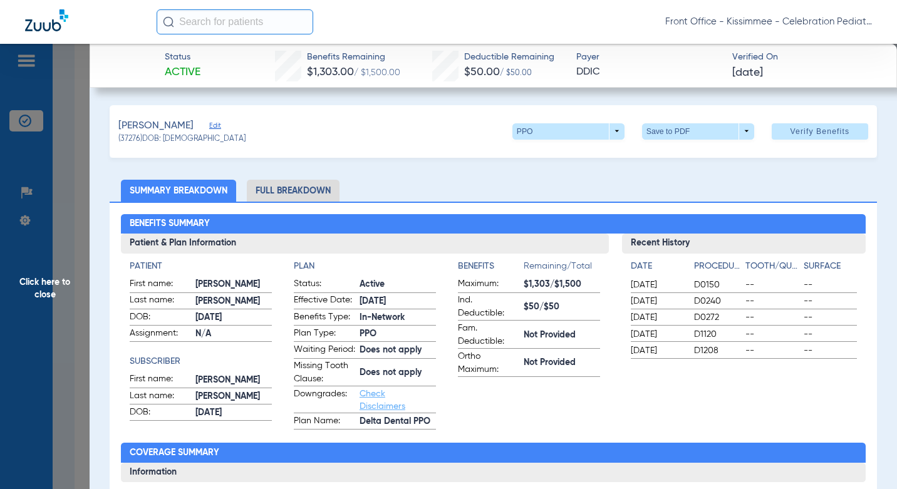
click at [552, 385] on app-benefits-information "Benefits Remaining/Total Maximum: $1,303/$1,500 Ind. Deductible: $50/$50 Fam. D…" at bounding box center [529, 345] width 142 height 170
click at [272, 189] on li "Full Breakdown" at bounding box center [293, 191] width 93 height 22
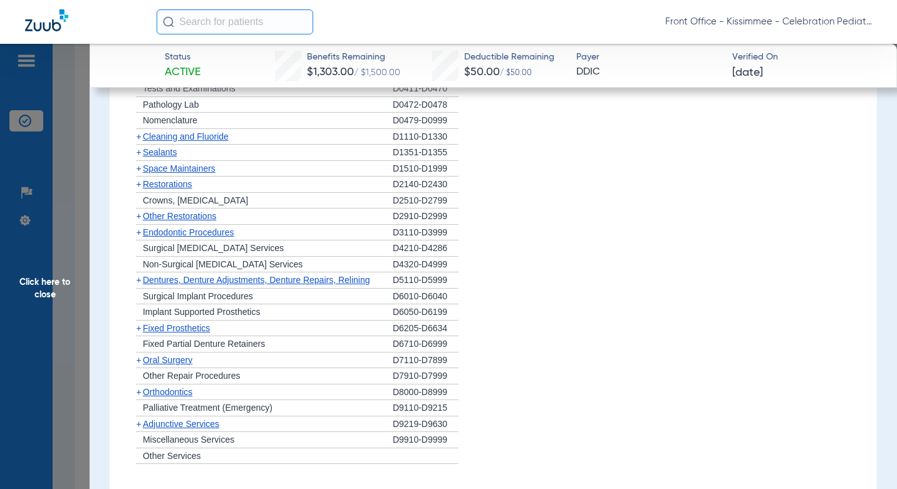
scroll to position [1316, 0]
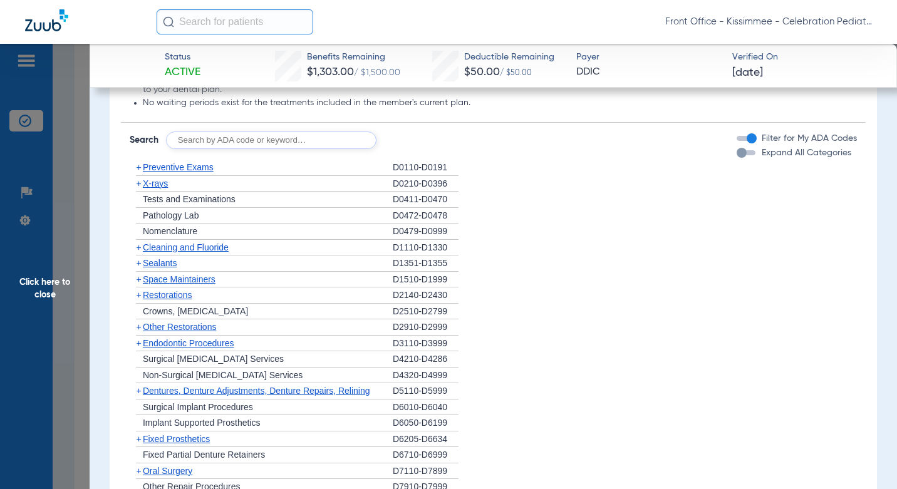
click at [740, 155] on div "button" at bounding box center [746, 152] width 19 height 5
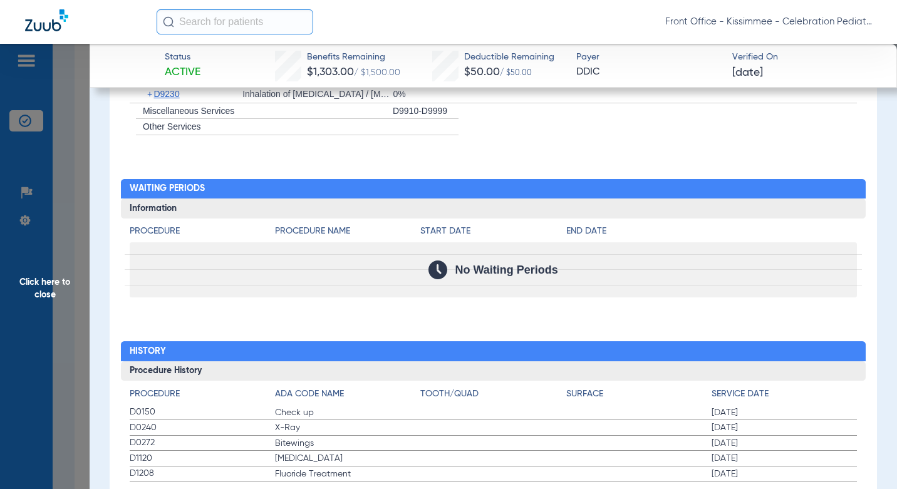
scroll to position [2833, 0]
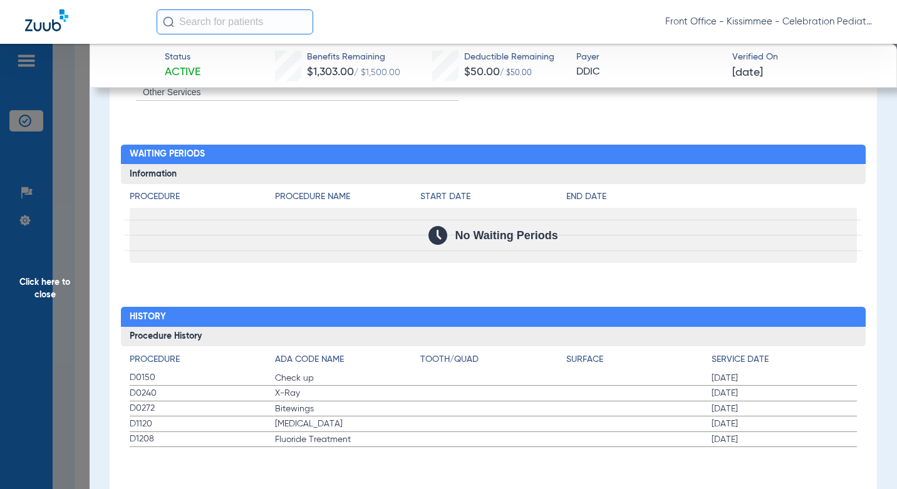
click at [68, 411] on span "Click here to close" at bounding box center [45, 288] width 90 height 489
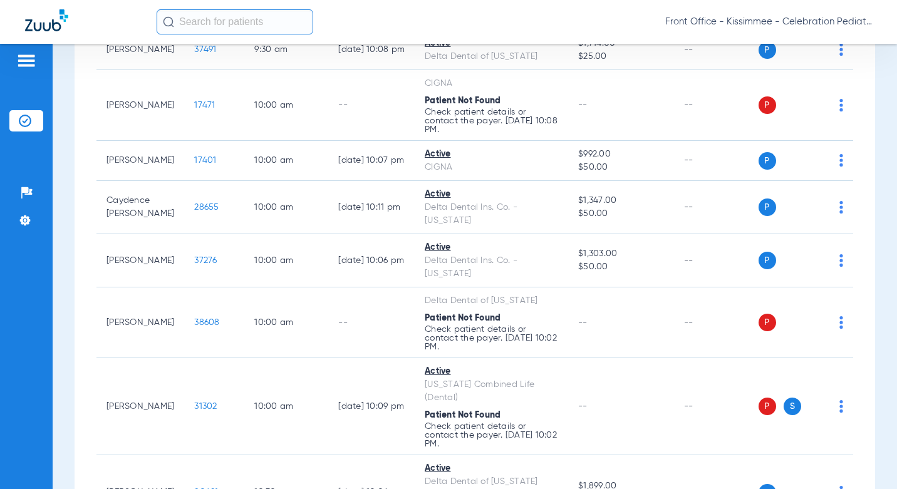
scroll to position [0, 0]
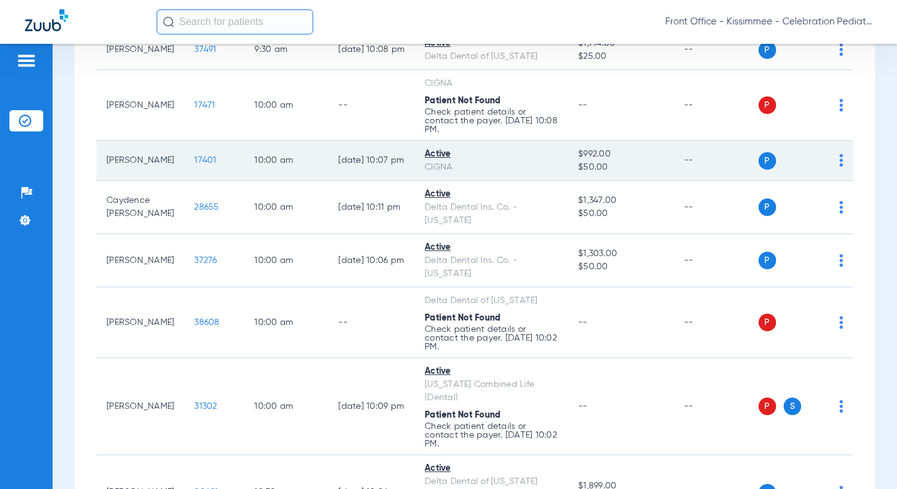
click at [194, 156] on span "17401" at bounding box center [205, 160] width 22 height 9
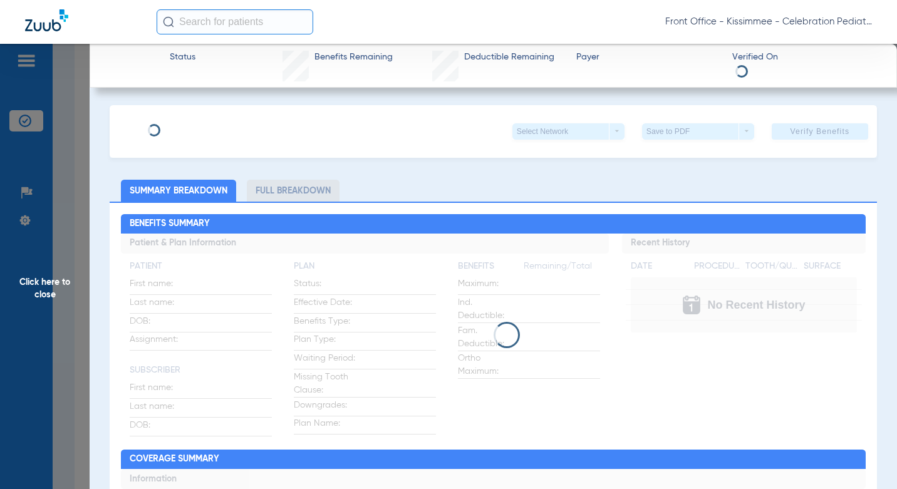
click at [187, 105] on div "Click here to close" at bounding box center [448, 288] width 897 height 489
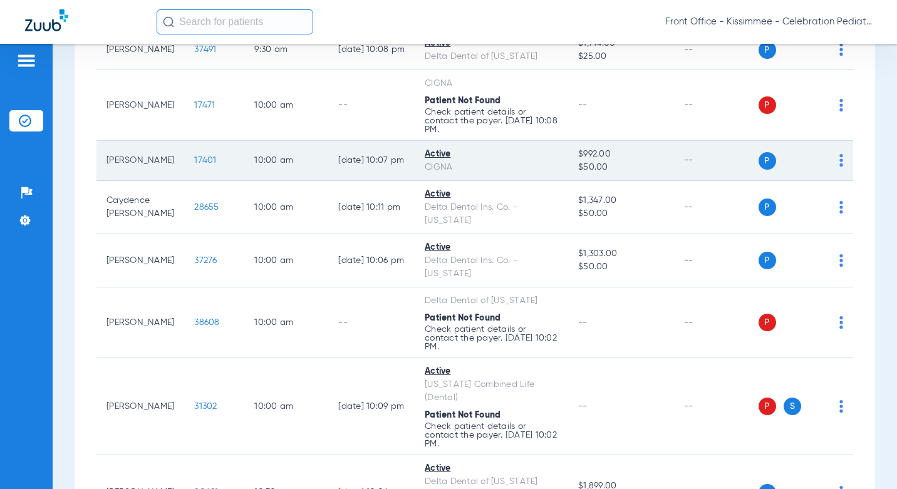
click at [194, 156] on span "17401" at bounding box center [205, 160] width 22 height 9
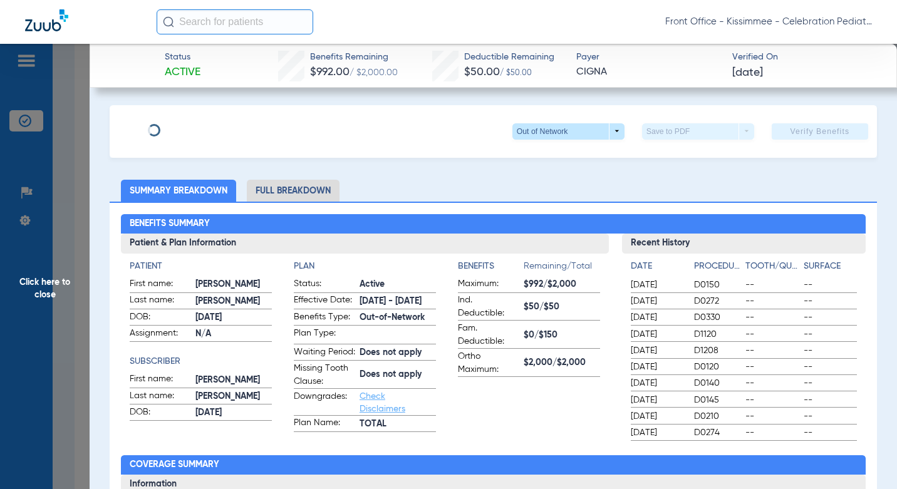
click at [191, 106] on div "Click here to close" at bounding box center [448, 288] width 897 height 489
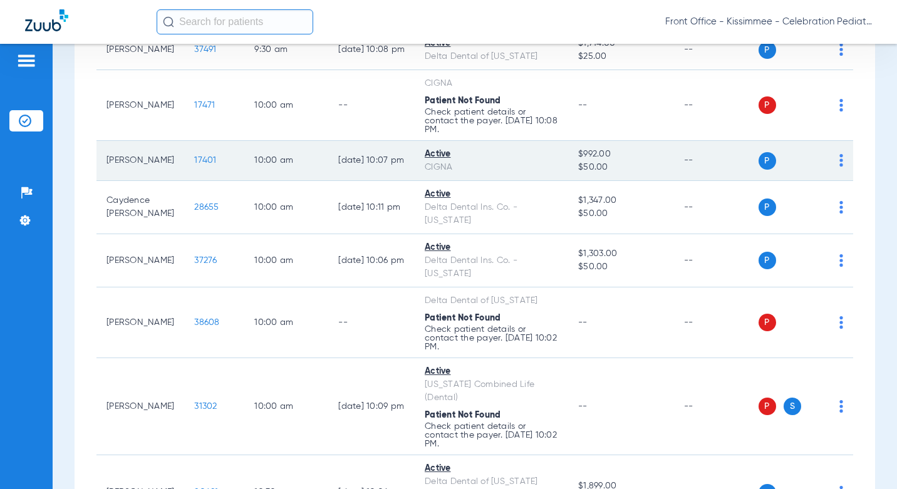
click at [194, 156] on span "17401" at bounding box center [205, 160] width 22 height 9
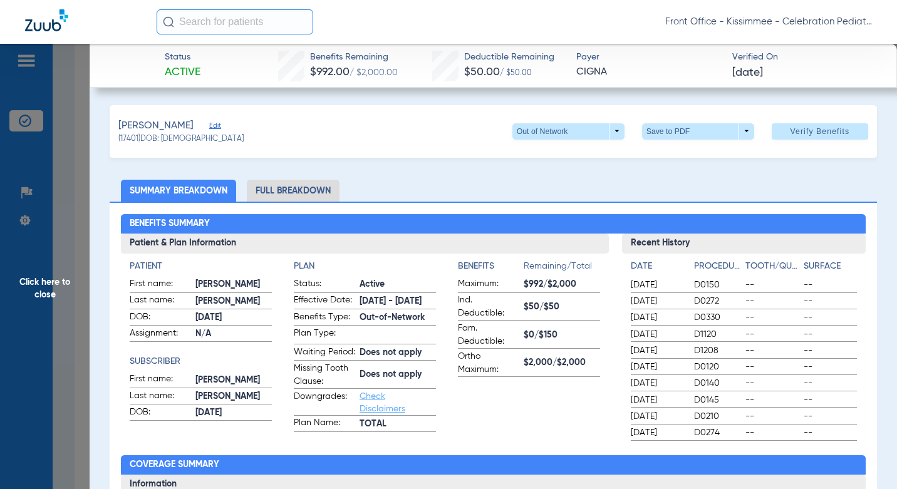
click at [294, 194] on li "Full Breakdown" at bounding box center [293, 191] width 93 height 22
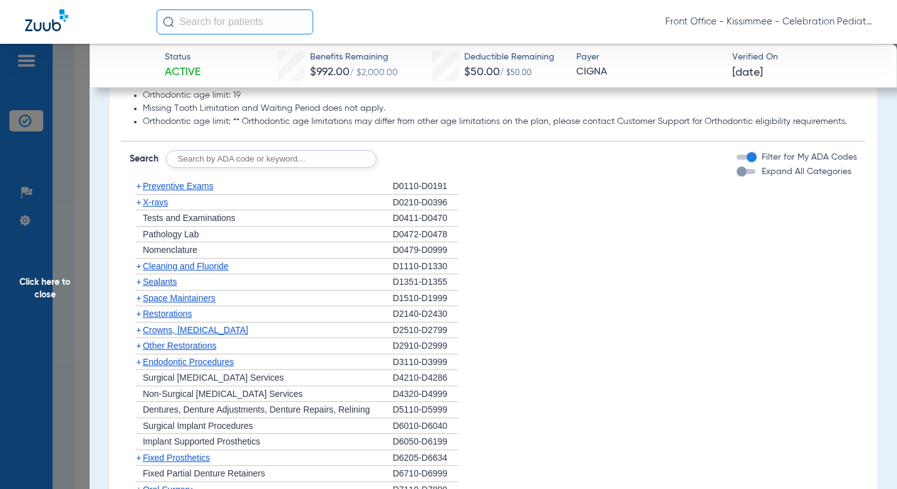
scroll to position [1191, 0]
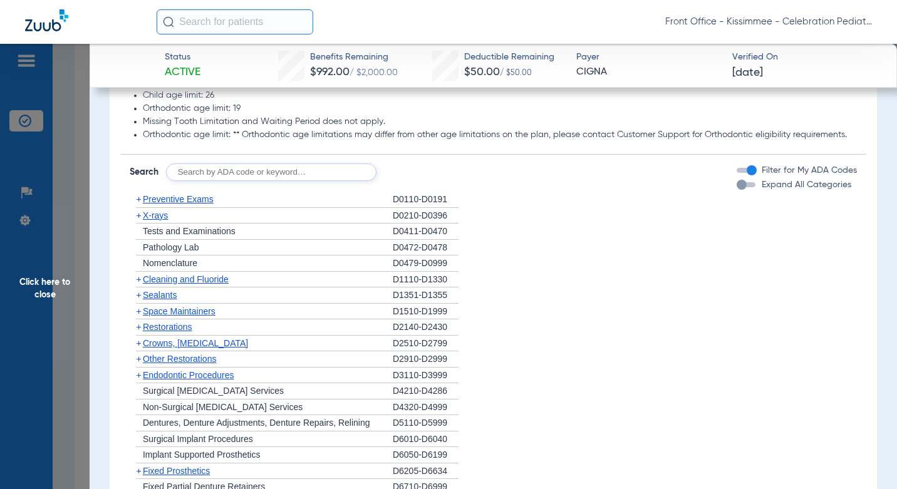
drag, startPoint x: 740, startPoint y: 207, endPoint x: 365, endPoint y: 207, distance: 374.8
click at [740, 187] on div "button" at bounding box center [746, 184] width 19 height 5
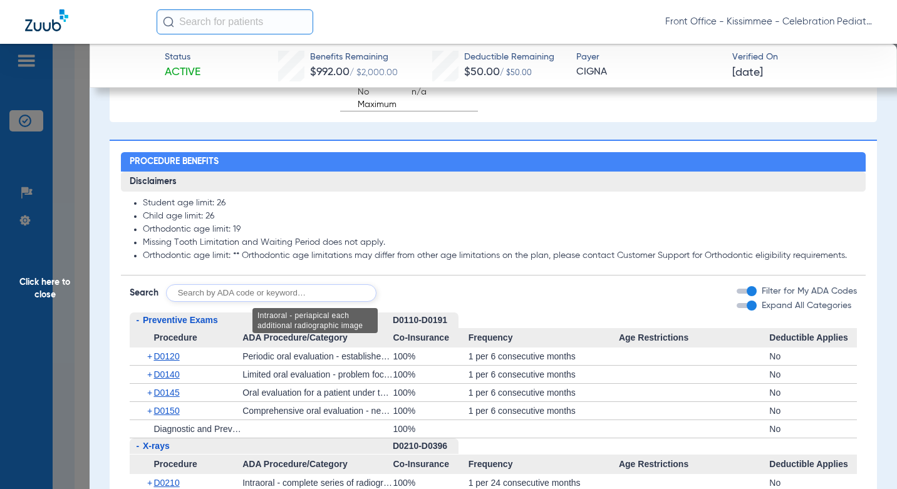
scroll to position [1321, 0]
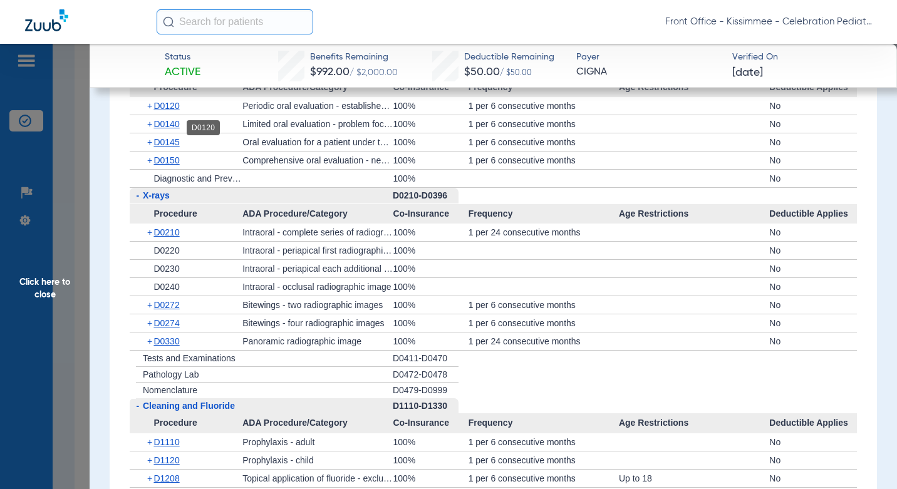
drag, startPoint x: 155, startPoint y: 126, endPoint x: 159, endPoint y: 135, distance: 10.1
click at [155, 111] on span "D0120" at bounding box center [167, 106] width 26 height 10
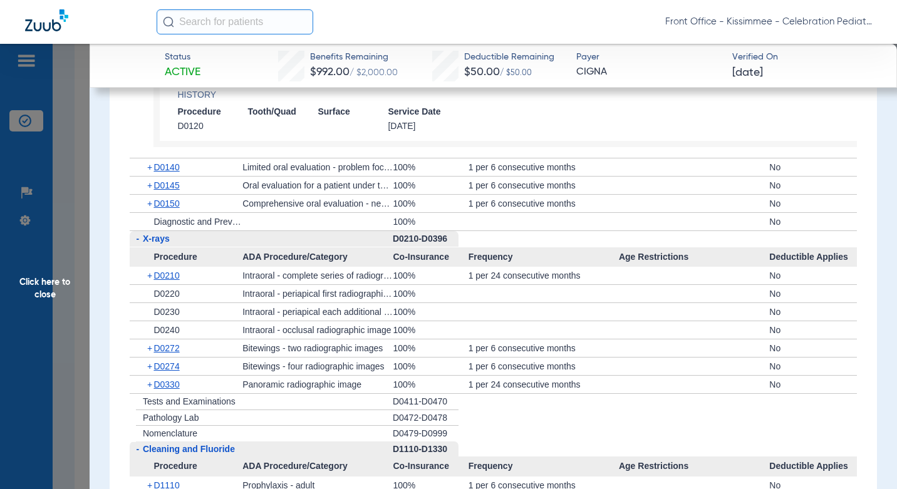
scroll to position [1509, 0]
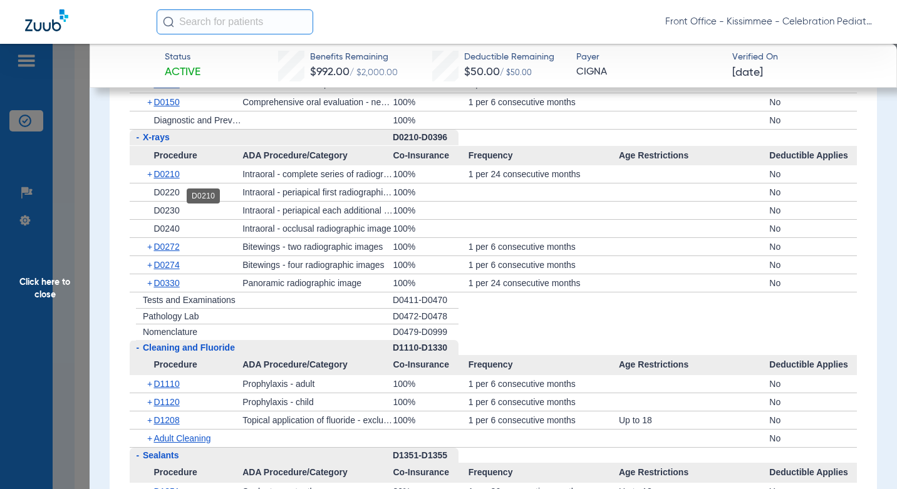
click at [174, 179] on span "D0210" at bounding box center [167, 174] width 26 height 10
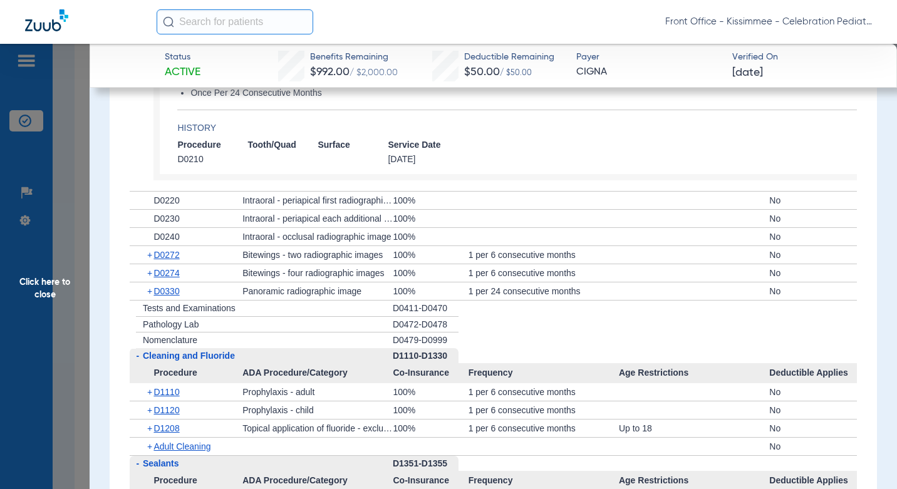
scroll to position [1634, 0]
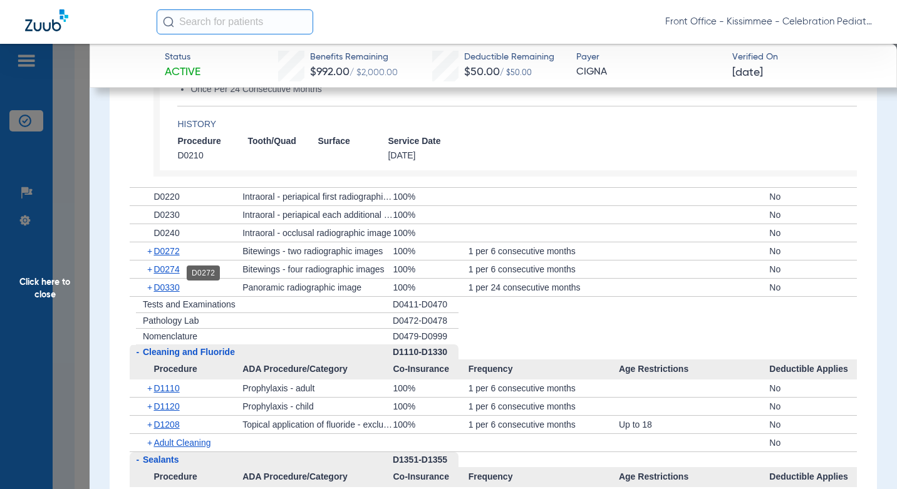
click at [172, 256] on span "D0272" at bounding box center [167, 251] width 26 height 10
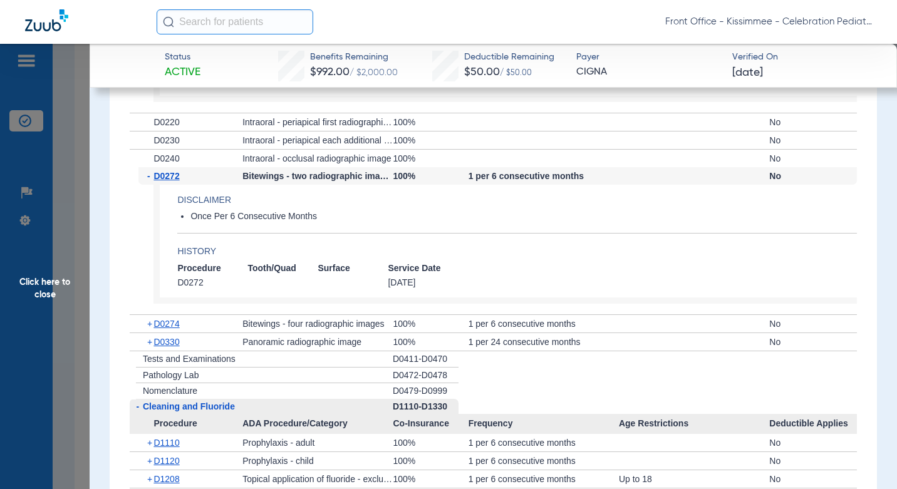
scroll to position [1759, 0]
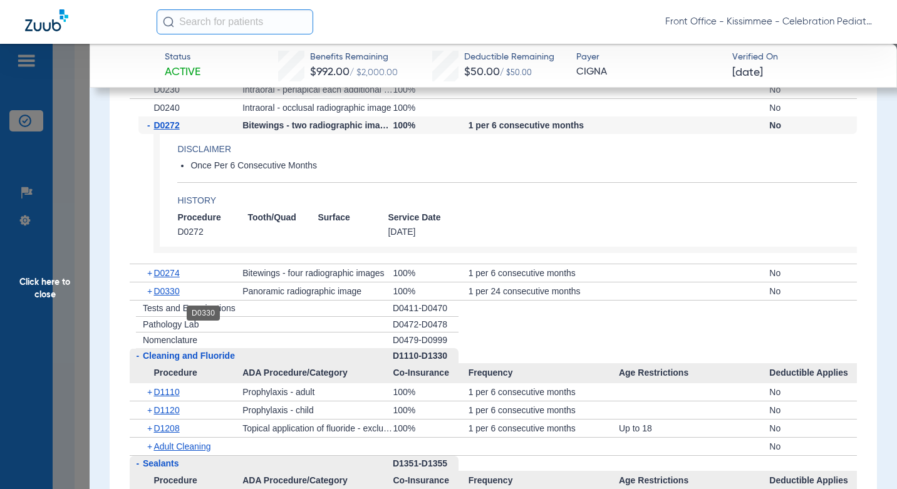
click at [172, 296] on span "D0330" at bounding box center [167, 291] width 26 height 10
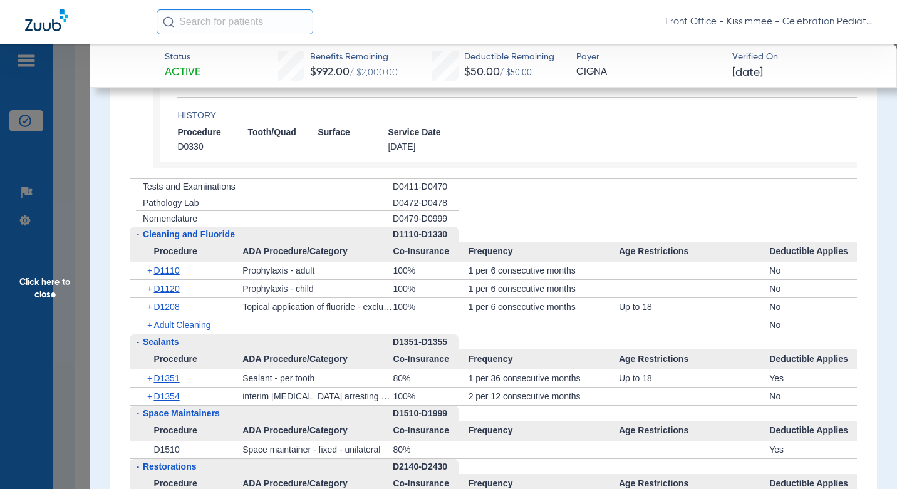
scroll to position [2073, 0]
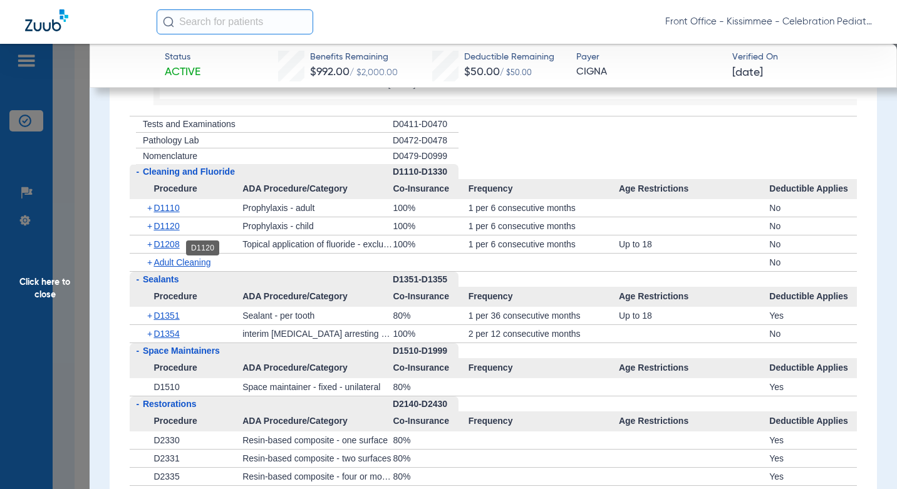
click at [170, 231] on span "D1120" at bounding box center [167, 226] width 26 height 10
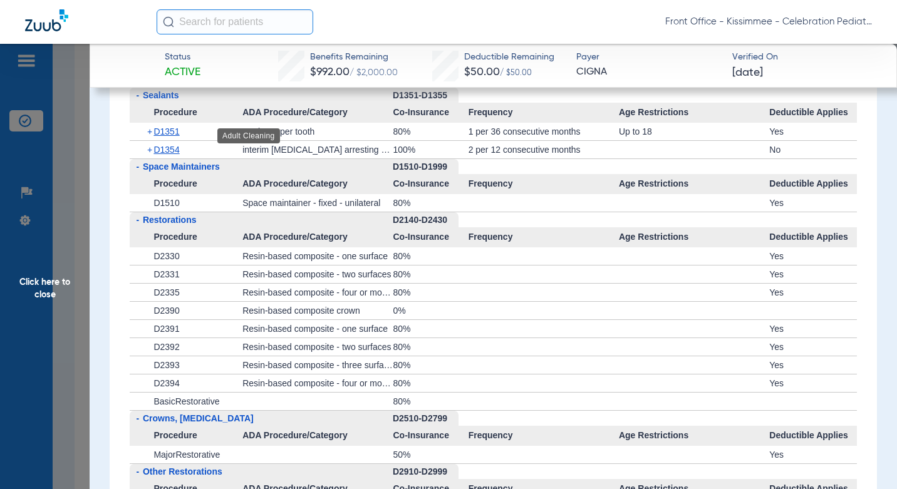
scroll to position [2323, 0]
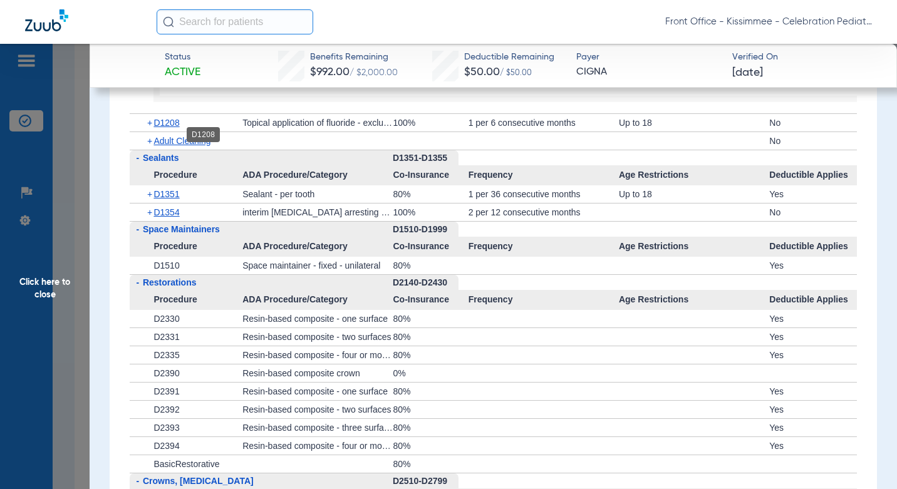
click at [170, 128] on span "D1208" at bounding box center [167, 123] width 26 height 10
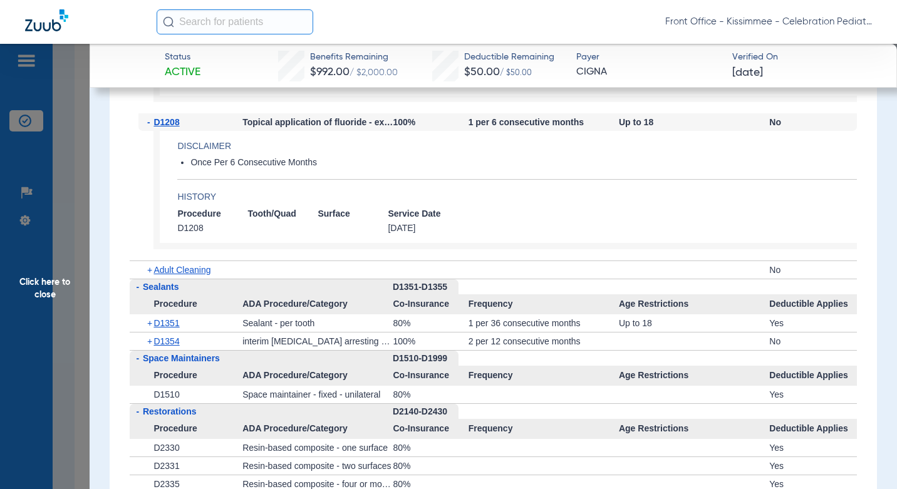
scroll to position [2386, 0]
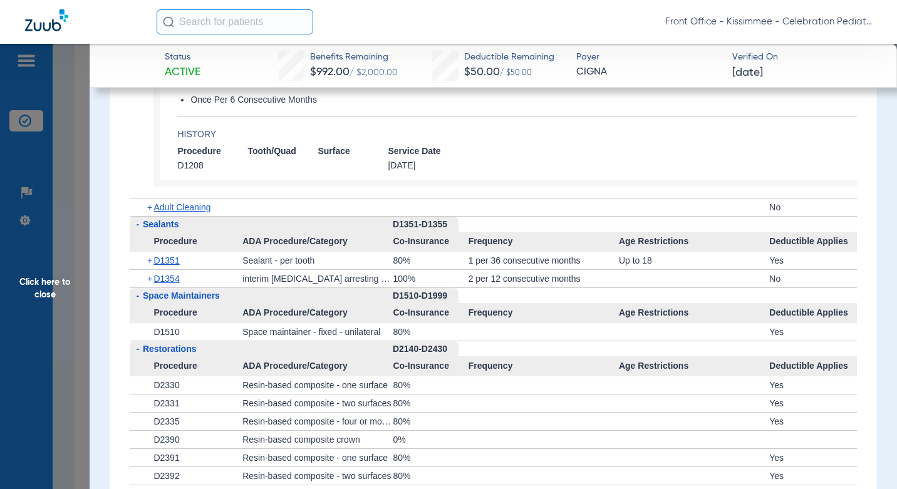
click at [172, 269] on div "+ D1351" at bounding box center [191, 261] width 104 height 18
click at [172, 266] on span "D1351" at bounding box center [167, 261] width 26 height 10
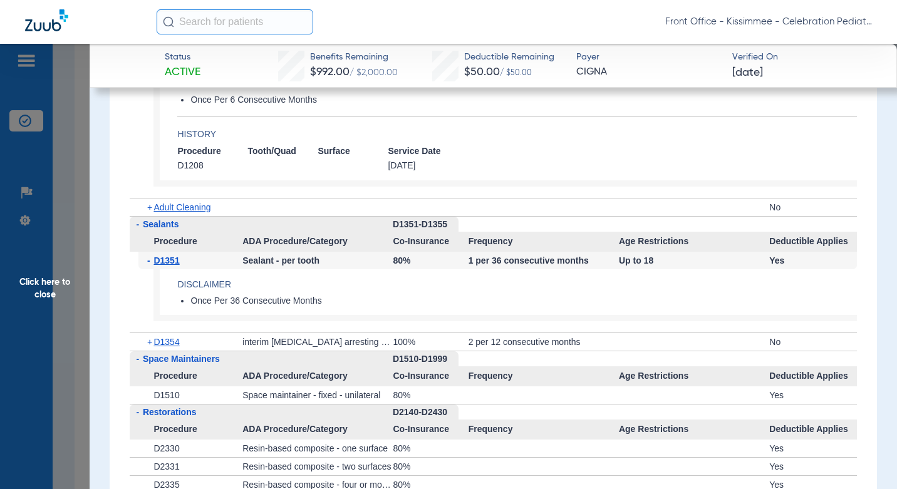
scroll to position [2449, 0]
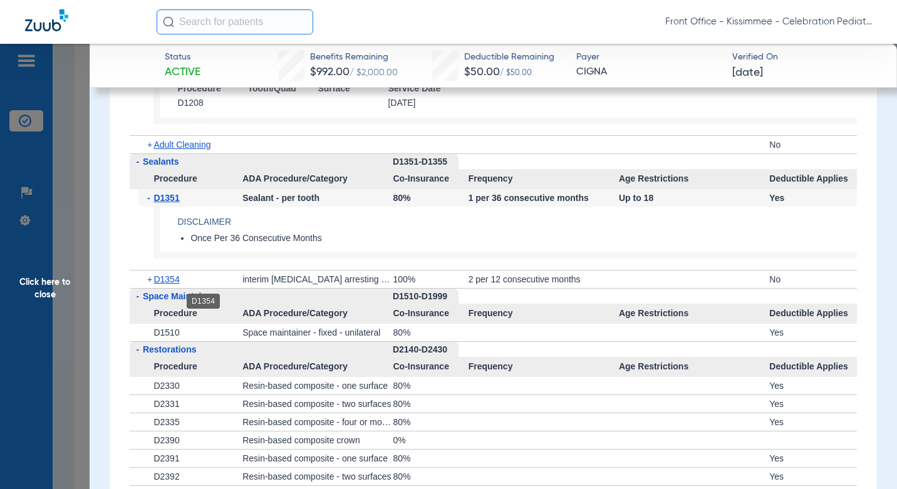
click at [179, 285] on span "D1354" at bounding box center [167, 280] width 26 height 10
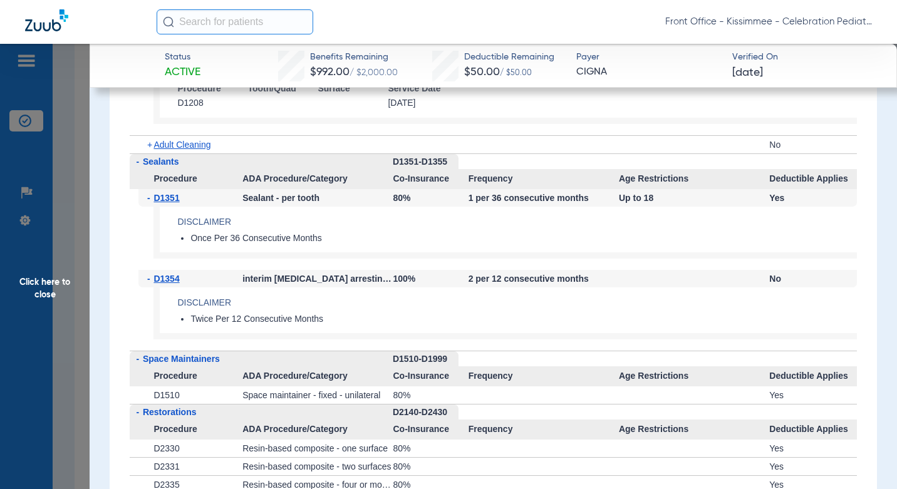
click at [76, 162] on span "Click here to close" at bounding box center [45, 288] width 90 height 489
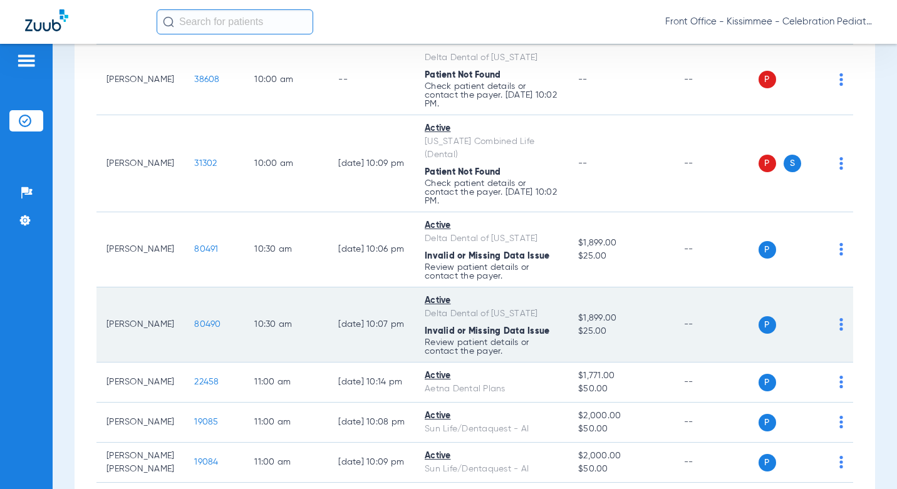
scroll to position [1379, 0]
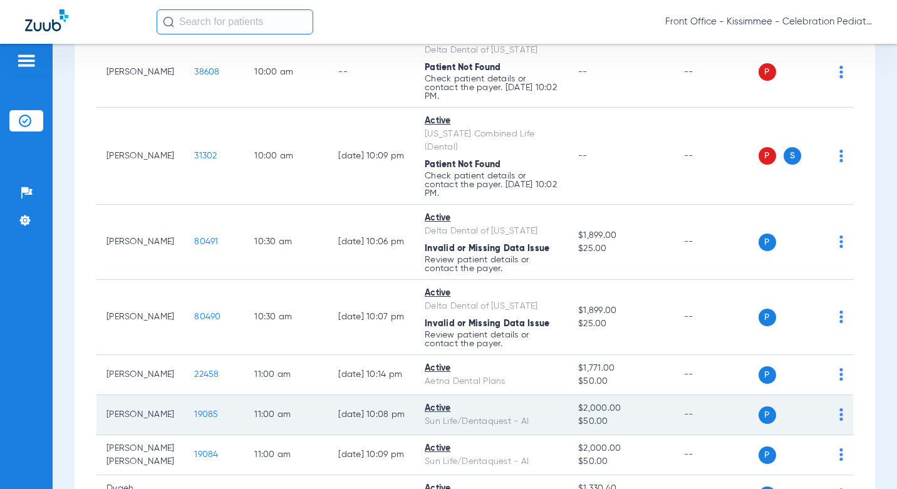
click at [198, 395] on td "19085" at bounding box center [214, 415] width 60 height 40
click at [194, 411] on span "19085" at bounding box center [206, 415] width 24 height 9
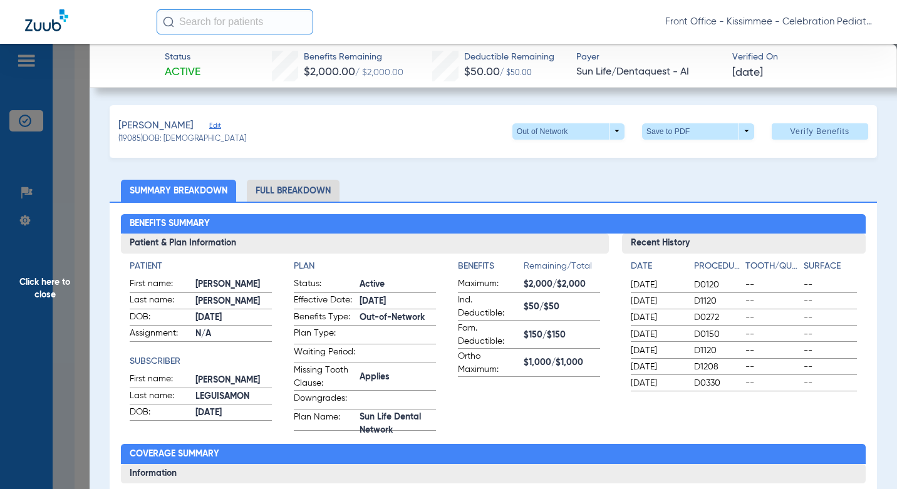
click at [293, 188] on li "Full Breakdown" at bounding box center [293, 191] width 93 height 22
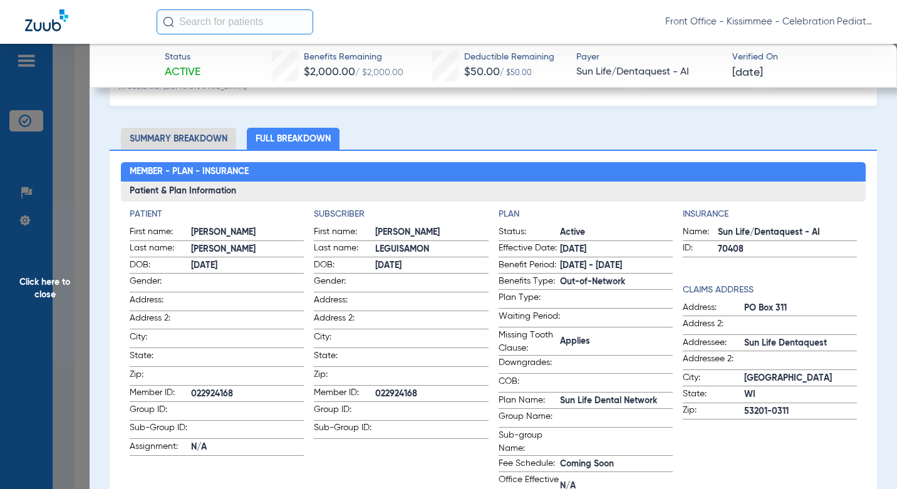
scroll to position [63, 0]
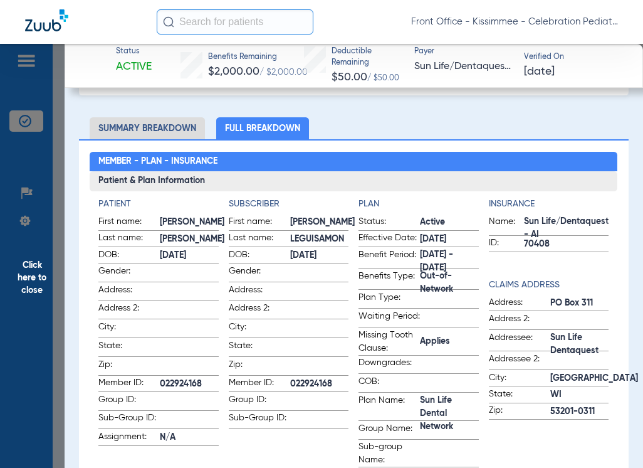
drag, startPoint x: 330, startPoint y: 379, endPoint x: 283, endPoint y: 382, distance: 46.5
click at [283, 382] on label "Member ID: 022924168" at bounding box center [289, 384] width 120 height 16
copy label "022924168"
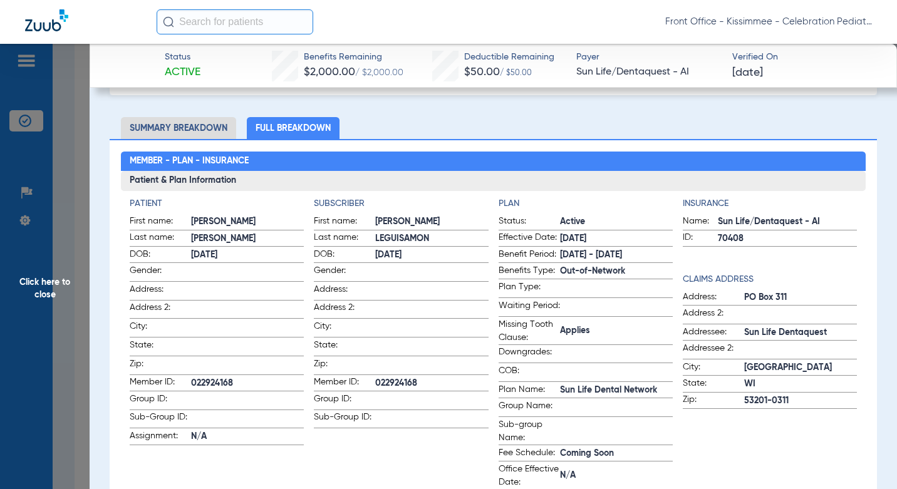
click at [428, 313] on span at bounding box center [431, 307] width 113 height 13
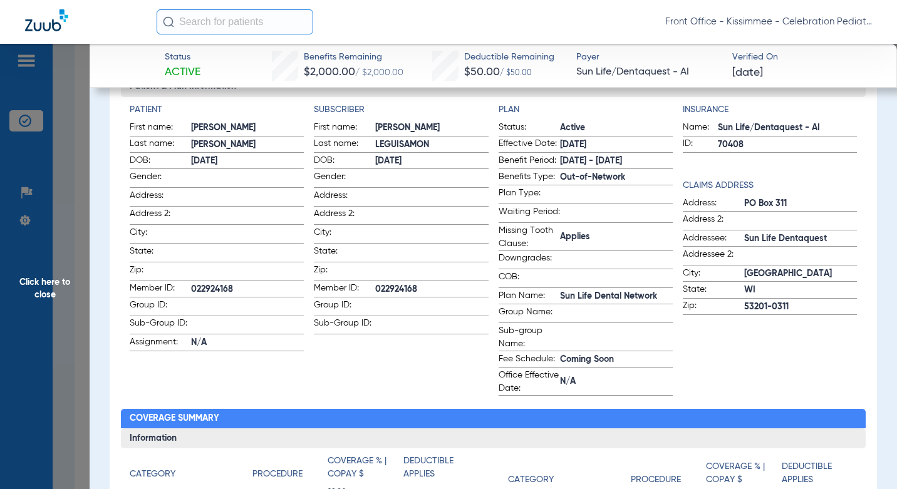
scroll to position [0, 0]
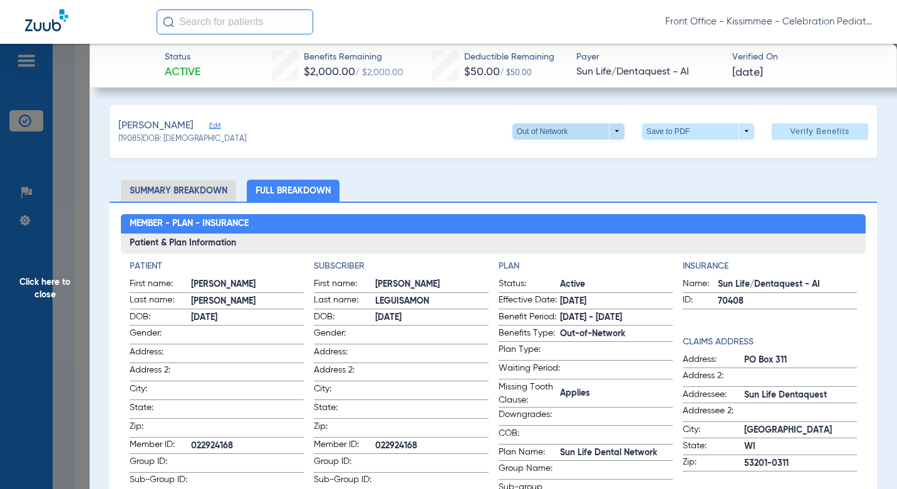
click at [553, 133] on span at bounding box center [568, 132] width 30 height 30
click at [546, 153] on span "Sun Life Dental Network" at bounding box center [561, 156] width 95 height 9
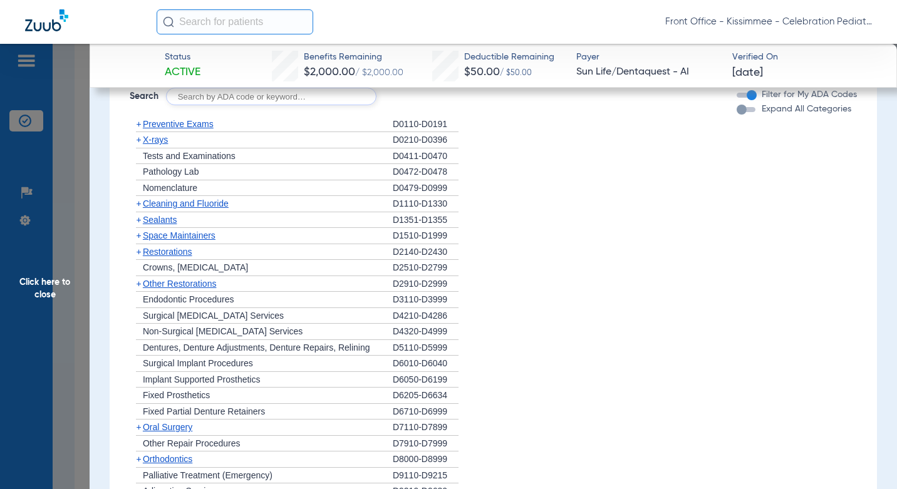
scroll to position [1003, 0]
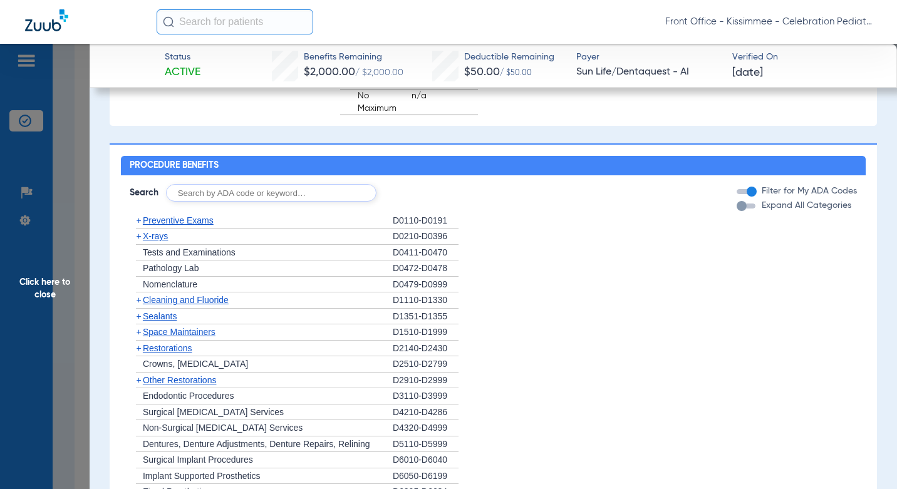
click at [740, 212] on div "Expand All Categories" at bounding box center [794, 205] width 115 height 13
click at [740, 209] on div "button" at bounding box center [746, 206] width 19 height 5
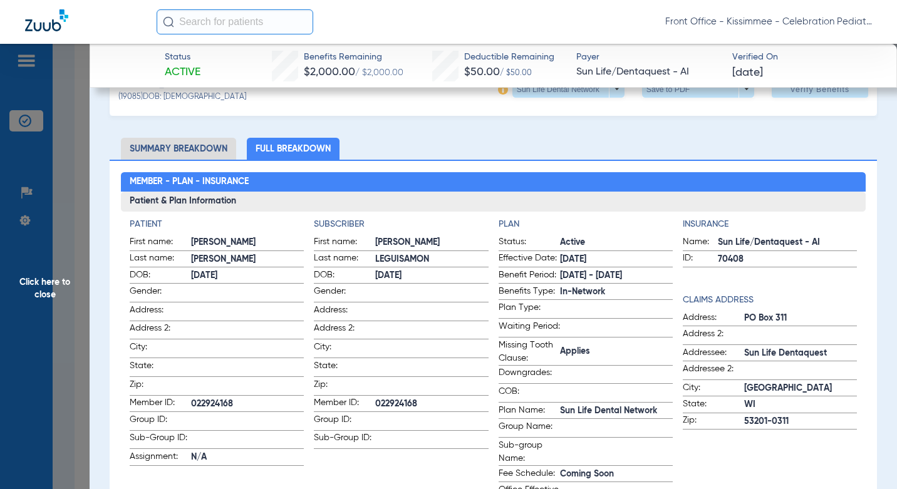
scroll to position [0, 0]
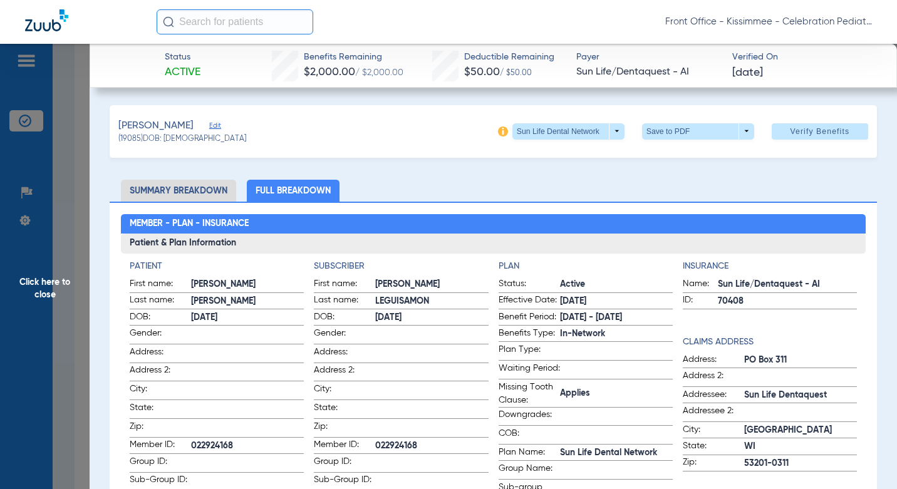
click at [73, 222] on span "Click here to close" at bounding box center [45, 288] width 90 height 489
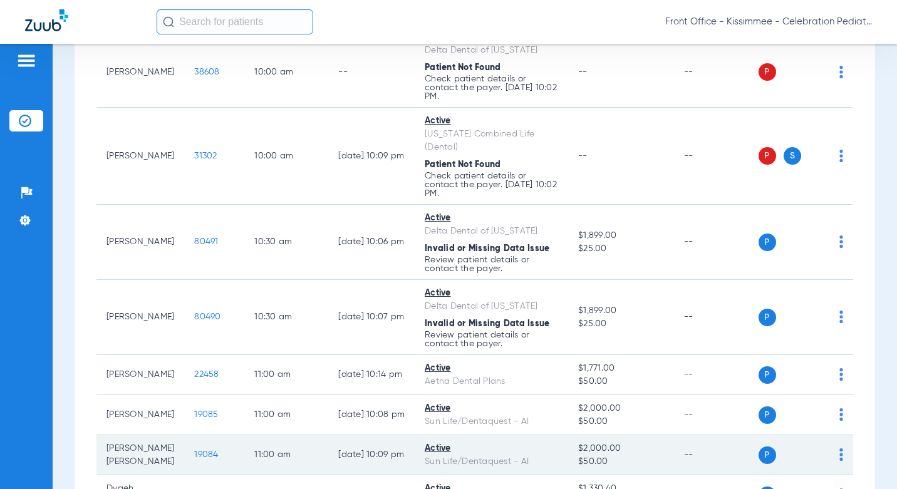
click at [194, 451] on span "19084" at bounding box center [206, 455] width 24 height 9
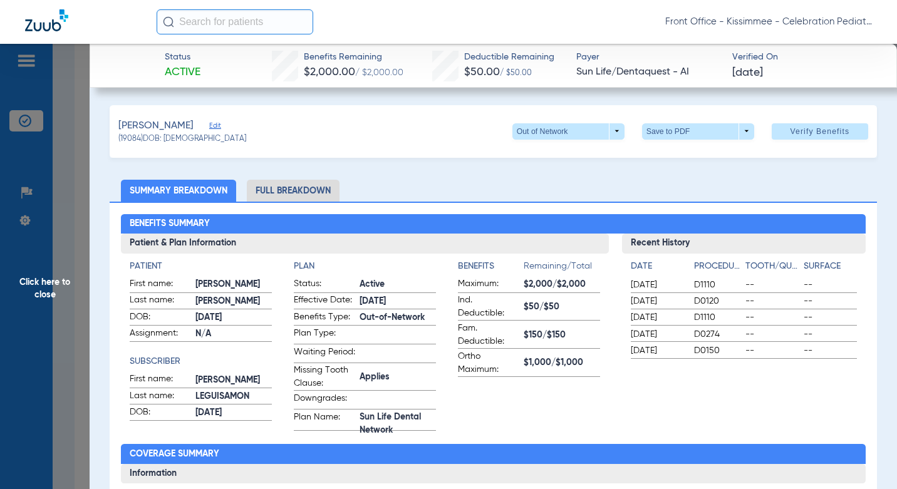
click at [302, 197] on li "Full Breakdown" at bounding box center [293, 191] width 93 height 22
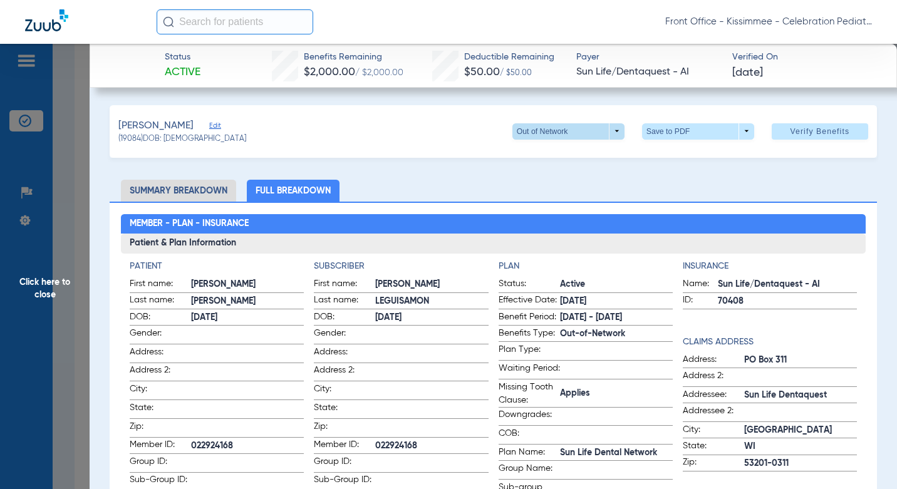
click at [557, 139] on span at bounding box center [568, 132] width 30 height 30
click at [542, 159] on span "Sun Life Dental Network" at bounding box center [561, 156] width 95 height 9
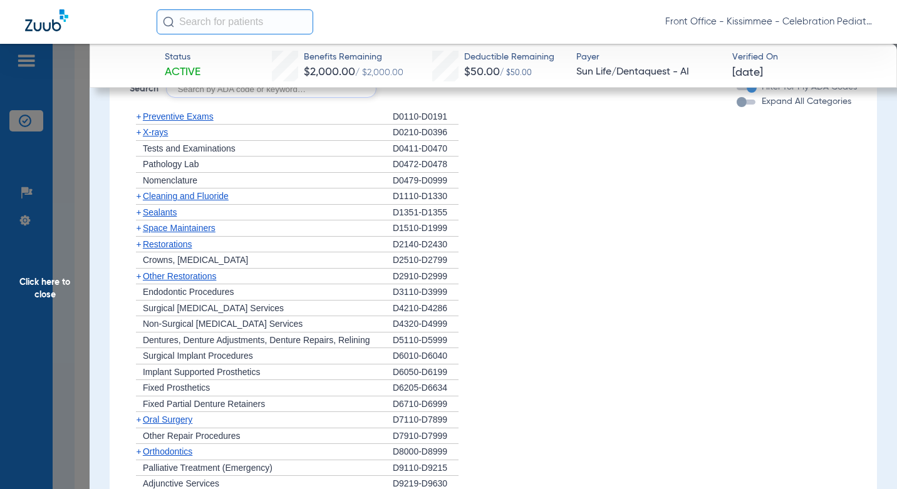
scroll to position [1128, 0]
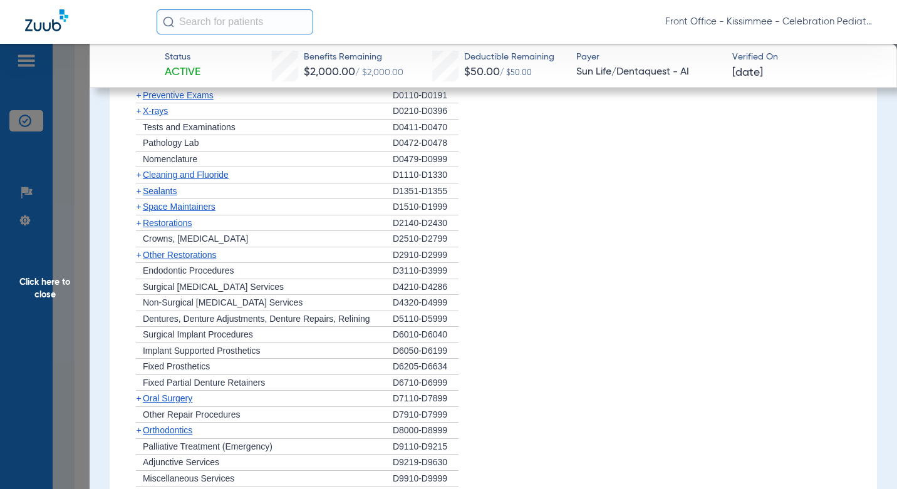
click at [740, 83] on div "button" at bounding box center [746, 80] width 19 height 5
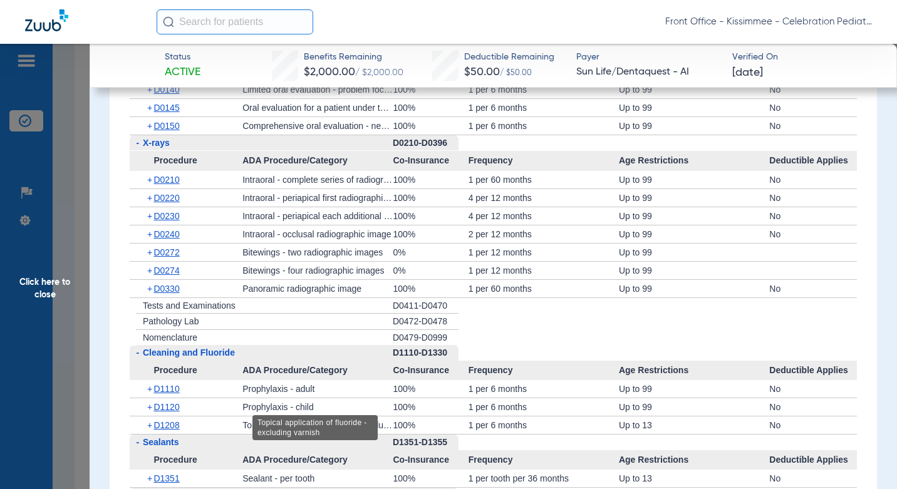
scroll to position [1253, 0]
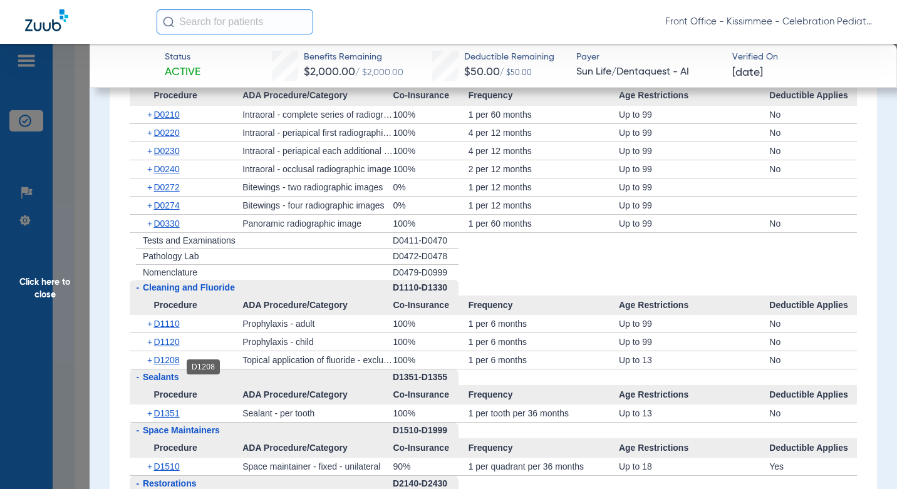
click at [168, 365] on span "D1208" at bounding box center [167, 360] width 26 height 10
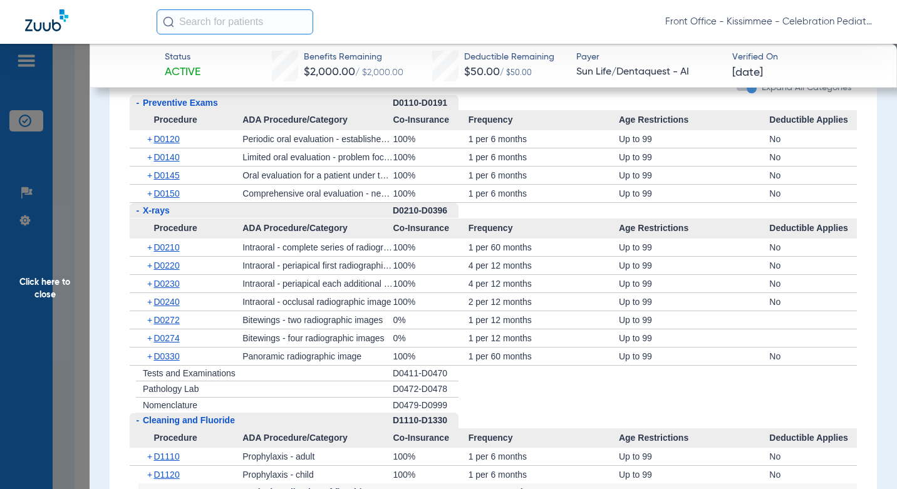
scroll to position [1191, 0]
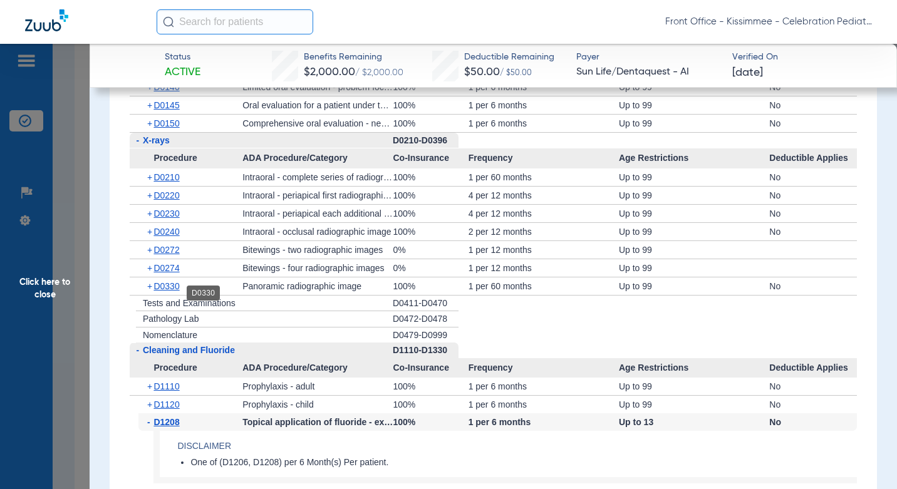
click at [160, 291] on span "D0330" at bounding box center [167, 286] width 26 height 10
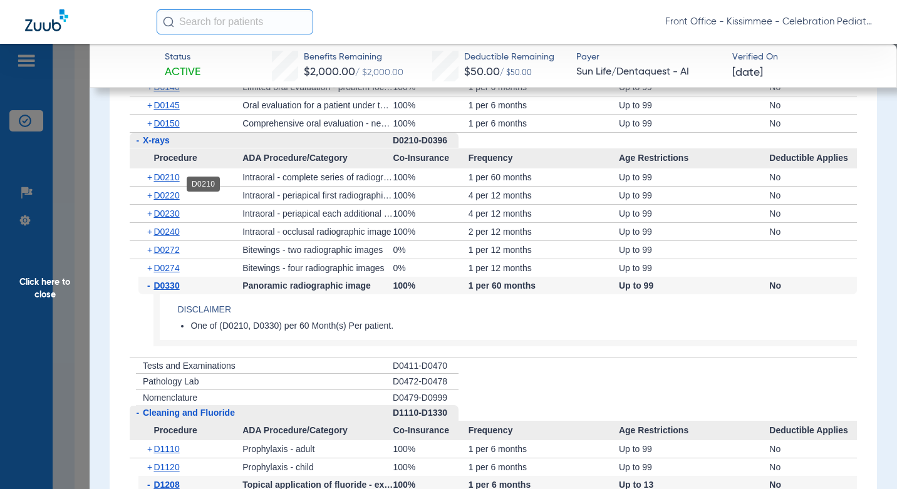
click at [169, 182] on span "D0210" at bounding box center [167, 177] width 26 height 10
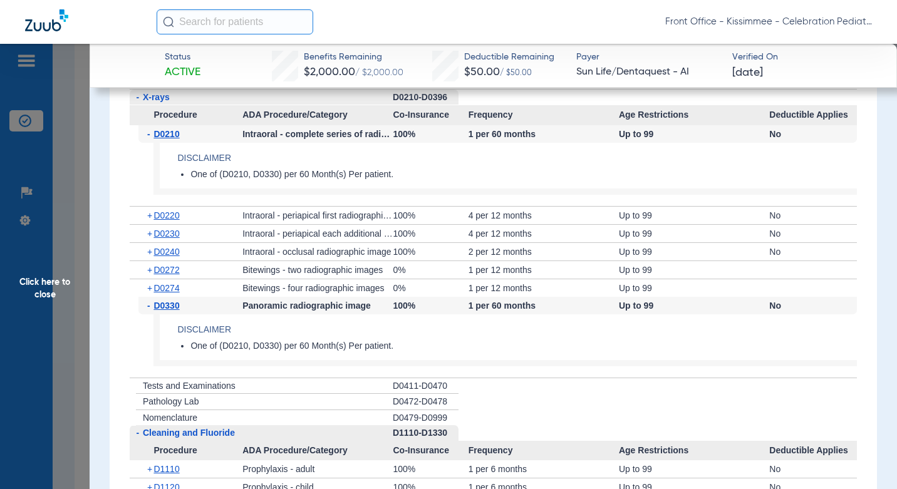
scroll to position [1253, 0]
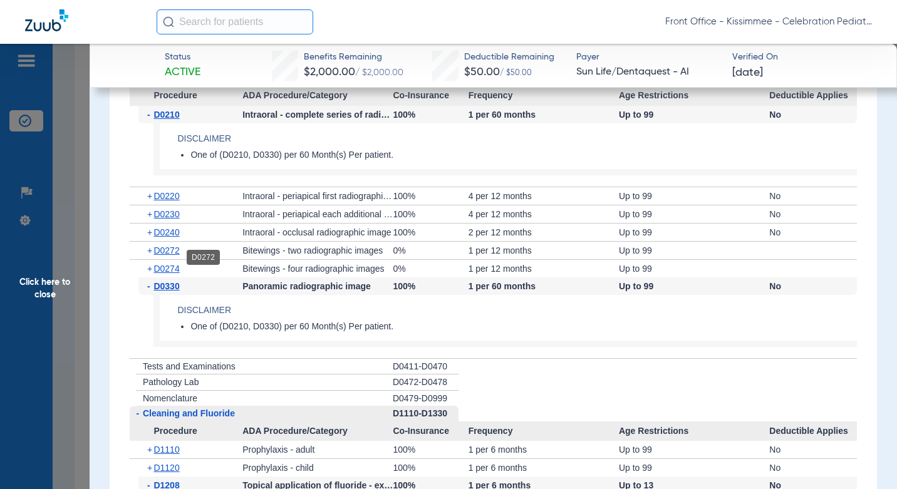
click at [168, 256] on span "D0272" at bounding box center [167, 251] width 26 height 10
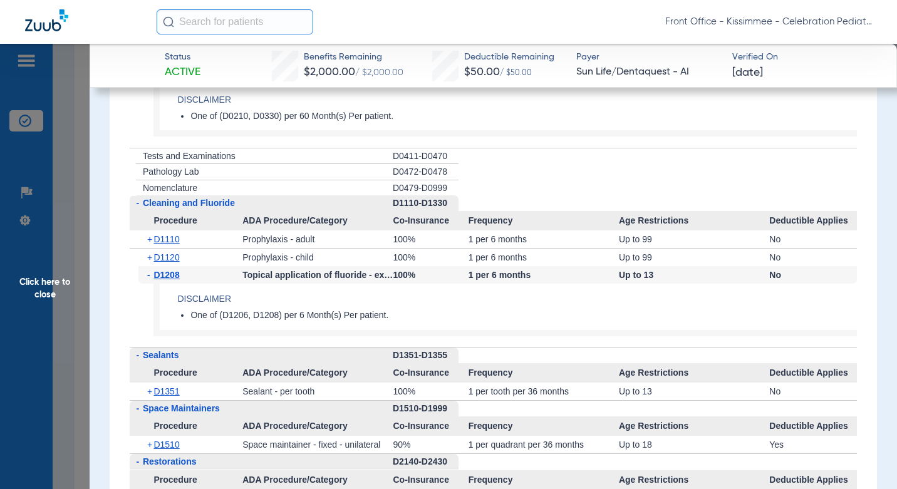
scroll to position [1567, 0]
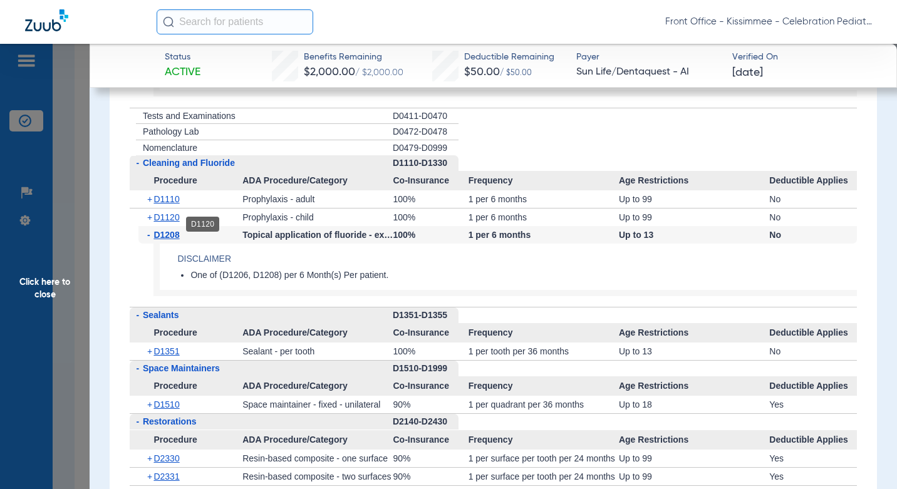
click at [177, 222] on span "D1120" at bounding box center [167, 217] width 26 height 10
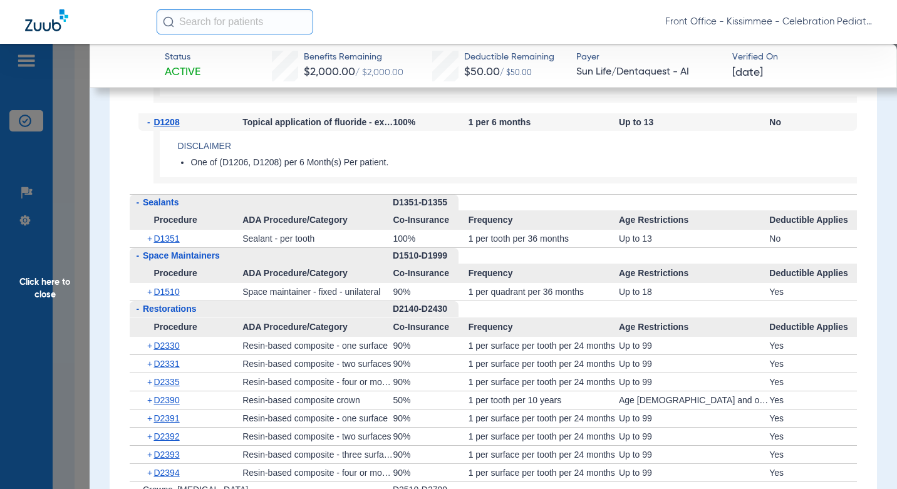
scroll to position [1755, 0]
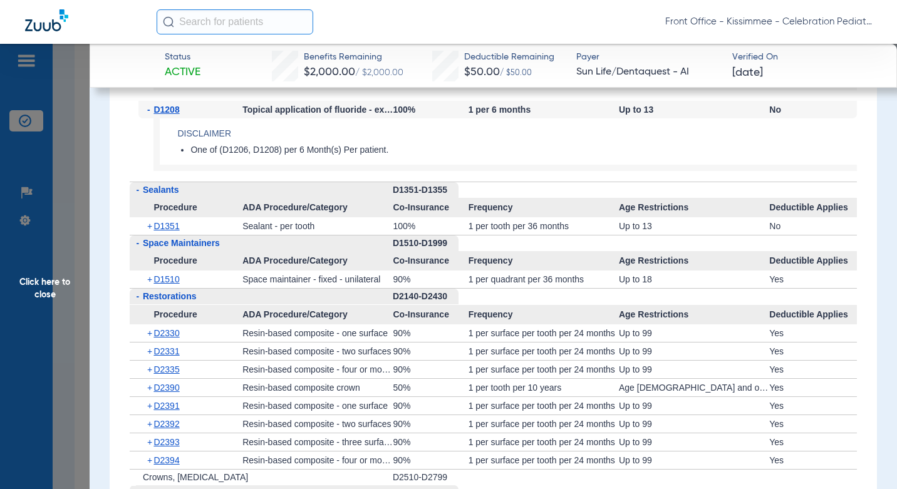
click at [175, 231] on span "D1351" at bounding box center [167, 226] width 26 height 10
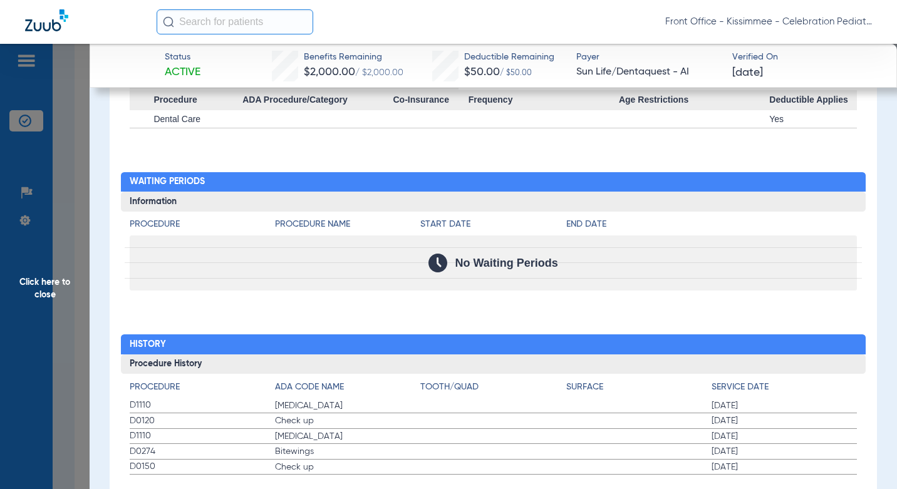
scroll to position [2670, 0]
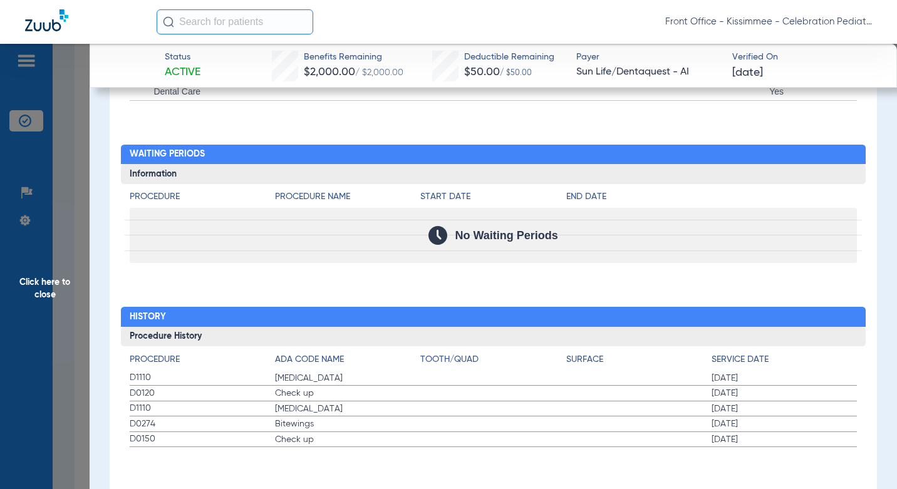
drag, startPoint x: 71, startPoint y: 253, endPoint x: 222, endPoint y: 239, distance: 151.7
click at [71, 253] on span "Click here to close" at bounding box center [45, 288] width 90 height 489
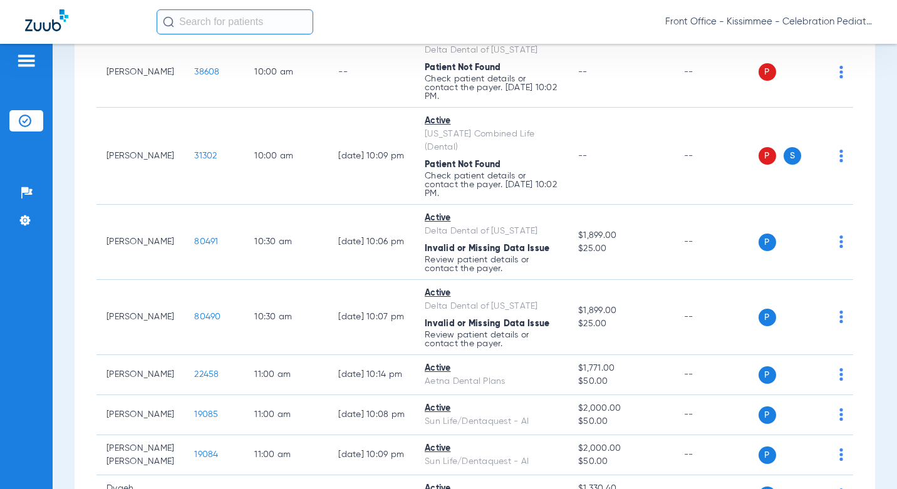
scroll to position [0, 0]
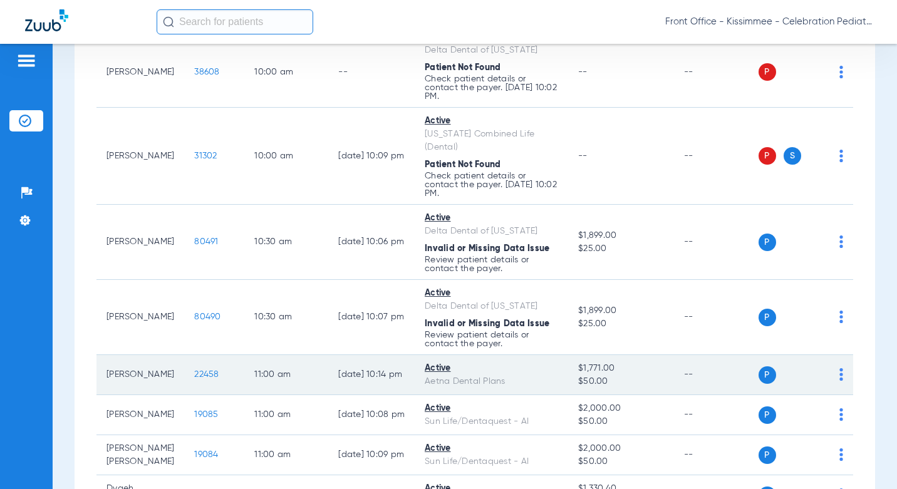
click at [194, 370] on span "22458" at bounding box center [206, 374] width 24 height 9
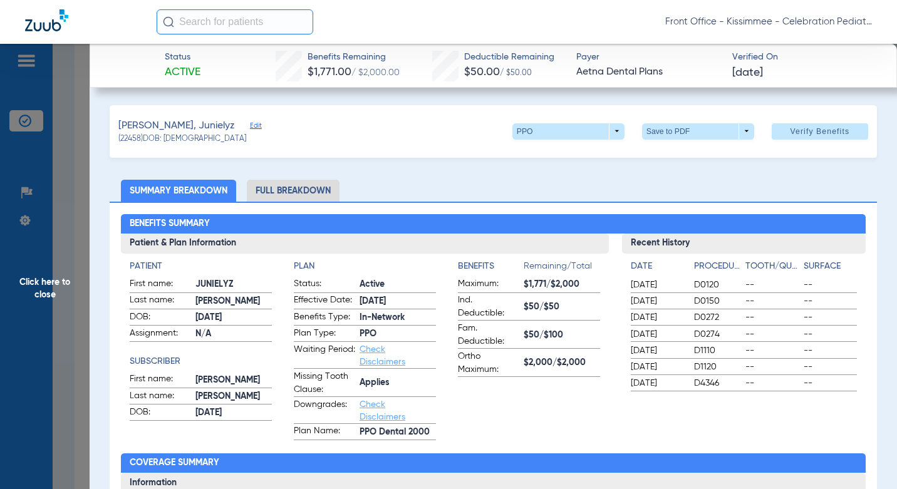
click at [268, 184] on li "Full Breakdown" at bounding box center [293, 191] width 93 height 22
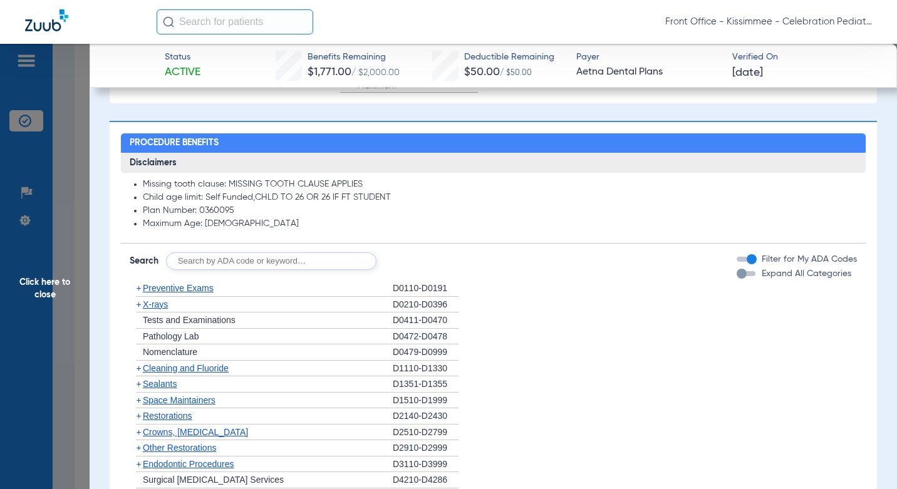
scroll to position [940, 0]
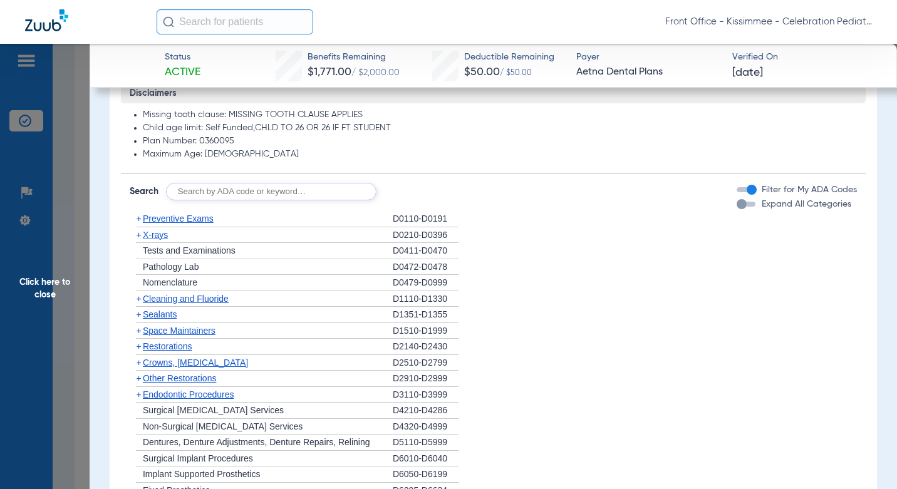
drag, startPoint x: 742, startPoint y: 206, endPoint x: 356, endPoint y: 207, distance: 386.1
click at [742, 206] on div "button" at bounding box center [746, 204] width 19 height 5
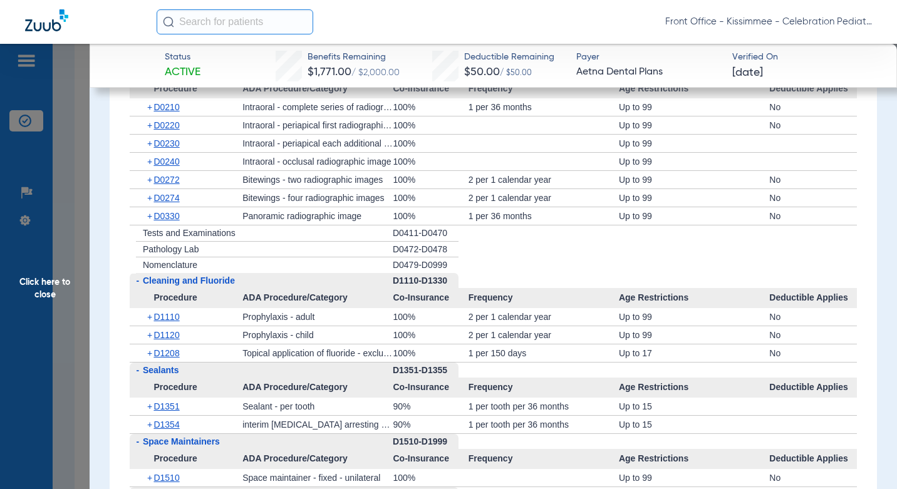
scroll to position [1203, 0]
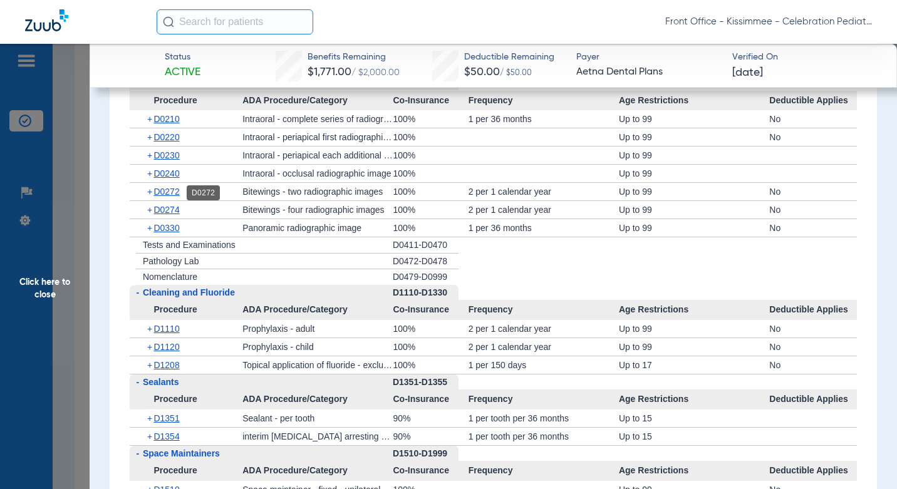
drag, startPoint x: 170, startPoint y: 191, endPoint x: 172, endPoint y: 199, distance: 8.2
click at [170, 191] on span "D0272" at bounding box center [167, 192] width 26 height 10
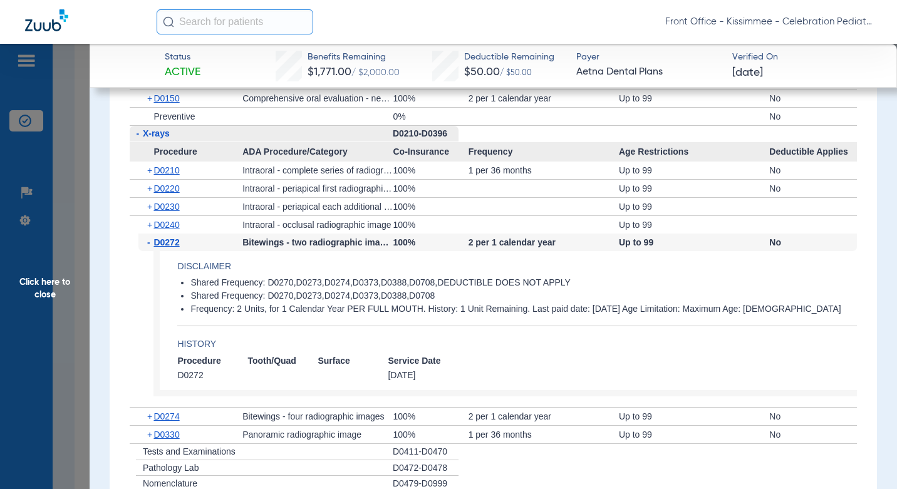
scroll to position [1140, 0]
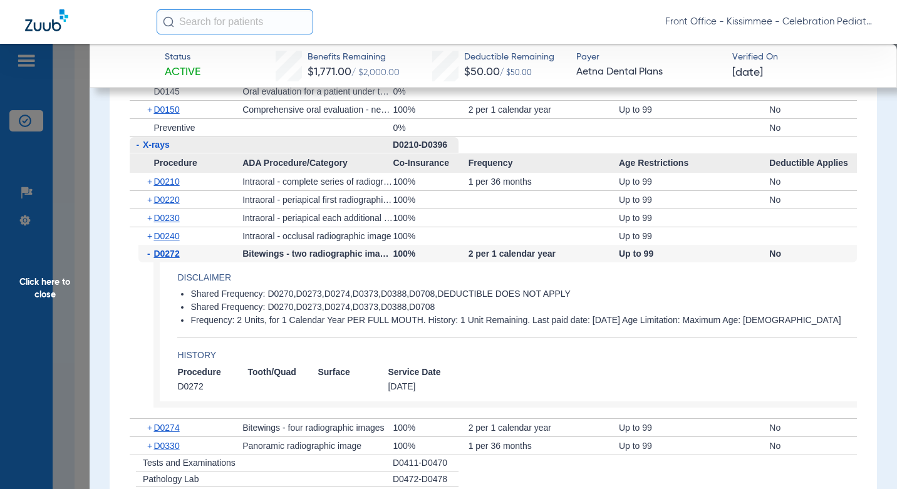
click at [71, 327] on span "Click here to close" at bounding box center [45, 288] width 90 height 489
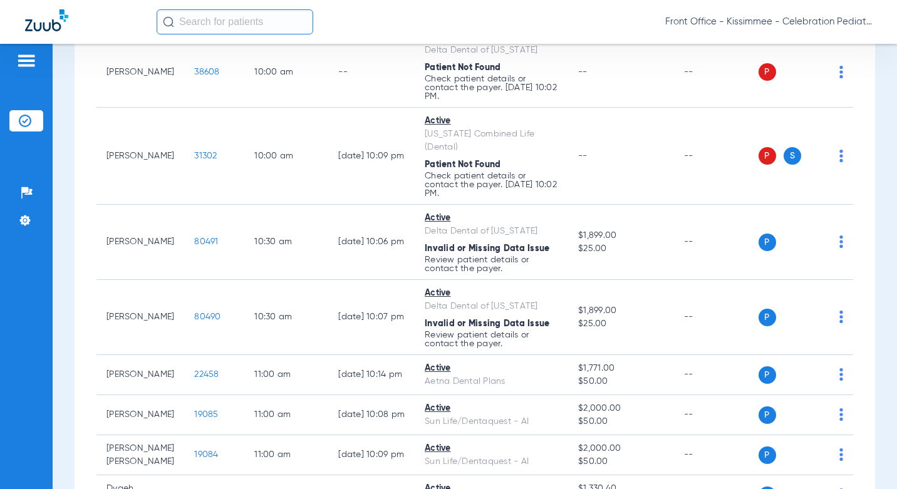
scroll to position [0, 0]
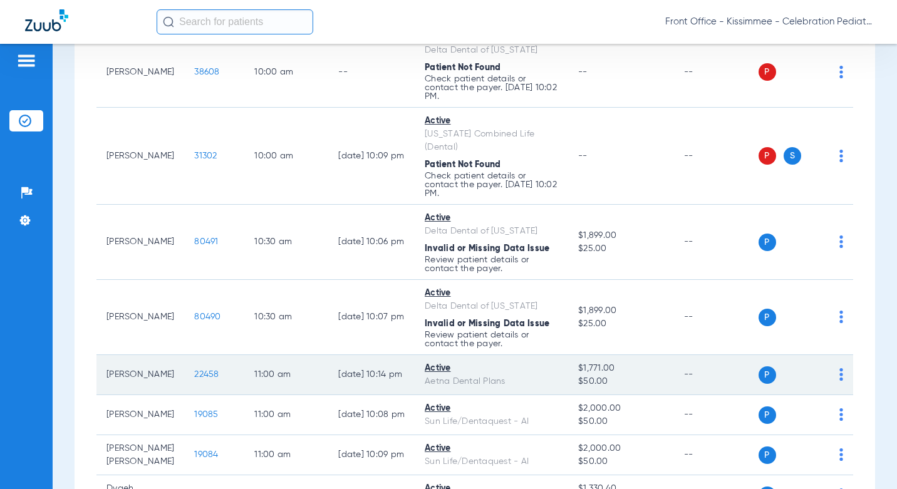
click at [194, 370] on span "22458" at bounding box center [206, 374] width 24 height 9
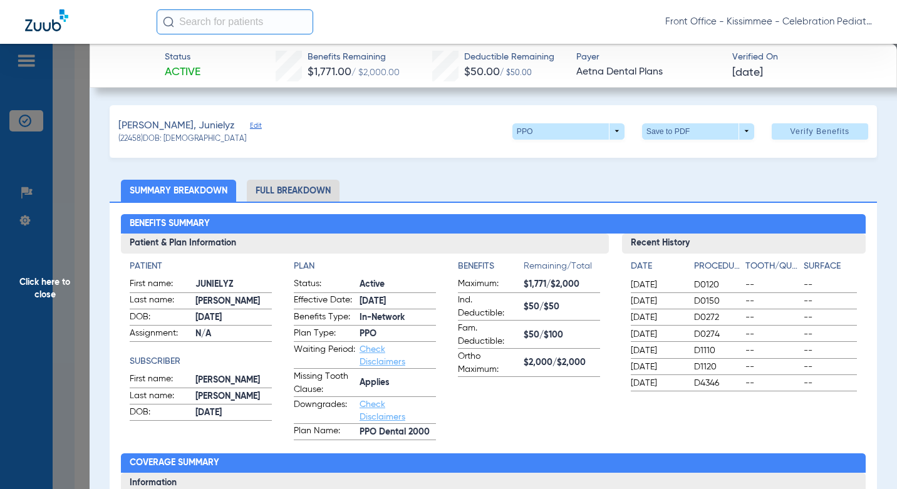
click at [256, 192] on li "Full Breakdown" at bounding box center [293, 191] width 93 height 22
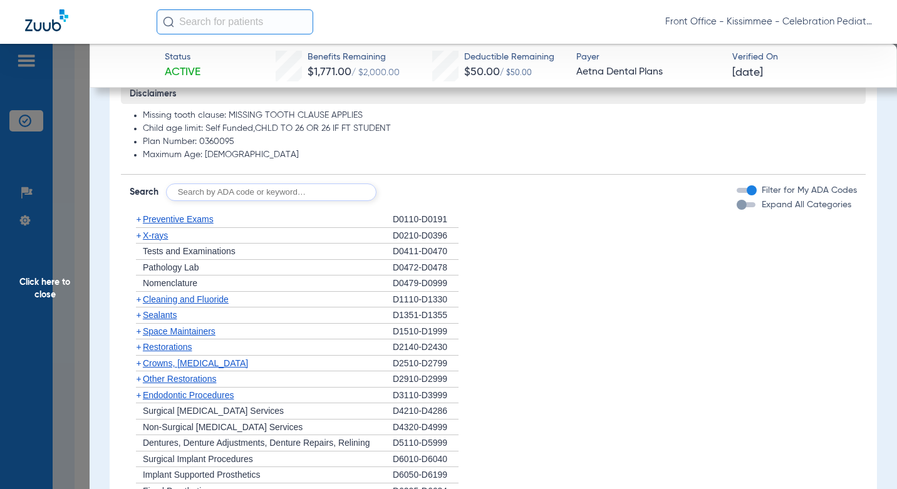
scroll to position [1003, 0]
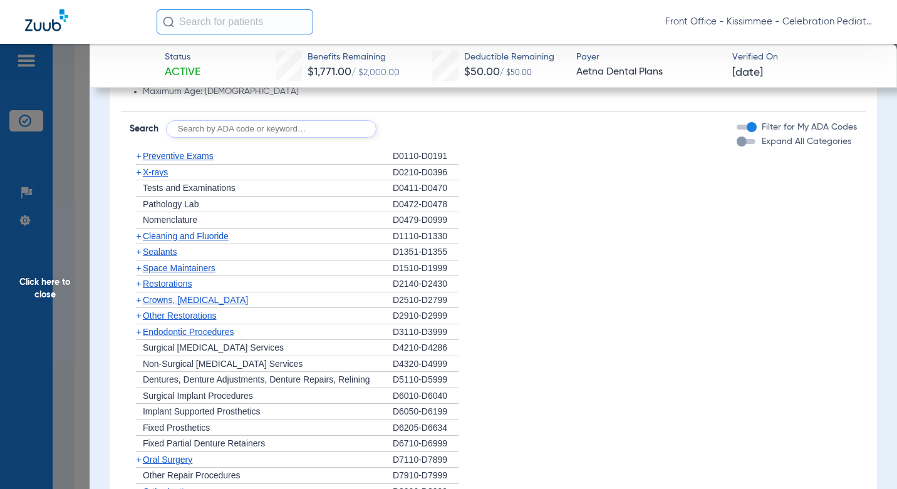
drag, startPoint x: 741, startPoint y: 144, endPoint x: 449, endPoint y: 144, distance: 291.4
click at [741, 144] on div "button" at bounding box center [746, 141] width 19 height 5
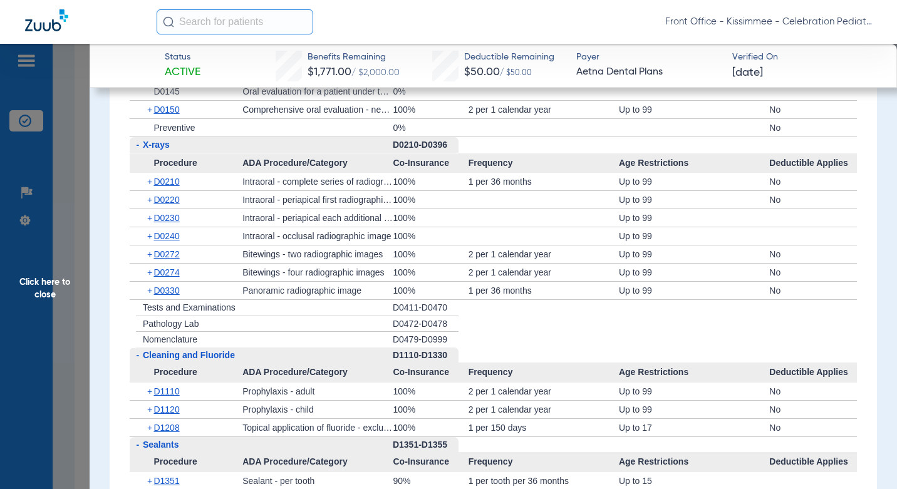
scroll to position [952, 0]
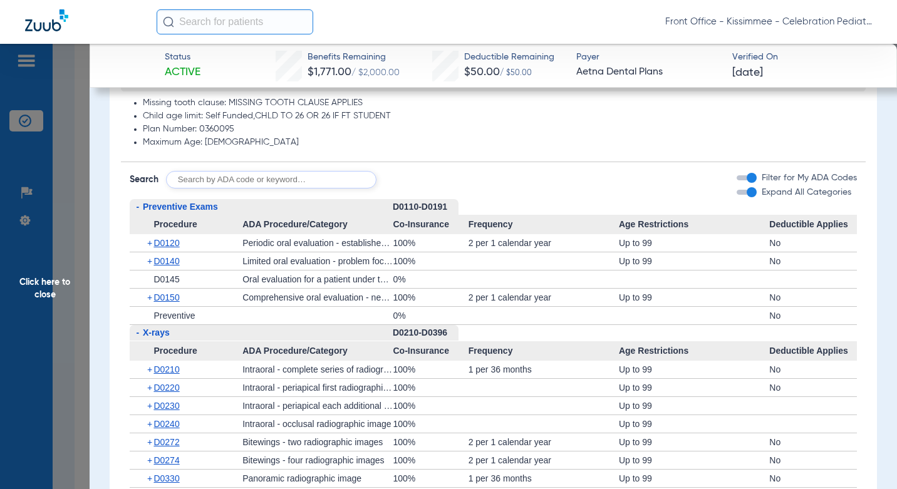
click at [157, 298] on span "D0150" at bounding box center [167, 298] width 26 height 10
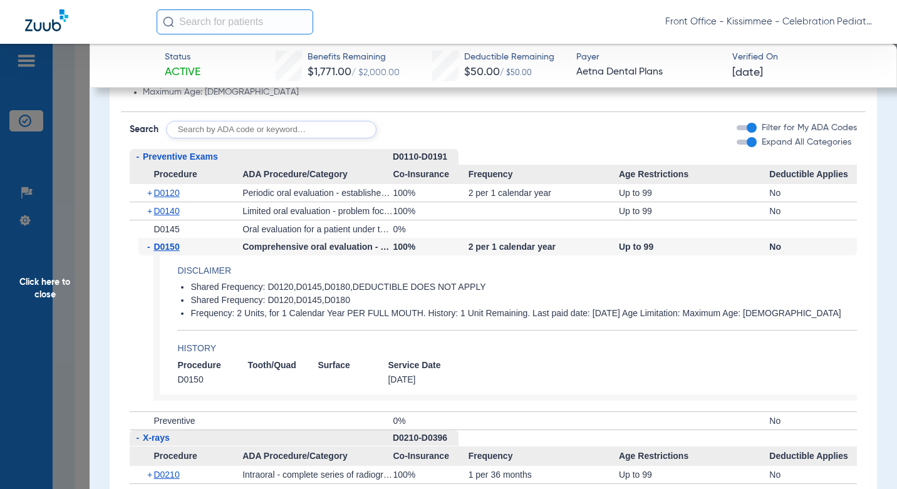
scroll to position [1015, 0]
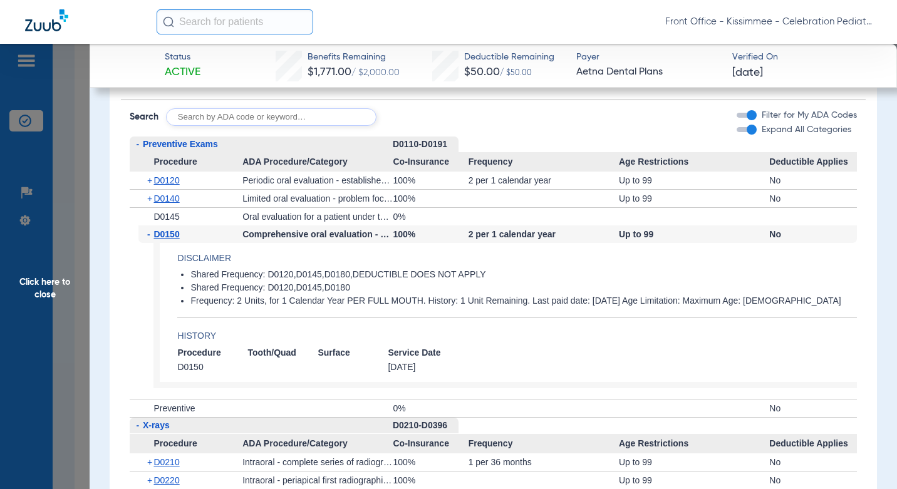
click at [70, 360] on span "Click here to close" at bounding box center [45, 288] width 90 height 489
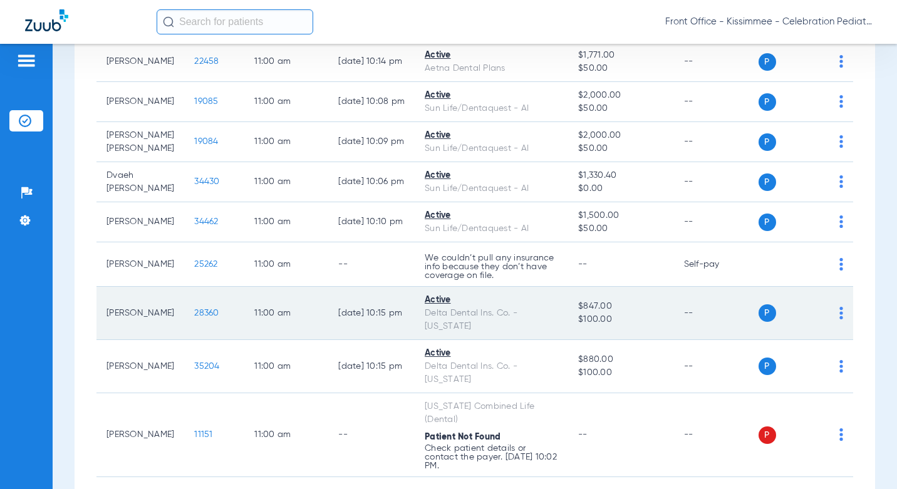
scroll to position [1567, 0]
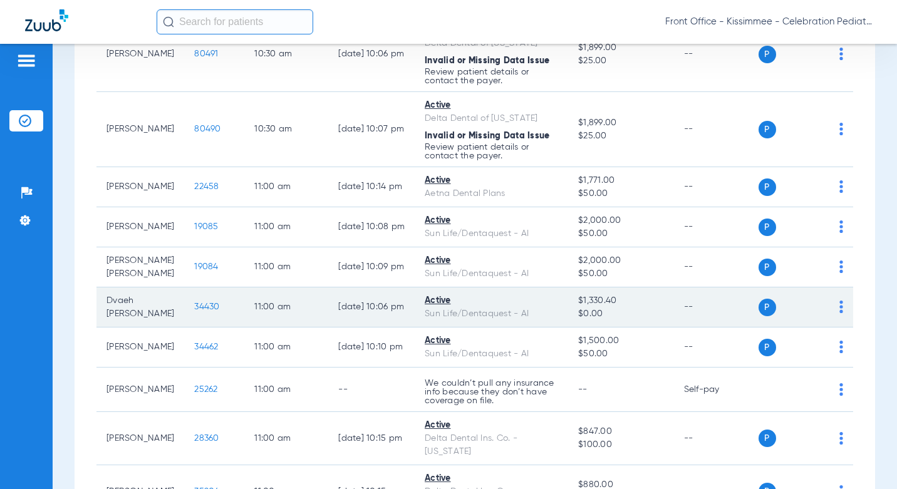
click at [198, 303] on span "34430" at bounding box center [206, 307] width 25 height 9
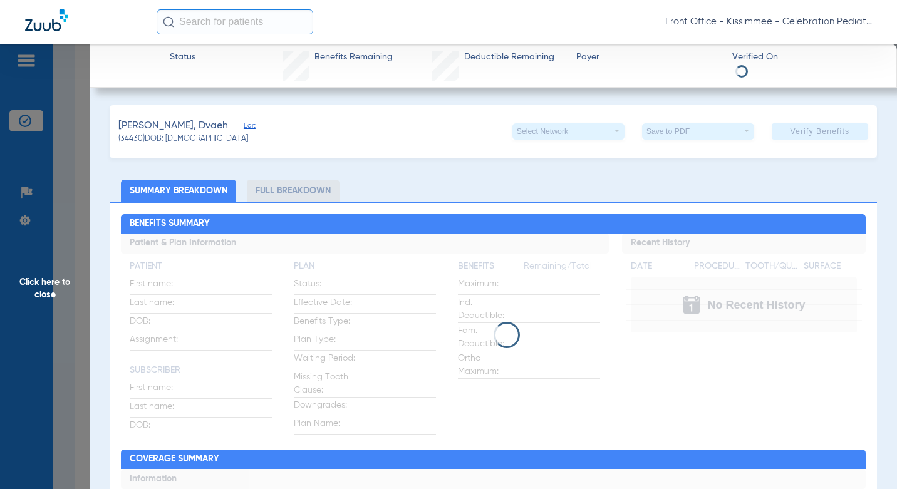
click at [276, 193] on li "Full Breakdown" at bounding box center [293, 191] width 93 height 22
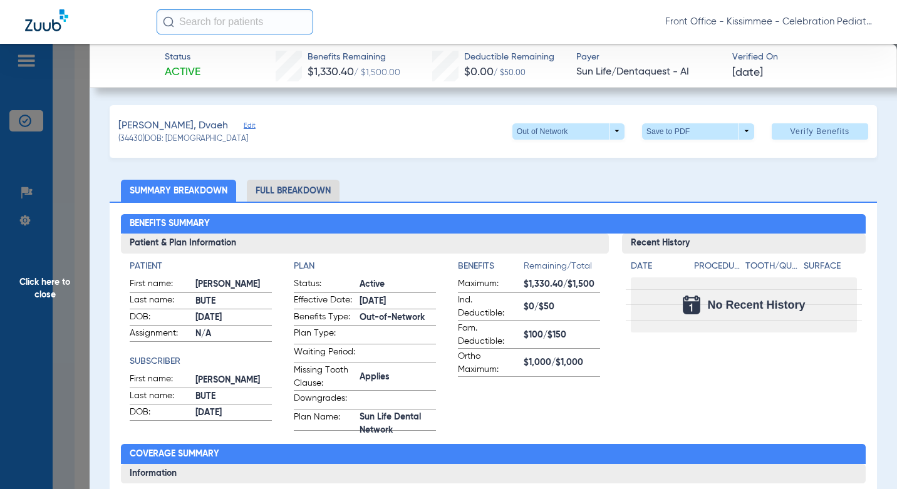
click at [286, 195] on li "Full Breakdown" at bounding box center [293, 191] width 93 height 22
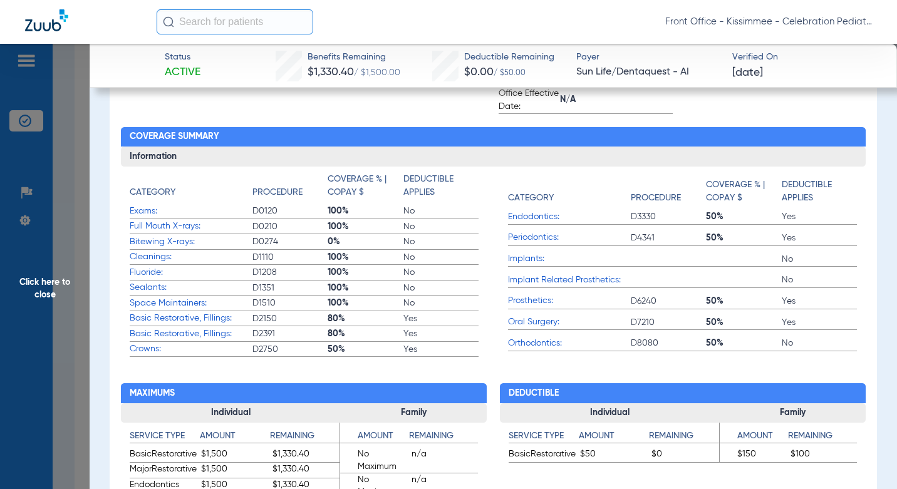
scroll to position [0, 0]
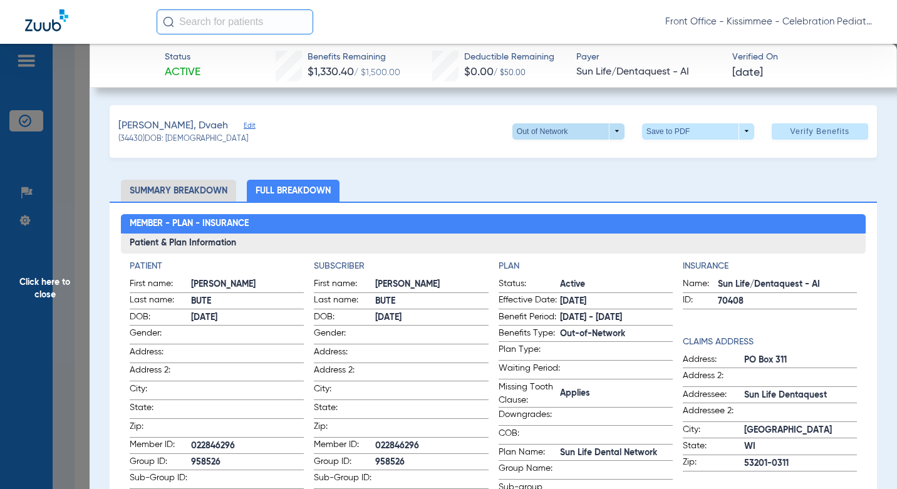
click at [568, 135] on span at bounding box center [568, 132] width 30 height 30
click at [546, 157] on span "Sun Life Dental Network" at bounding box center [561, 156] width 95 height 9
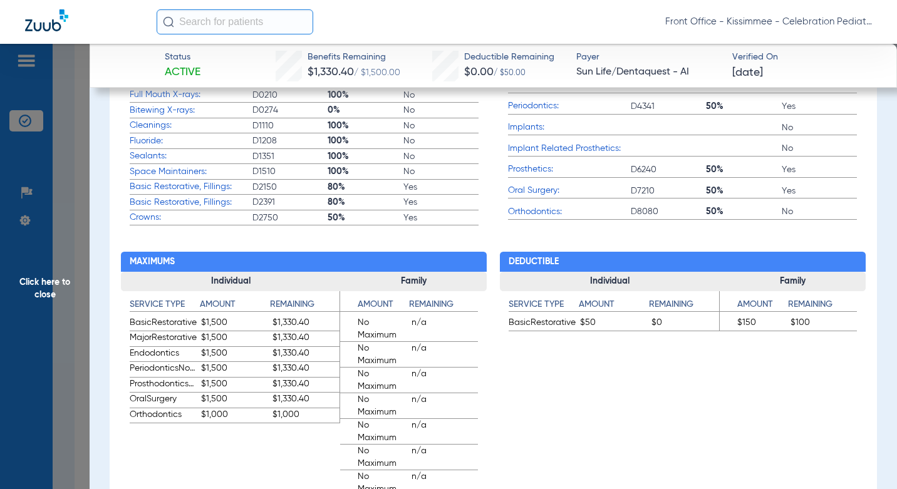
scroll to position [815, 0]
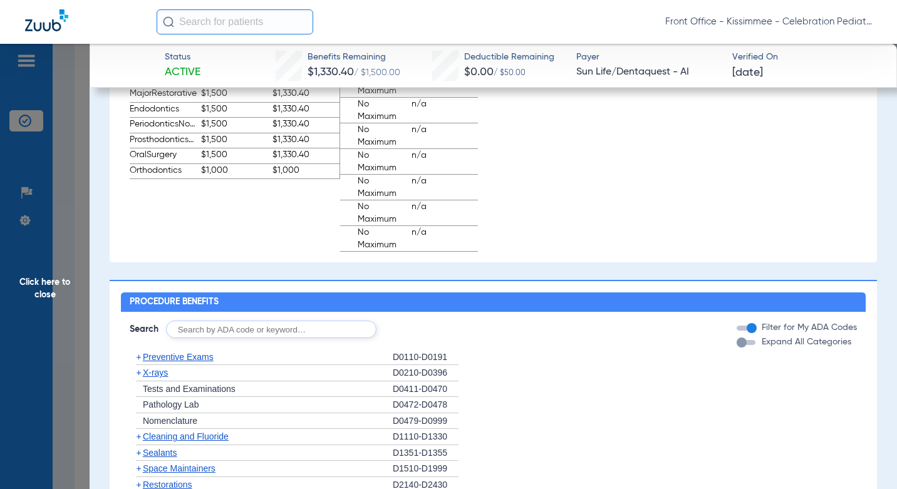
click at [737, 349] on div "Expand All Categories" at bounding box center [794, 342] width 115 height 13
click at [737, 347] on div "button" at bounding box center [742, 343] width 10 height 10
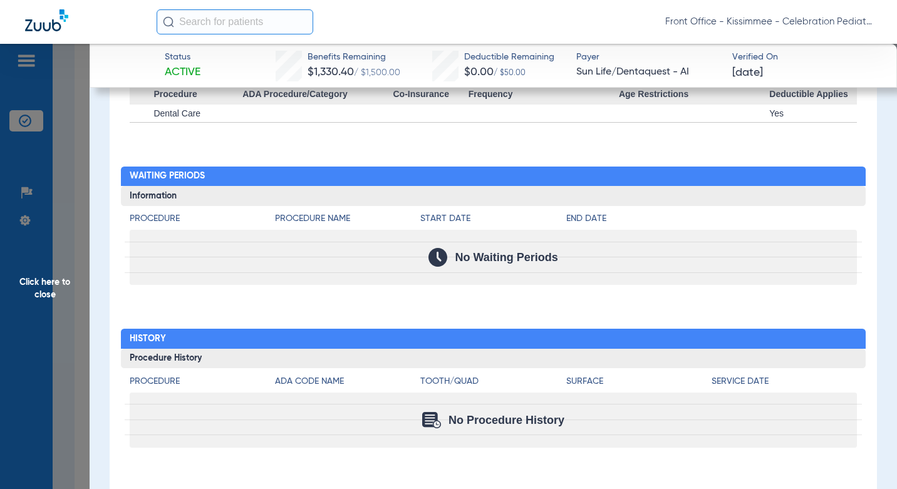
scroll to position [2219, 0]
click at [68, 360] on span "Click here to close" at bounding box center [45, 288] width 90 height 489
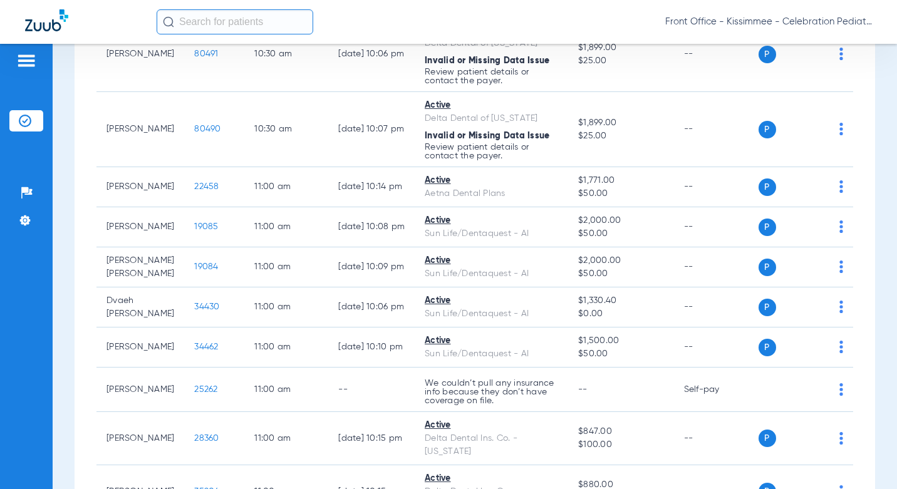
scroll to position [0, 0]
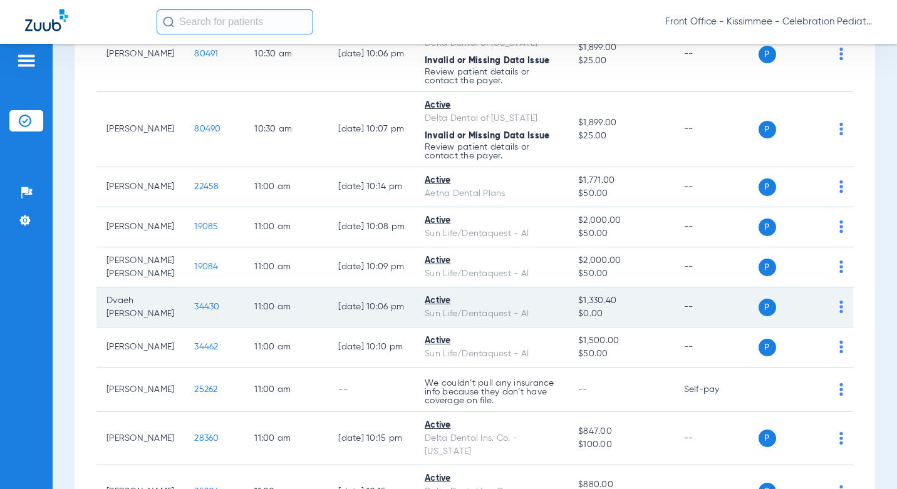
click at [194, 303] on span "34430" at bounding box center [206, 307] width 25 height 9
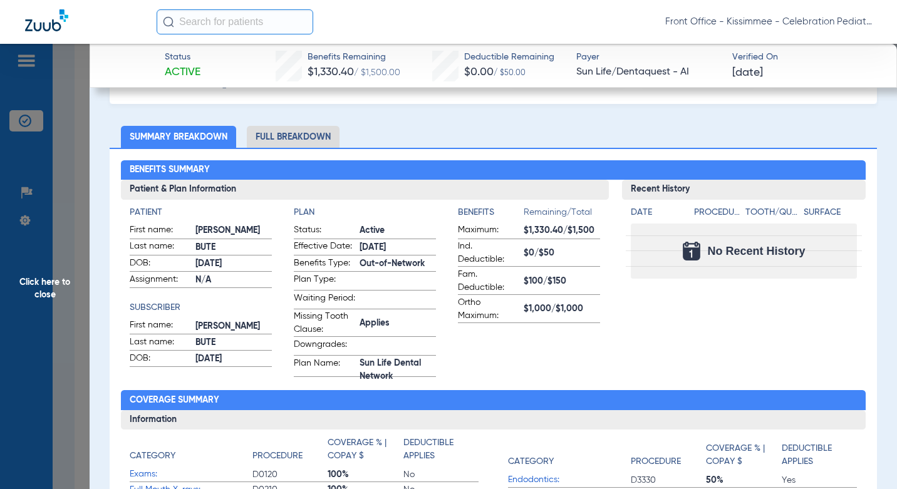
scroll to position [63, 0]
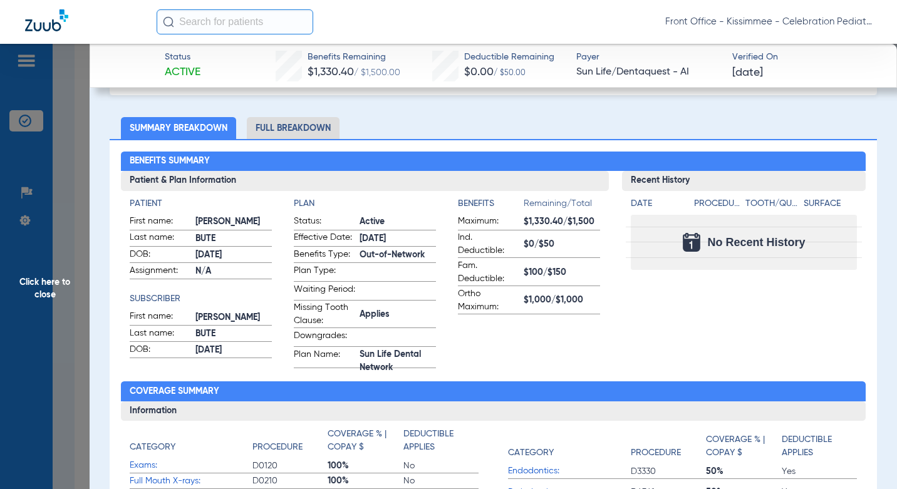
click at [310, 129] on li "Full Breakdown" at bounding box center [293, 128] width 93 height 22
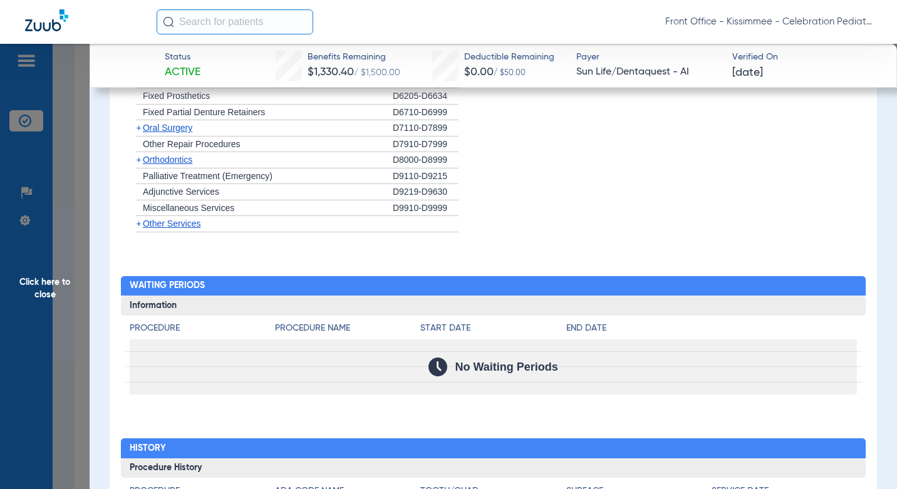
scroll to position [1464, 0]
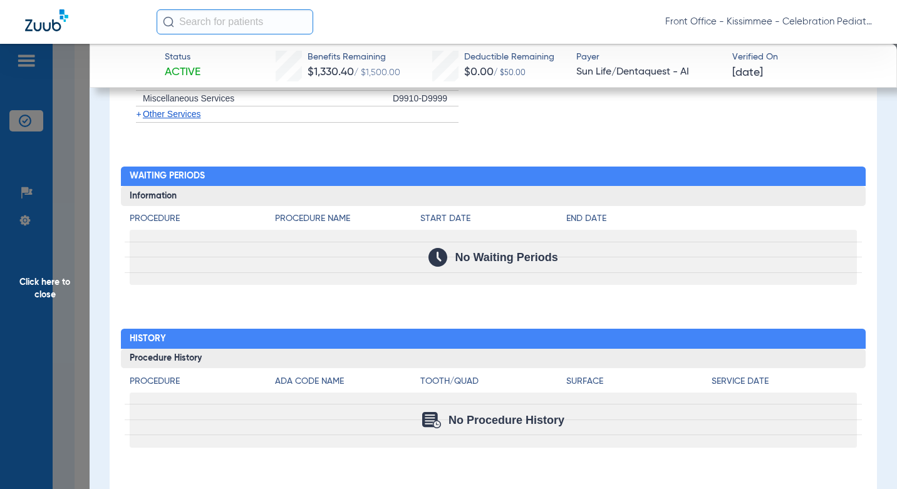
drag, startPoint x: 67, startPoint y: 337, endPoint x: 69, endPoint y: 351, distance: 13.9
click at [67, 337] on span "Click here to close" at bounding box center [45, 288] width 90 height 489
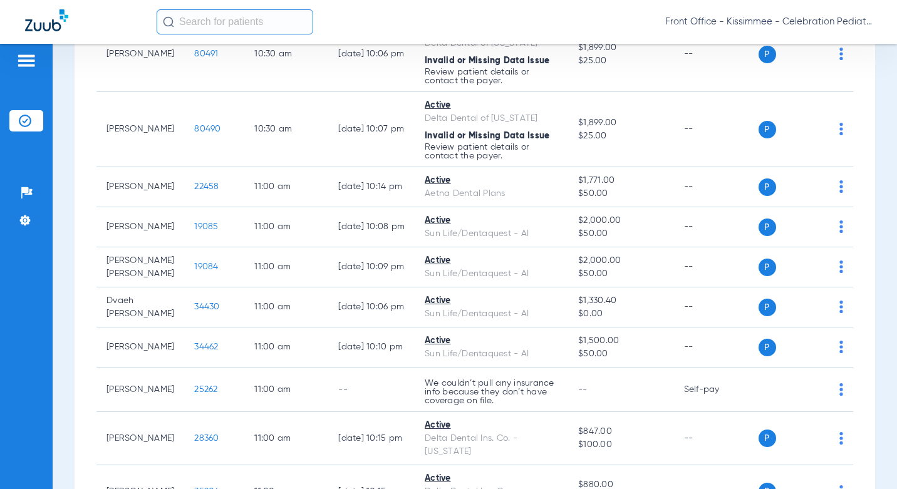
scroll to position [0, 0]
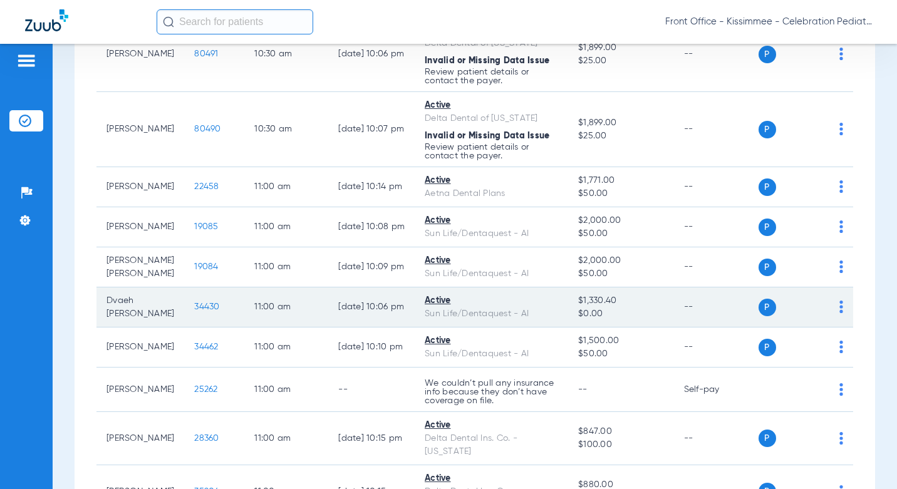
click at [194, 303] on span "34430" at bounding box center [206, 307] width 25 height 9
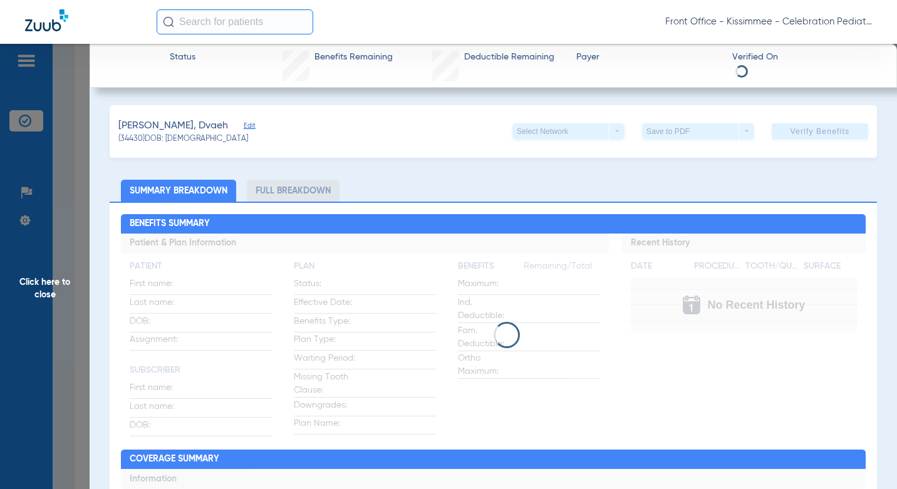
click at [281, 183] on li "Full Breakdown" at bounding box center [293, 191] width 93 height 22
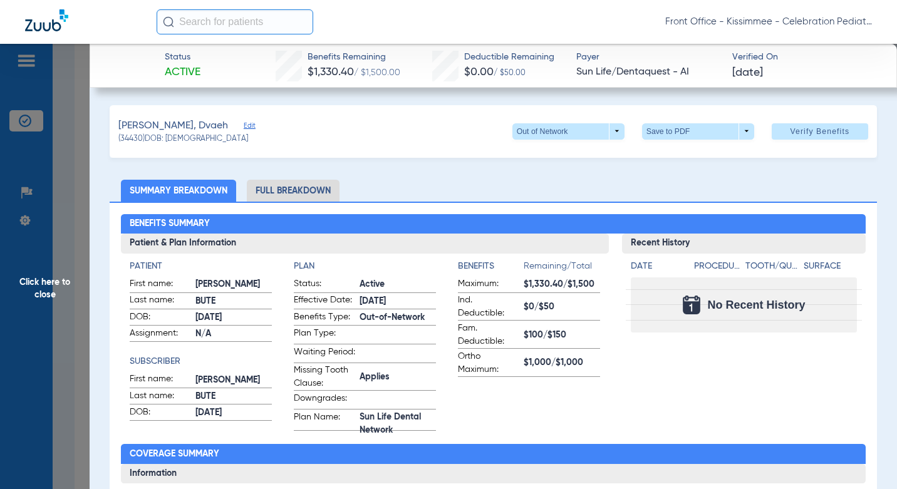
click at [285, 194] on li "Full Breakdown" at bounding box center [293, 191] width 93 height 22
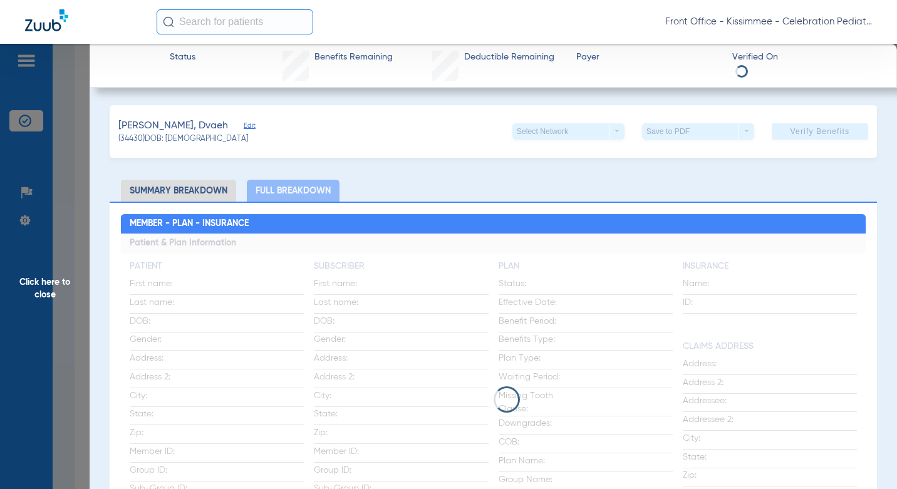
click at [565, 130] on div "Select Network arrow_drop_down" at bounding box center [569, 131] width 112 height 16
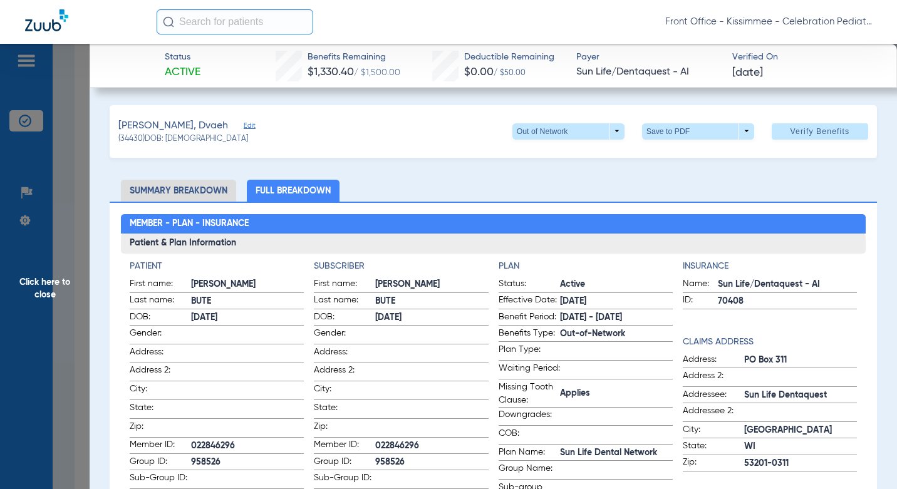
click at [565, 130] on span at bounding box center [568, 132] width 30 height 30
click at [553, 154] on span "Sun Life Dental Network" at bounding box center [561, 156] width 95 height 9
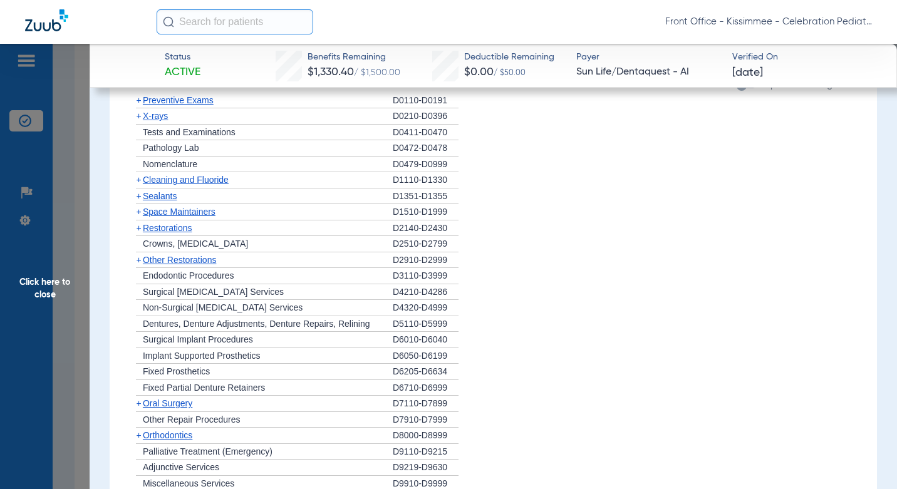
scroll to position [1003, 0]
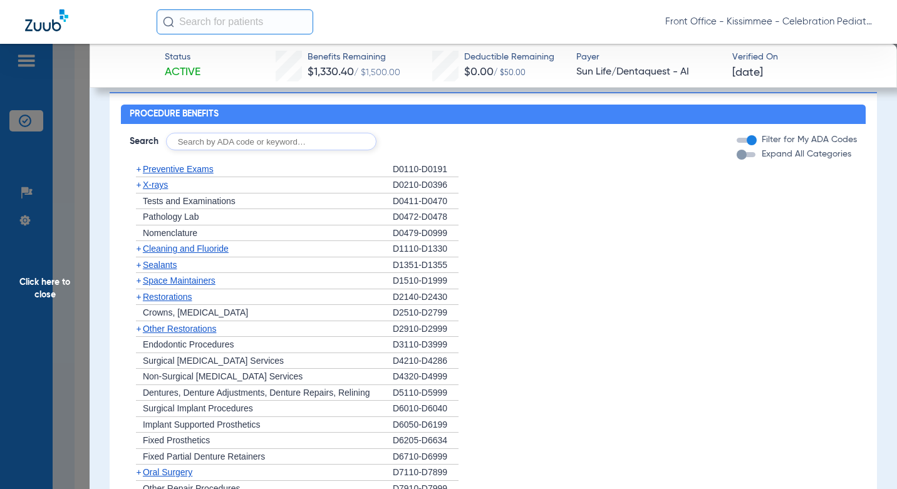
click at [155, 270] on span "Sealants" at bounding box center [160, 265] width 34 height 10
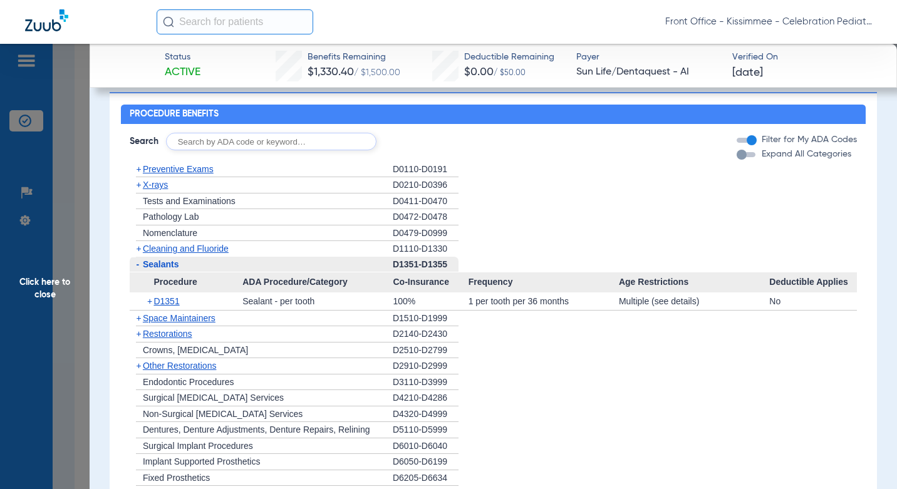
click at [177, 250] on div "+ Cleaning and Fluoride" at bounding box center [261, 249] width 263 height 16
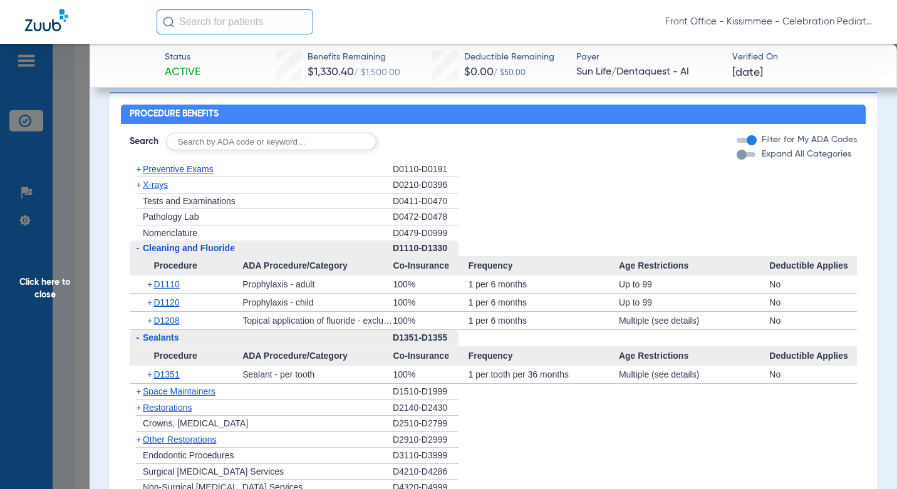
click at [175, 253] on span "Cleaning and Fluoride" at bounding box center [189, 248] width 92 height 10
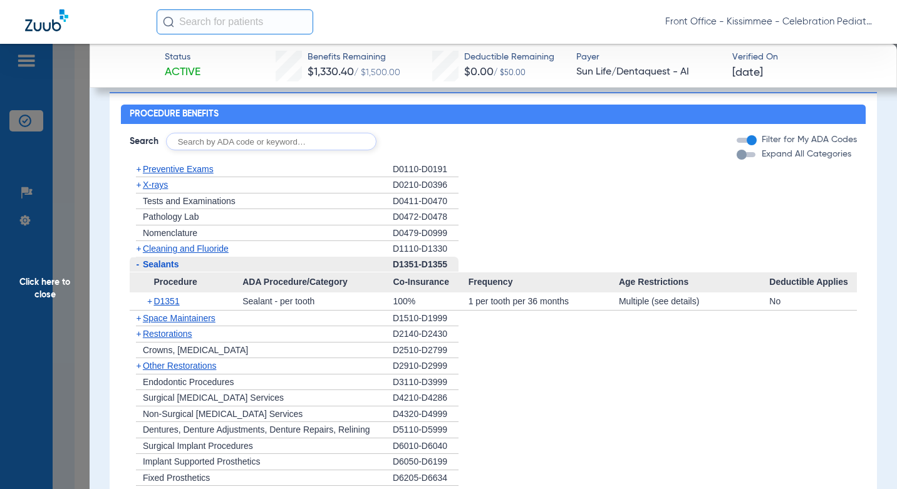
click at [189, 254] on span "Cleaning and Fluoride" at bounding box center [186, 249] width 86 height 10
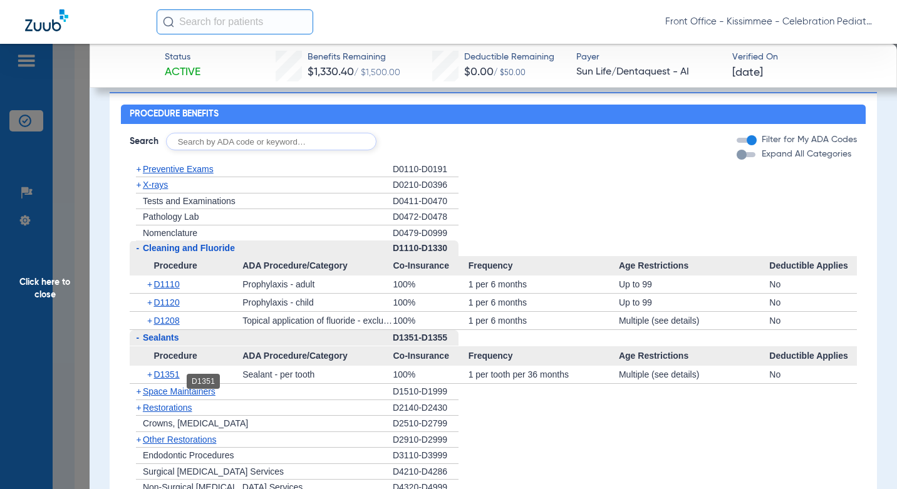
click at [166, 380] on span "D1351" at bounding box center [167, 375] width 26 height 10
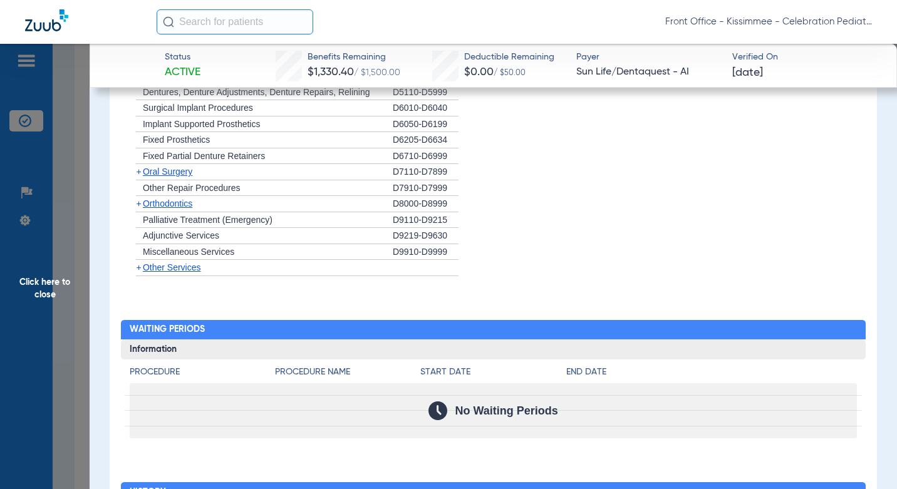
scroll to position [1665, 0]
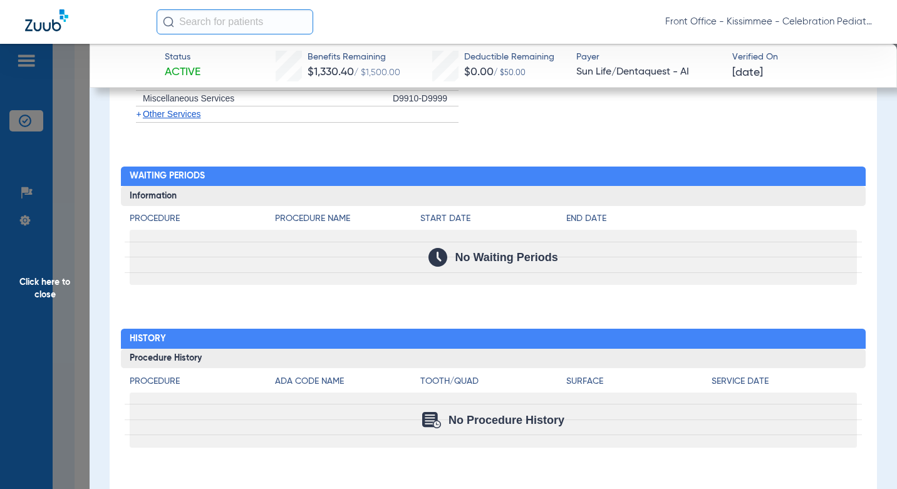
click at [44, 413] on span "Click here to close" at bounding box center [45, 288] width 90 height 489
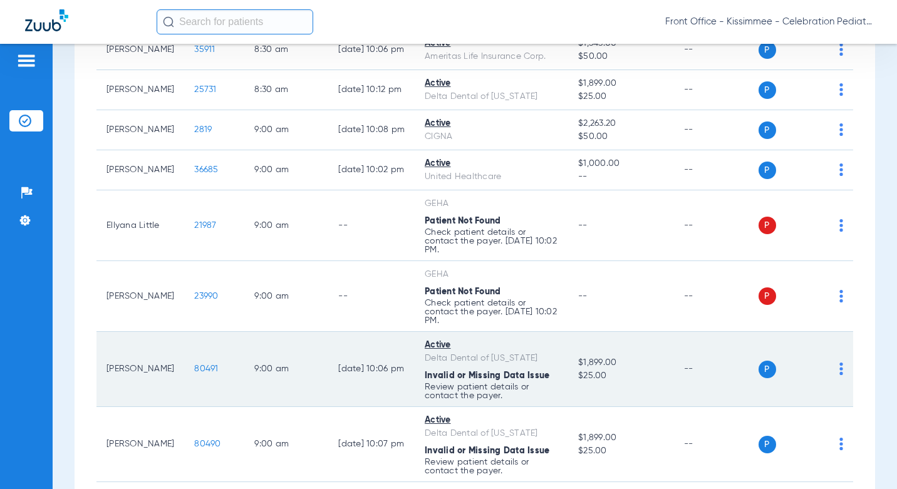
scroll to position [564, 0]
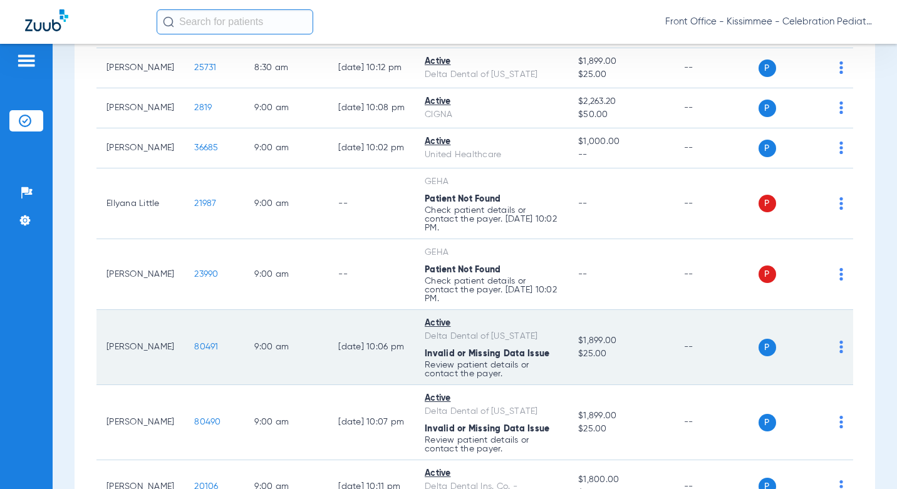
click at [194, 343] on span "80491" at bounding box center [206, 347] width 24 height 9
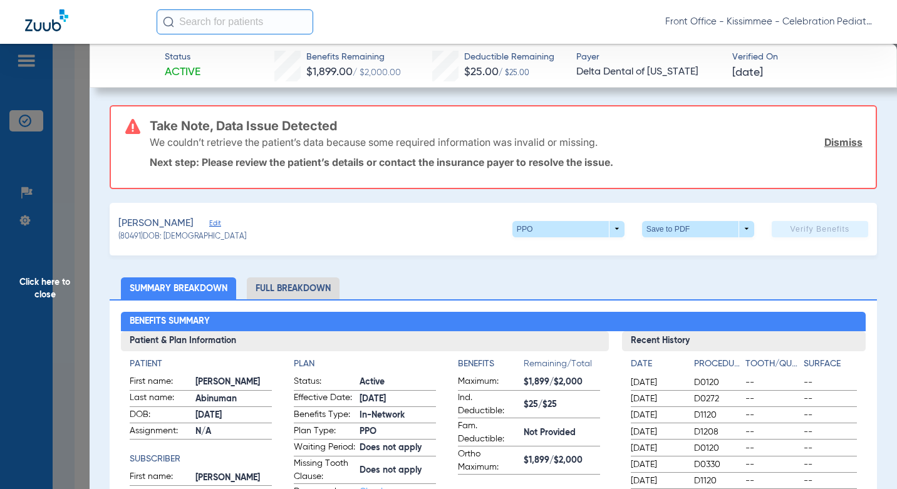
click at [331, 280] on li "Full Breakdown" at bounding box center [293, 289] width 93 height 22
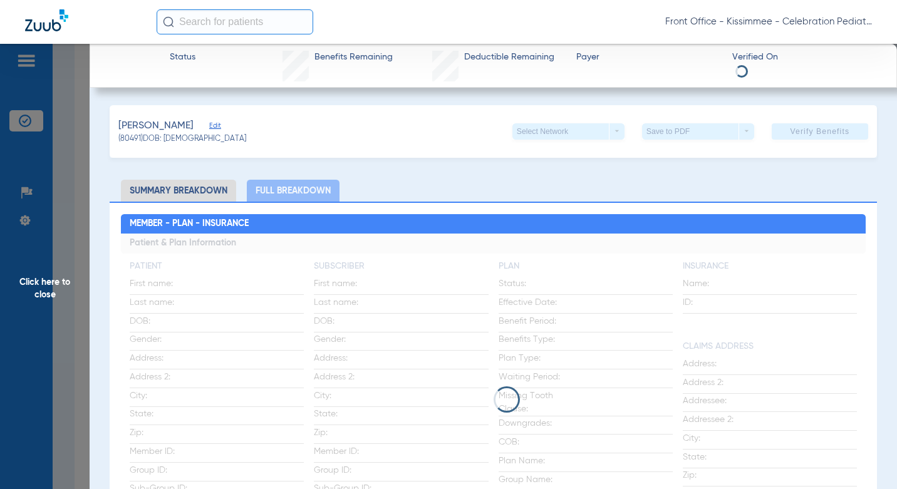
click at [315, 286] on app-loading-indicator at bounding box center [493, 400] width 745 height 332
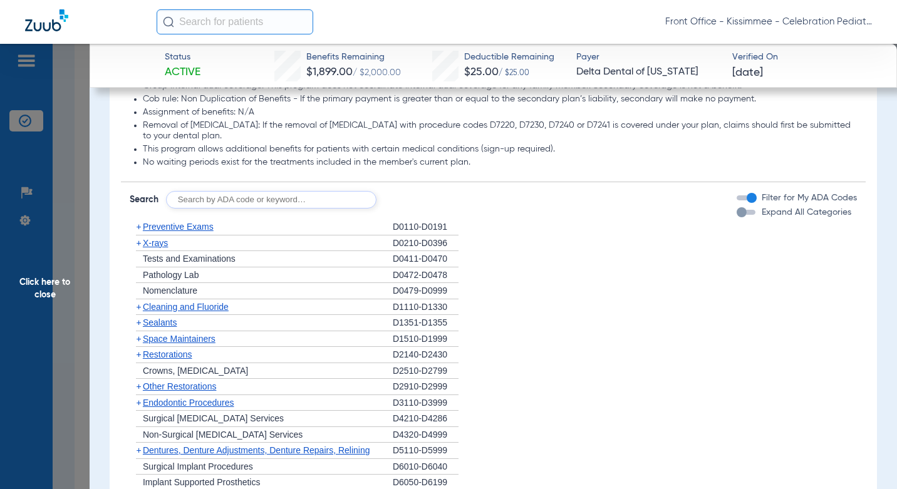
scroll to position [1441, 0]
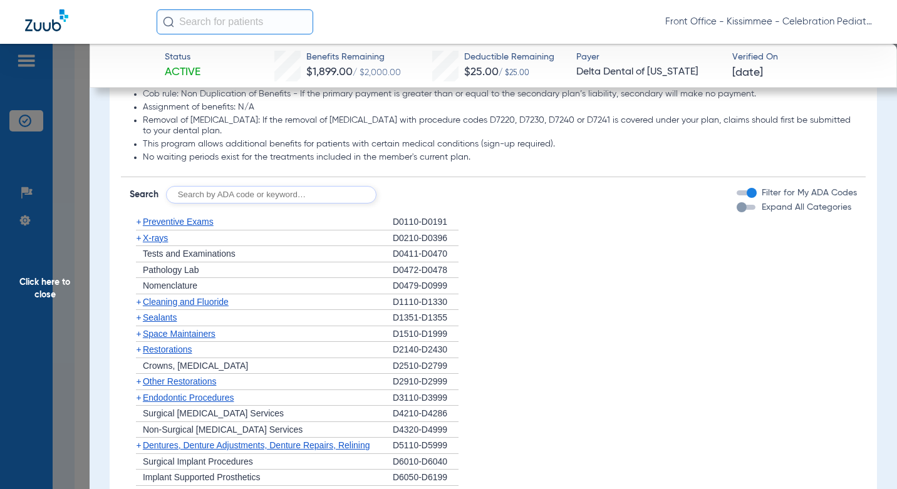
click at [743, 210] on div "button" at bounding box center [746, 207] width 19 height 5
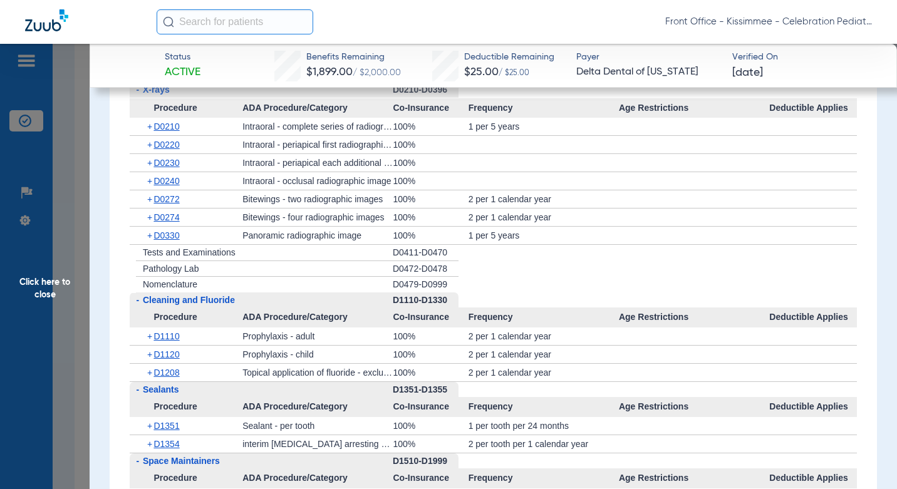
scroll to position [1788, 0]
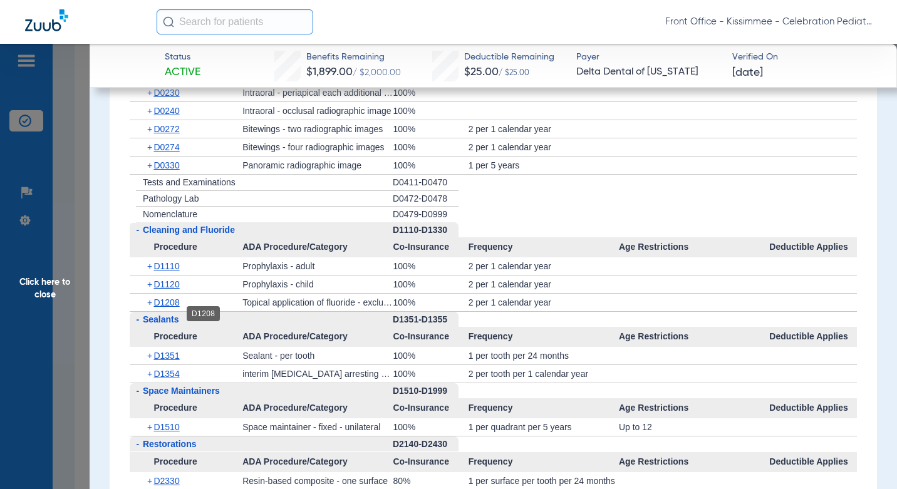
click at [169, 308] on span "D1208" at bounding box center [167, 303] width 26 height 10
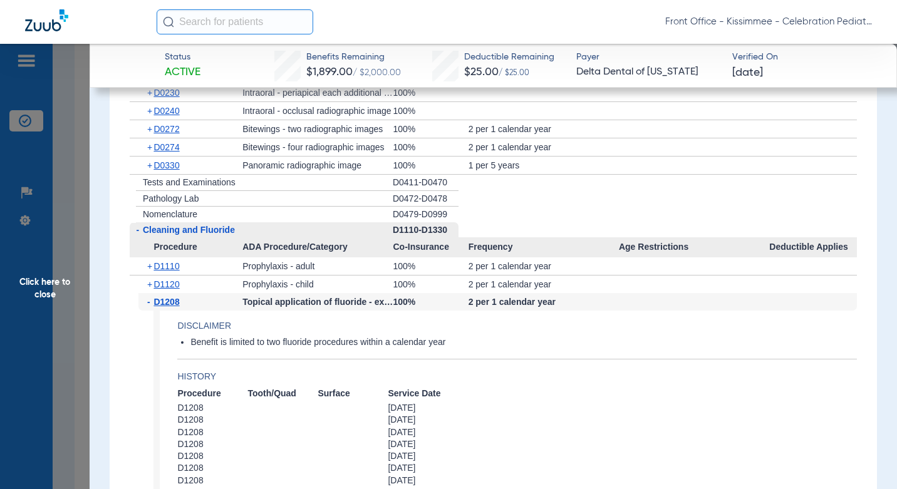
click at [66, 348] on span "Click here to close" at bounding box center [45, 288] width 90 height 489
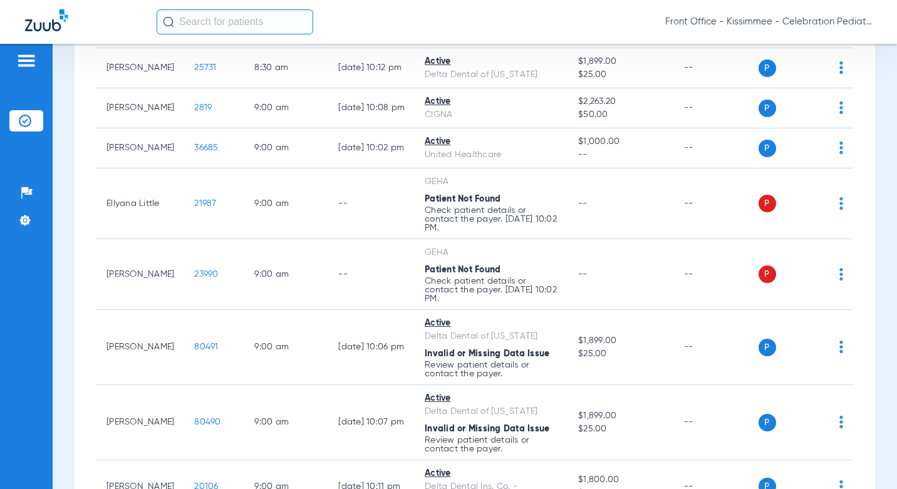
scroll to position [0, 0]
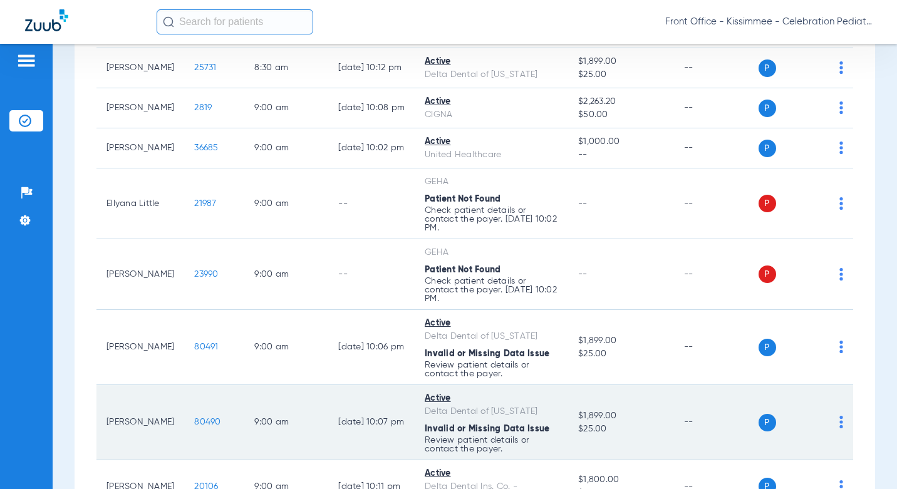
click at [194, 418] on span "80490" at bounding box center [207, 422] width 26 height 9
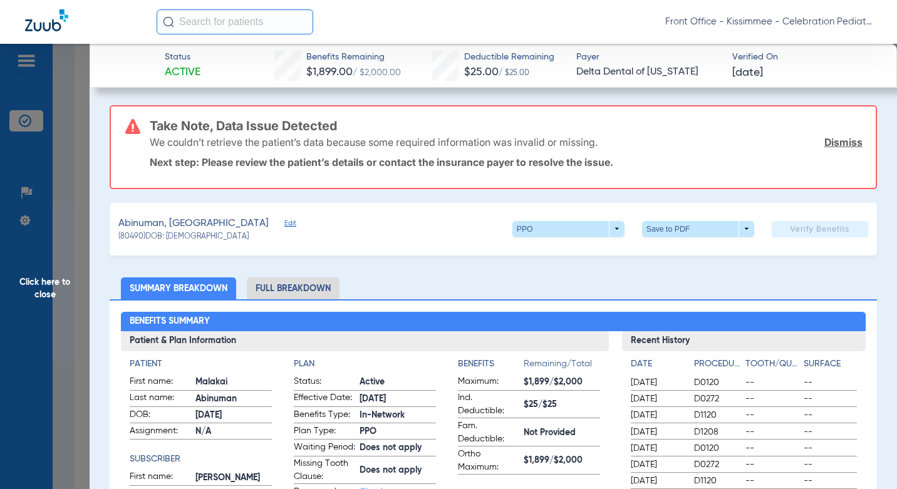
drag, startPoint x: 286, startPoint y: 307, endPoint x: 287, endPoint y: 300, distance: 7.0
click at [283, 293] on li "Full Breakdown" at bounding box center [293, 289] width 93 height 22
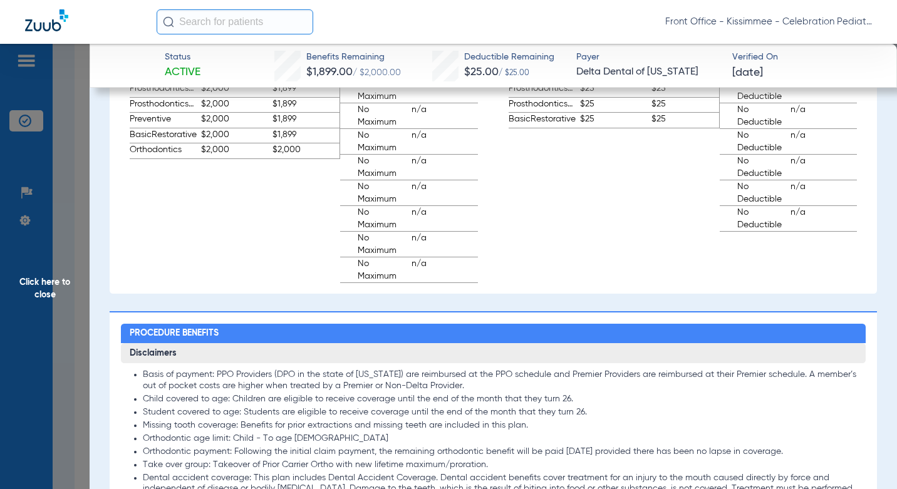
scroll to position [1448, 0]
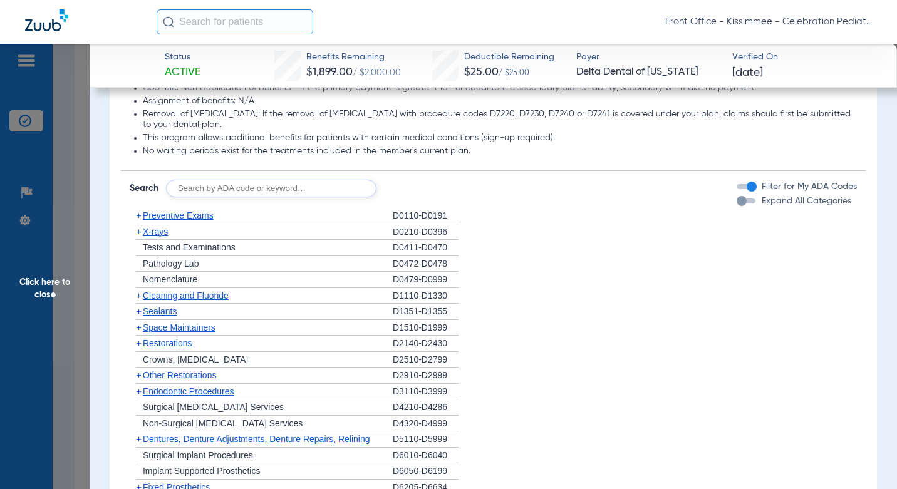
click at [165, 241] on div "+ X-rays" at bounding box center [261, 232] width 263 height 16
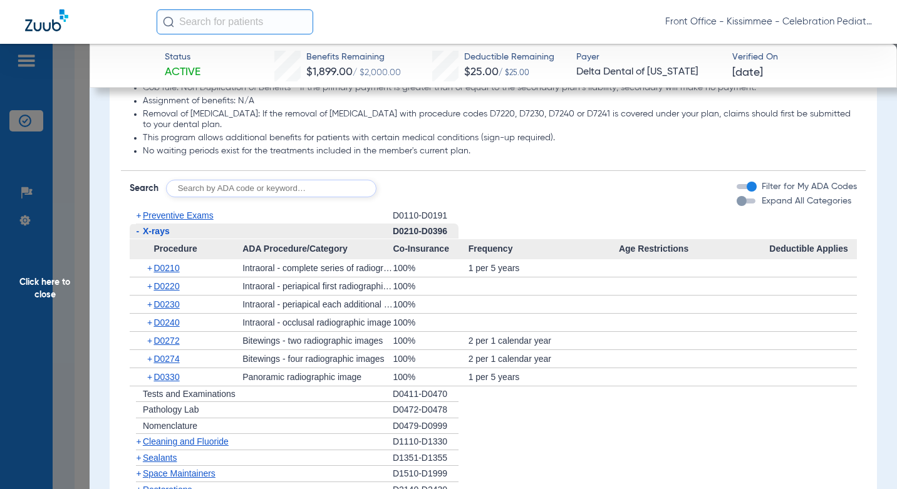
click at [162, 236] on span "X-rays" at bounding box center [156, 231] width 27 height 10
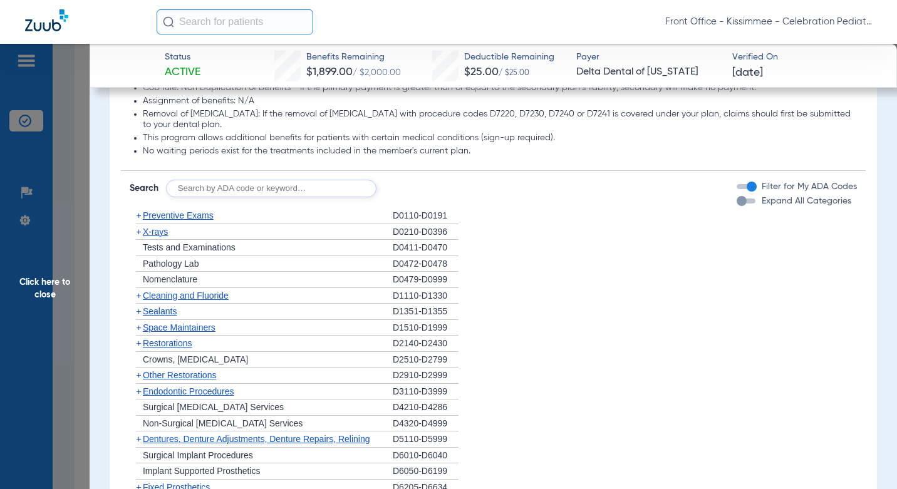
click at [153, 237] on span "X-rays" at bounding box center [155, 232] width 25 height 10
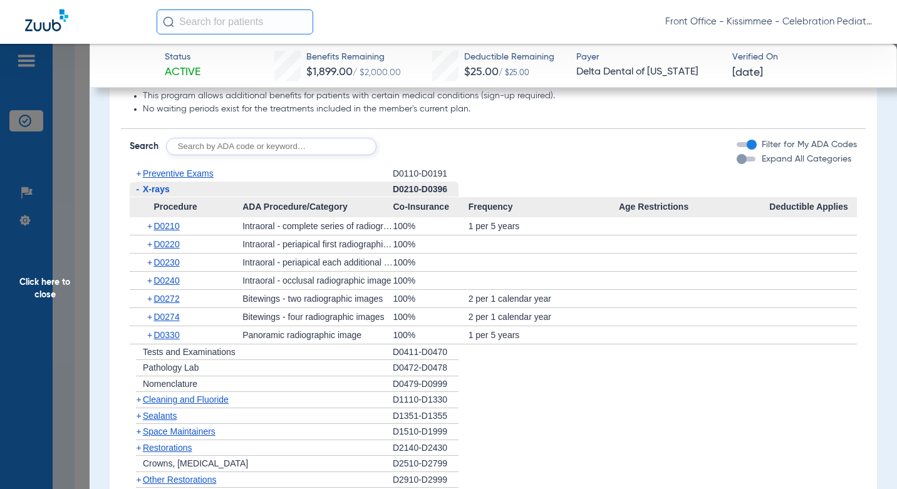
scroll to position [1510, 0]
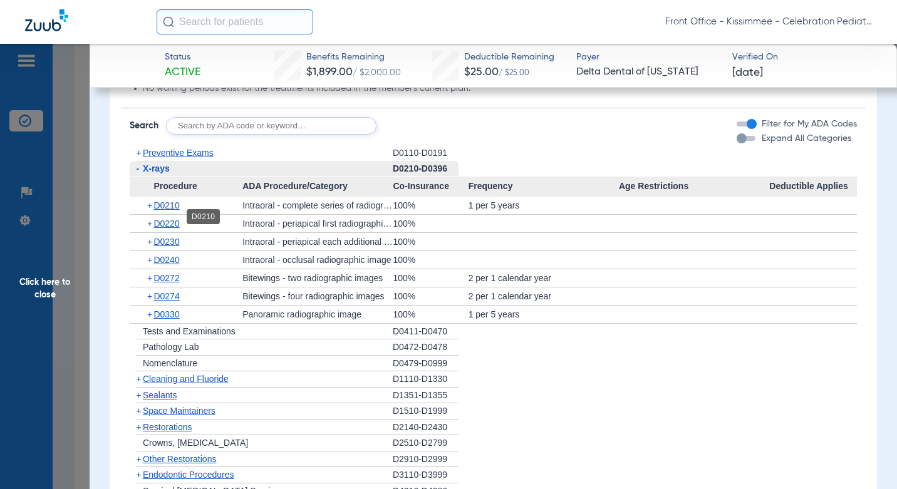
click at [169, 211] on span "D0210" at bounding box center [167, 206] width 26 height 10
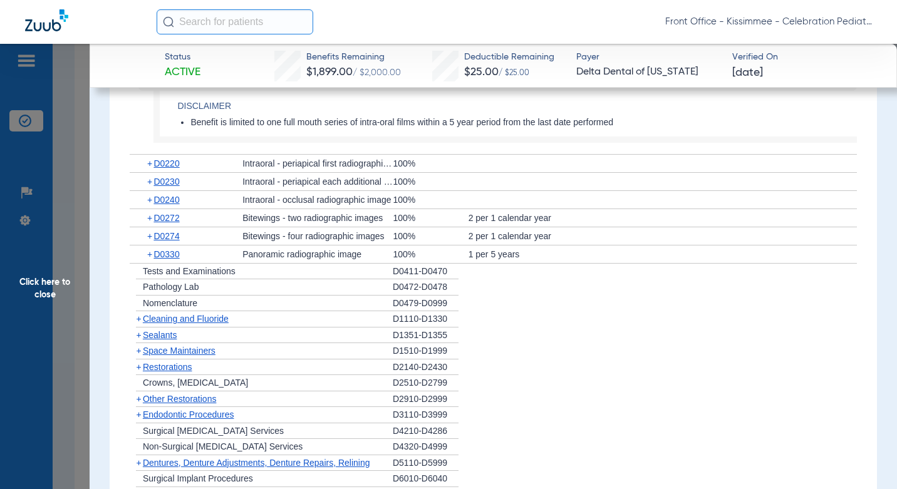
scroll to position [1698, 0]
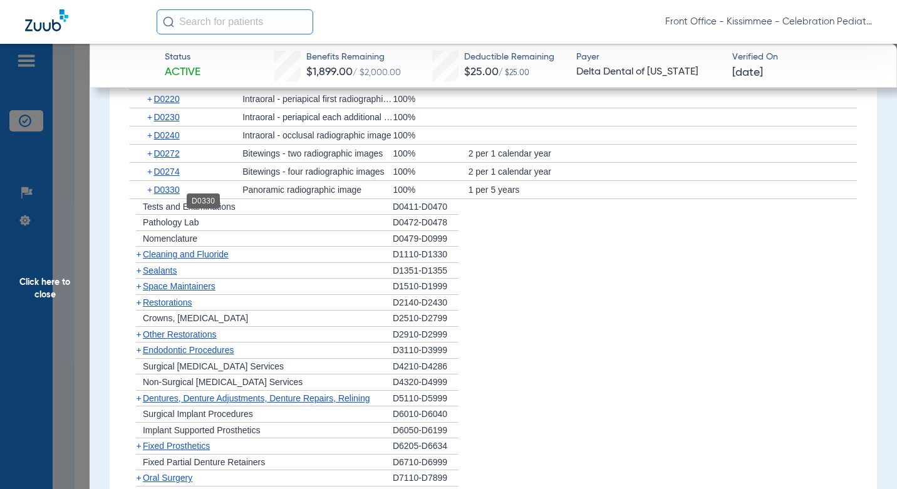
click at [164, 195] on span "D0330" at bounding box center [167, 190] width 26 height 10
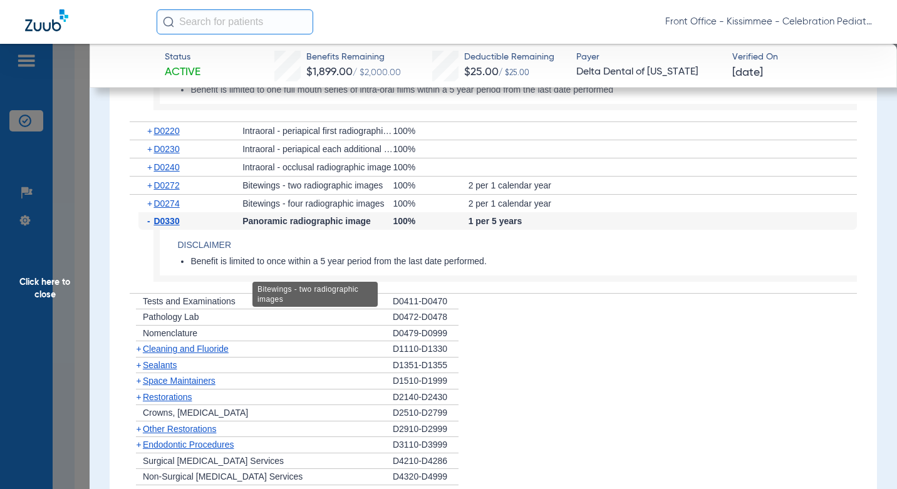
scroll to position [1573, 0]
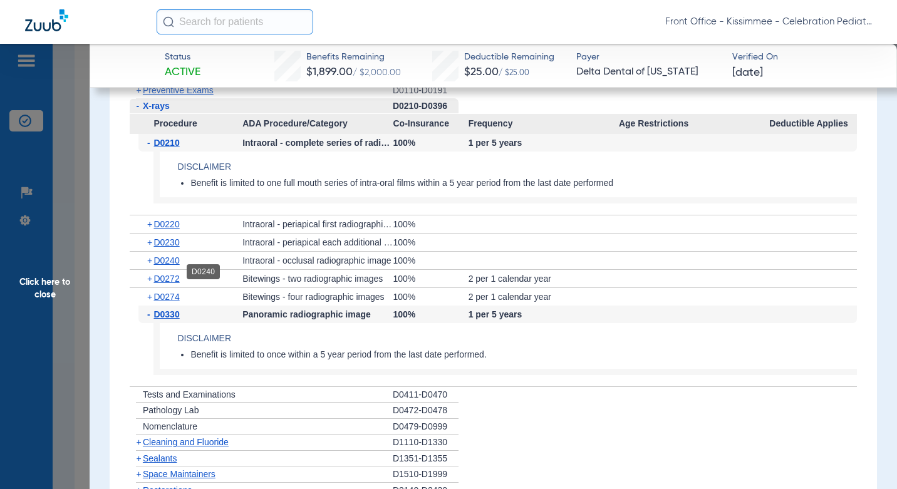
click at [166, 266] on span "D0240" at bounding box center [167, 261] width 26 height 10
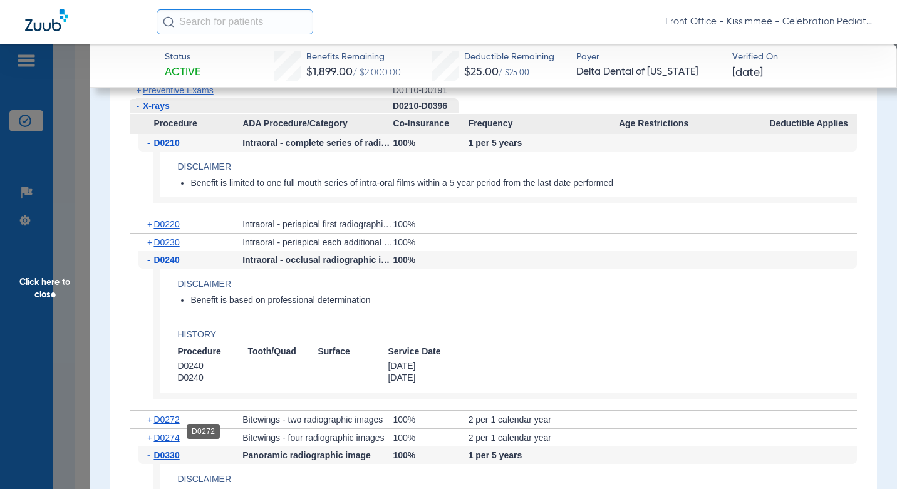
click at [167, 425] on span "D0272" at bounding box center [167, 420] width 26 height 10
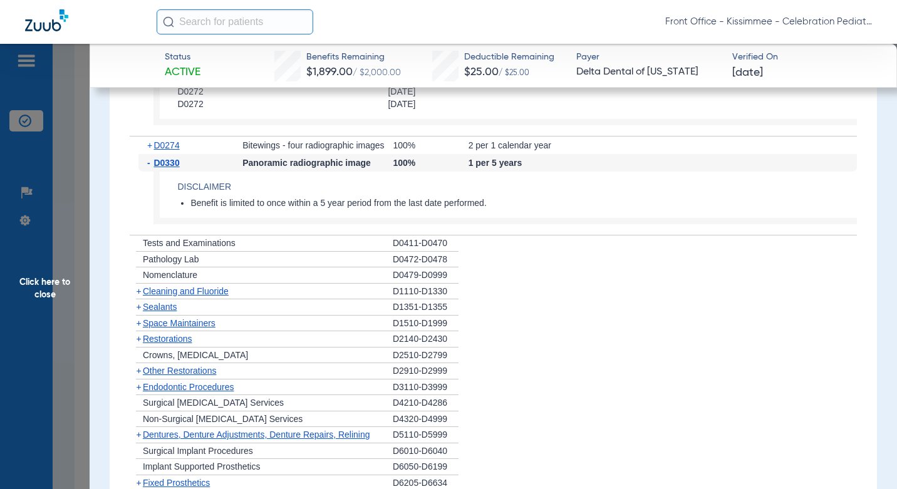
scroll to position [2012, 0]
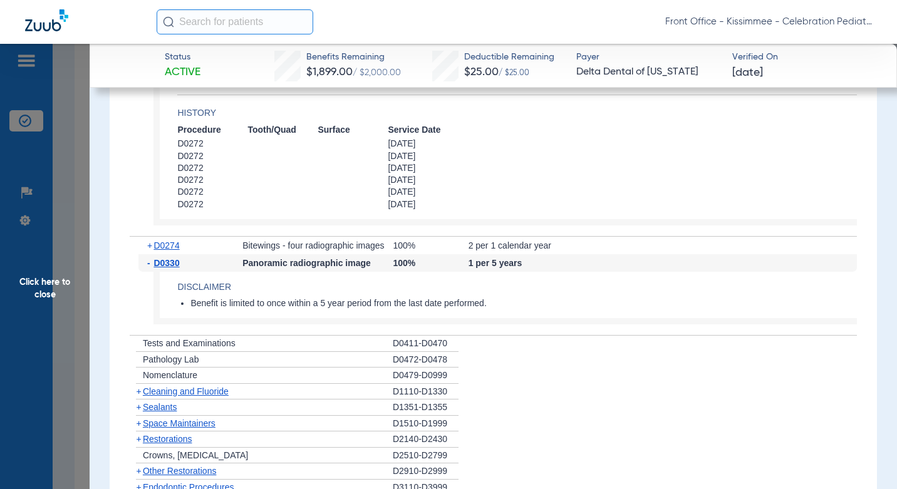
click at [158, 412] on span "Sealants" at bounding box center [160, 407] width 34 height 10
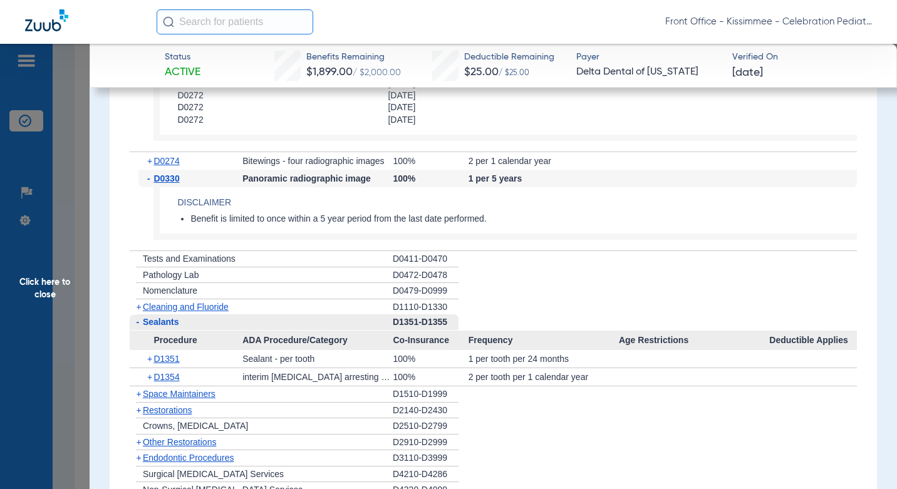
scroll to position [2137, 0]
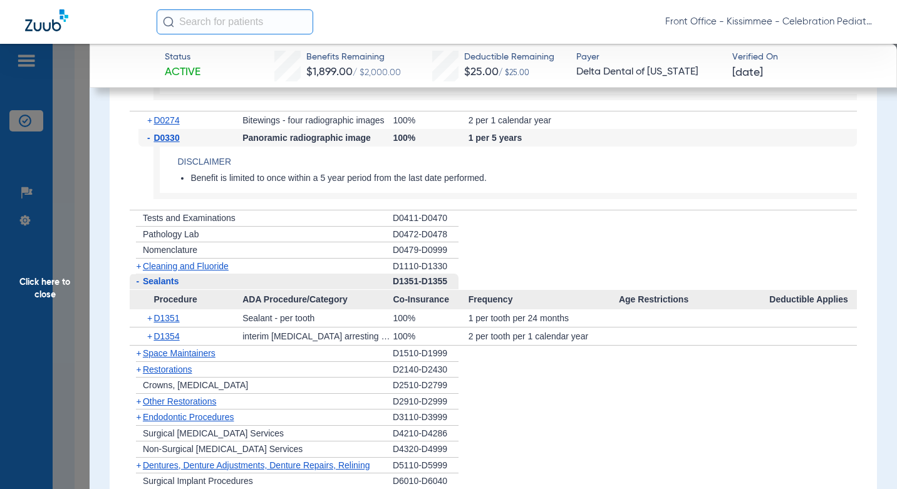
click at [177, 327] on div "+ D1351" at bounding box center [191, 319] width 104 height 18
click at [177, 323] on span "D1351" at bounding box center [167, 318] width 26 height 10
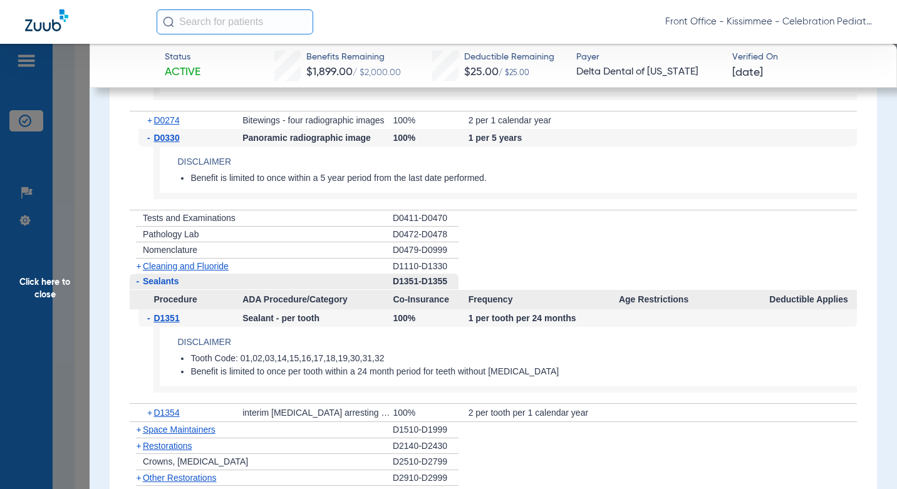
scroll to position [2200, 0]
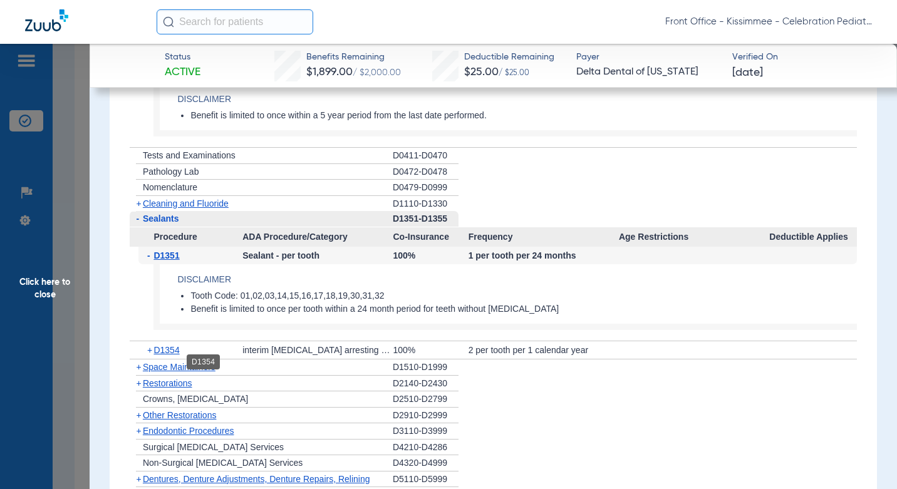
click at [160, 359] on div "+ D1354" at bounding box center [191, 351] width 104 height 18
click at [162, 355] on span "D1354" at bounding box center [167, 350] width 26 height 10
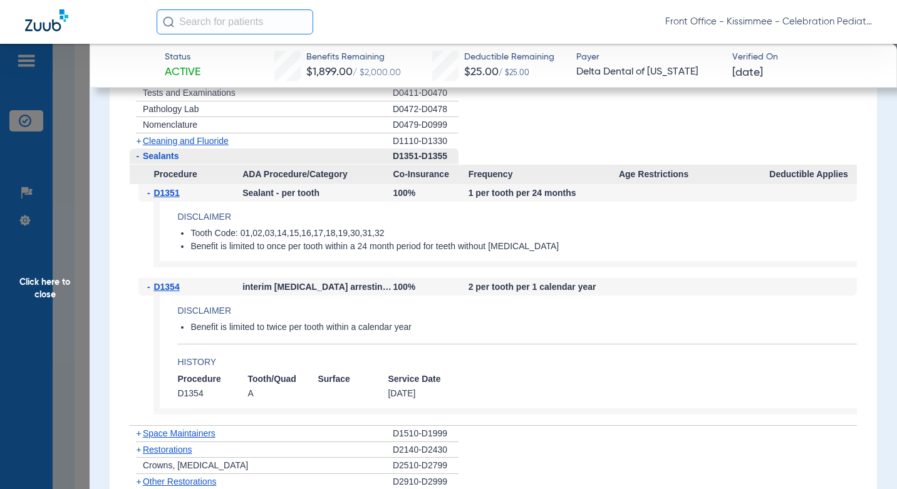
scroll to position [2325, 0]
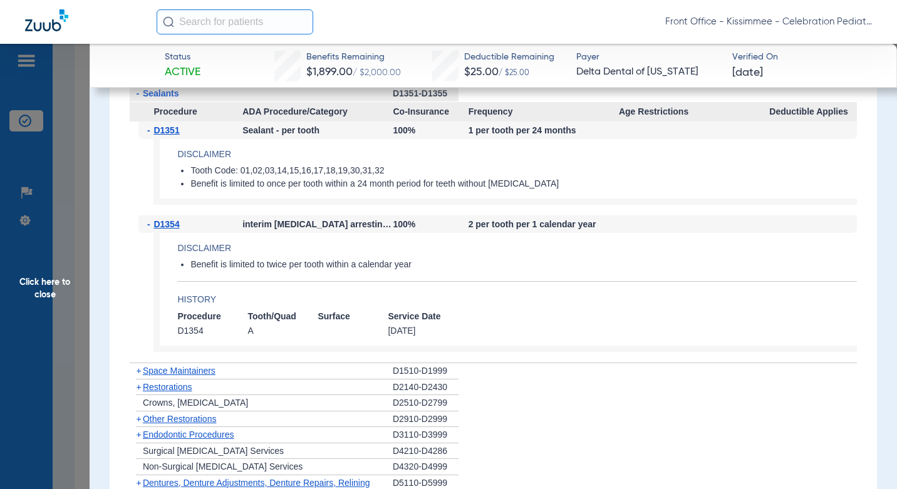
click at [82, 281] on span "Click here to close" at bounding box center [45, 288] width 90 height 489
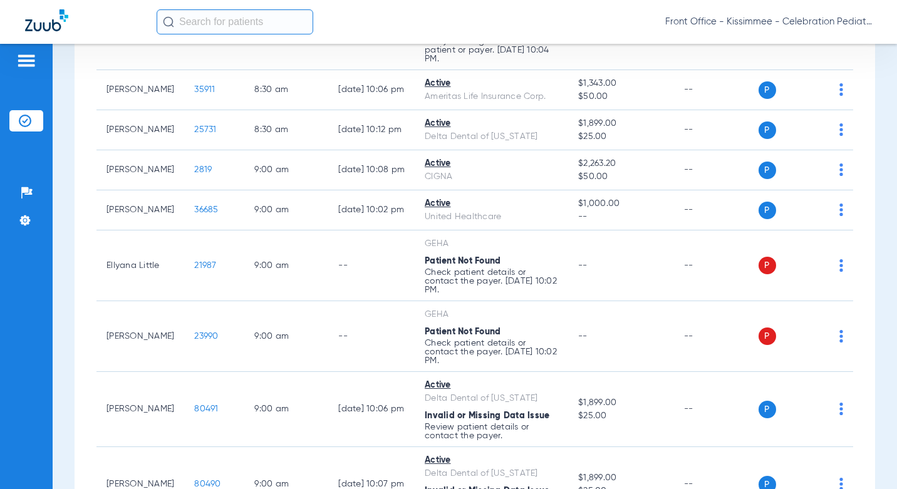
scroll to position [501, 0]
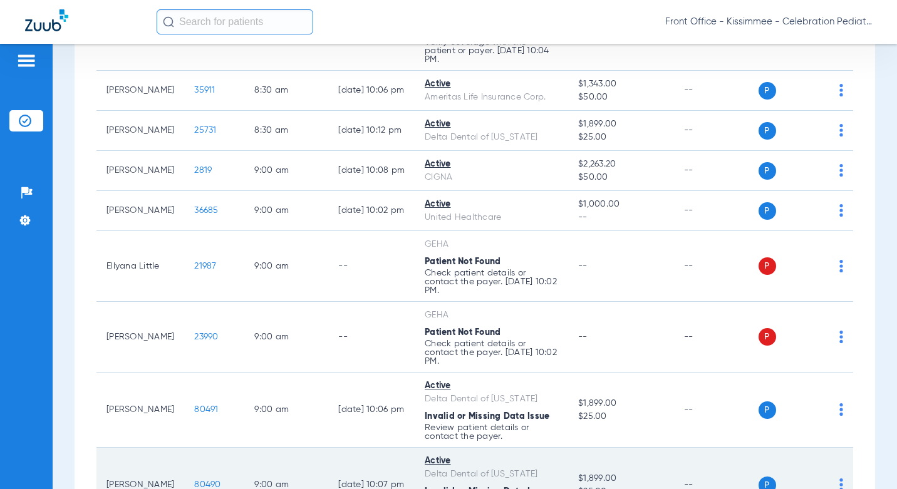
click at [194, 481] on span "80490" at bounding box center [207, 485] width 26 height 9
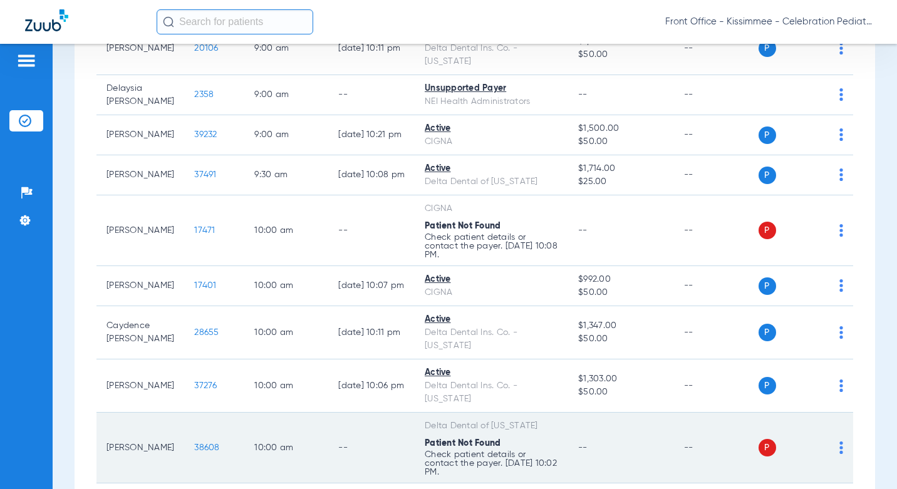
scroll to position [1128, 0]
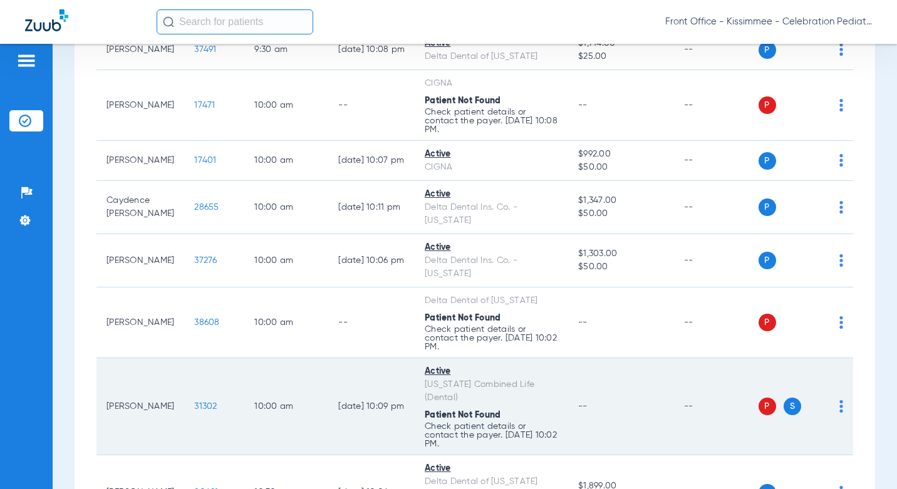
click at [189, 358] on td "31302" at bounding box center [214, 406] width 60 height 97
click at [194, 402] on span "31302" at bounding box center [205, 406] width 23 height 9
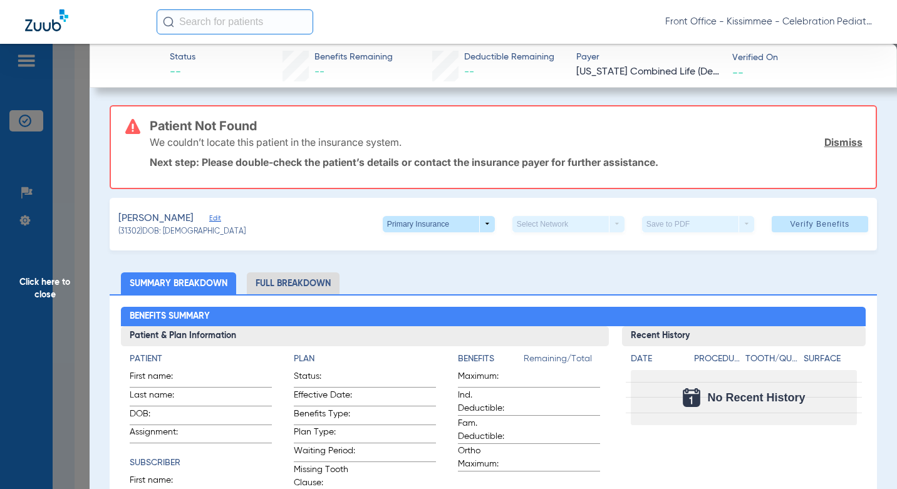
click at [288, 283] on li "Full Breakdown" at bounding box center [293, 284] width 93 height 22
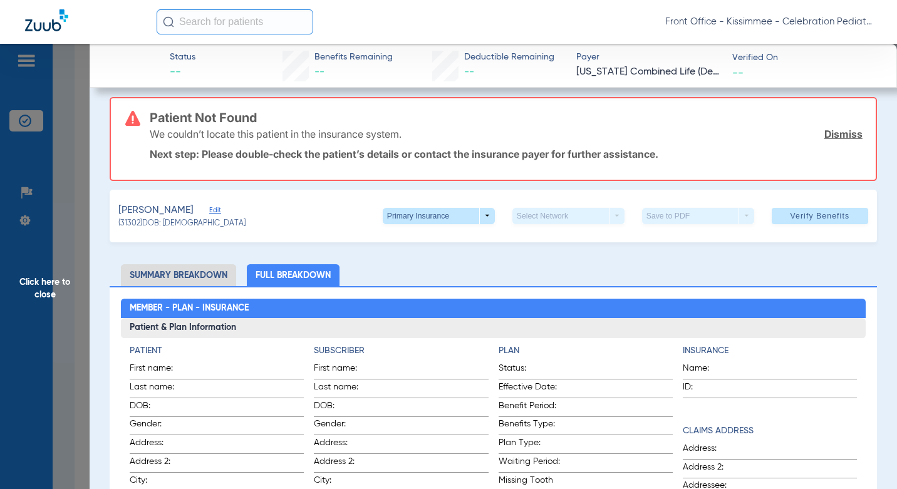
scroll to position [0, 0]
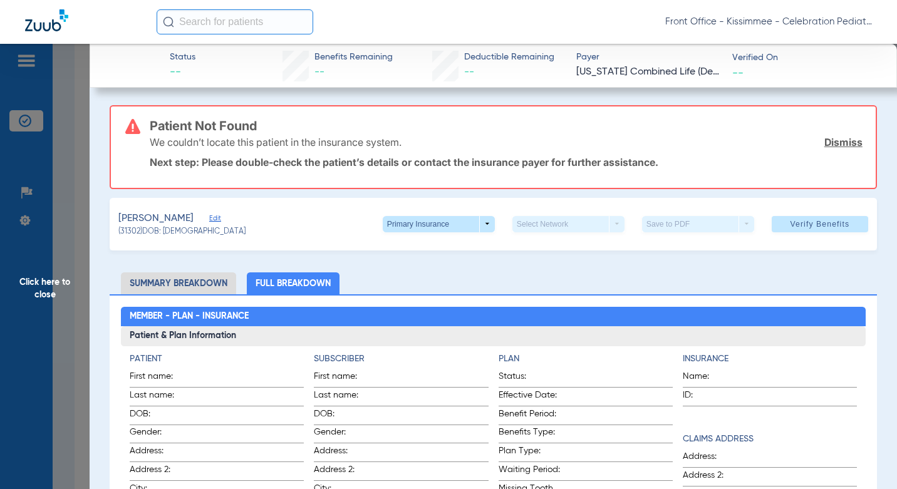
click at [72, 322] on span "Click here to close" at bounding box center [45, 288] width 90 height 489
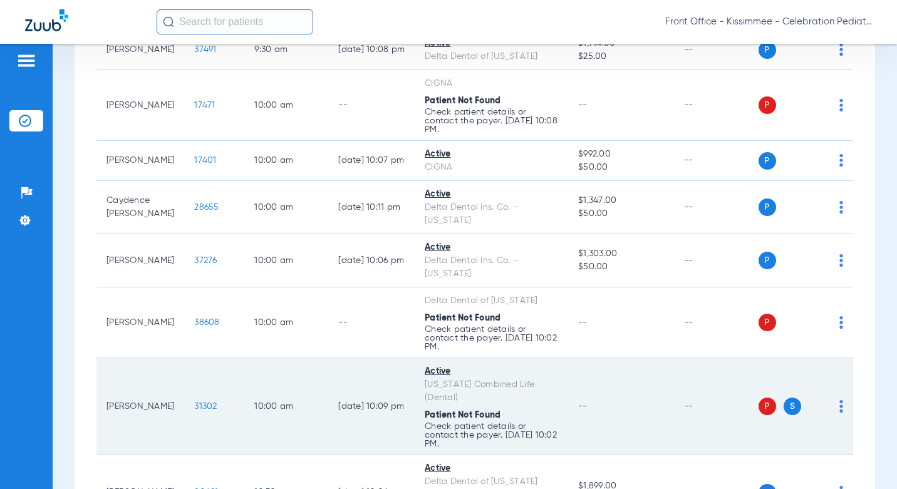
click at [184, 358] on td "31302" at bounding box center [214, 406] width 60 height 97
click at [194, 402] on span "31302" at bounding box center [205, 406] width 23 height 9
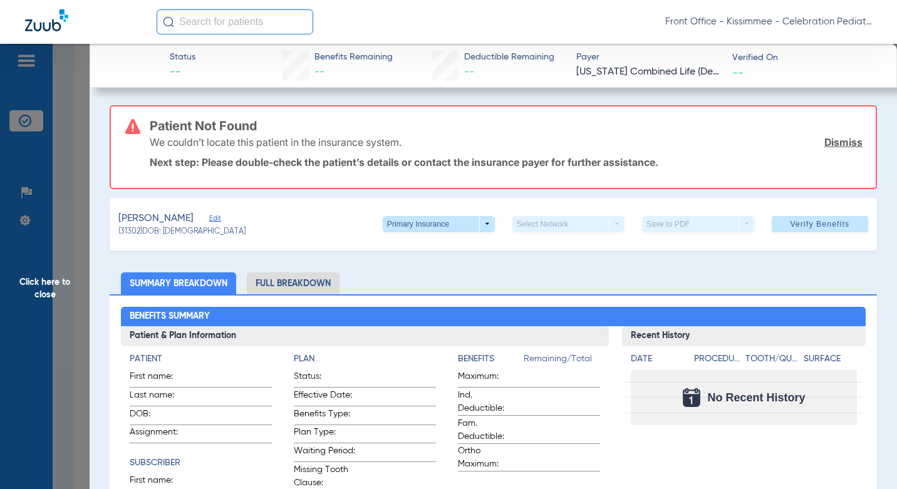
click at [294, 280] on li "Full Breakdown" at bounding box center [293, 284] width 93 height 22
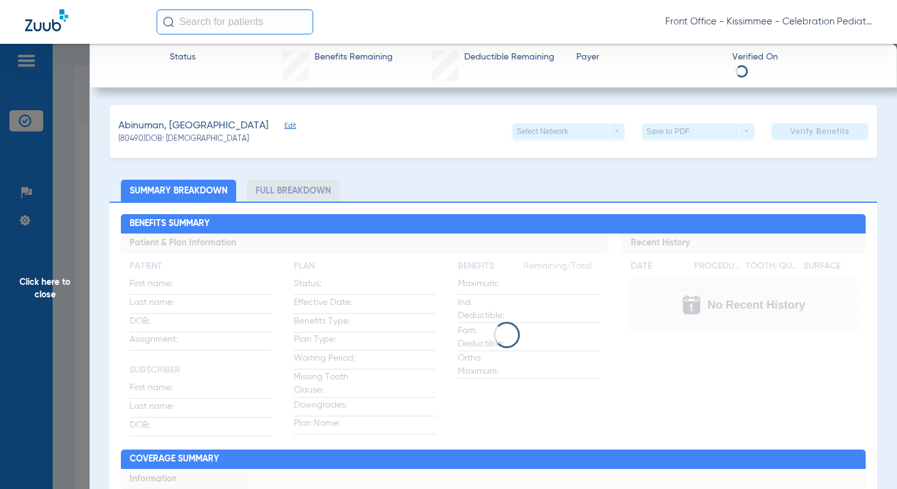
scroll to position [501, 0]
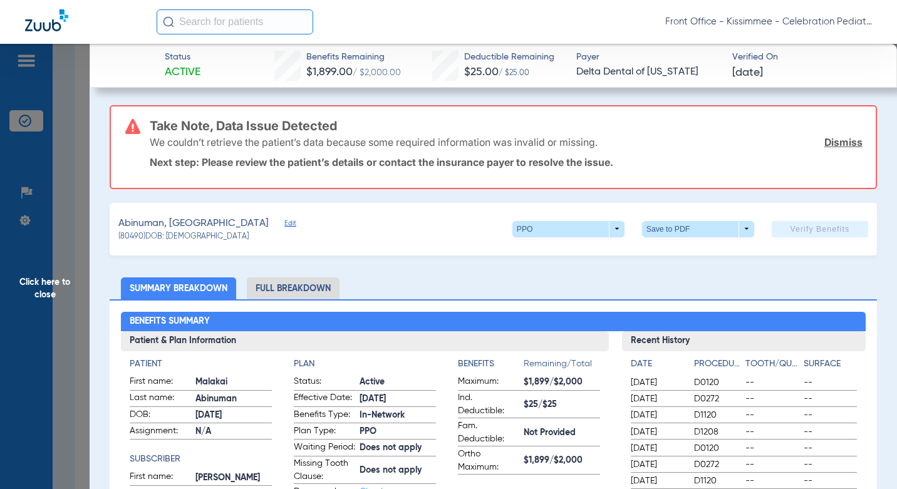
click at [275, 288] on li "Full Breakdown" at bounding box center [293, 289] width 93 height 22
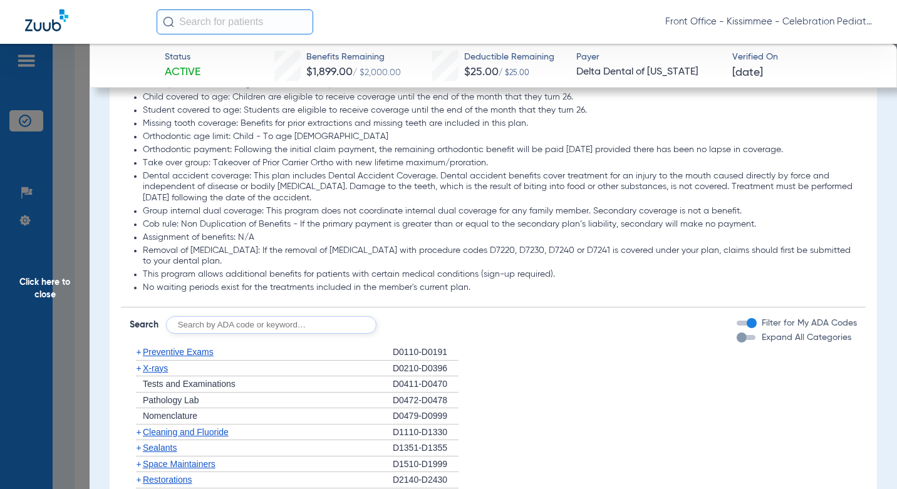
scroll to position [1379, 0]
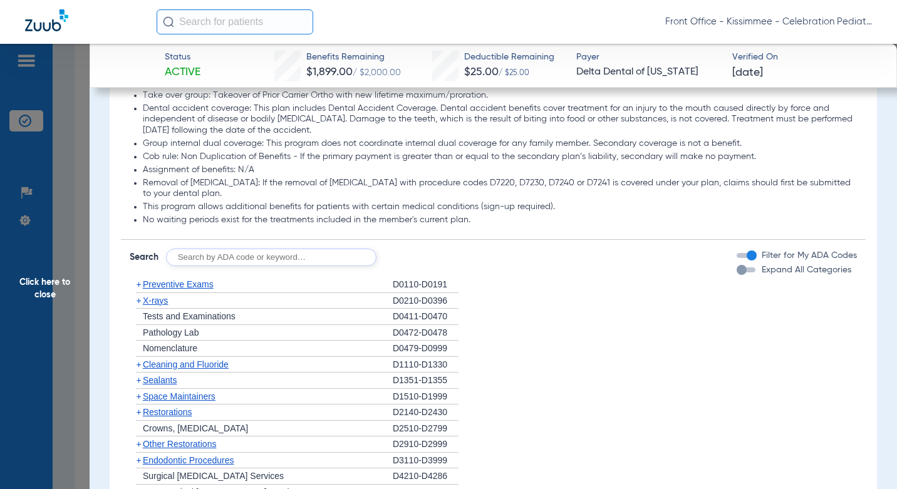
drag, startPoint x: 744, startPoint y: 281, endPoint x: 390, endPoint y: 272, distance: 354.2
click at [744, 273] on div "button" at bounding box center [746, 270] width 19 height 5
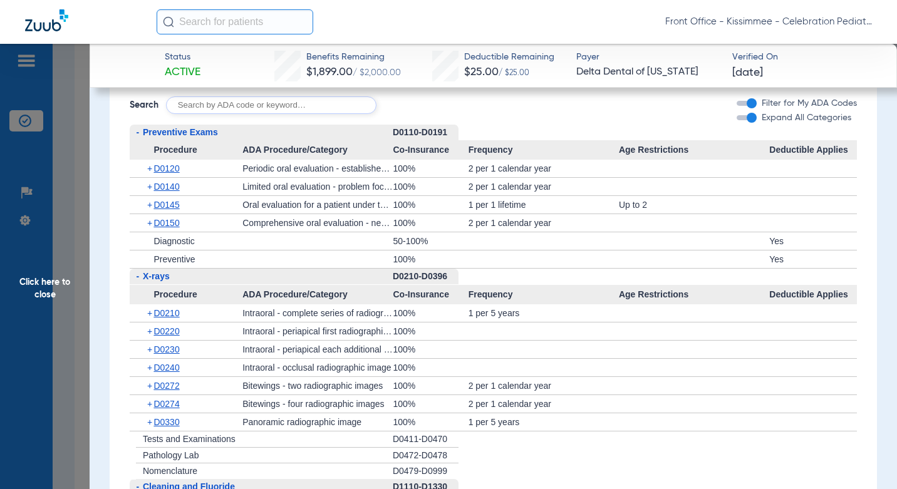
scroll to position [1513, 0]
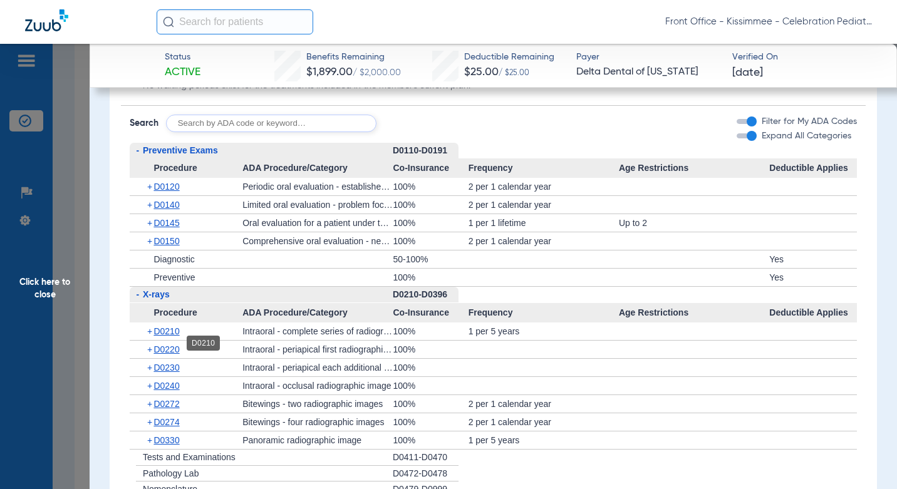
click at [162, 337] on span "D0210" at bounding box center [167, 332] width 26 height 10
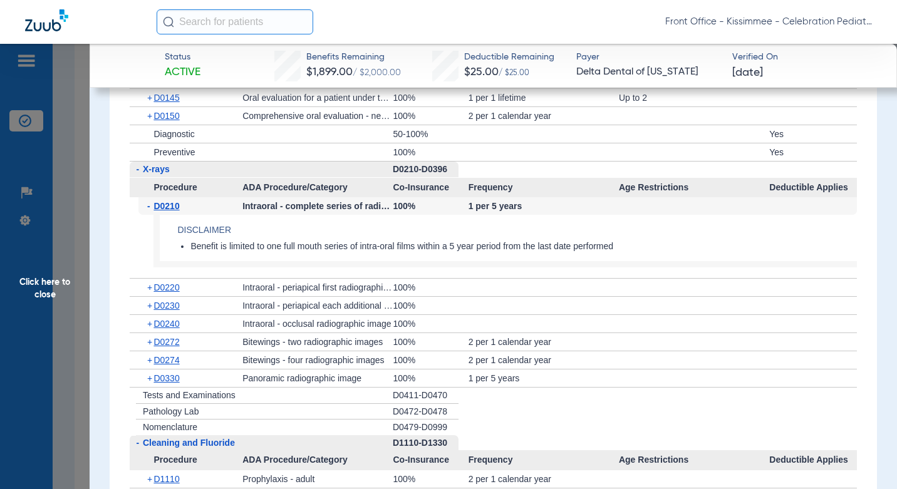
scroll to position [1764, 0]
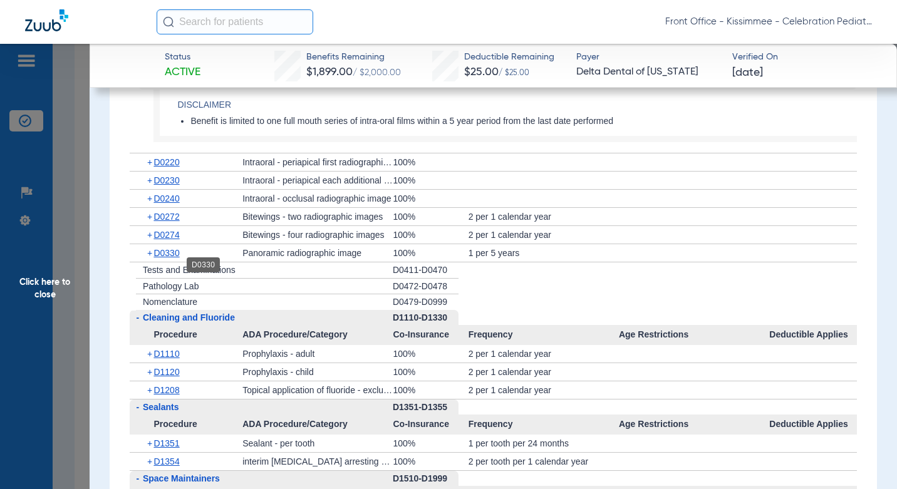
click at [172, 258] on span "D0330" at bounding box center [167, 253] width 26 height 10
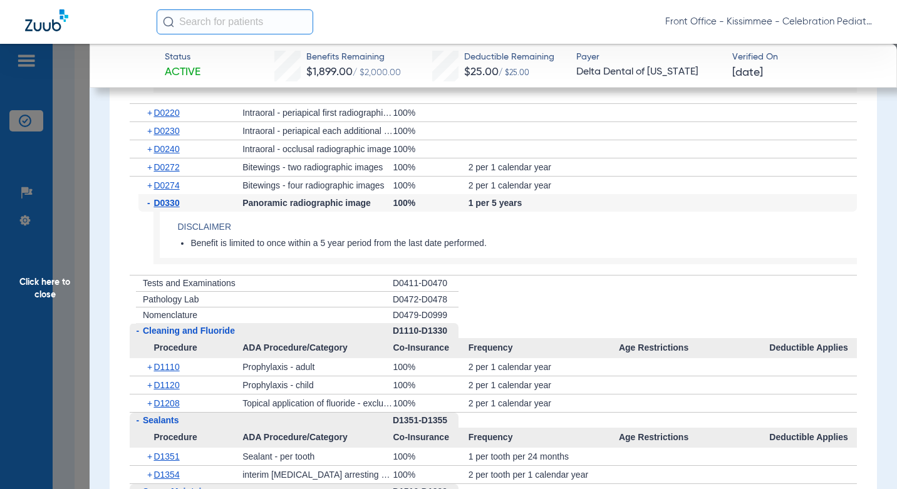
scroll to position [1826, 0]
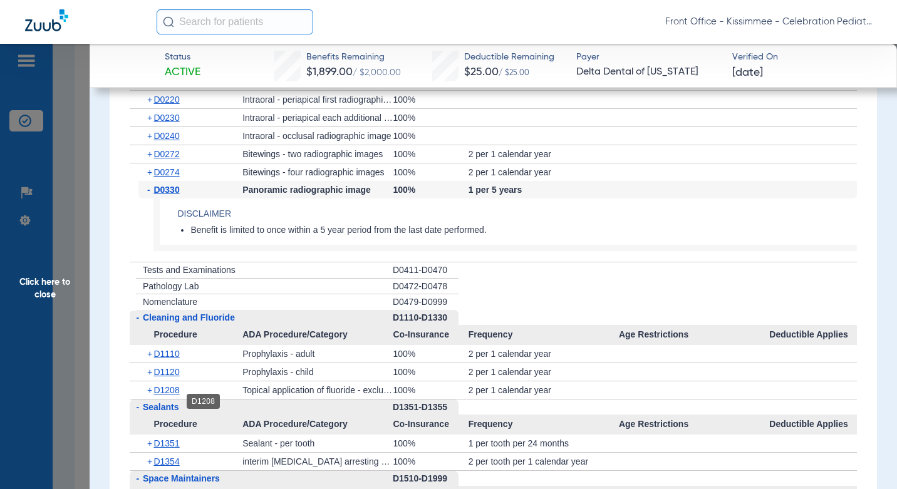
click at [162, 395] on span "D1208" at bounding box center [167, 390] width 26 height 10
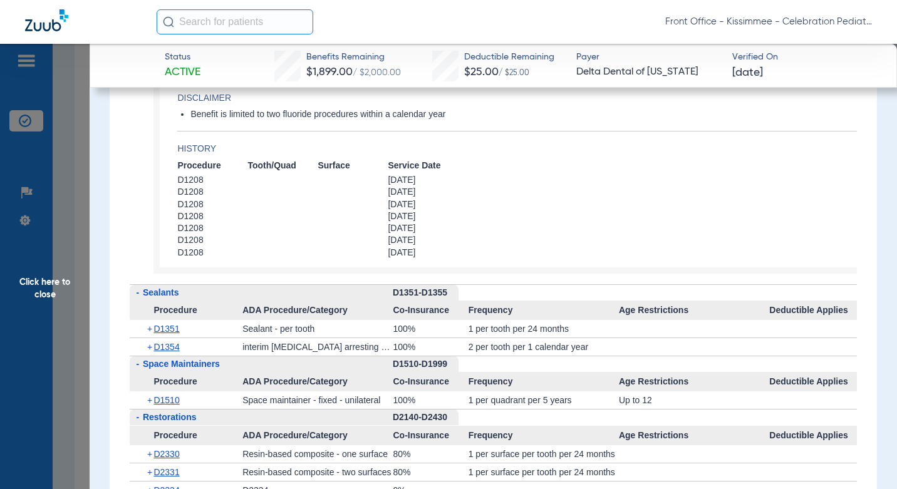
scroll to position [2202, 0]
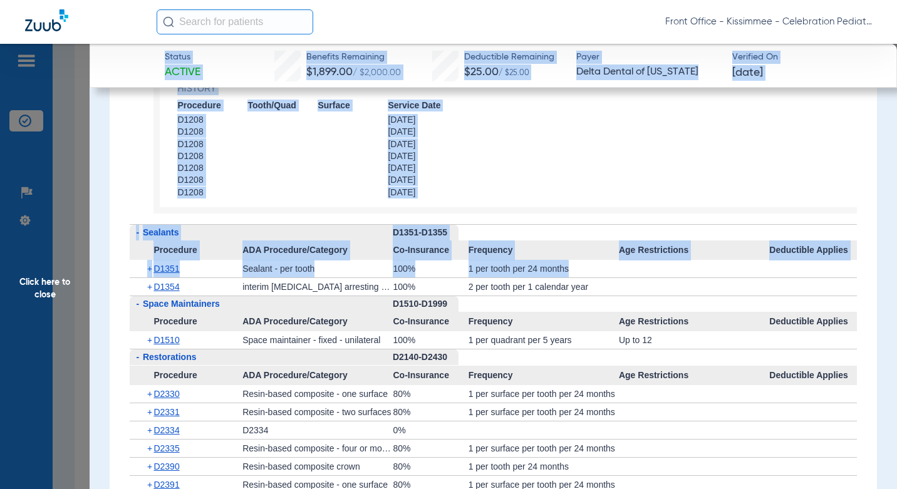
drag, startPoint x: 52, startPoint y: 313, endPoint x: 66, endPoint y: 319, distance: 14.9
click at [66, 319] on span "Click here to close" at bounding box center [45, 288] width 90 height 489
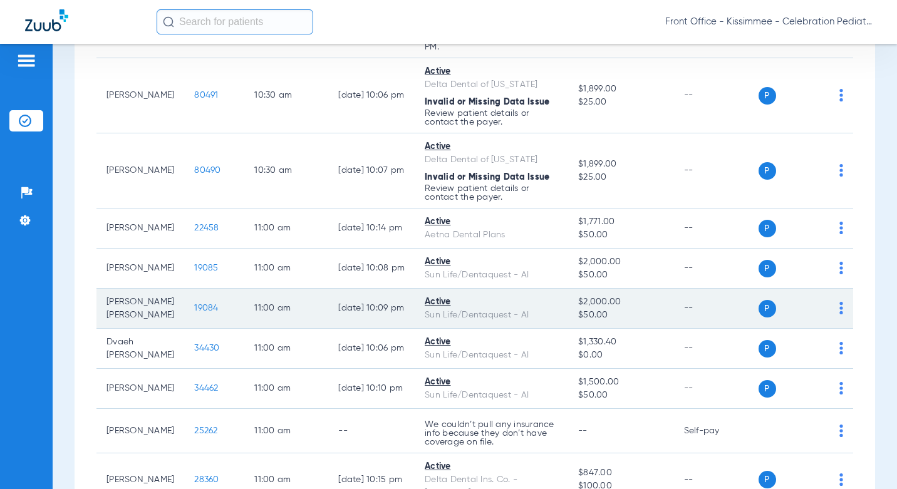
scroll to position [1567, 0]
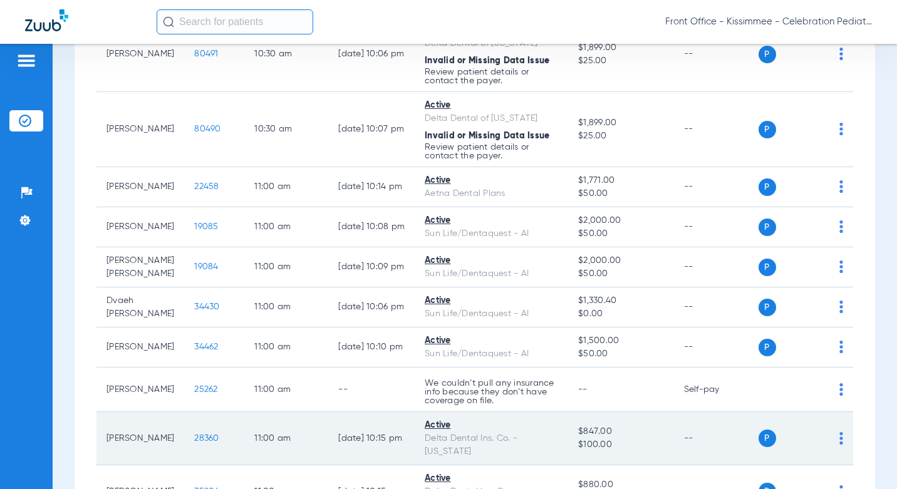
click at [194, 434] on span "28360" at bounding box center [206, 438] width 24 height 9
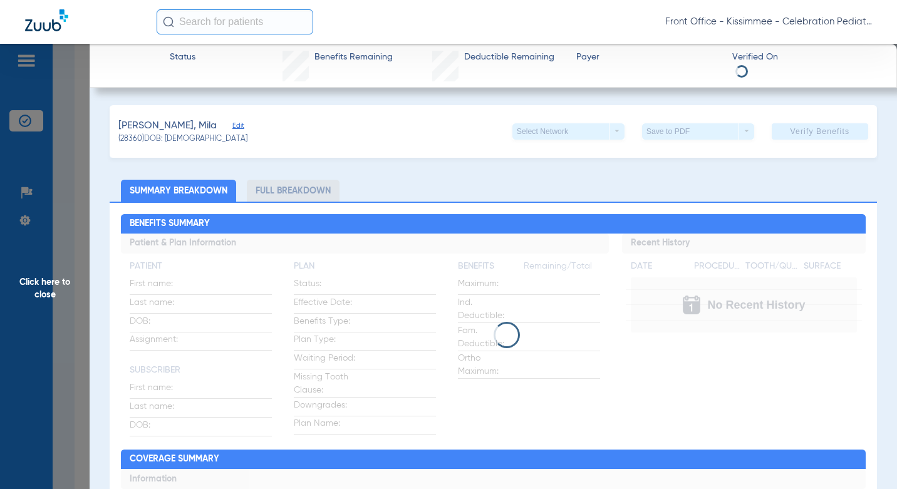
click at [295, 191] on li "Full Breakdown" at bounding box center [293, 191] width 93 height 22
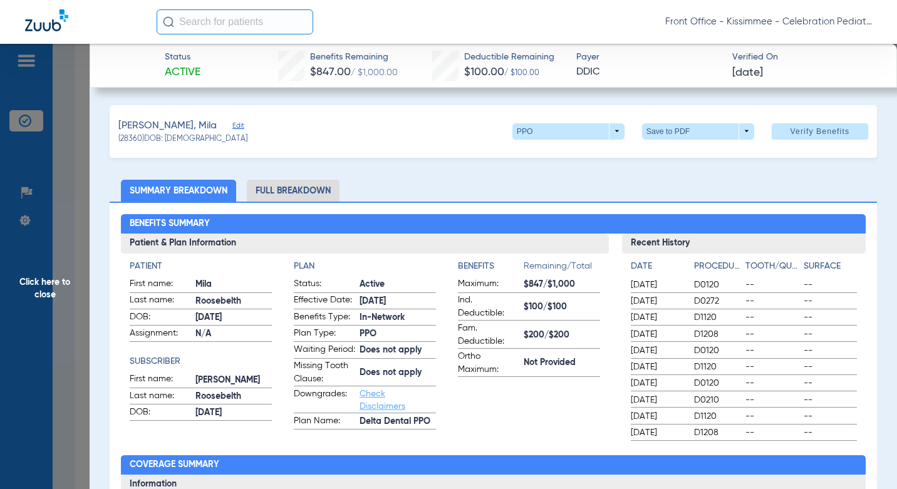
click at [295, 191] on li "Full Breakdown" at bounding box center [293, 191] width 93 height 22
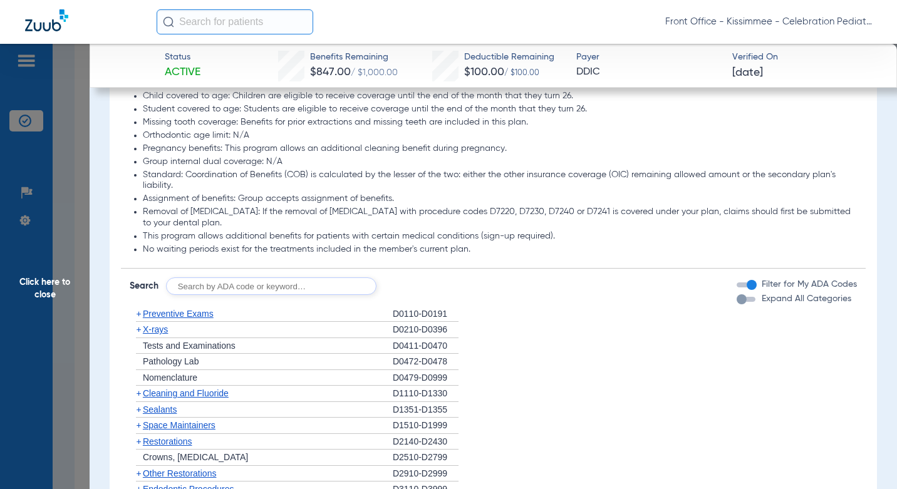
scroll to position [1253, 0]
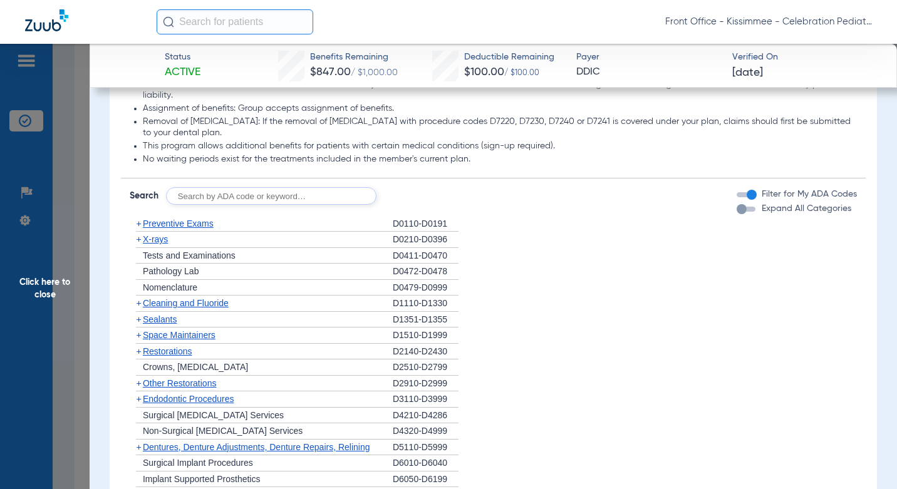
click at [737, 214] on div "button" at bounding box center [742, 209] width 10 height 10
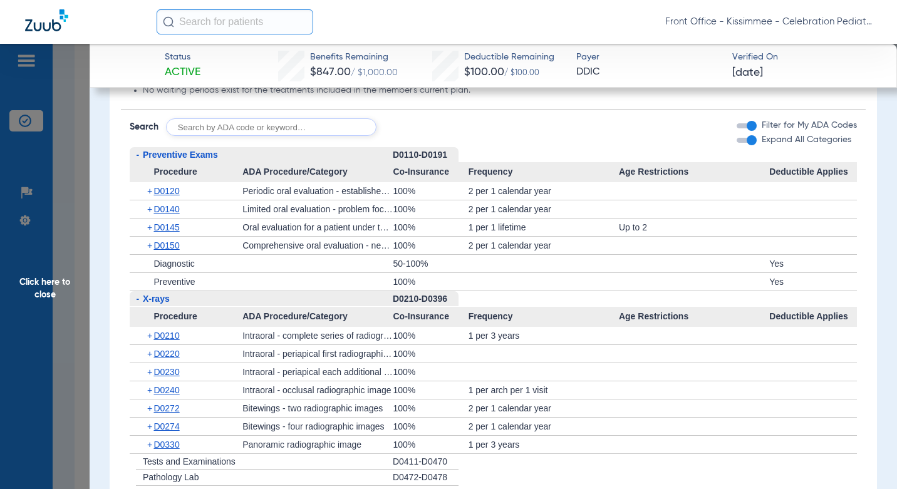
scroll to position [1354, 0]
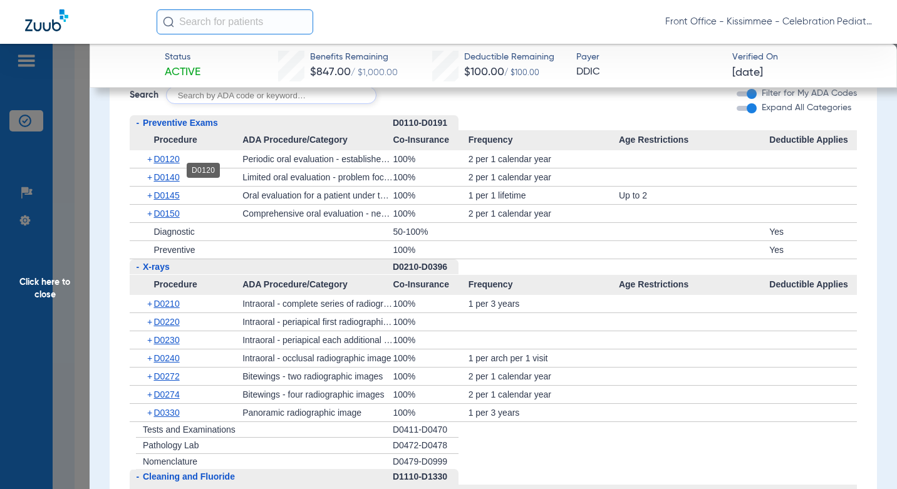
click at [170, 164] on span "D0120" at bounding box center [167, 159] width 26 height 10
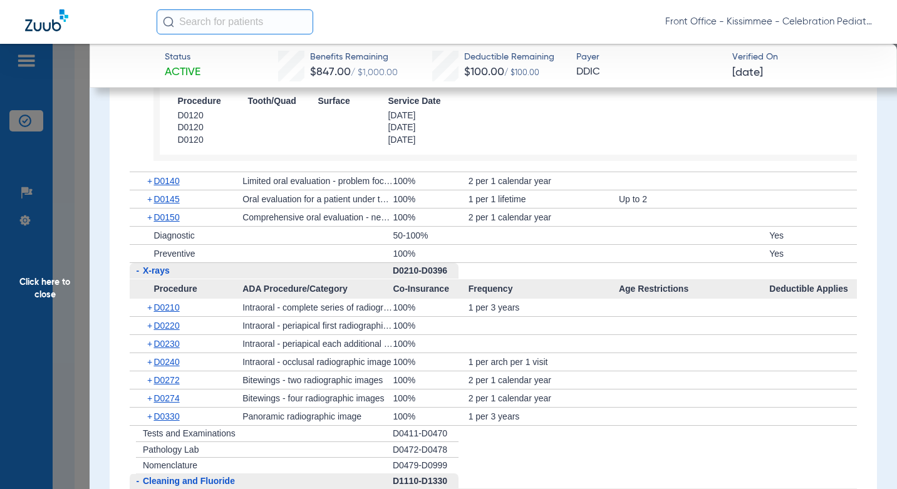
scroll to position [1542, 0]
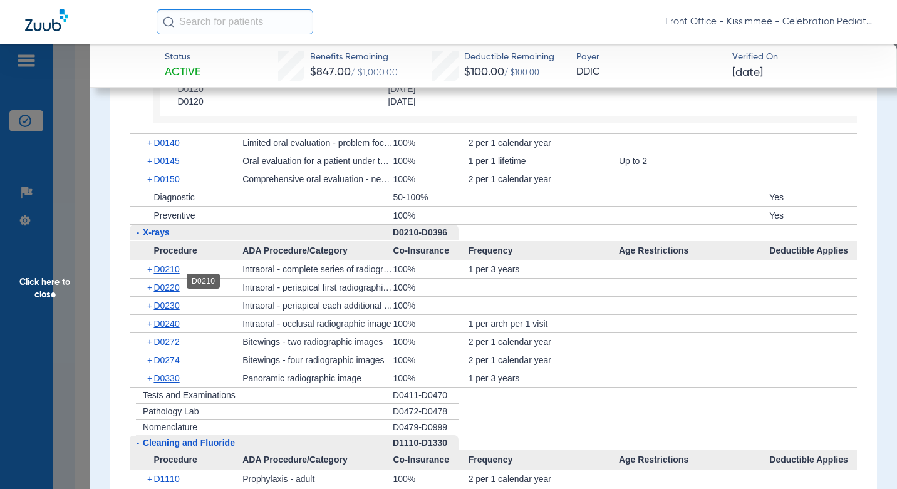
click at [176, 275] on span "D0210" at bounding box center [167, 269] width 26 height 10
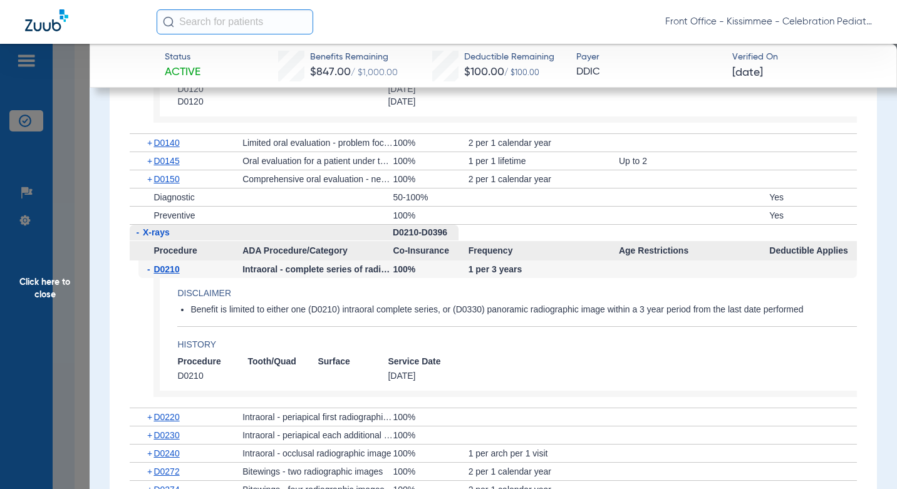
scroll to position [1605, 0]
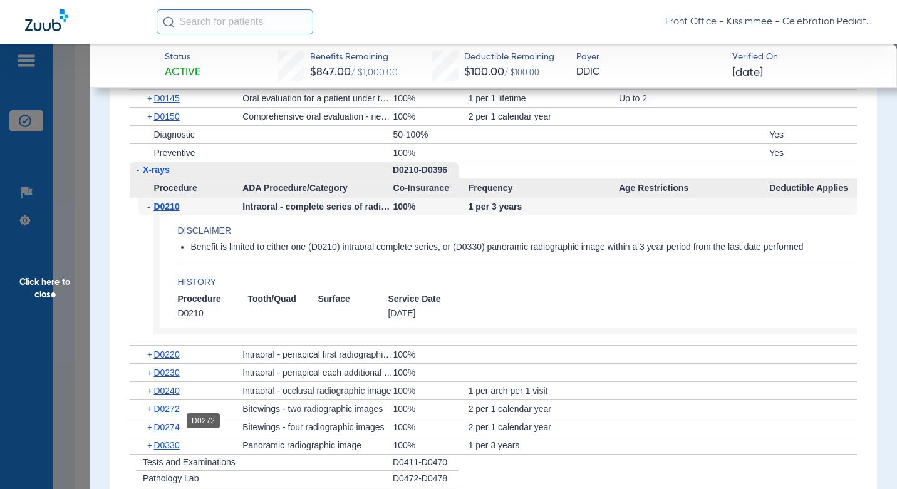
click at [169, 414] on span "D0272" at bounding box center [167, 409] width 26 height 10
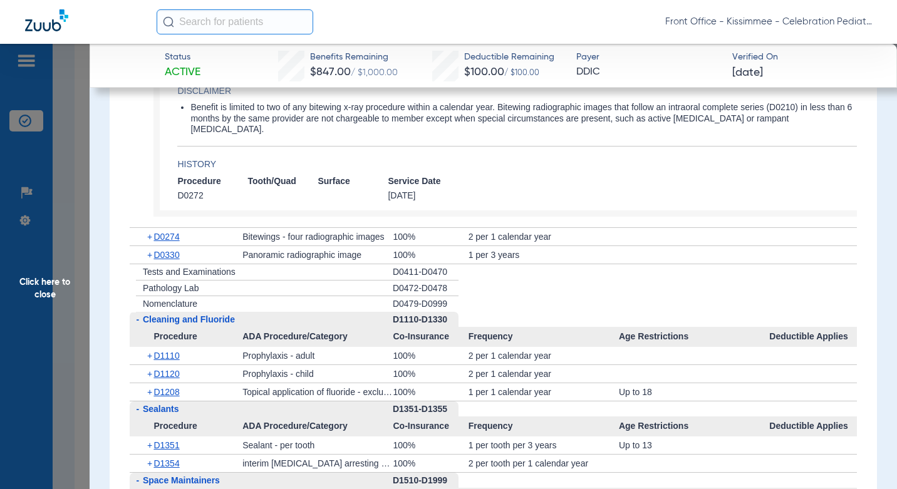
scroll to position [2044, 0]
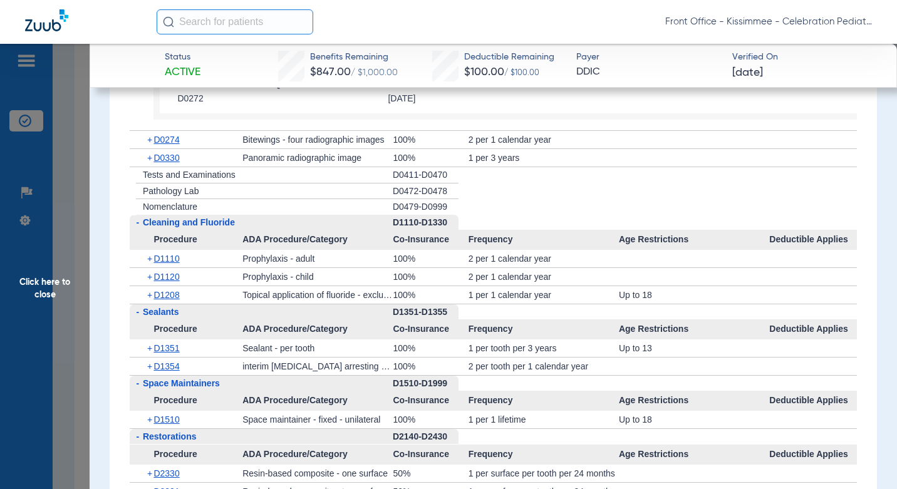
click at [179, 293] on span "D1208" at bounding box center [167, 295] width 26 height 10
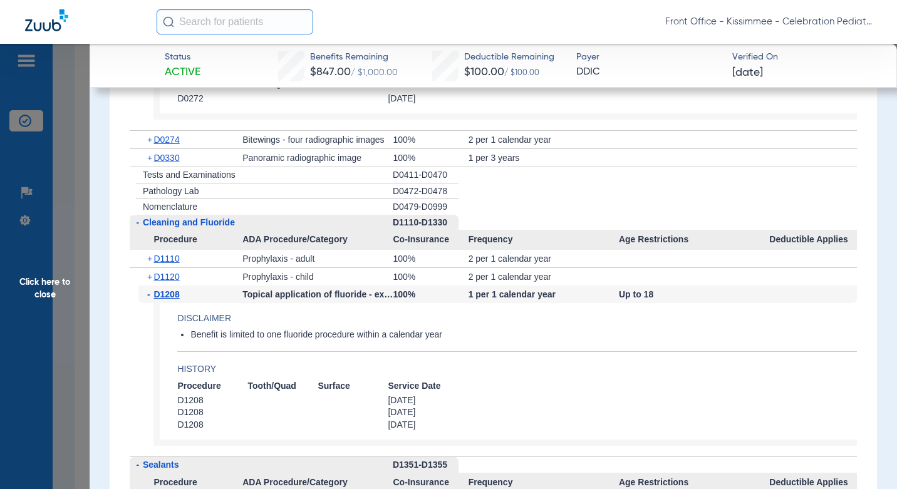
drag, startPoint x: 179, startPoint y: 295, endPoint x: 294, endPoint y: 339, distance: 123.6
click at [295, 339] on li "Benefit is limited to one fluoride procedure within a calendar year" at bounding box center [524, 335] width 667 height 11
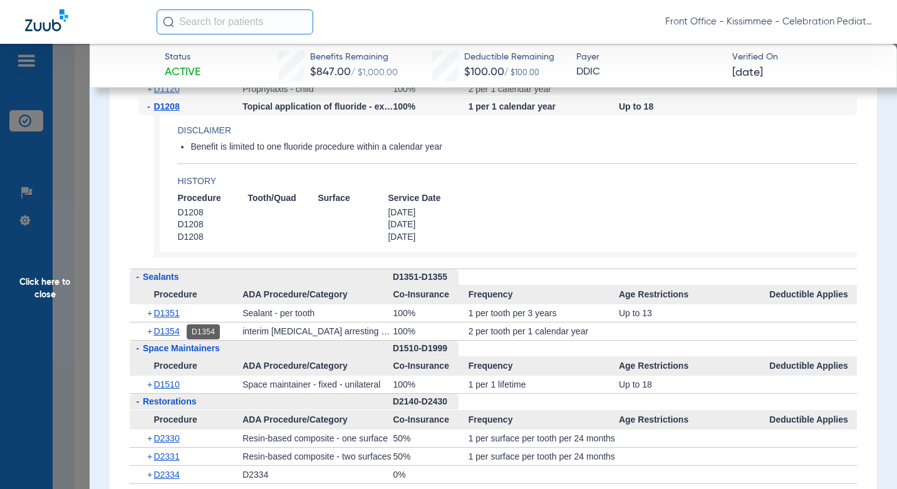
click at [163, 332] on span "D1354" at bounding box center [167, 332] width 26 height 10
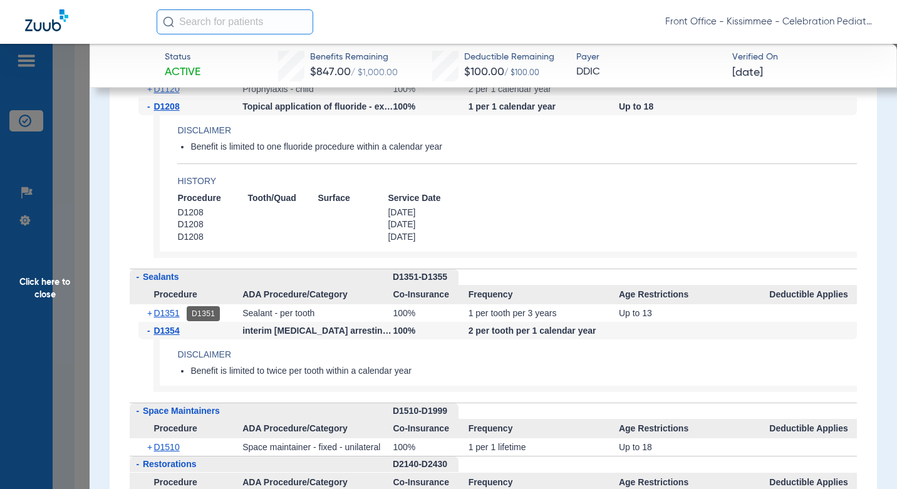
click at [164, 311] on span "D1351" at bounding box center [167, 313] width 26 height 10
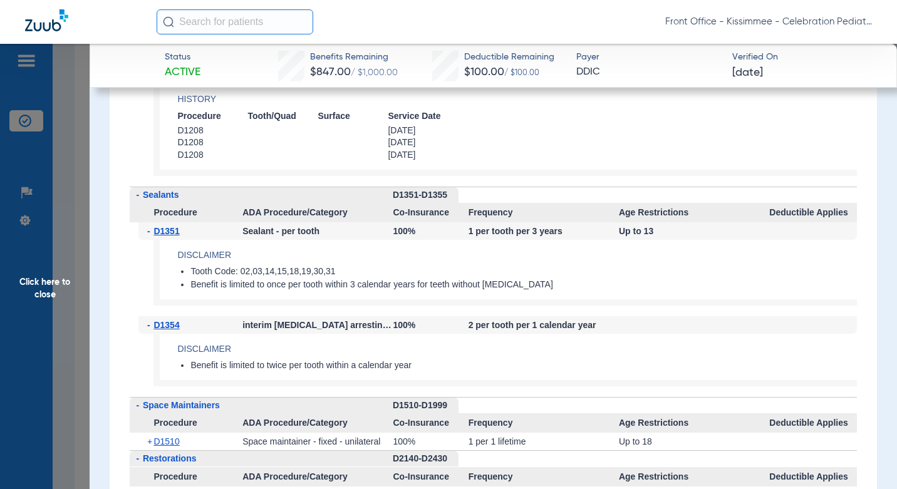
scroll to position [2357, 0]
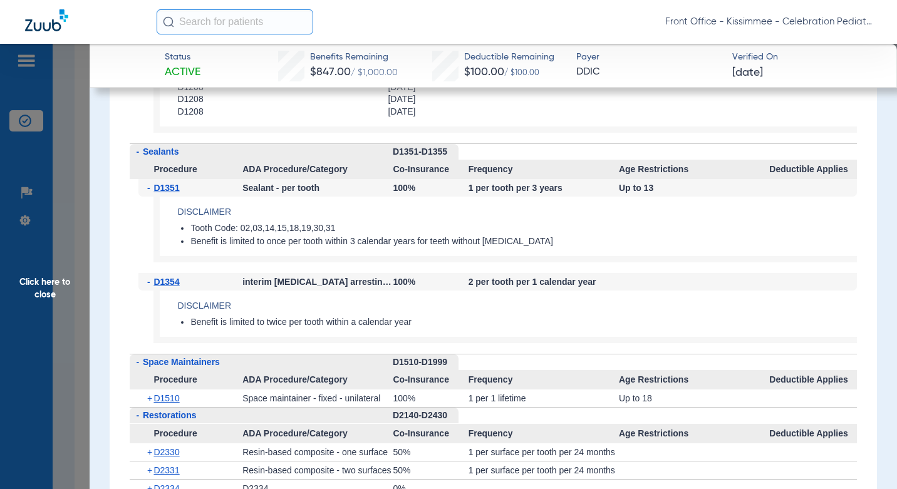
click at [64, 296] on span "Click here to close" at bounding box center [45, 288] width 90 height 489
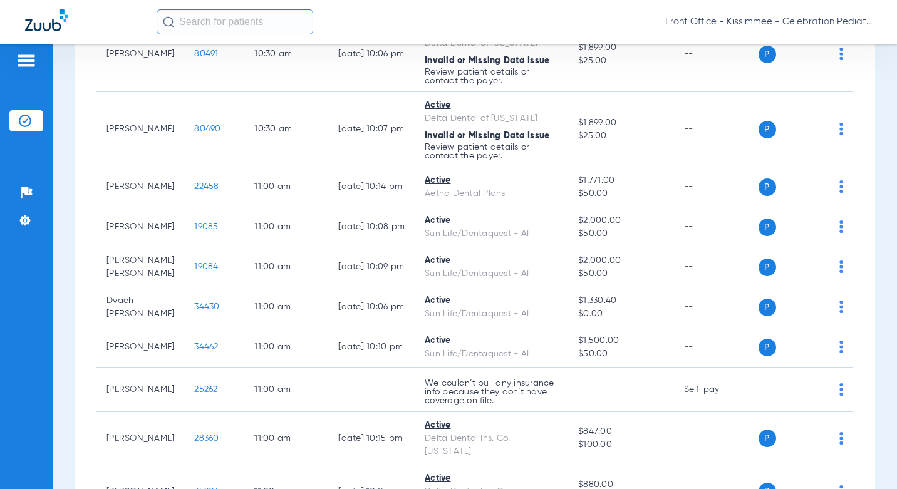
scroll to position [0, 0]
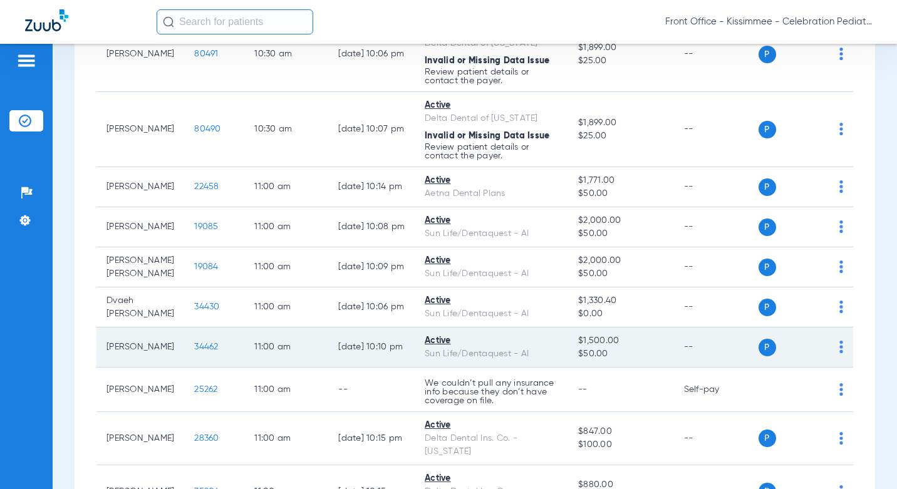
click at [194, 343] on span "34462" at bounding box center [206, 347] width 24 height 9
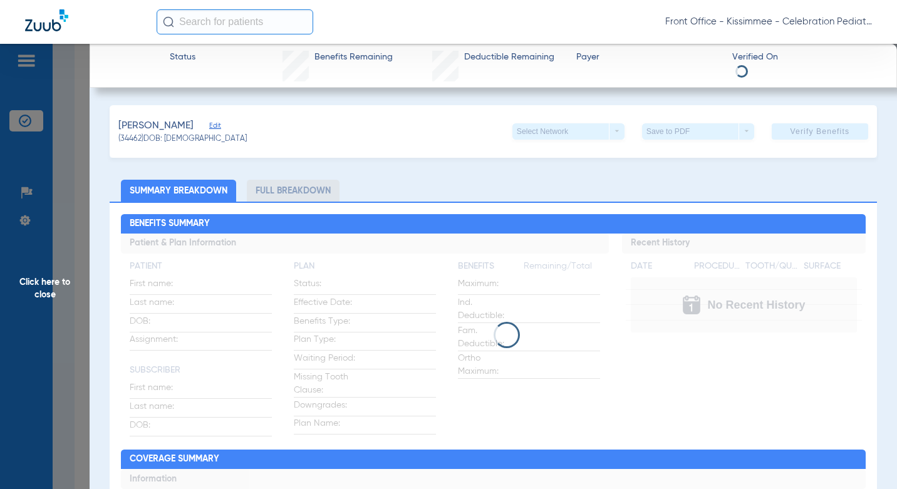
click at [302, 192] on li "Full Breakdown" at bounding box center [293, 191] width 93 height 22
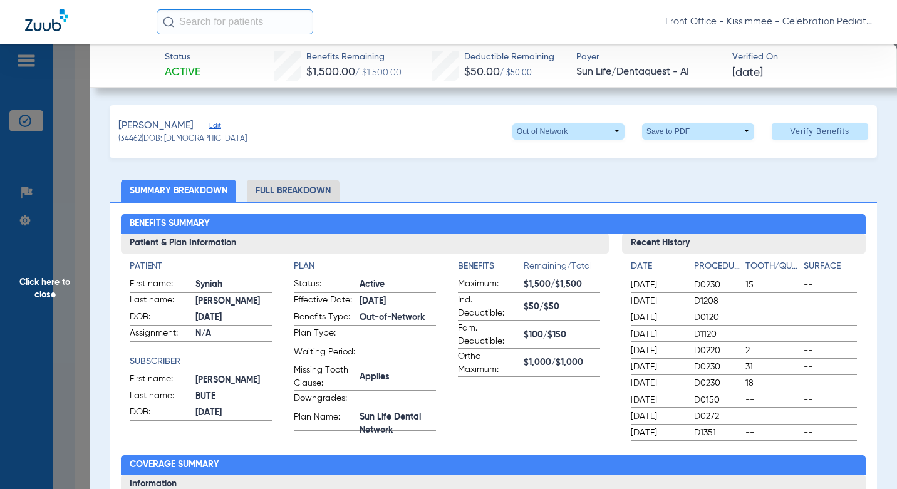
click at [302, 192] on li "Full Breakdown" at bounding box center [293, 191] width 93 height 22
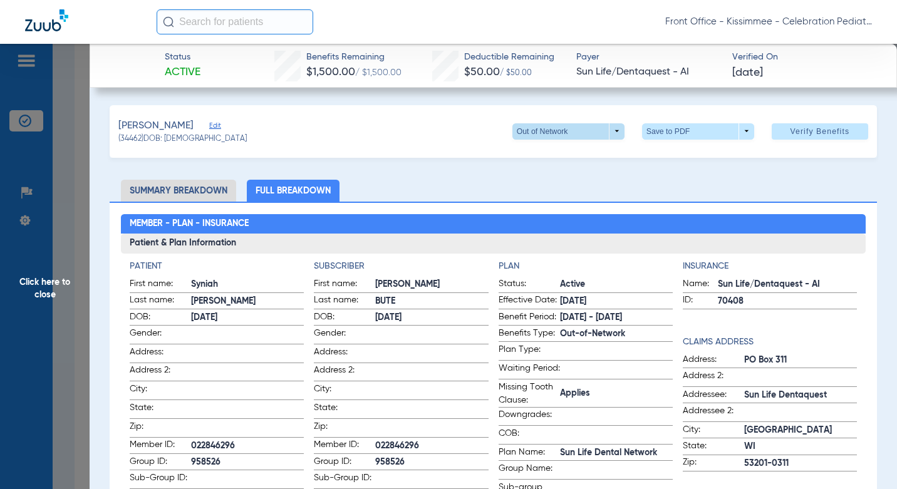
click at [538, 129] on span at bounding box center [569, 131] width 112 height 16
click at [541, 157] on span "Sun Life Dental Network" at bounding box center [561, 156] width 95 height 9
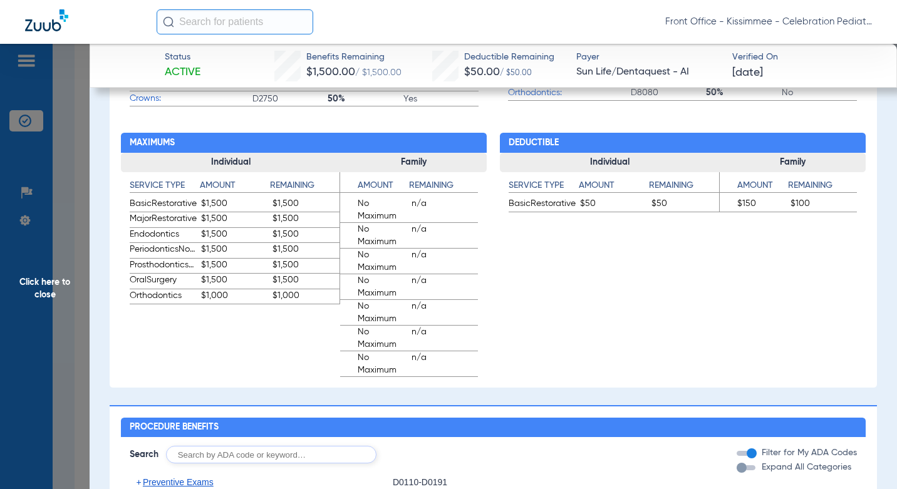
scroll to position [815, 0]
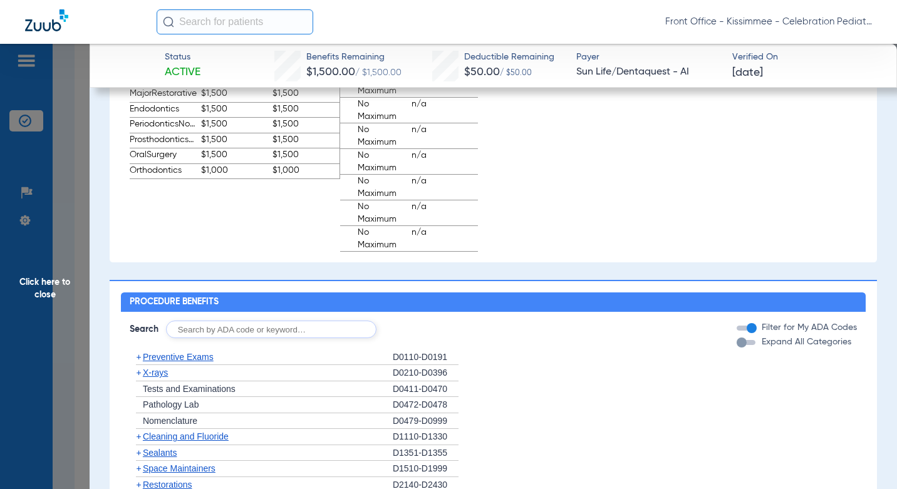
click at [737, 348] on div "button" at bounding box center [742, 343] width 10 height 10
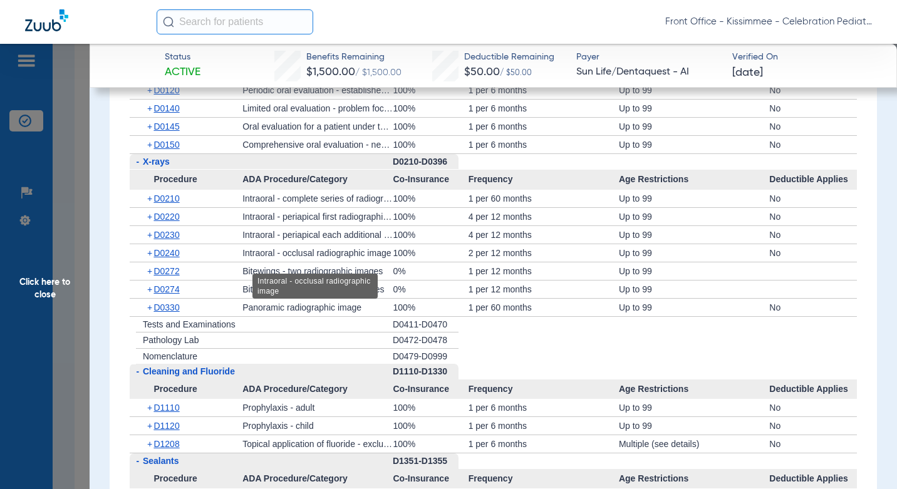
scroll to position [1128, 0]
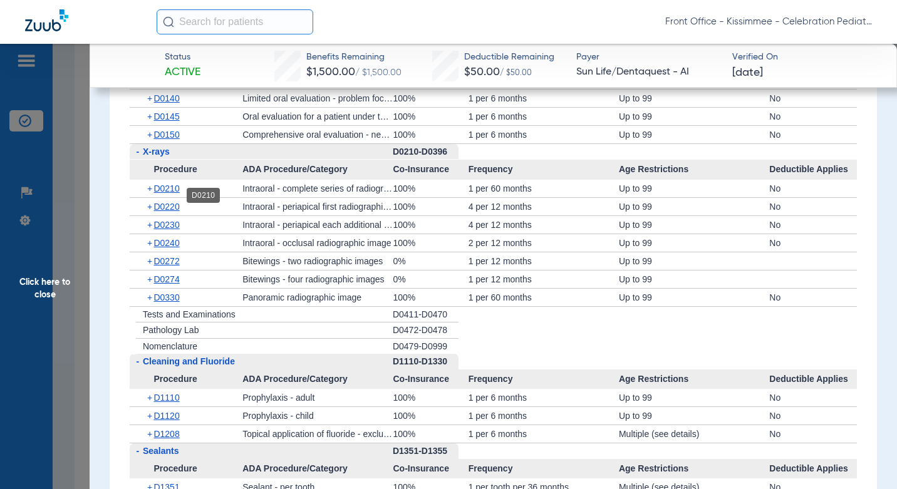
click at [164, 193] on span "D0210" at bounding box center [167, 189] width 26 height 10
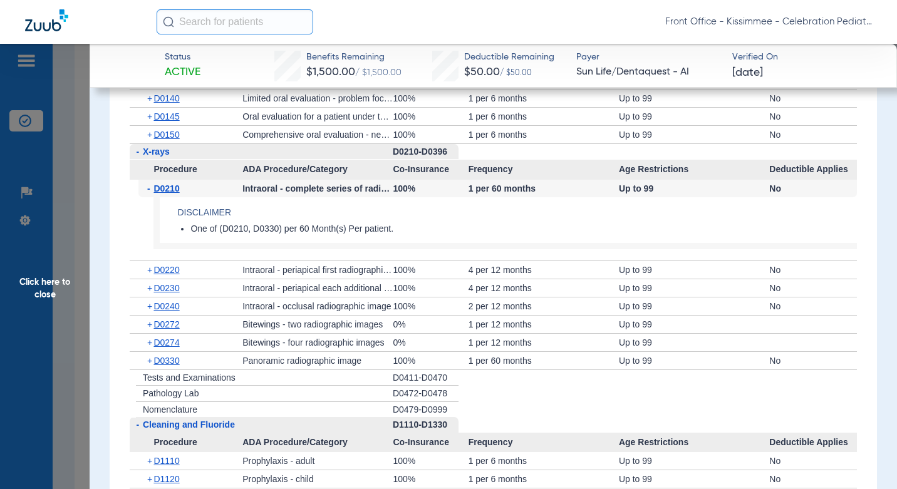
scroll to position [1253, 0]
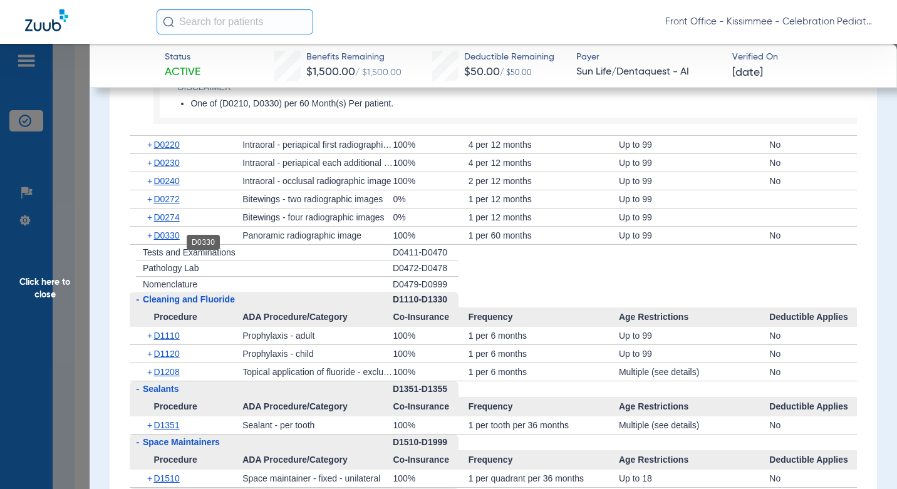
click at [168, 241] on span "D0330" at bounding box center [167, 236] width 26 height 10
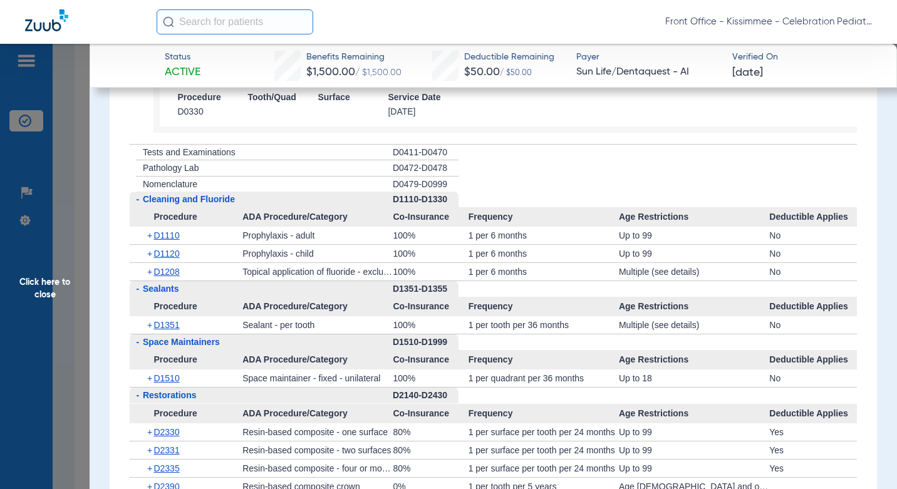
scroll to position [1504, 0]
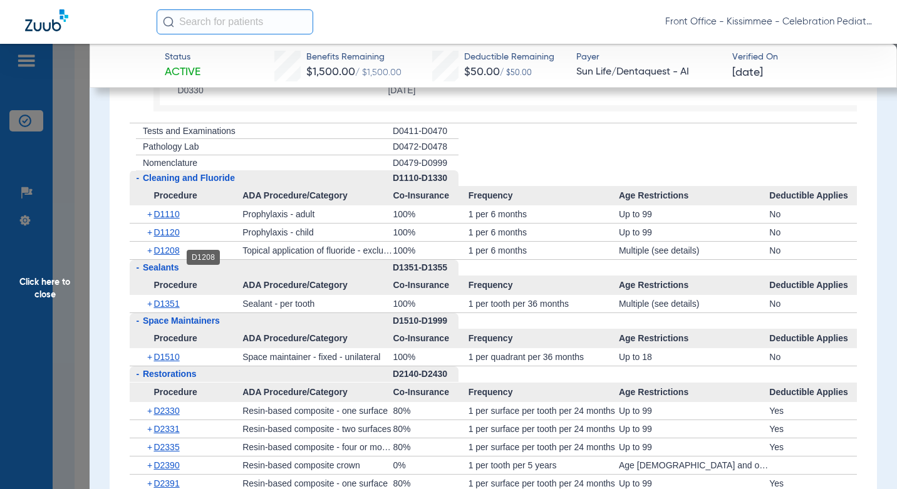
click at [169, 256] on span "D1208" at bounding box center [167, 251] width 26 height 10
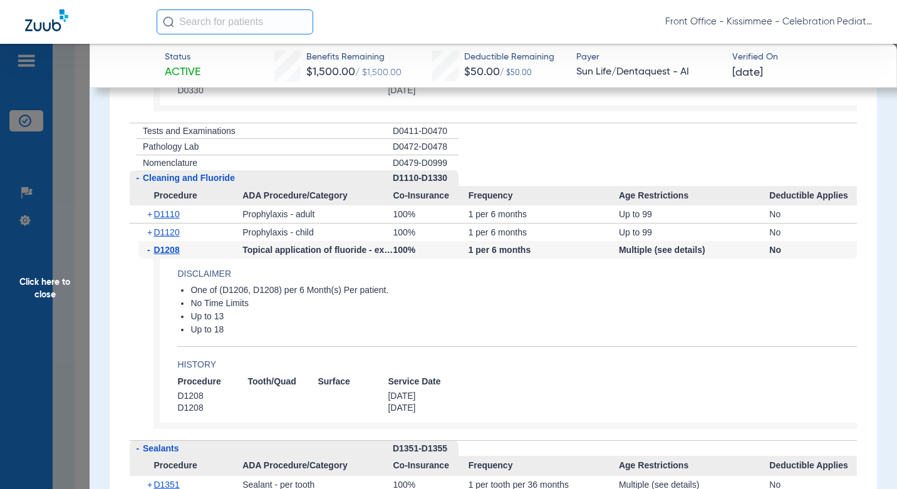
drag, startPoint x: 177, startPoint y: 244, endPoint x: 133, endPoint y: 335, distance: 101.5
click at [133, 335] on div "- D1208 Topical application of fluoride - excluding varnish 100% 1 per 6 months…" at bounding box center [494, 340] width 728 height 199
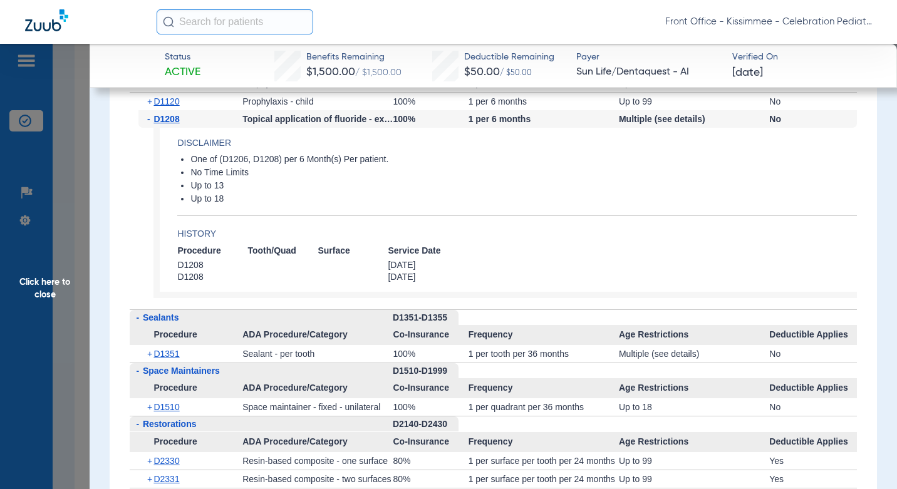
scroll to position [1692, 0]
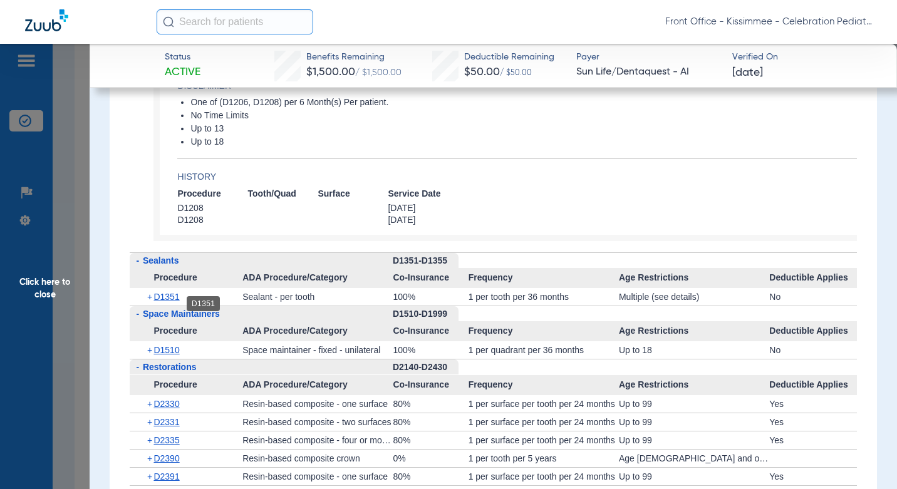
click at [173, 302] on span "D1351" at bounding box center [167, 297] width 26 height 10
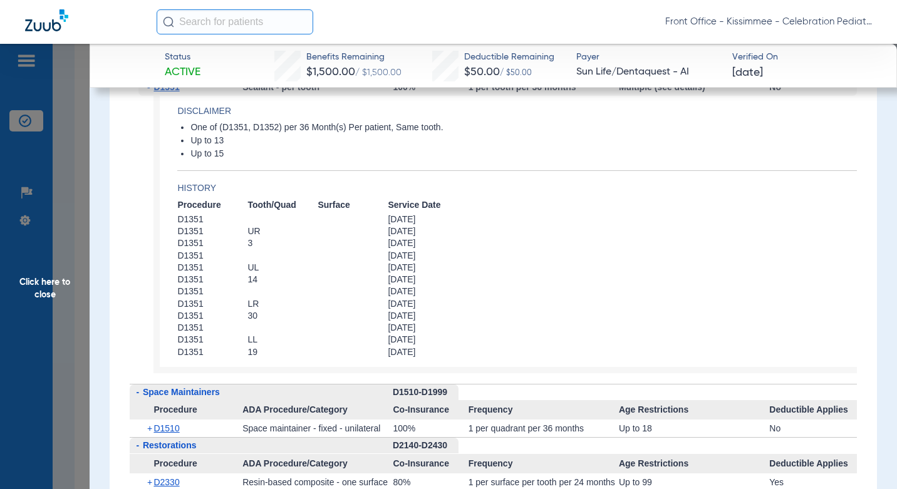
scroll to position [1943, 0]
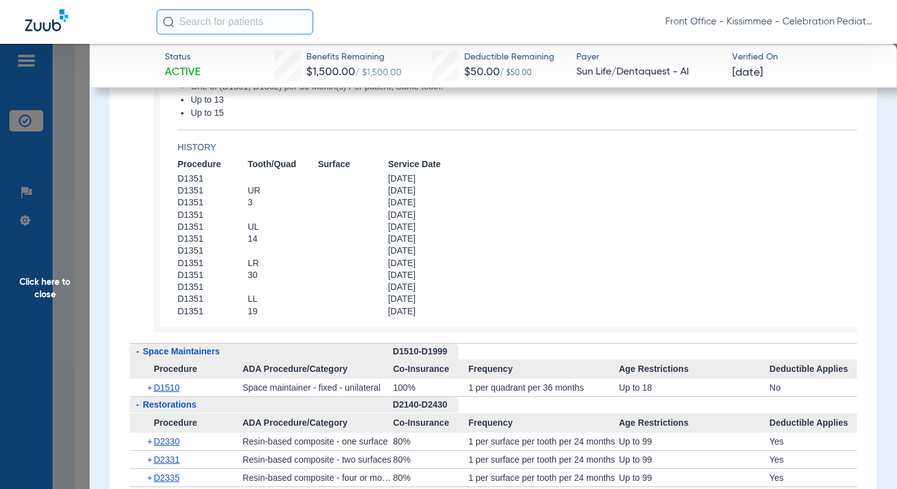
click at [75, 297] on span "Click here to close" at bounding box center [45, 288] width 90 height 489
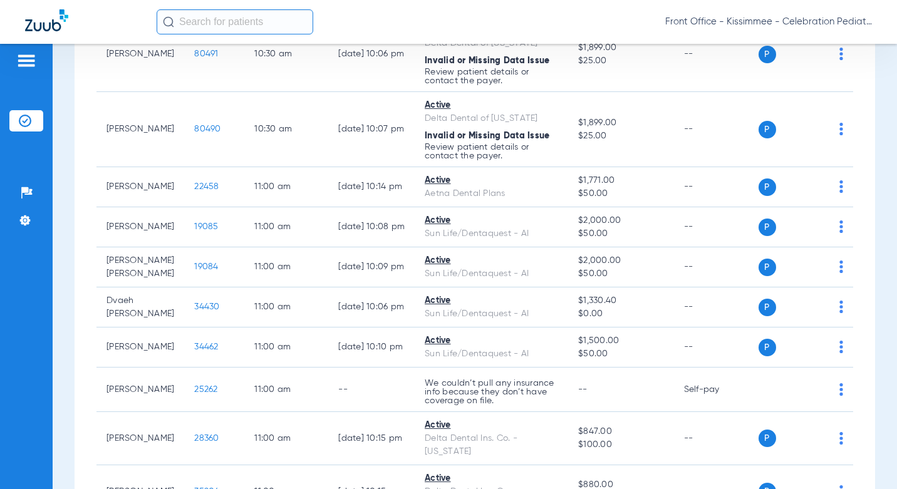
scroll to position [0, 0]
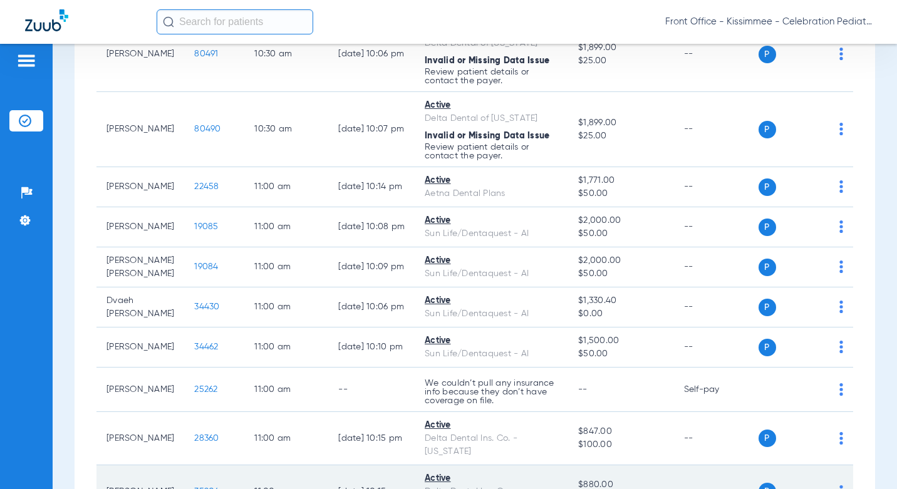
click at [195, 488] on span "35204" at bounding box center [206, 492] width 25 height 9
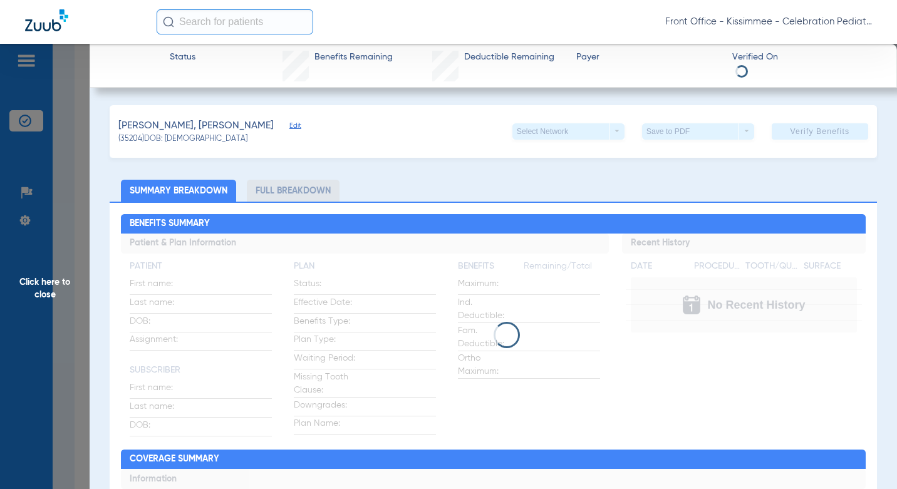
click at [292, 191] on li "Full Breakdown" at bounding box center [293, 191] width 93 height 22
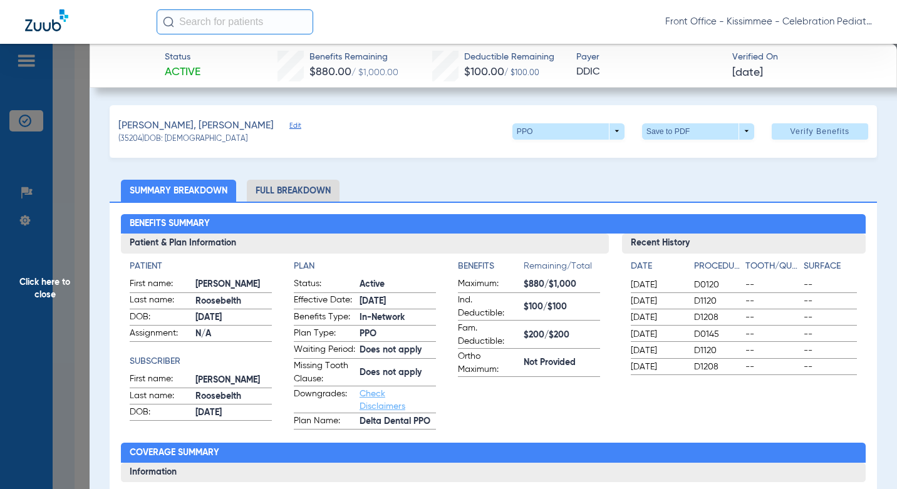
click at [292, 191] on li "Full Breakdown" at bounding box center [293, 191] width 93 height 22
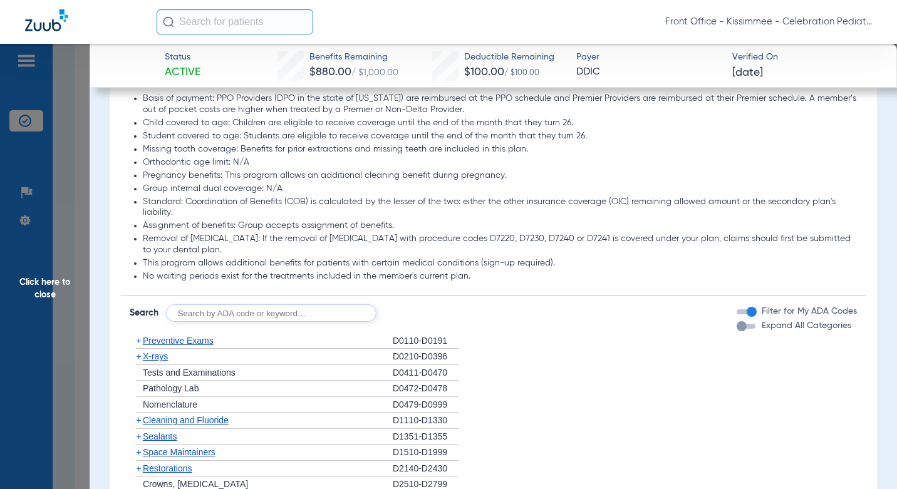
scroll to position [1316, 0]
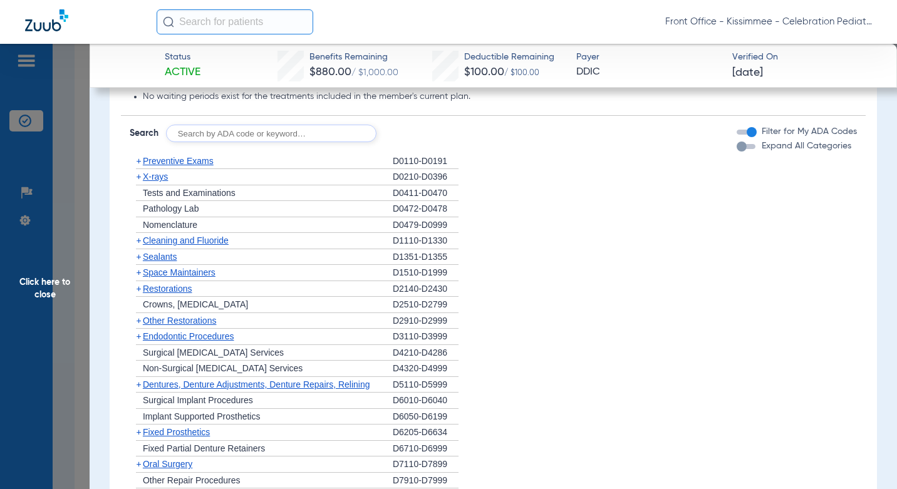
click at [738, 152] on div "button" at bounding box center [742, 147] width 10 height 10
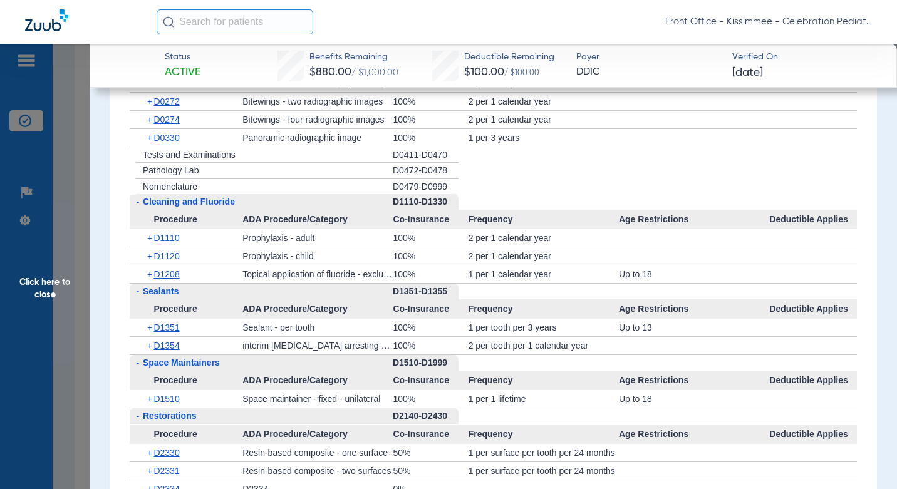
scroll to position [1755, 0]
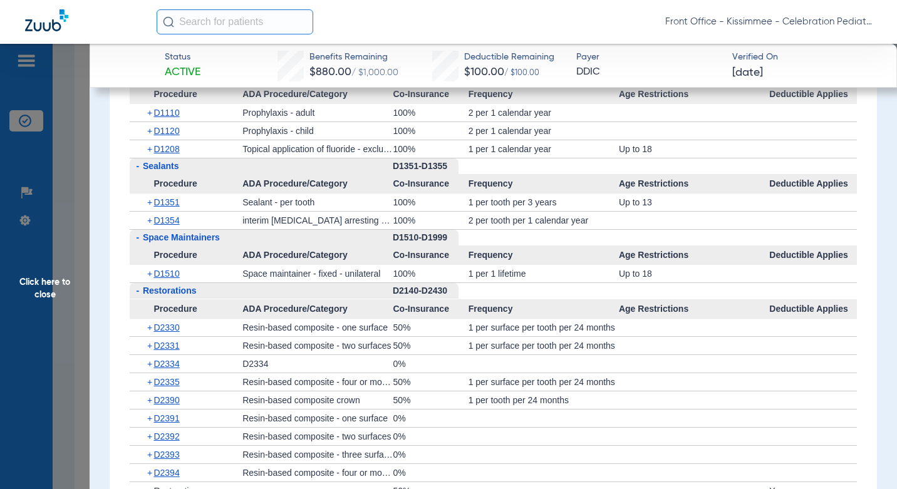
click at [174, 279] on span "D1510" at bounding box center [167, 274] width 26 height 10
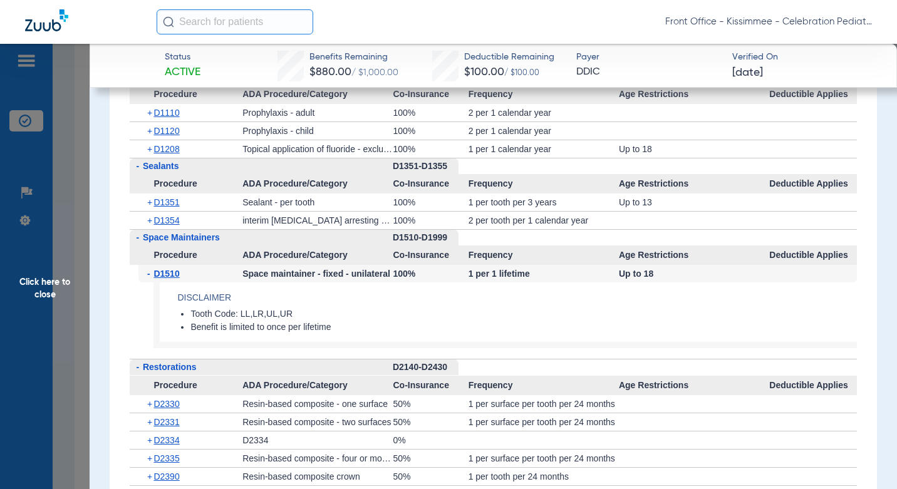
click at [174, 279] on span "D1510" at bounding box center [167, 274] width 26 height 10
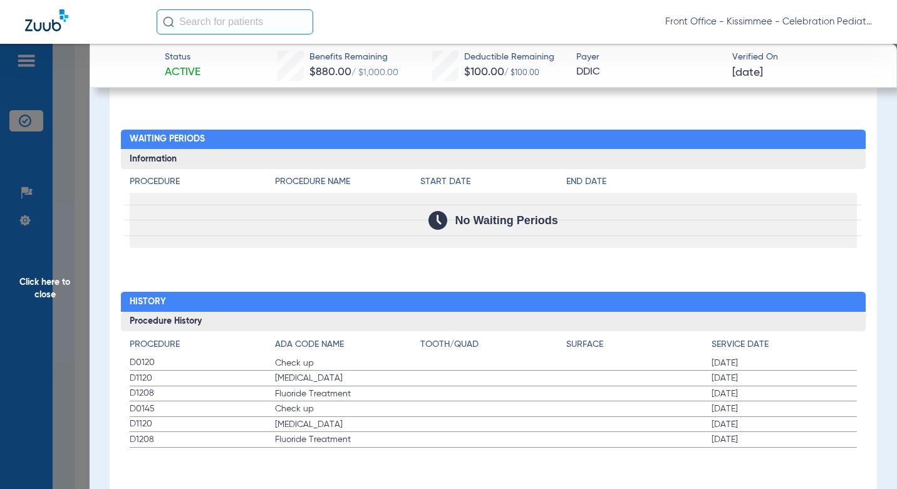
scroll to position [2861, 0]
click at [82, 423] on span "Click here to close" at bounding box center [45, 288] width 90 height 489
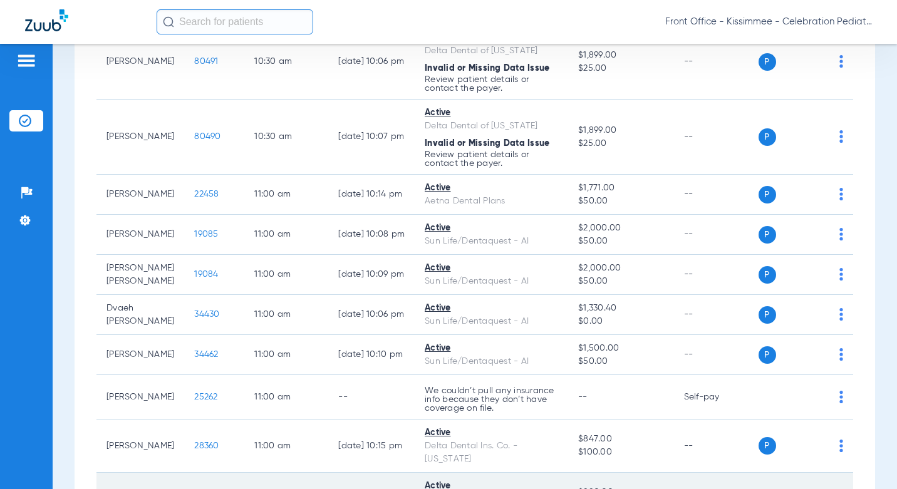
scroll to position [1567, 0]
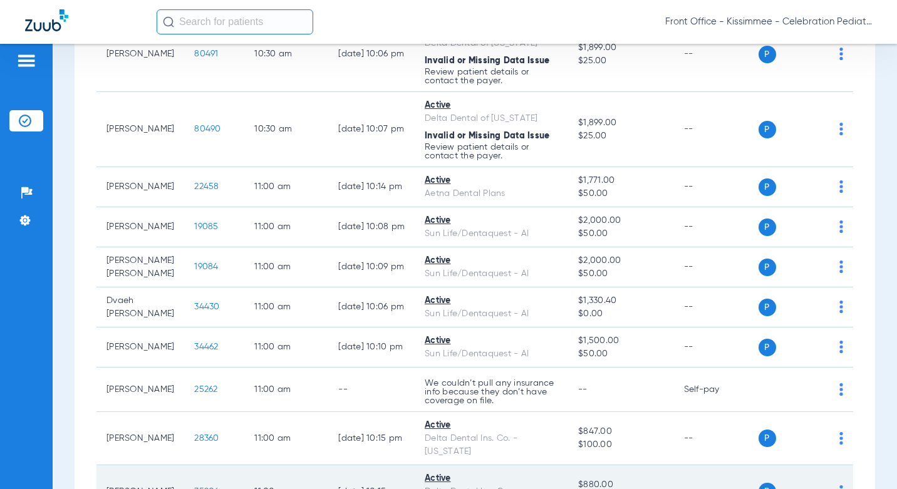
click at [194, 488] on span "35204" at bounding box center [206, 492] width 25 height 9
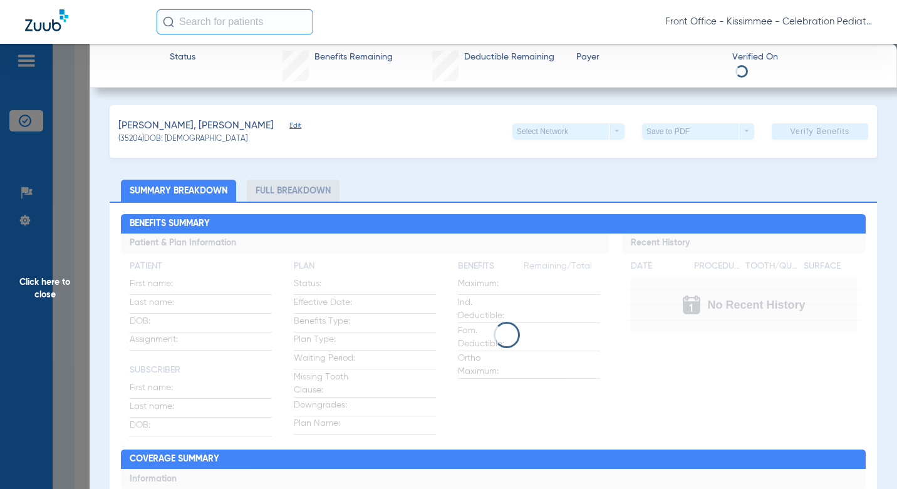
click at [291, 187] on li "Full Breakdown" at bounding box center [293, 191] width 93 height 22
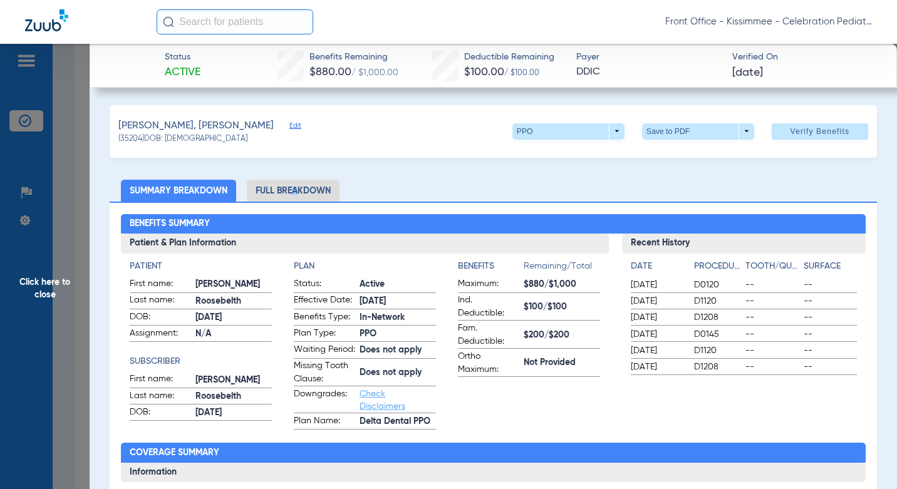
drag, startPoint x: 293, startPoint y: 189, endPoint x: 315, endPoint y: 194, distance: 23.0
click at [313, 192] on li "Full Breakdown" at bounding box center [293, 191] width 93 height 22
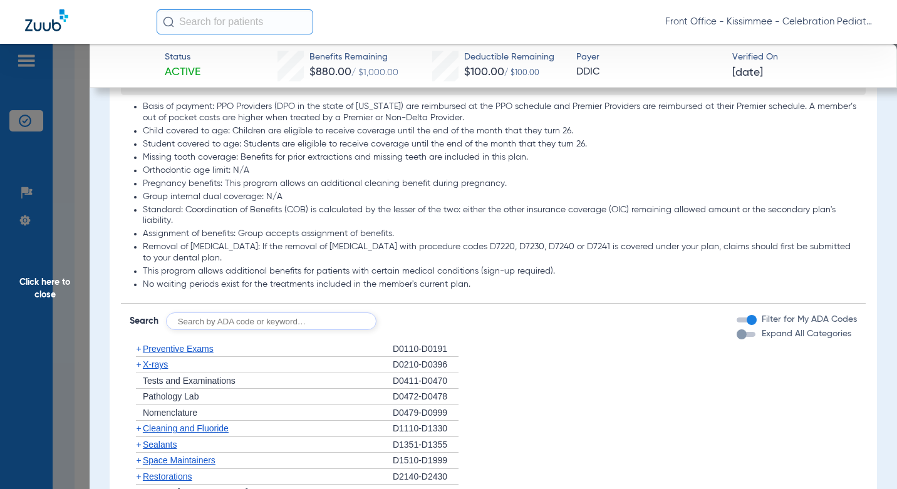
scroll to position [1316, 0]
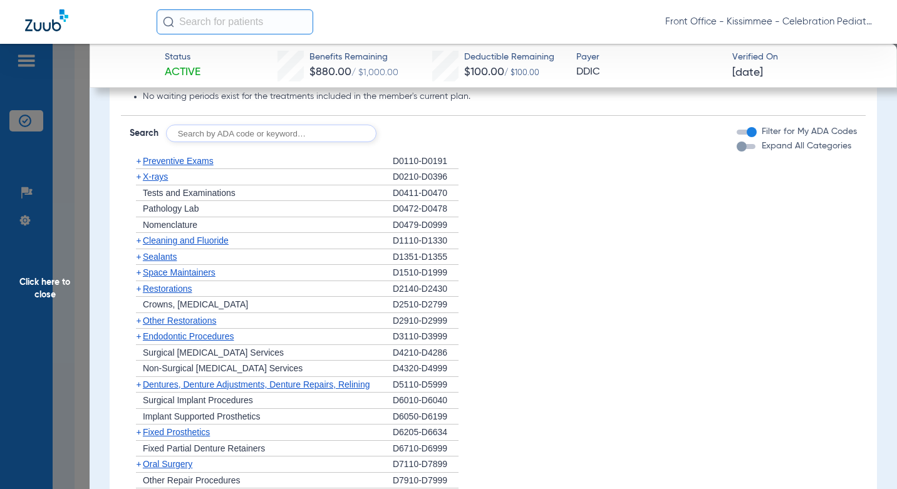
click at [737, 152] on div "button" at bounding box center [742, 147] width 10 height 10
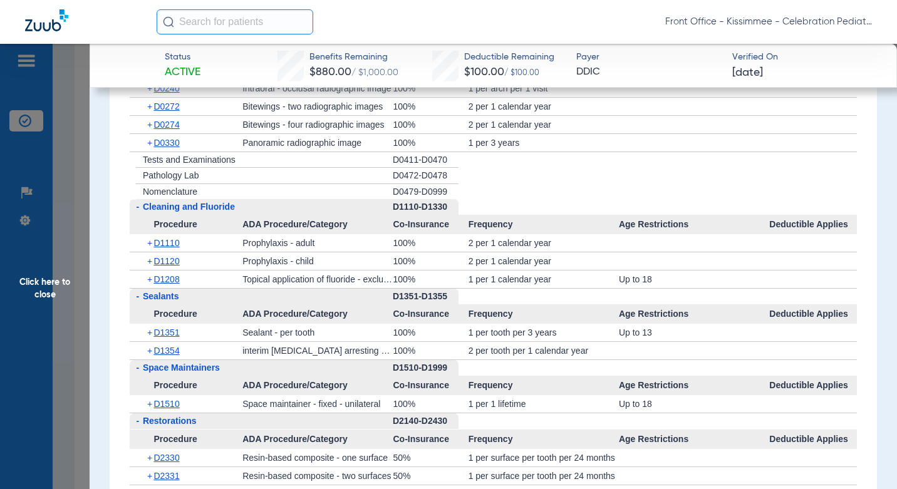
scroll to position [1629, 0]
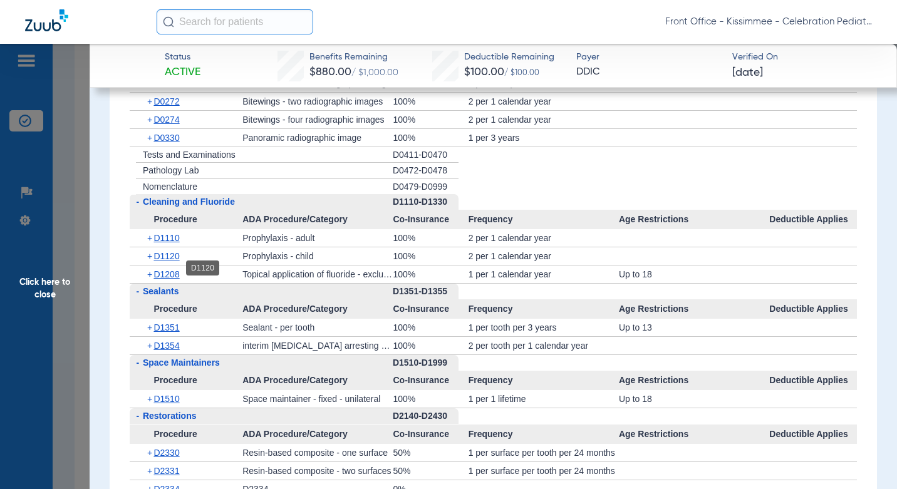
click at [172, 261] on span "D1120" at bounding box center [167, 256] width 26 height 10
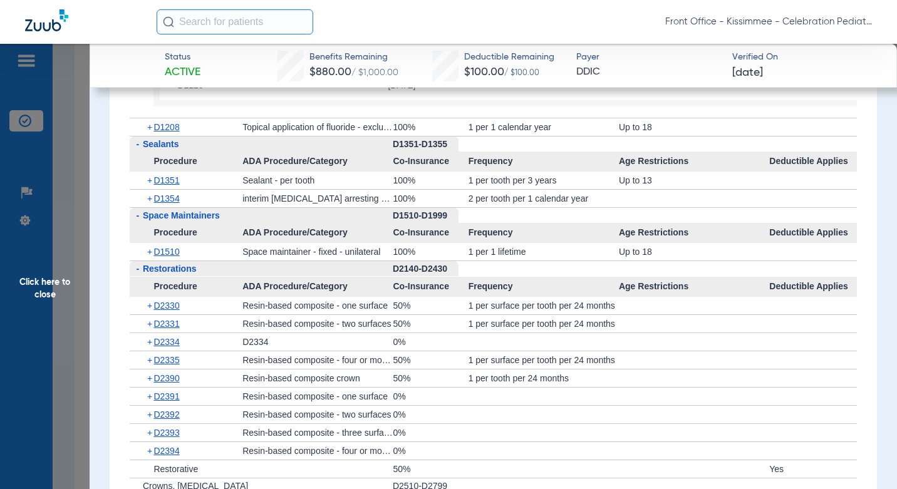
scroll to position [1943, 0]
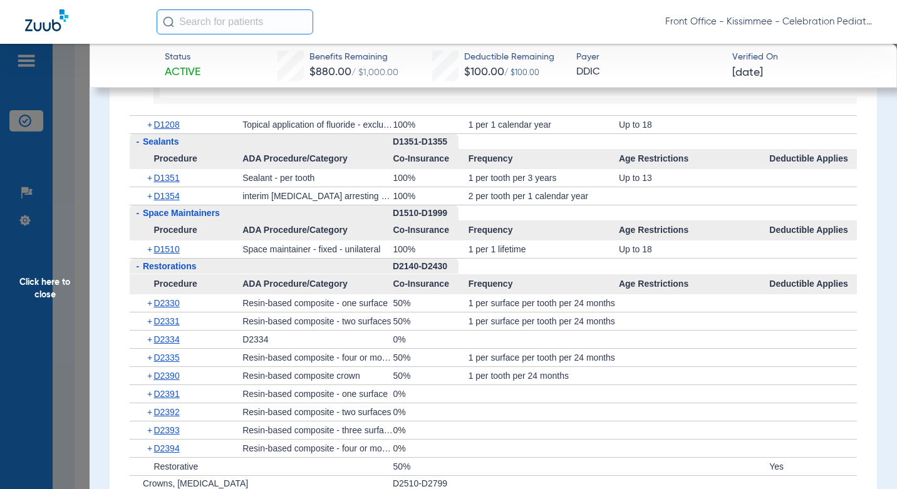
click at [72, 256] on span "Click here to close" at bounding box center [45, 288] width 90 height 489
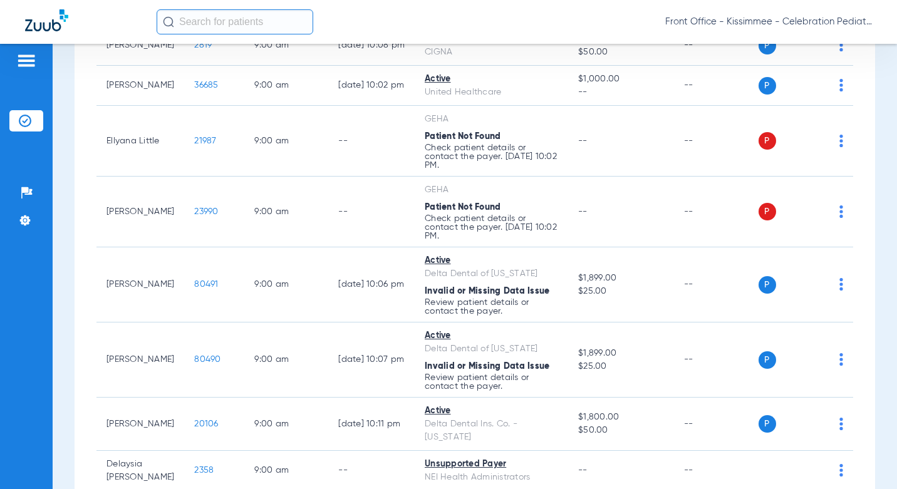
scroll to position [0, 0]
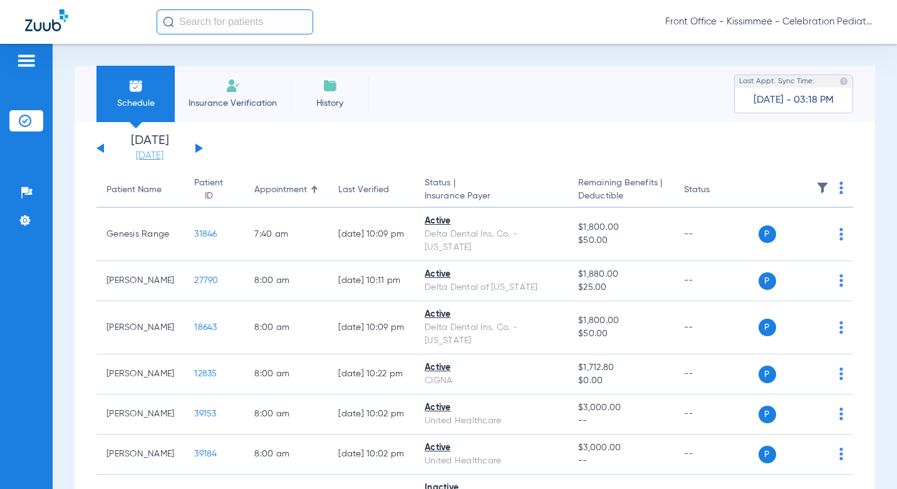
click at [140, 152] on link "[DATE]" at bounding box center [149, 156] width 75 height 13
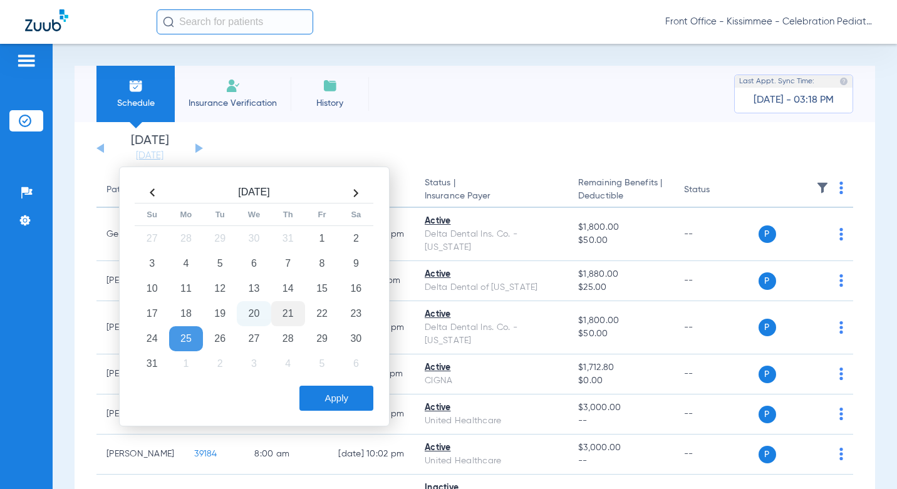
click at [291, 311] on td "21" at bounding box center [288, 313] width 34 height 25
click at [293, 314] on td "21" at bounding box center [288, 313] width 34 height 25
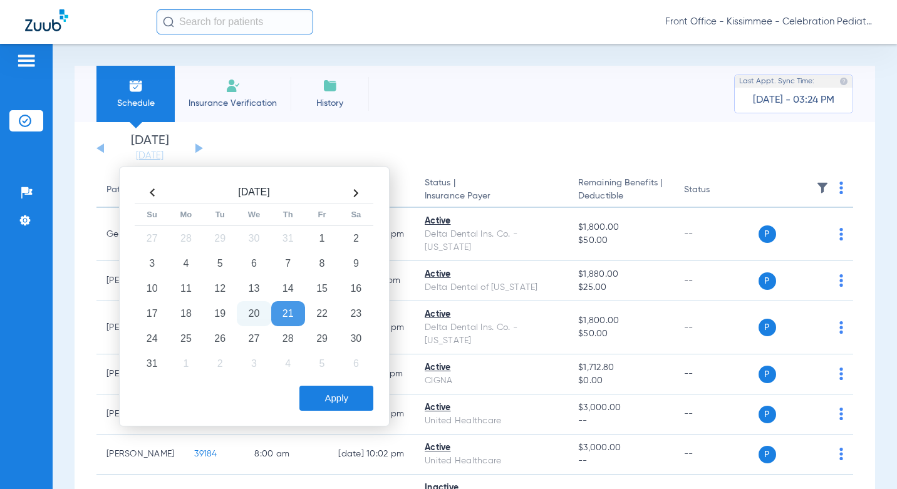
click at [326, 407] on button "Apply" at bounding box center [337, 398] width 74 height 25
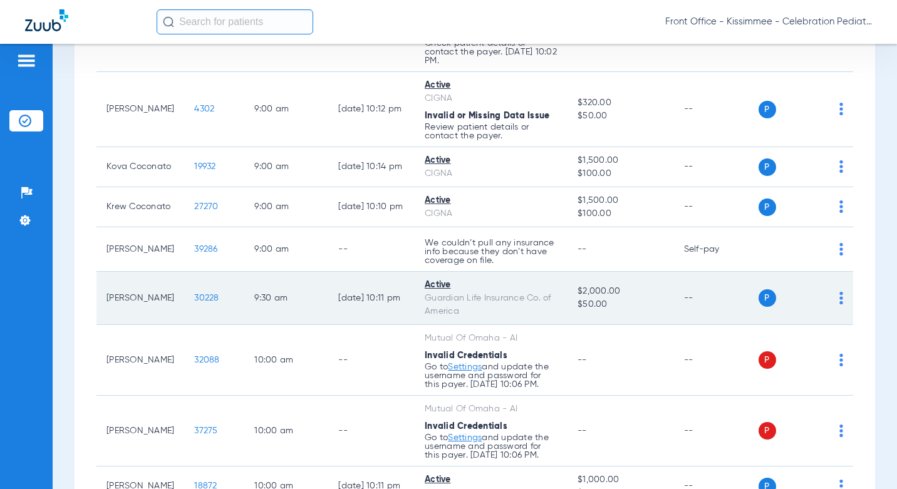
scroll to position [815, 0]
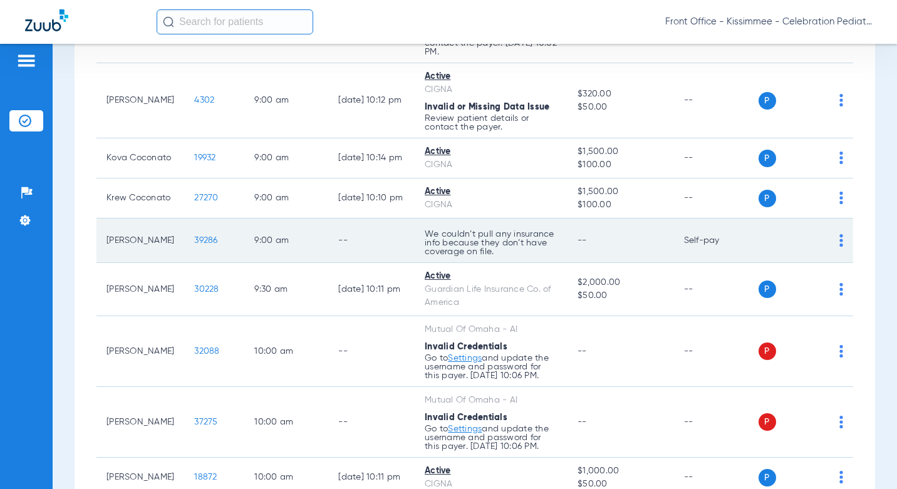
click at [194, 245] on span "39286" at bounding box center [205, 240] width 23 height 9
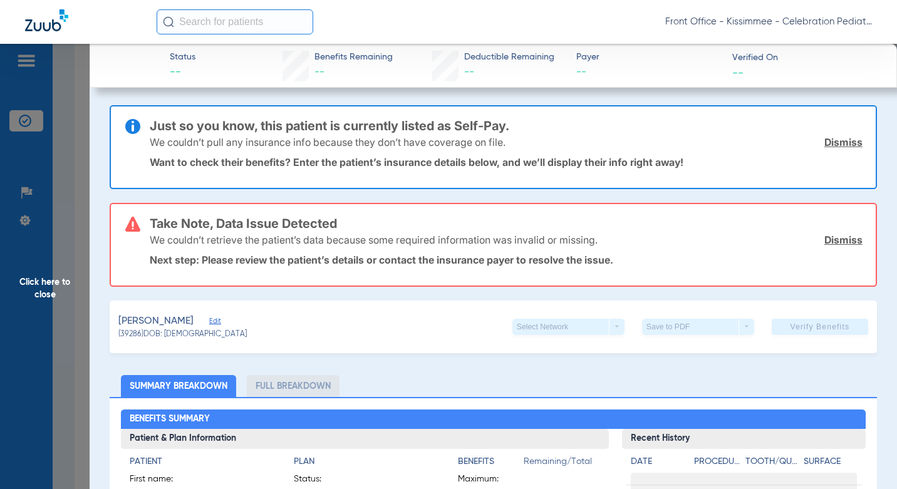
click at [259, 387] on li "Full Breakdown" at bounding box center [293, 386] width 93 height 22
click at [70, 356] on span "Click here to close" at bounding box center [45, 288] width 90 height 489
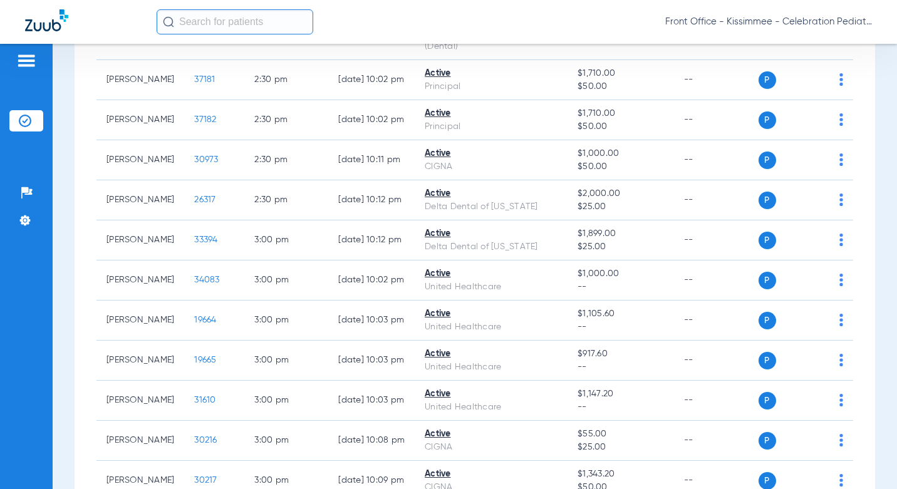
scroll to position [2709, 0]
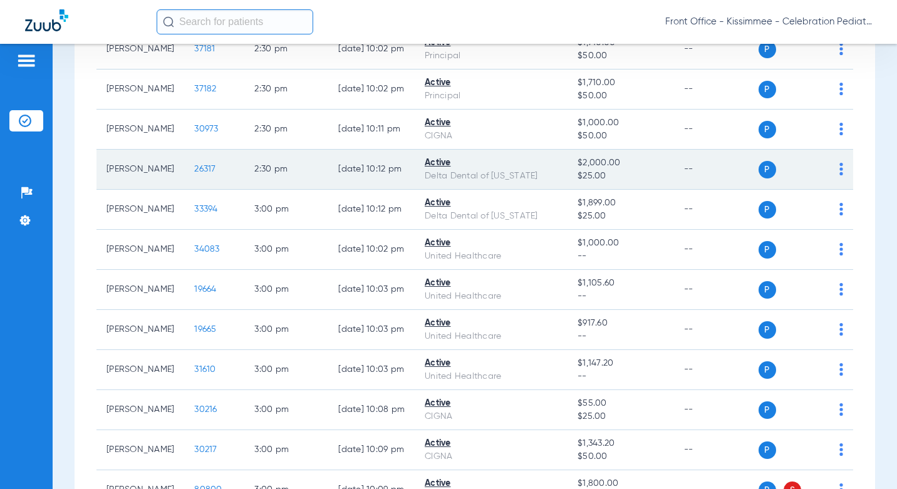
click at [189, 190] on td "26317" at bounding box center [214, 170] width 60 height 40
click at [216, 190] on td "26317" at bounding box center [214, 170] width 60 height 40
click at [194, 174] on span "26317" at bounding box center [204, 169] width 21 height 9
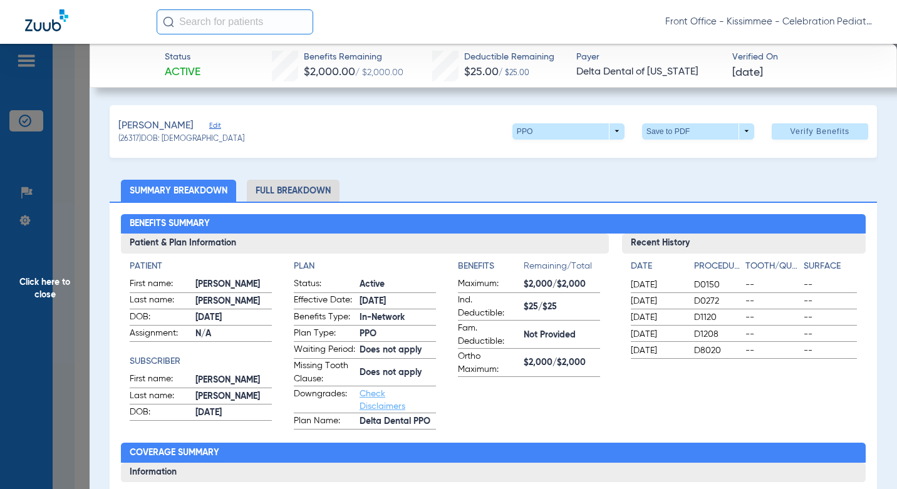
drag, startPoint x: 278, startPoint y: 198, endPoint x: 269, endPoint y: 212, distance: 16.0
click at [276, 199] on li "Full Breakdown" at bounding box center [293, 191] width 93 height 22
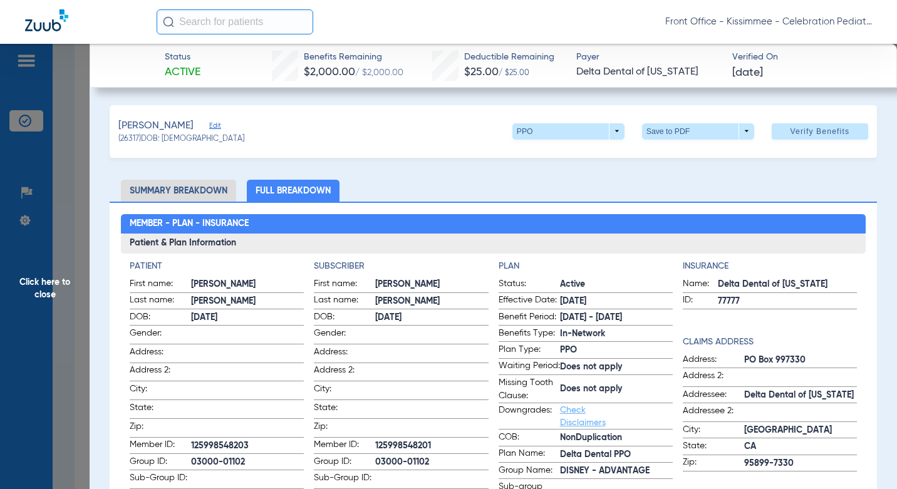
click at [60, 259] on span "Click here to close" at bounding box center [45, 288] width 90 height 489
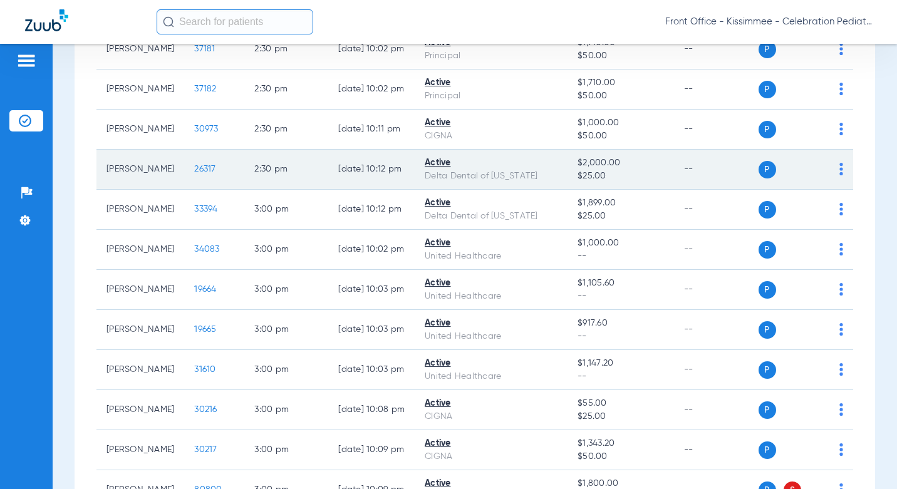
click at [194, 174] on span "26317" at bounding box center [204, 169] width 21 height 9
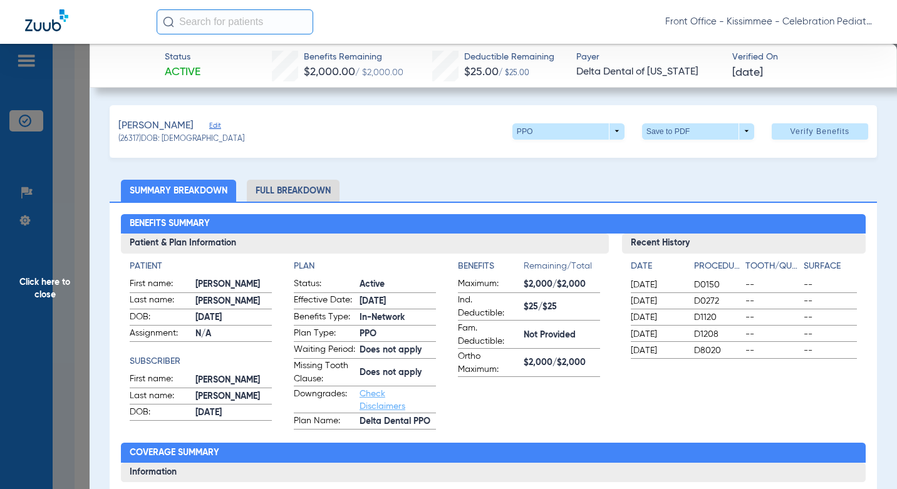
click at [82, 225] on span "Click here to close" at bounding box center [45, 288] width 90 height 489
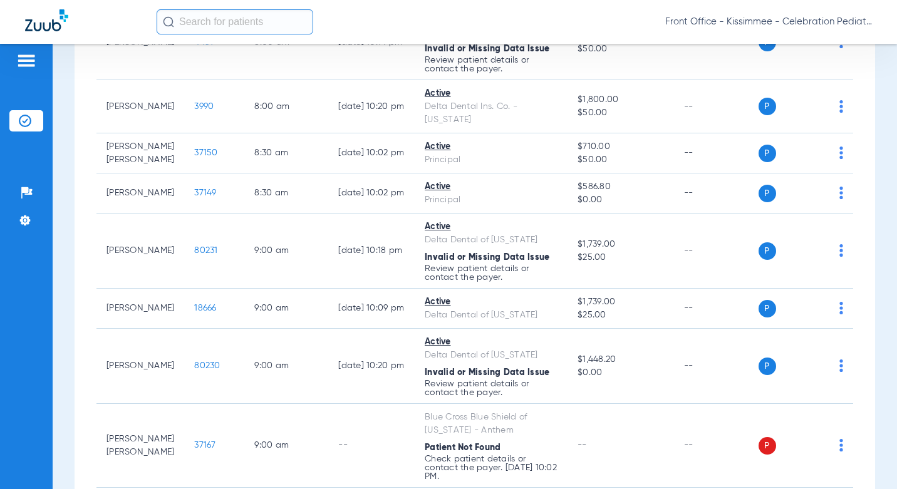
scroll to position [0, 0]
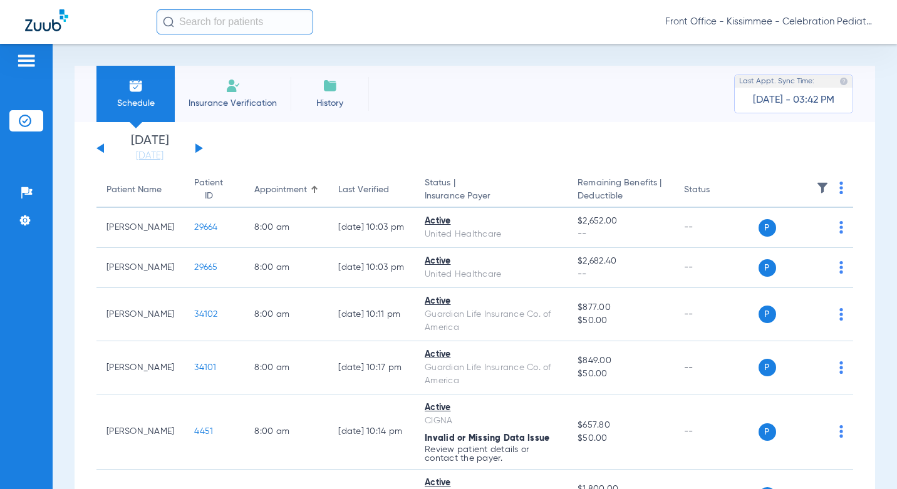
drag, startPoint x: 139, startPoint y: 157, endPoint x: 155, endPoint y: 217, distance: 62.8
click at [139, 157] on link "[DATE]" at bounding box center [149, 156] width 75 height 13
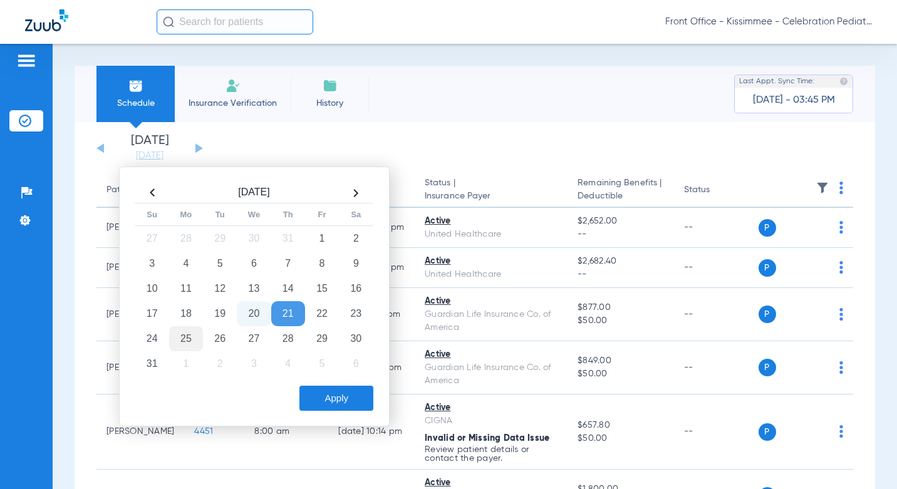
click at [186, 341] on td "25" at bounding box center [186, 339] width 34 height 25
click at [328, 385] on div "Apply" at bounding box center [252, 395] width 241 height 31
click at [332, 397] on button "Apply" at bounding box center [337, 398] width 74 height 25
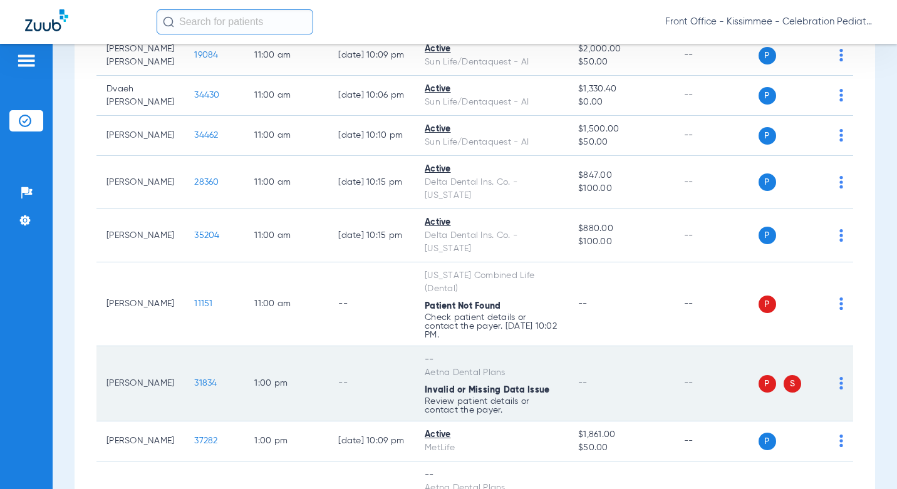
scroll to position [1880, 0]
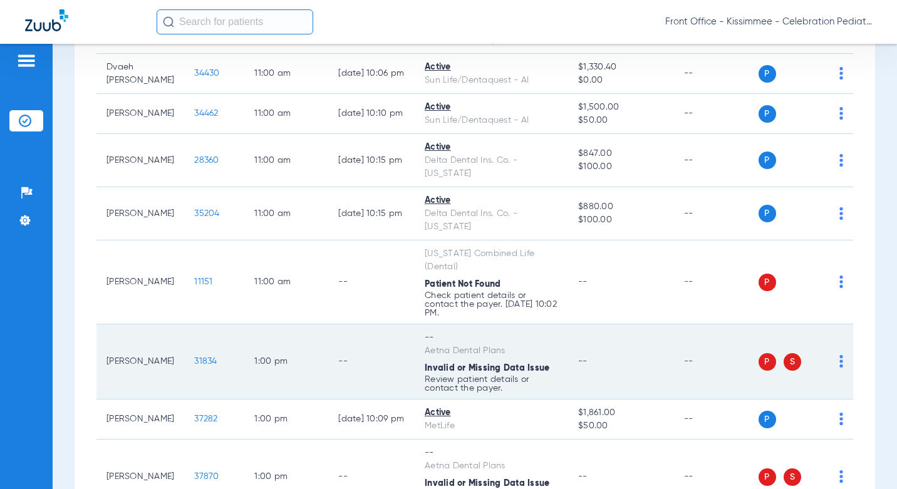
click at [194, 357] on span "31834" at bounding box center [205, 361] width 23 height 9
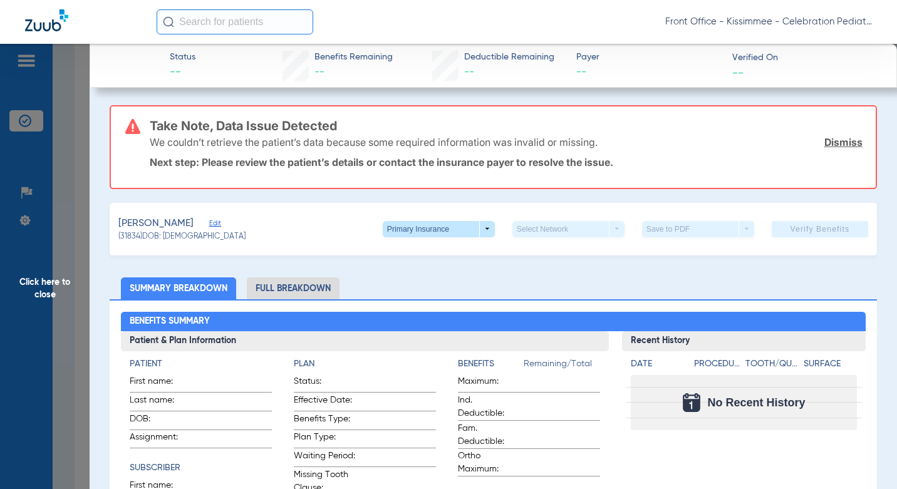
click at [278, 288] on li "Full Breakdown" at bounding box center [293, 289] width 93 height 22
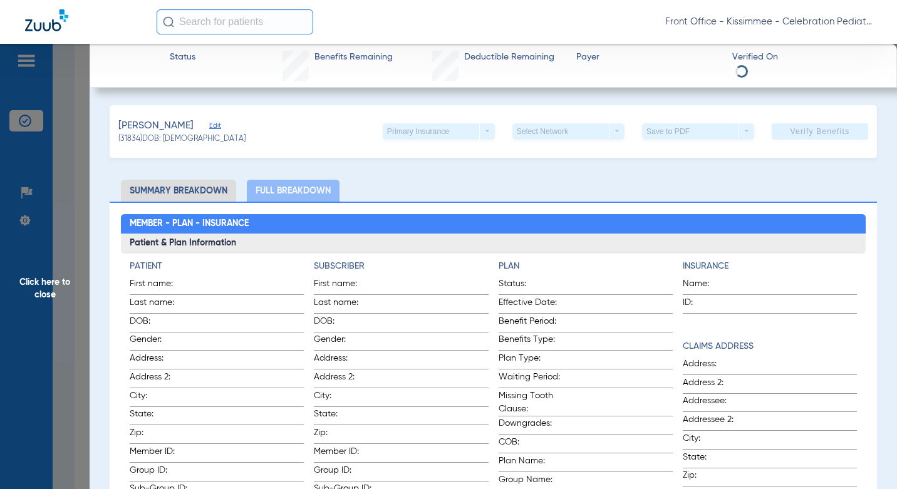
drag, startPoint x: 64, startPoint y: 244, endPoint x: 399, endPoint y: 244, distance: 335.3
click at [64, 244] on span "Click here to close" at bounding box center [45, 288] width 90 height 489
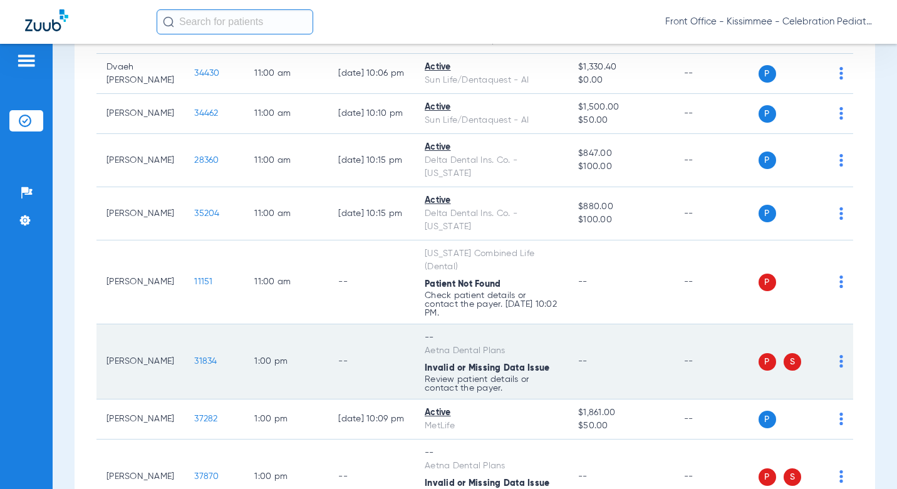
click at [194, 357] on span "31834" at bounding box center [205, 361] width 23 height 9
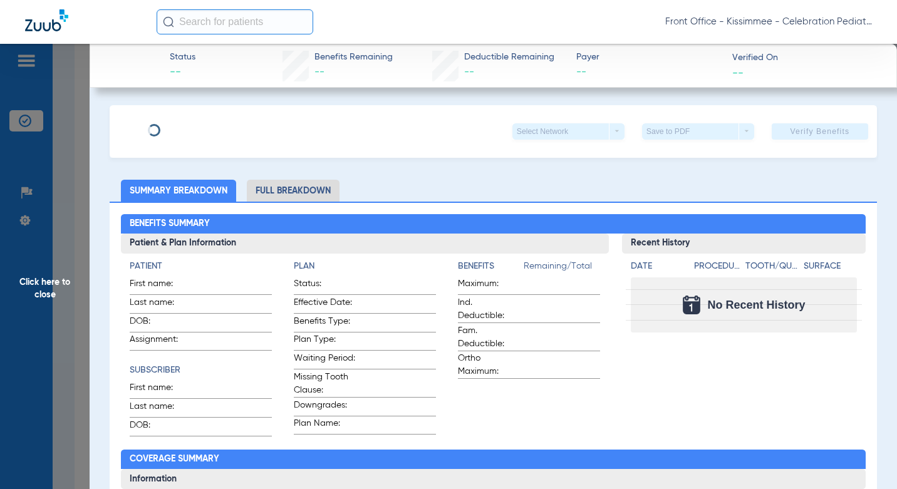
click at [271, 185] on li "Full Breakdown" at bounding box center [293, 191] width 93 height 22
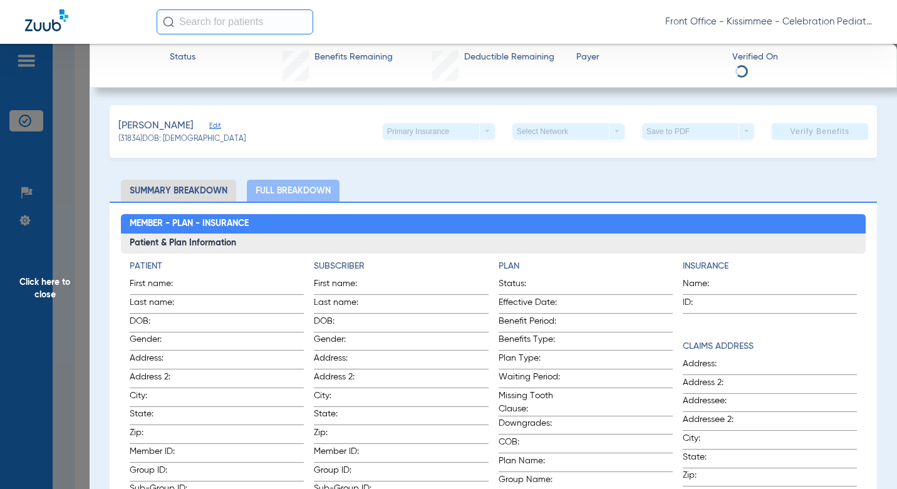
drag, startPoint x: 66, startPoint y: 236, endPoint x: 67, endPoint y: 229, distance: 6.4
click at [66, 236] on span "Click here to close" at bounding box center [45, 288] width 90 height 489
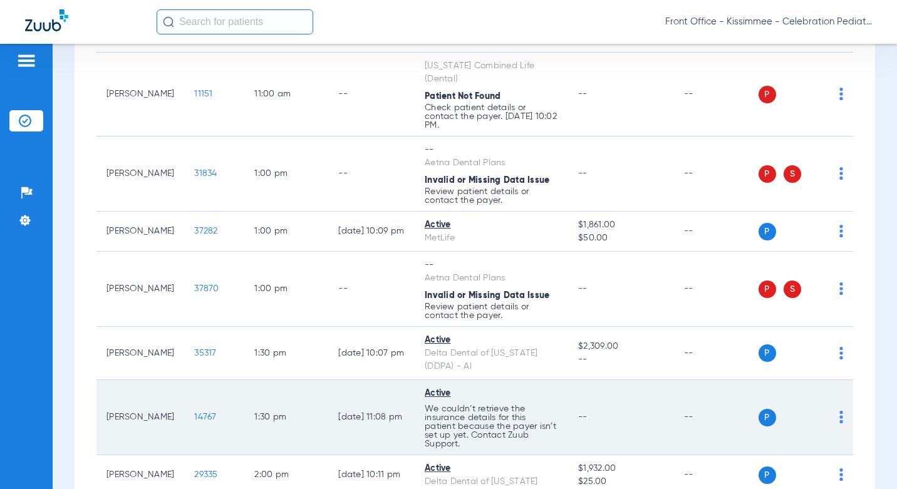
scroll to position [2006, 0]
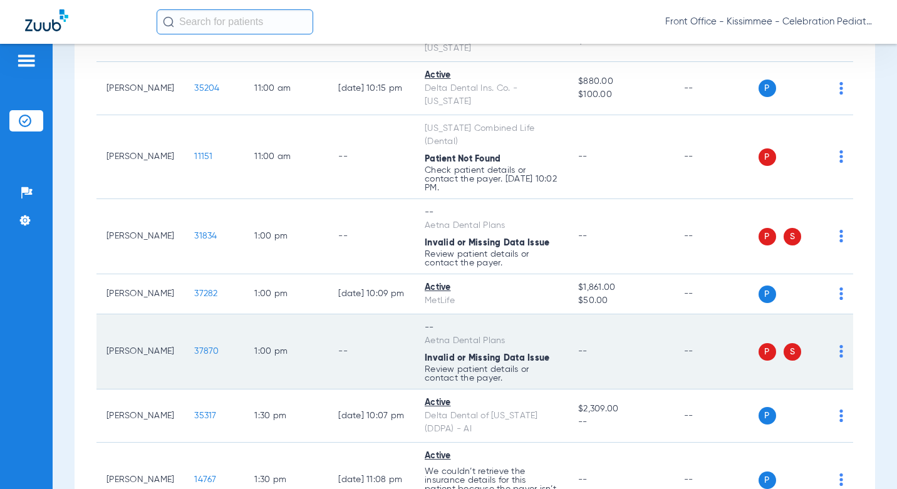
click at [194, 347] on span "37870" at bounding box center [206, 351] width 24 height 9
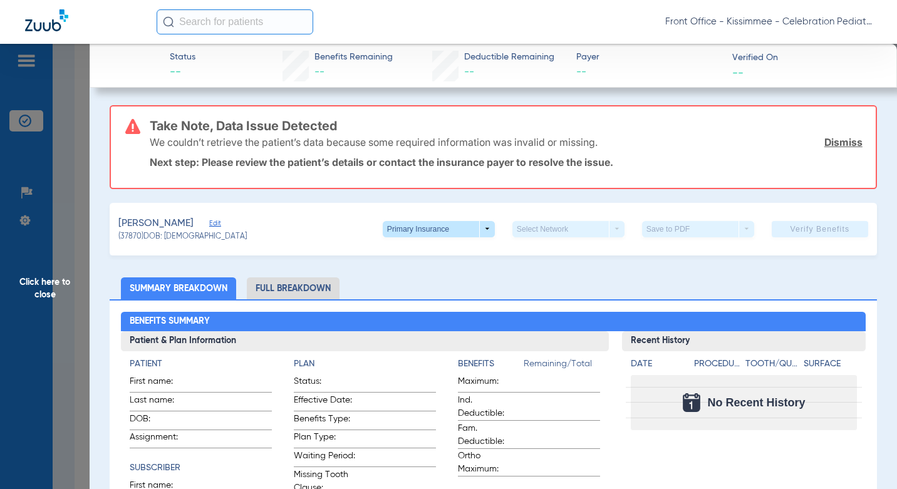
click at [81, 176] on span "Click here to close" at bounding box center [45, 288] width 90 height 489
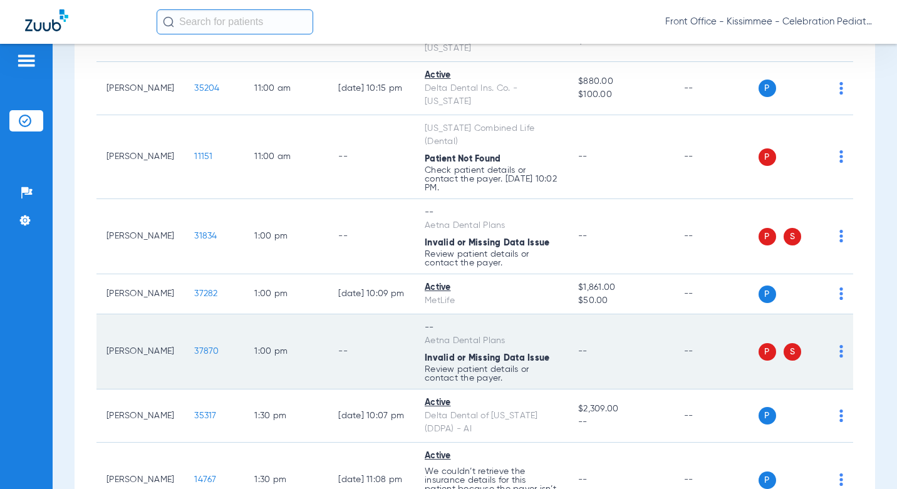
click at [194, 347] on span "37870" at bounding box center [206, 351] width 24 height 9
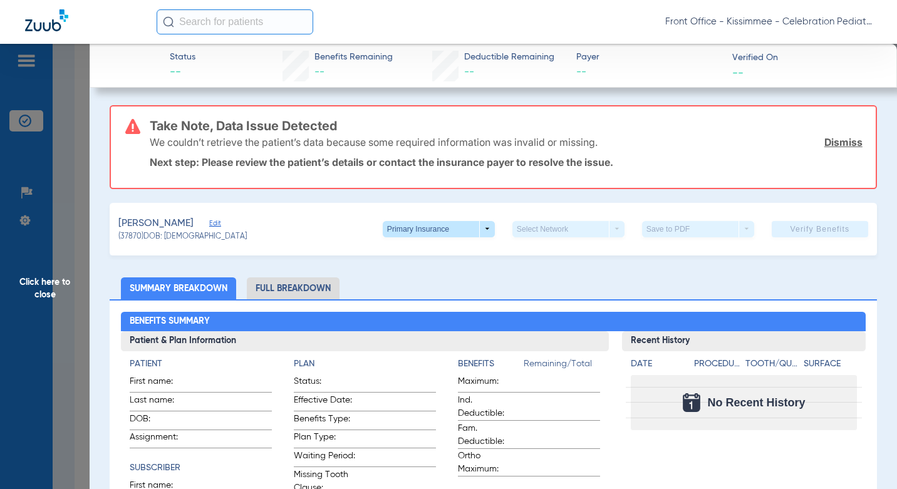
click at [691, 249] on div "[PERSON_NAME], [PERSON_NAME] Edit (37870) DOB: [DEMOGRAPHIC_DATA] Primary Insur…" at bounding box center [493, 229] width 767 height 53
click at [76, 354] on span "Click here to close" at bounding box center [45, 288] width 90 height 489
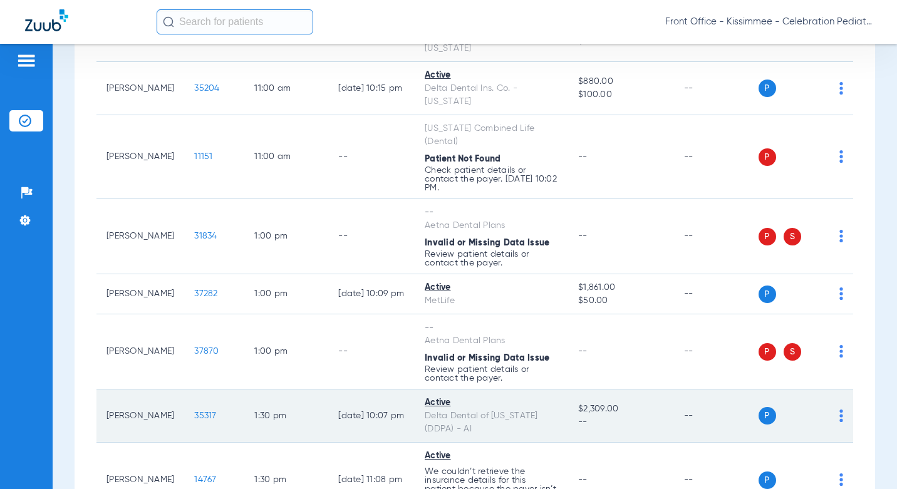
click at [437, 397] on div "Active" at bounding box center [491, 403] width 133 height 13
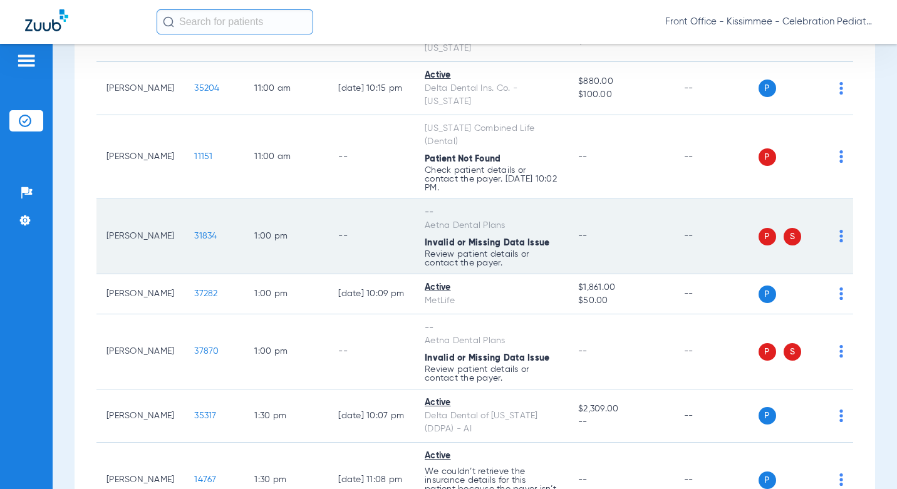
click at [194, 232] on span "31834" at bounding box center [205, 236] width 23 height 9
